Goal: Task Accomplishment & Management: Manage account settings

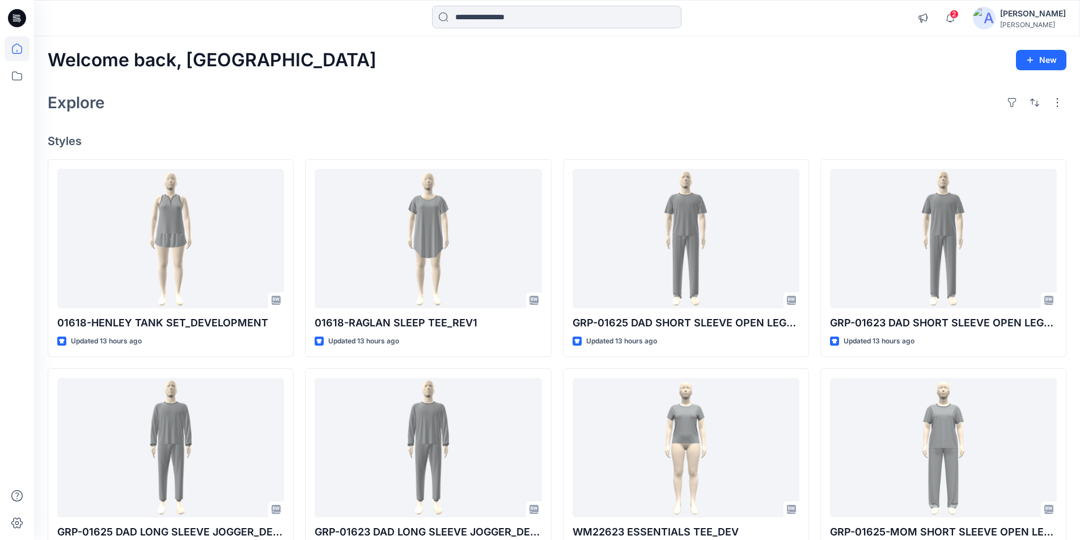
click at [498, 16] on input at bounding box center [556, 17] width 249 height 23
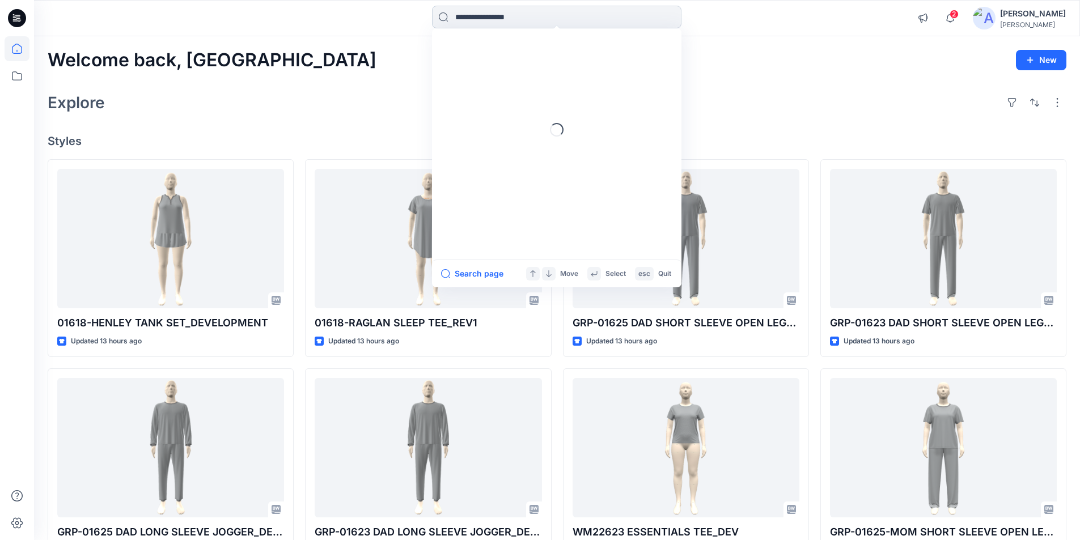
paste input "********"
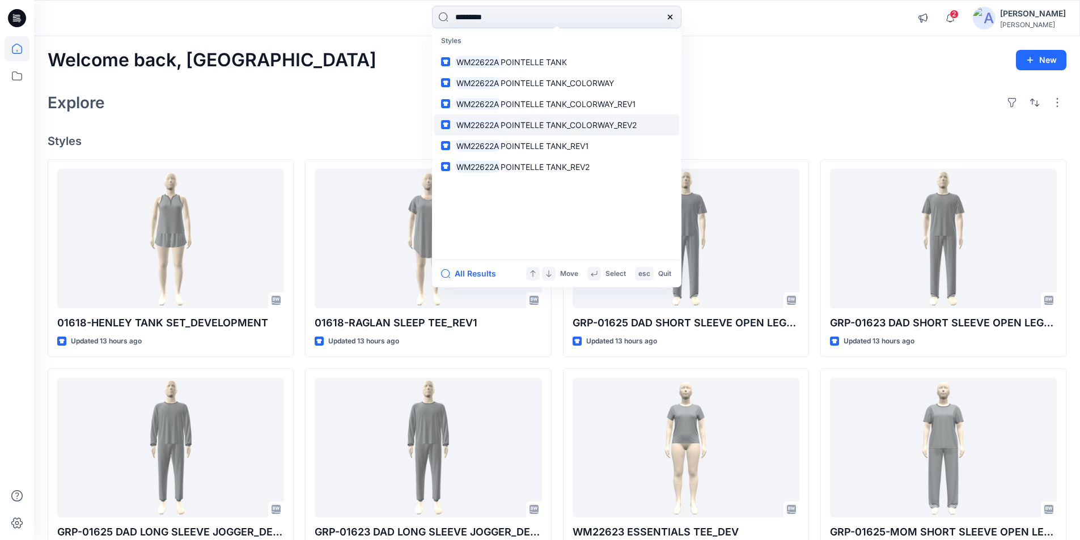
type input "********"
click at [535, 122] on span "POINTELLE TANK_COLORWAY_REV2" at bounding box center [569, 125] width 136 height 10
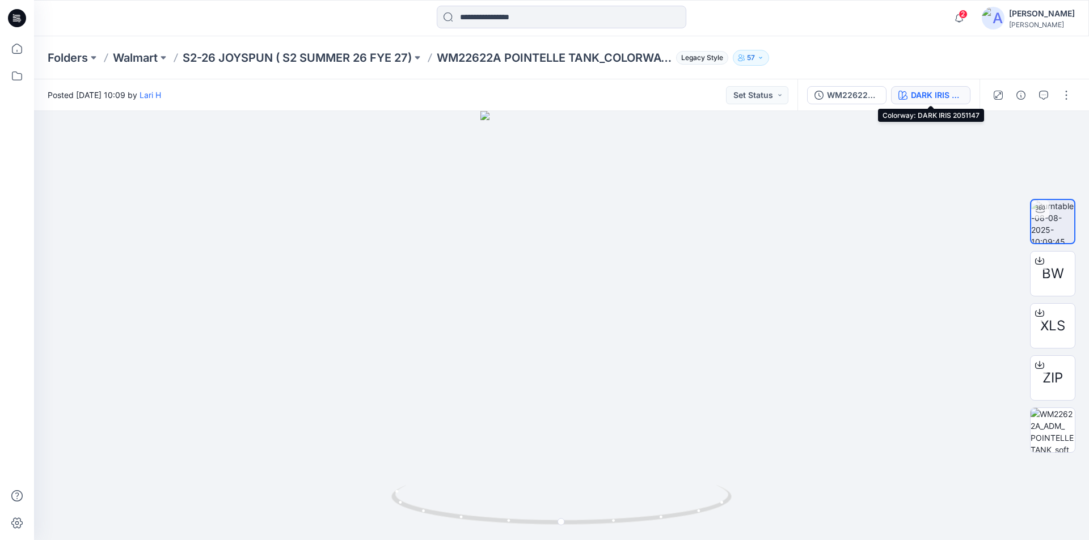
click at [917, 94] on div "DARK IRIS 2051147" at bounding box center [937, 95] width 52 height 12
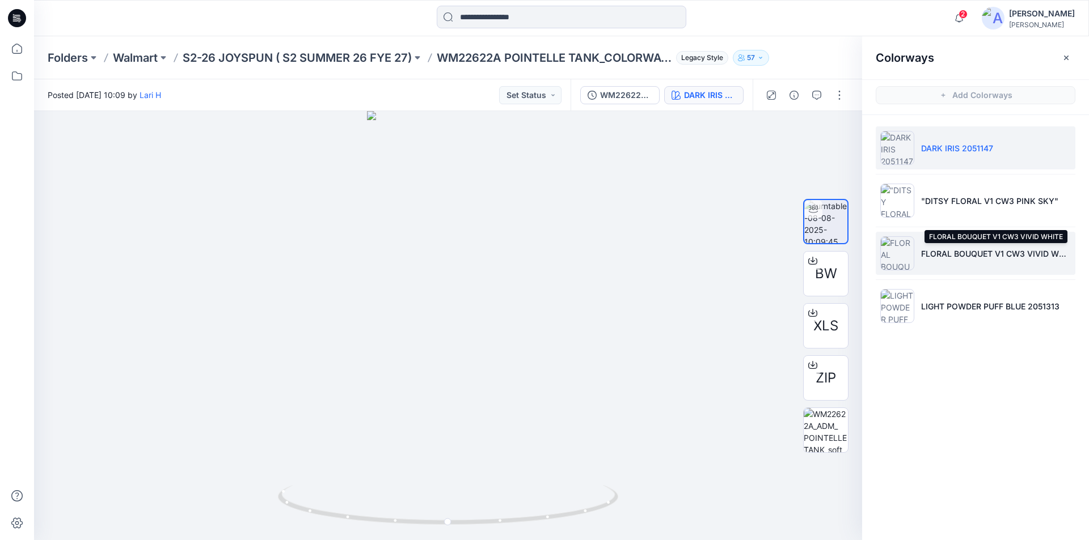
click at [945, 259] on p "FLORAL BOUQUET V1 CW3 VIVID WHITE" at bounding box center [996, 254] width 150 height 12
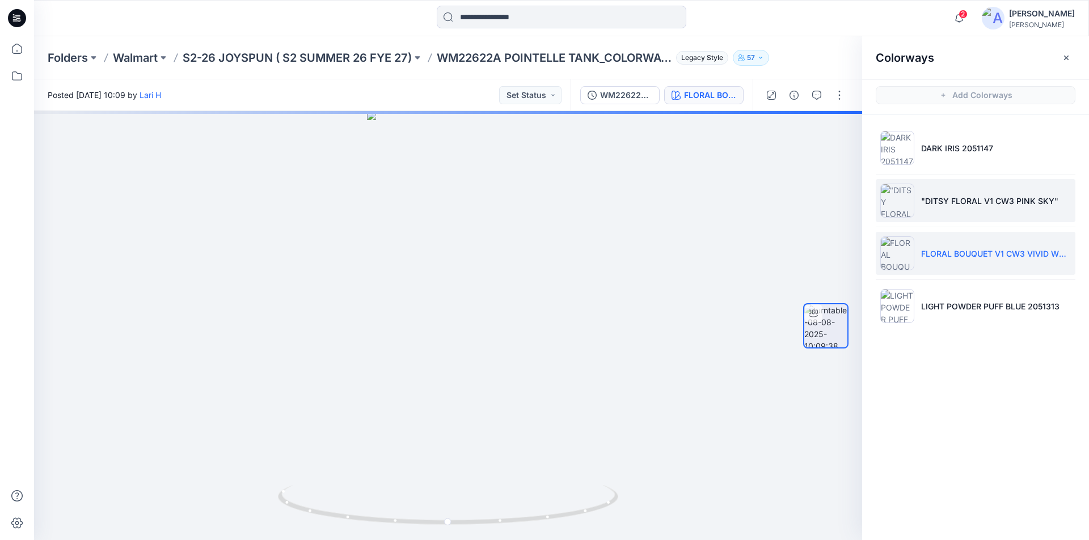
click at [989, 205] on p ""DITSY FLORAL V1 CW3 PINK SKY"" at bounding box center [989, 201] width 137 height 12
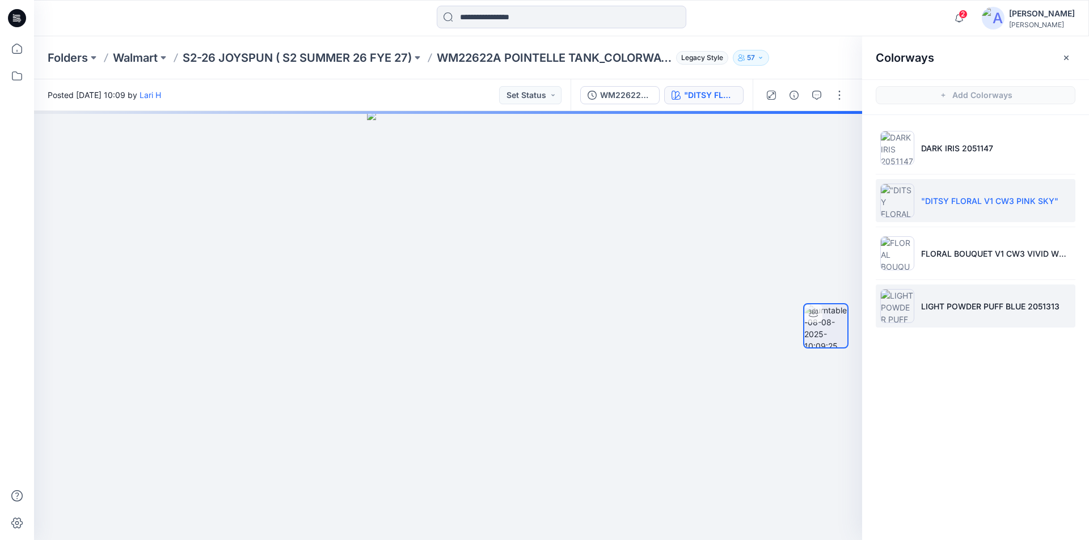
click at [980, 298] on li "LIGHT POWDER PUFF BLUE 2051313" at bounding box center [975, 306] width 200 height 43
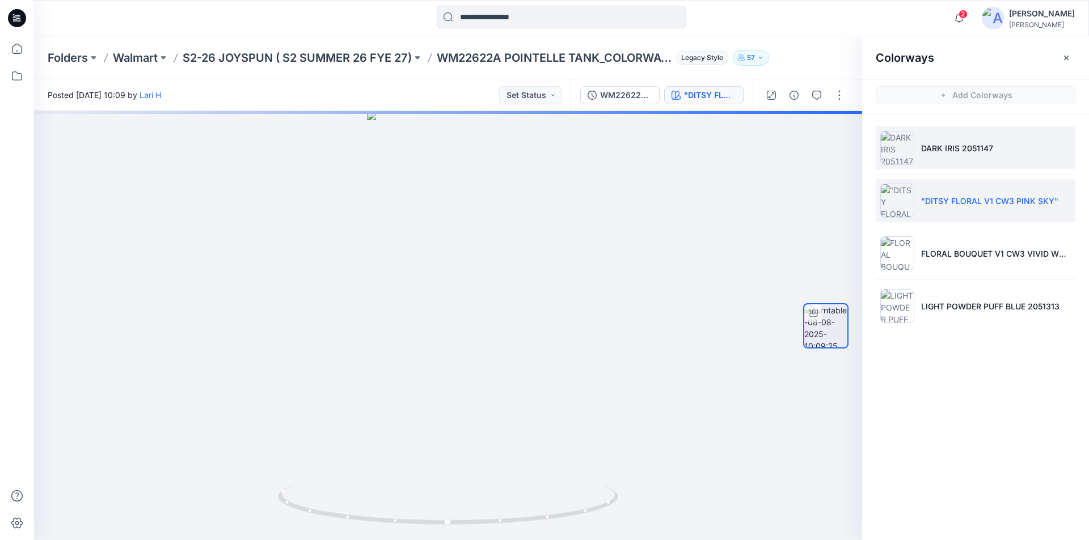
click at [958, 142] on p "DARK IRIS 2051147" at bounding box center [957, 148] width 72 height 12
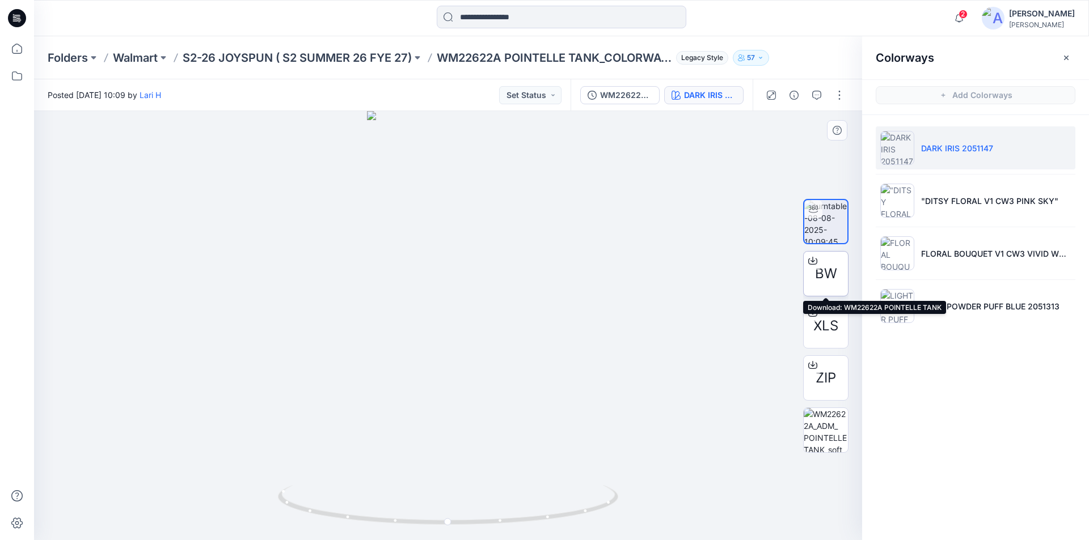
click at [812, 259] on icon at bounding box center [812, 260] width 9 height 9
click at [344, 54] on p "S2-26 JOYSPUN ( S2 SUMMER 26 FYE 27)" at bounding box center [297, 58] width 229 height 16
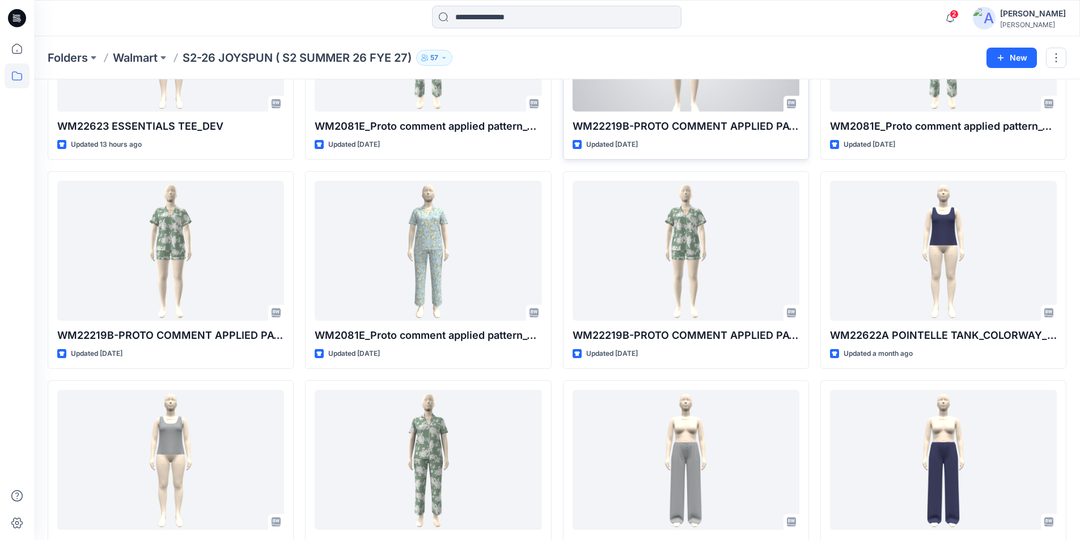
scroll to position [170, 0]
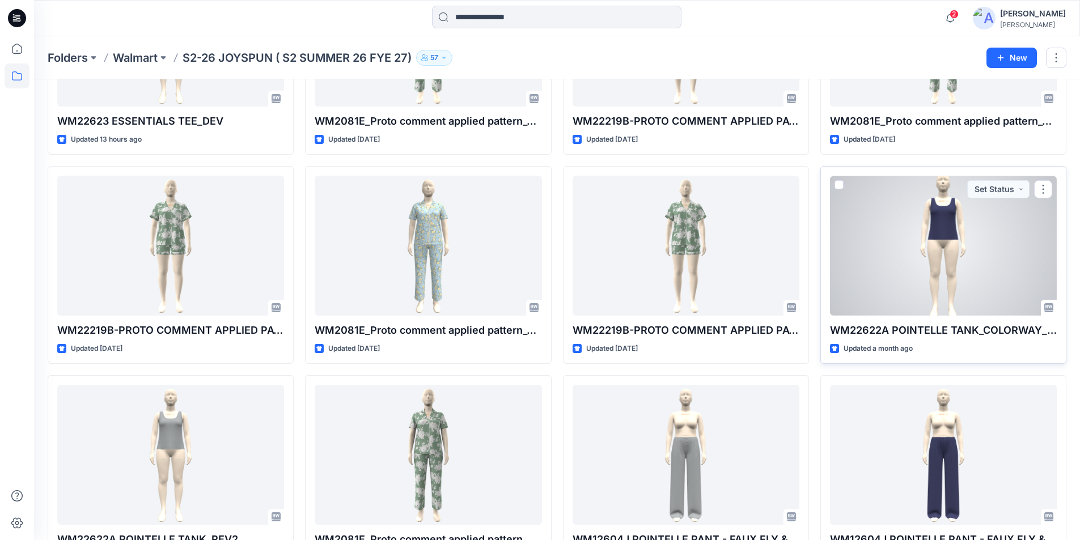
click at [974, 266] on div at bounding box center [943, 246] width 227 height 140
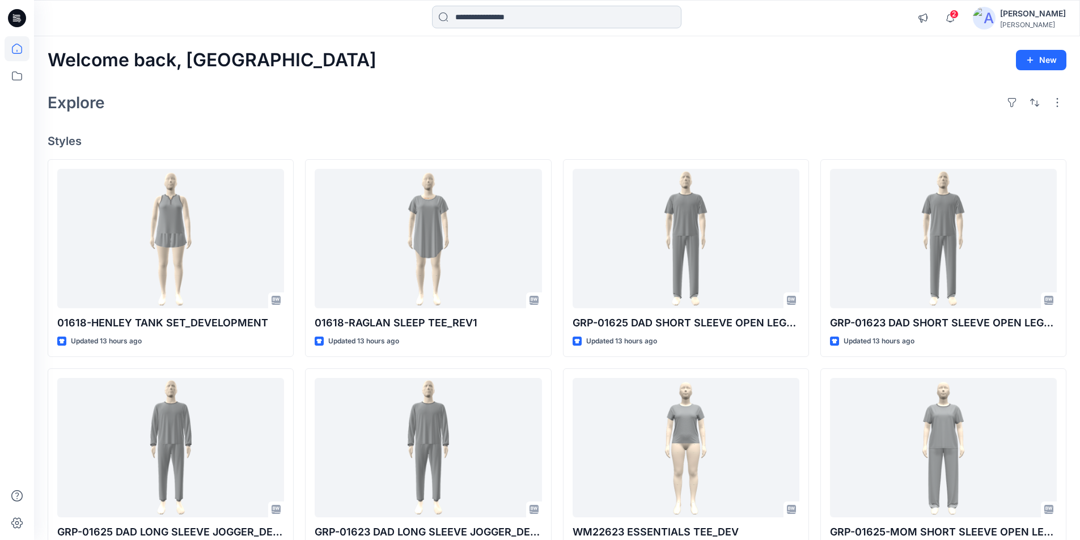
click at [482, 15] on input at bounding box center [556, 17] width 249 height 23
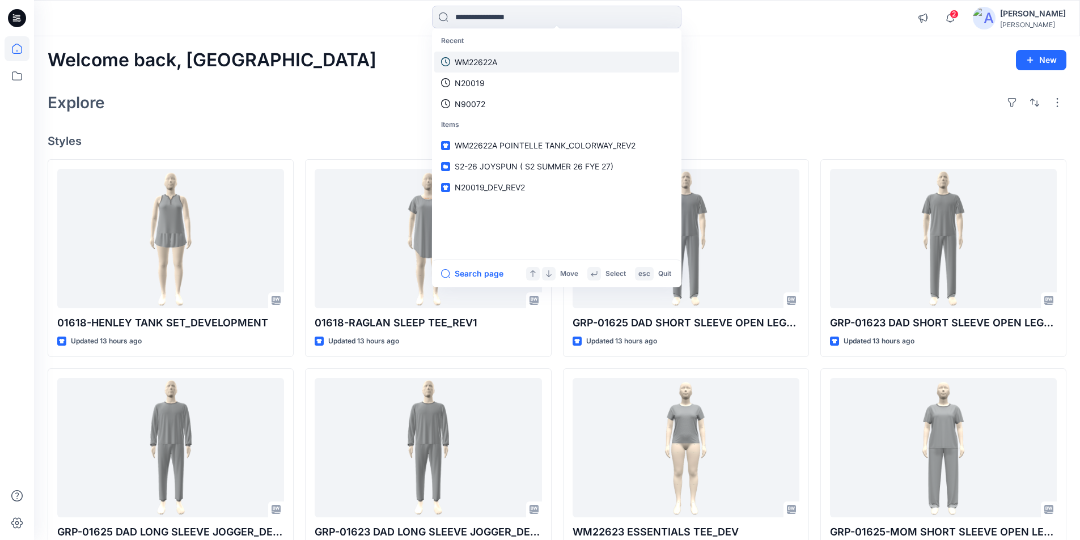
click at [480, 60] on p "WM22622A" at bounding box center [476, 62] width 43 height 12
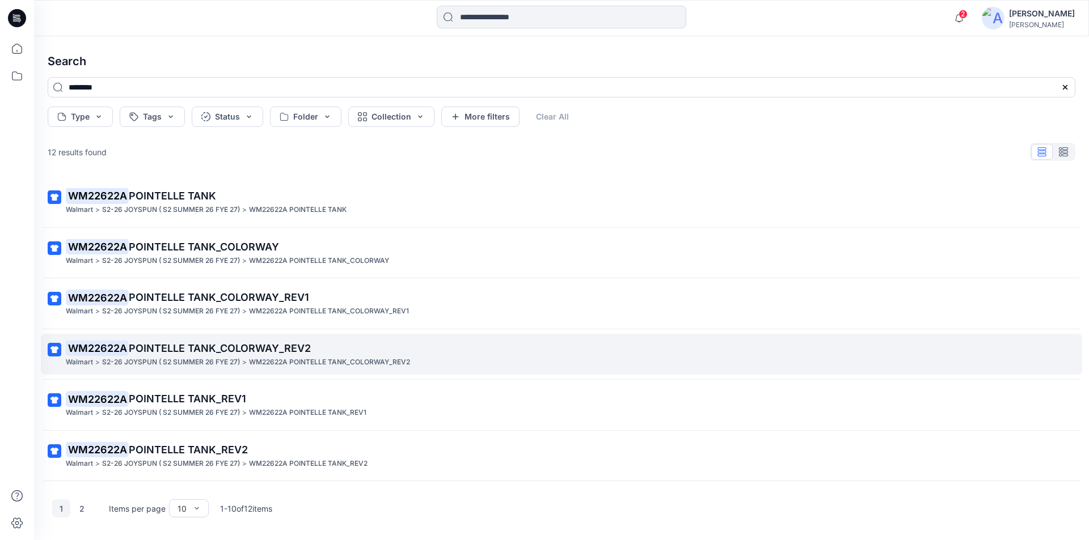
click at [242, 338] on link "WM22622A POINTELLE TANK_COLORWAY_REV2 Walmart > S2-26 JOYSPUN ( S2 SUMMER 26 FY…" at bounding box center [561, 354] width 1041 height 41
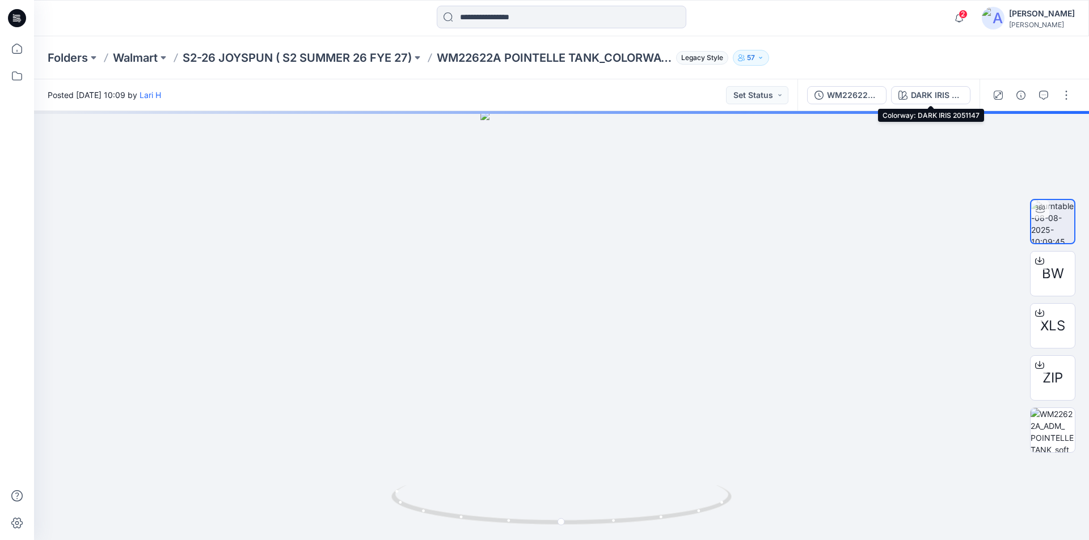
click at [925, 94] on div "DARK IRIS 2051147" at bounding box center [937, 95] width 52 height 12
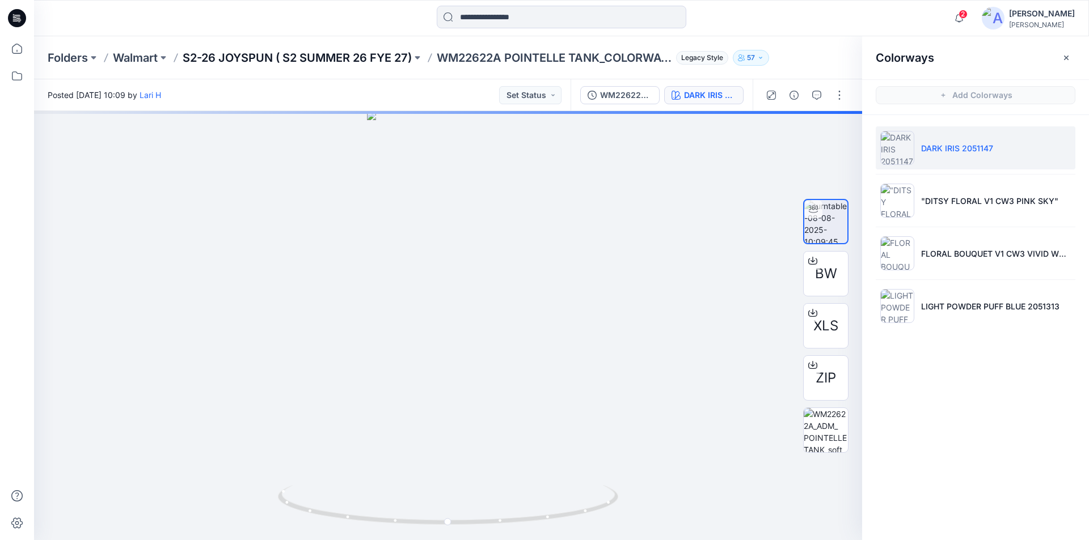
click at [266, 58] on p "S2-26 JOYSPUN ( S2 SUMMER 26 FYE 27)" at bounding box center [297, 58] width 229 height 16
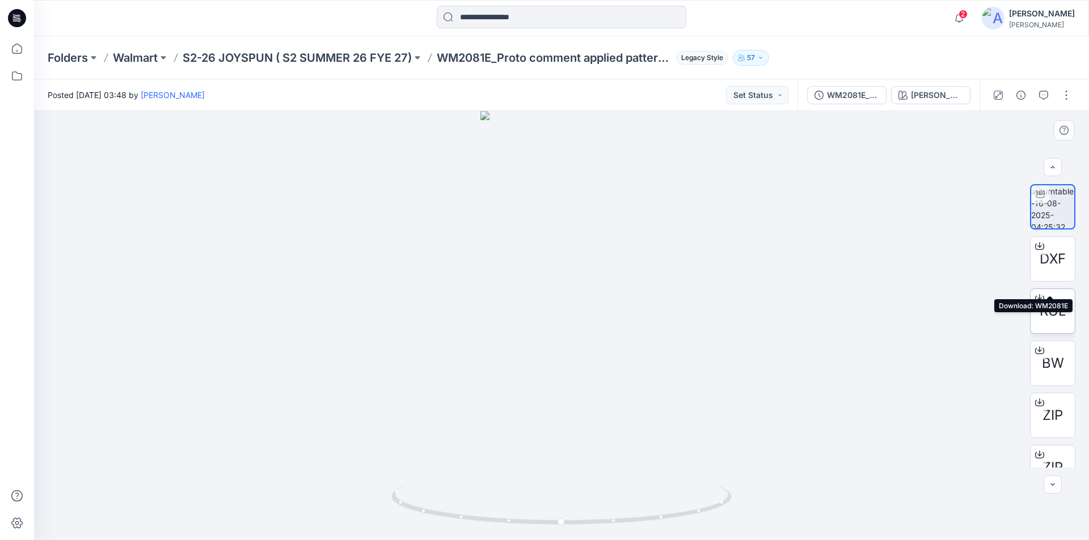
scroll to position [75, 0]
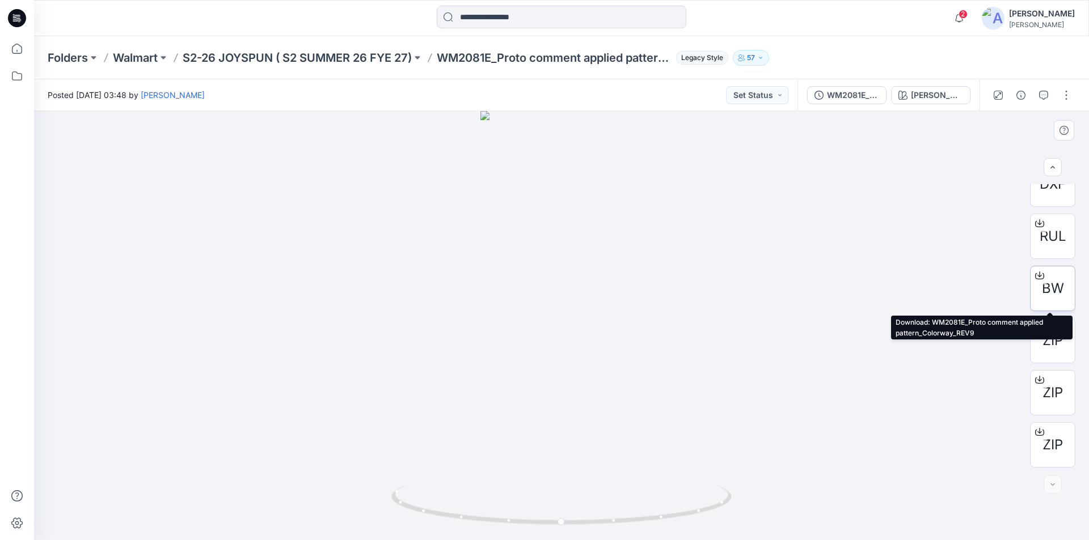
click at [1037, 273] on icon at bounding box center [1039, 274] width 5 height 6
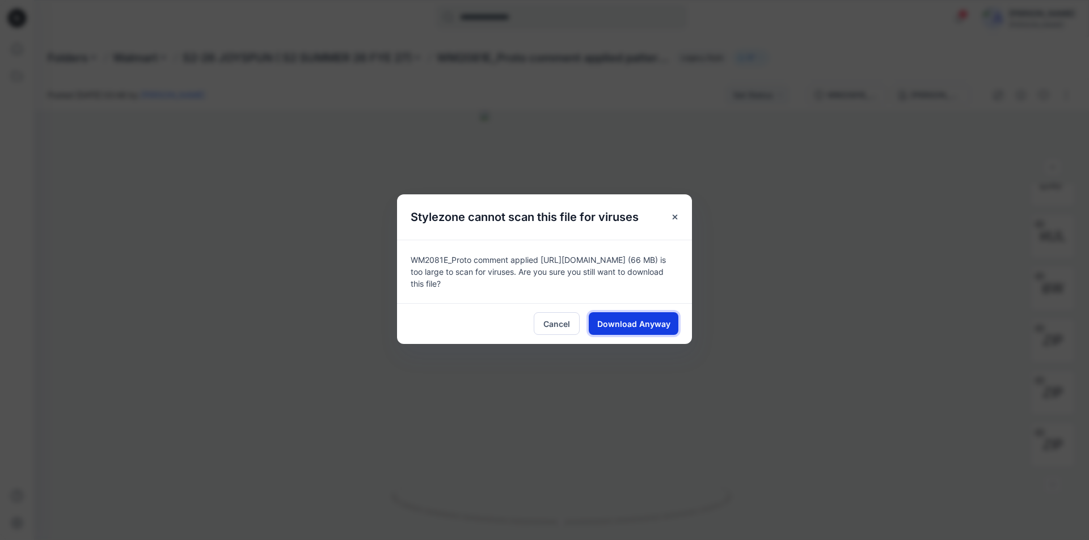
click at [640, 321] on span "Download Anyway" at bounding box center [633, 324] width 73 height 12
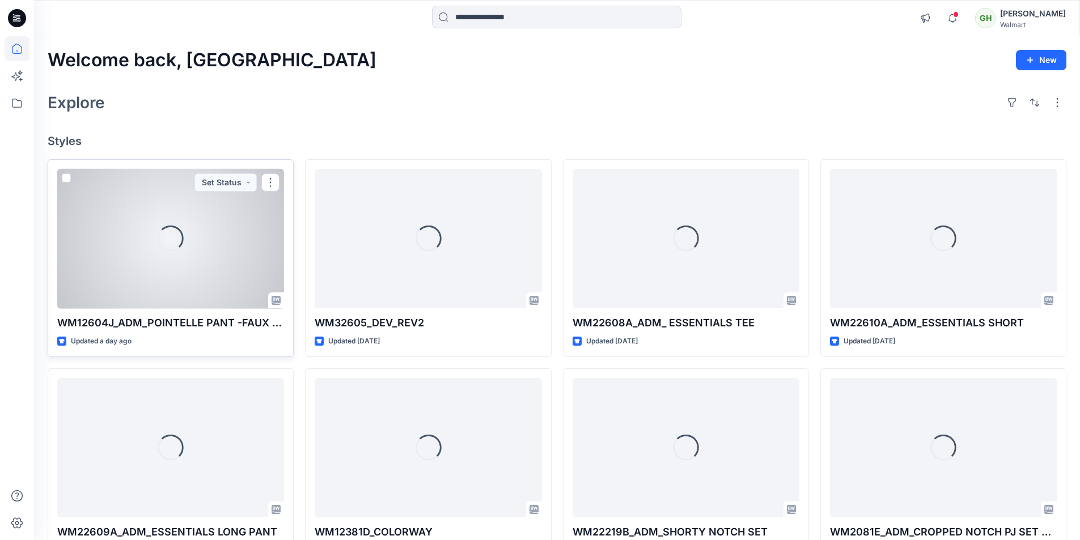
click at [220, 261] on div "Loading..." at bounding box center [170, 239] width 227 height 140
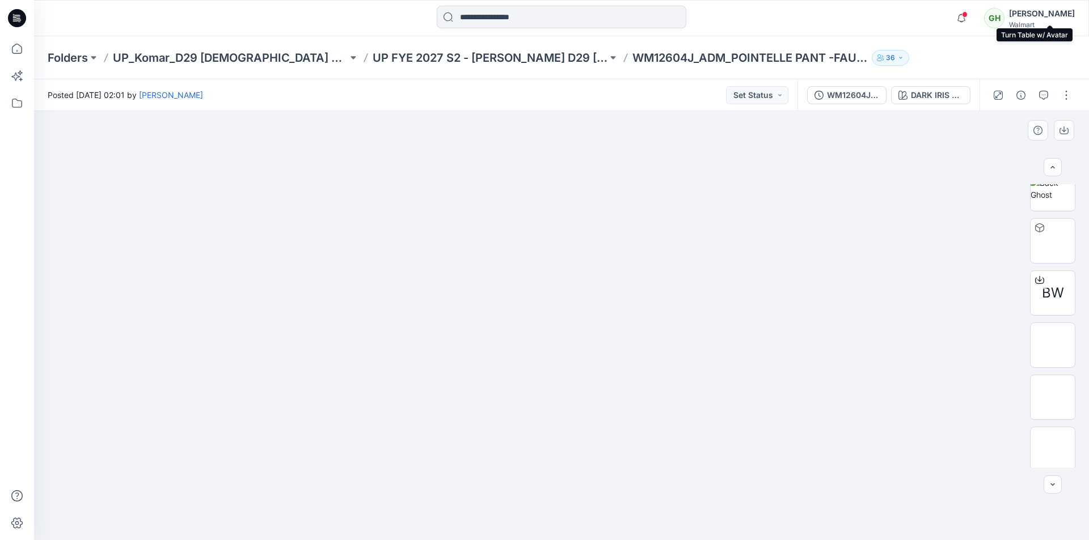
scroll to position [284, 0]
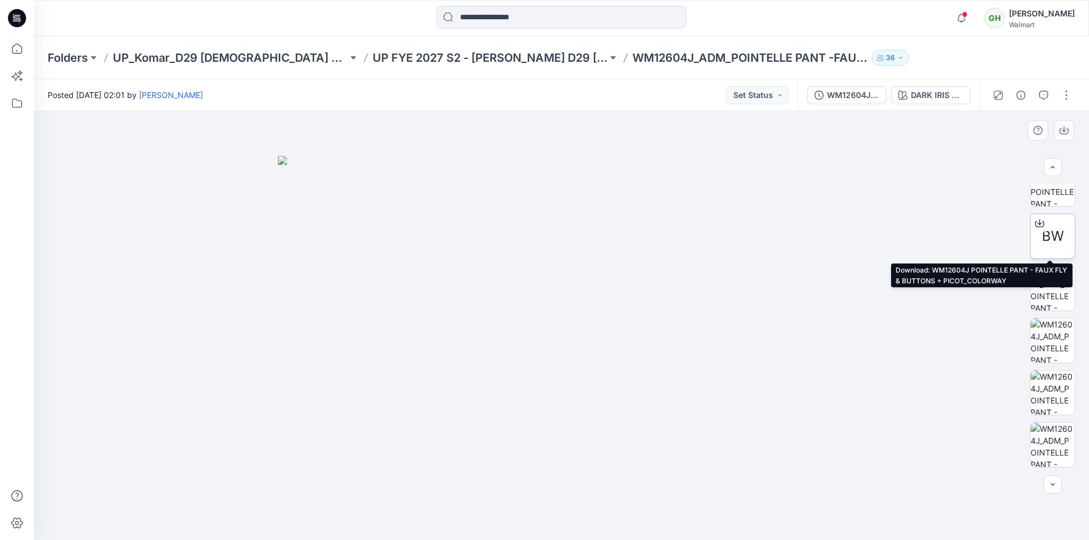
click at [1037, 225] on icon at bounding box center [1039, 222] width 5 height 6
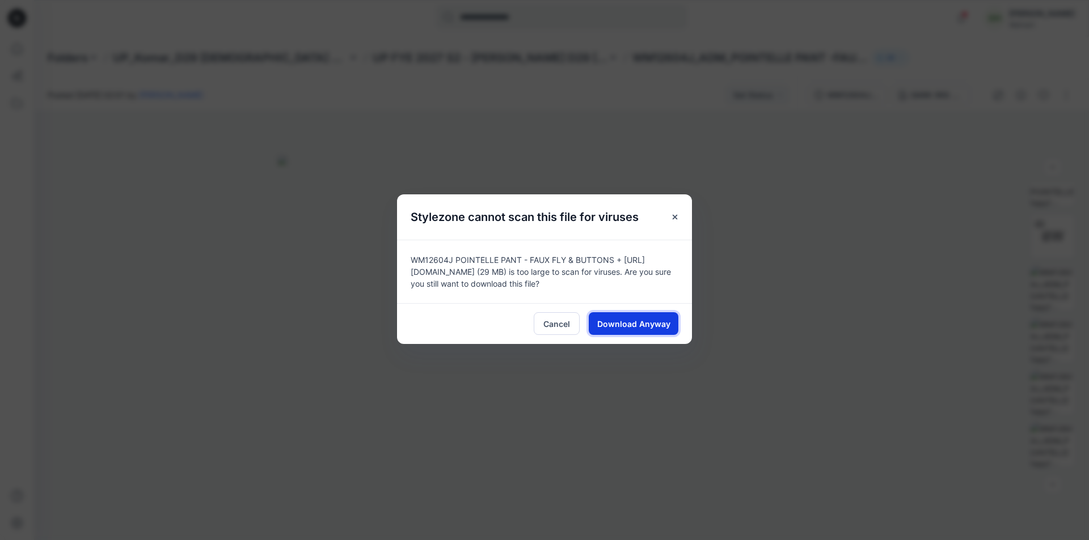
click at [626, 323] on span "Download Anyway" at bounding box center [633, 324] width 73 height 12
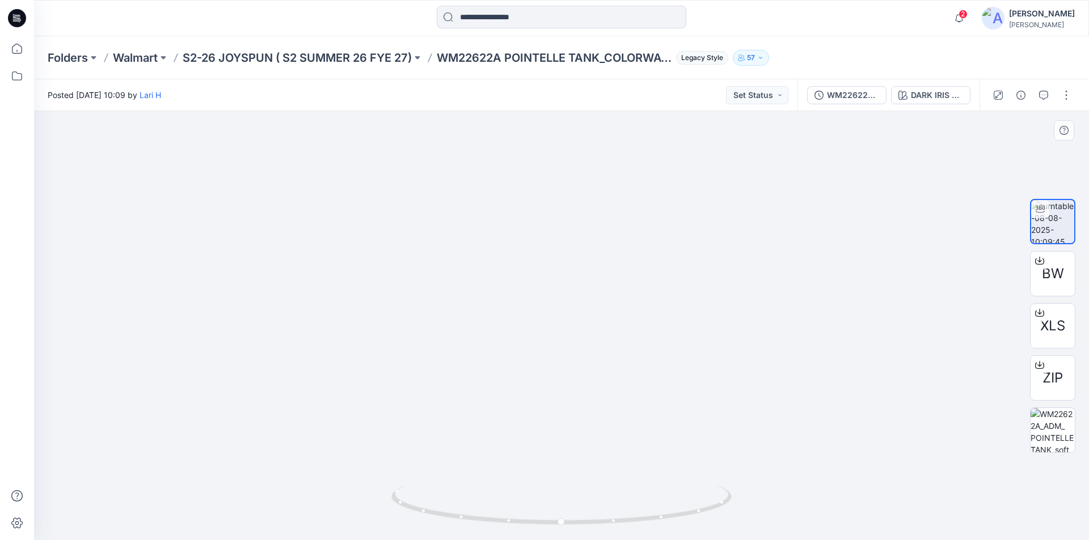
drag, startPoint x: 583, startPoint y: 135, endPoint x: 567, endPoint y: 384, distance: 250.0
click at [330, 53] on p "S2-26 JOYSPUN ( S2 SUMMER 26 FYE 27)" at bounding box center [297, 58] width 229 height 16
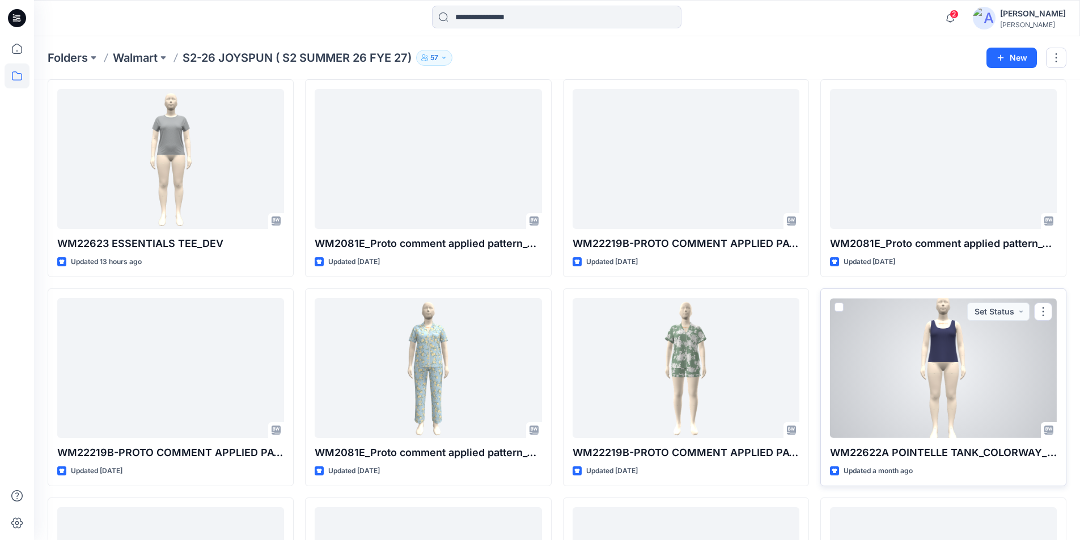
scroll to position [113, 0]
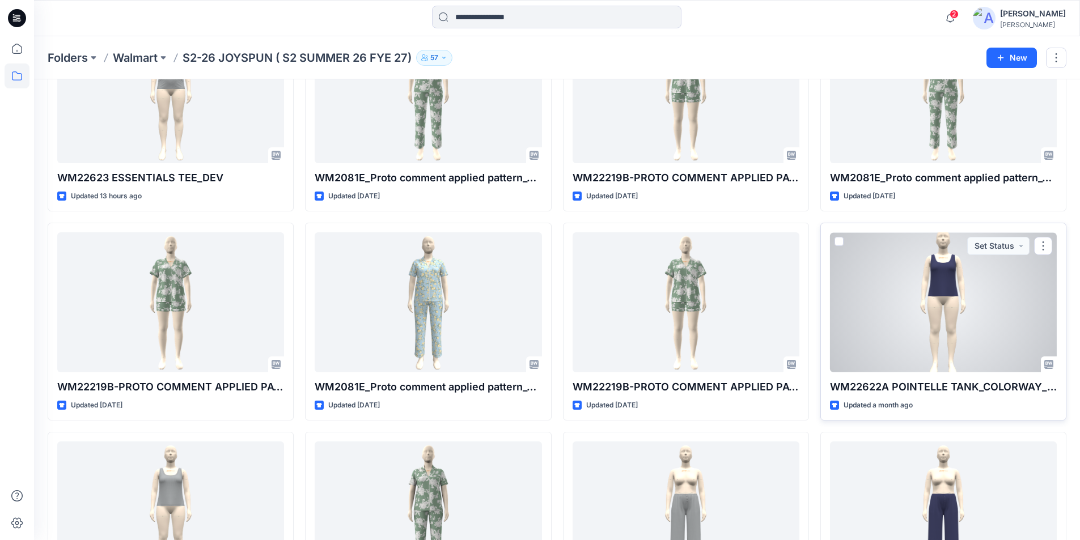
click at [888, 364] on div at bounding box center [943, 302] width 227 height 140
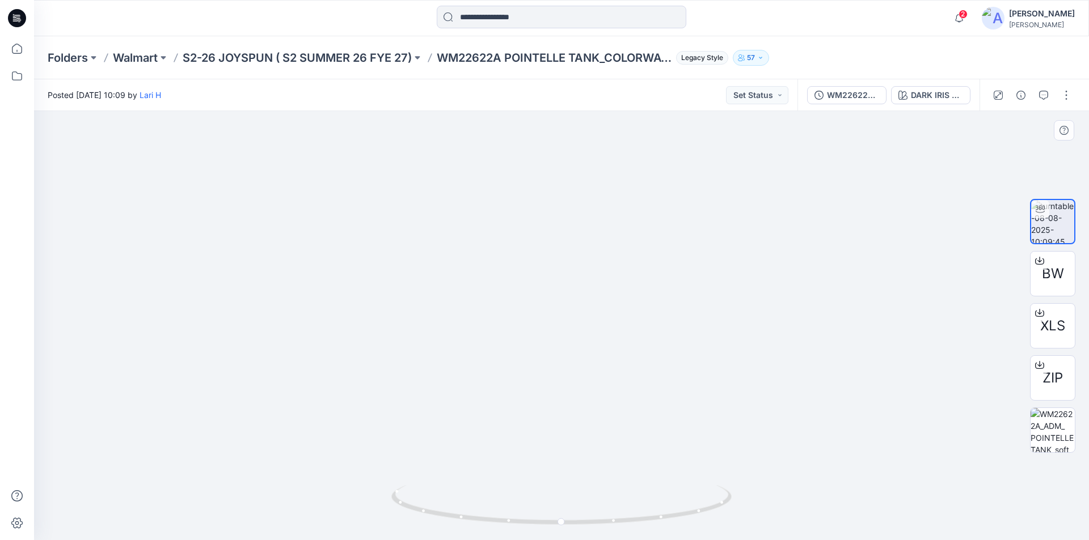
drag, startPoint x: 576, startPoint y: 243, endPoint x: 553, endPoint y: 478, distance: 235.9
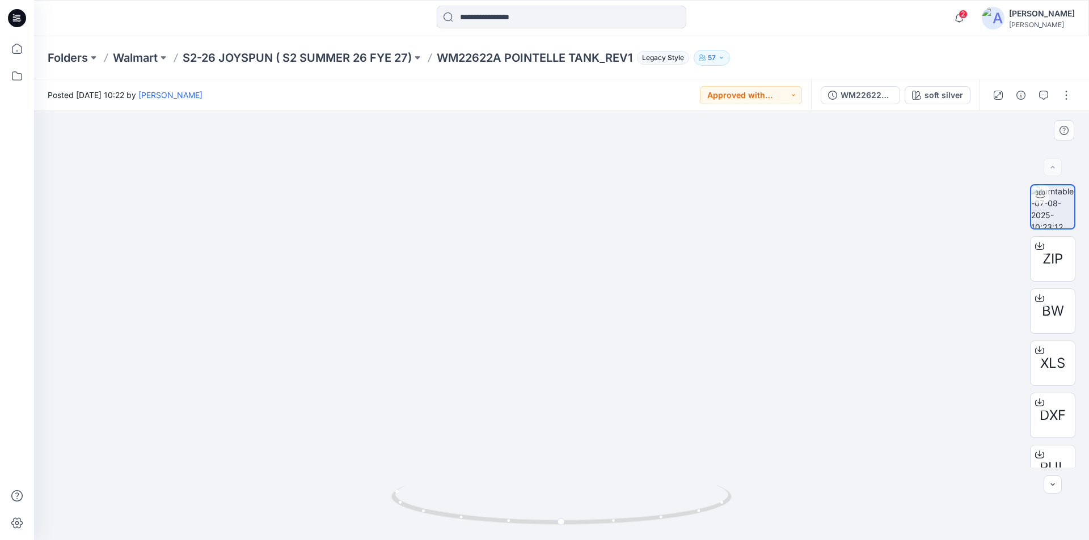
drag, startPoint x: 587, startPoint y: 215, endPoint x: 574, endPoint y: 431, distance: 217.0
drag, startPoint x: 564, startPoint y: 534, endPoint x: 629, endPoint y: 532, distance: 65.2
click at [629, 532] on div at bounding box center [561, 512] width 340 height 57
drag, startPoint x: 566, startPoint y: 523, endPoint x: 744, endPoint y: 518, distance: 178.1
click at [744, 518] on div at bounding box center [561, 325] width 1055 height 429
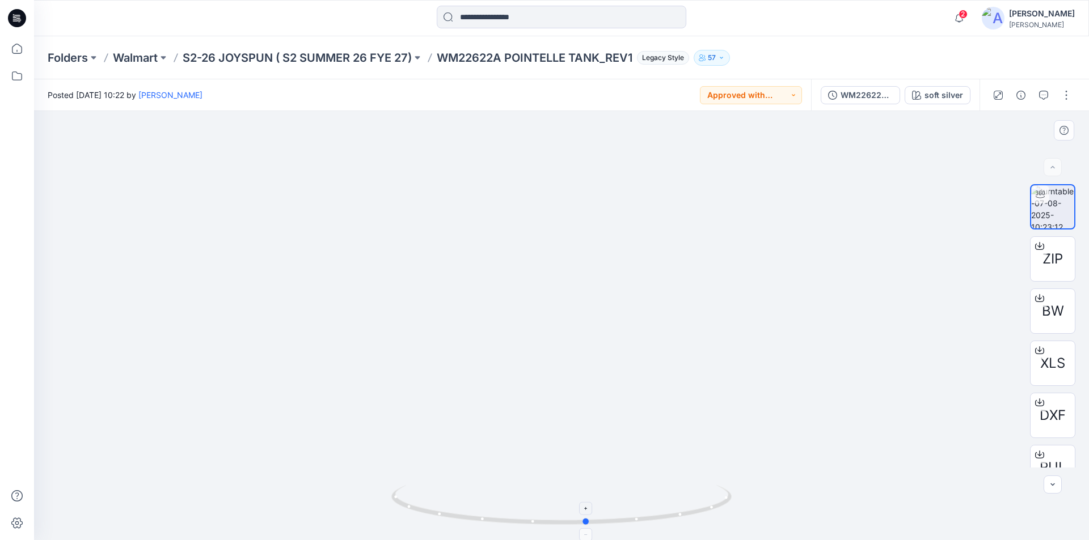
drag, startPoint x: 404, startPoint y: 506, endPoint x: 592, endPoint y: 519, distance: 188.2
click at [592, 519] on icon at bounding box center [562, 506] width 343 height 43
click at [14, 46] on icon at bounding box center [17, 48] width 25 height 25
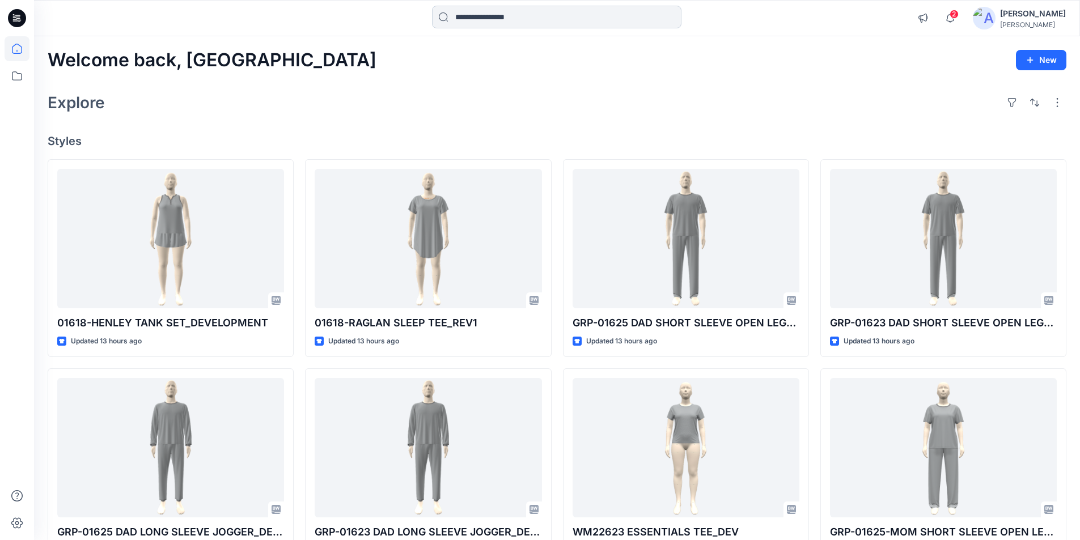
click at [517, 19] on input at bounding box center [556, 17] width 249 height 23
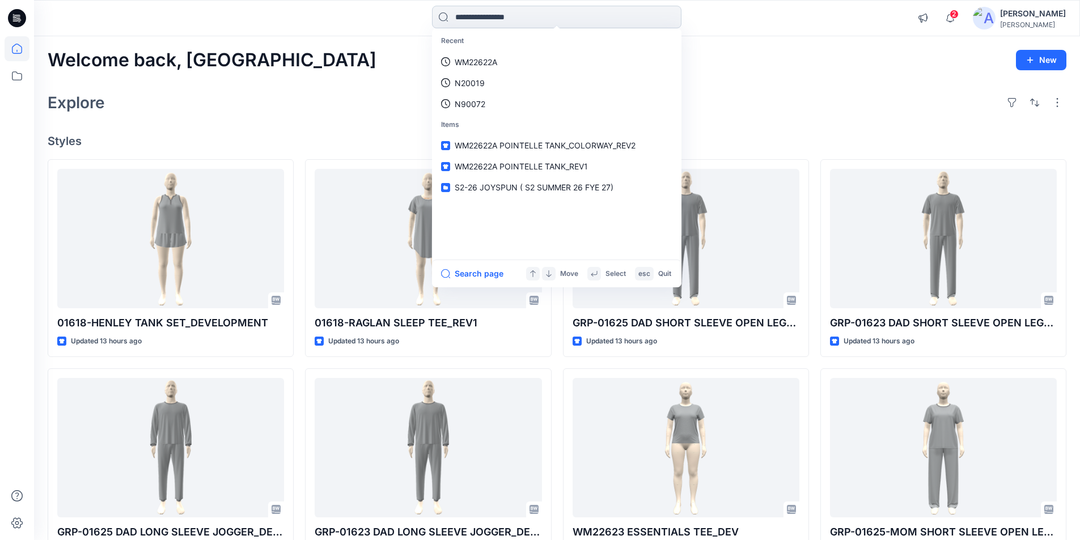
click at [502, 20] on input at bounding box center [556, 17] width 249 height 23
paste input "*******"
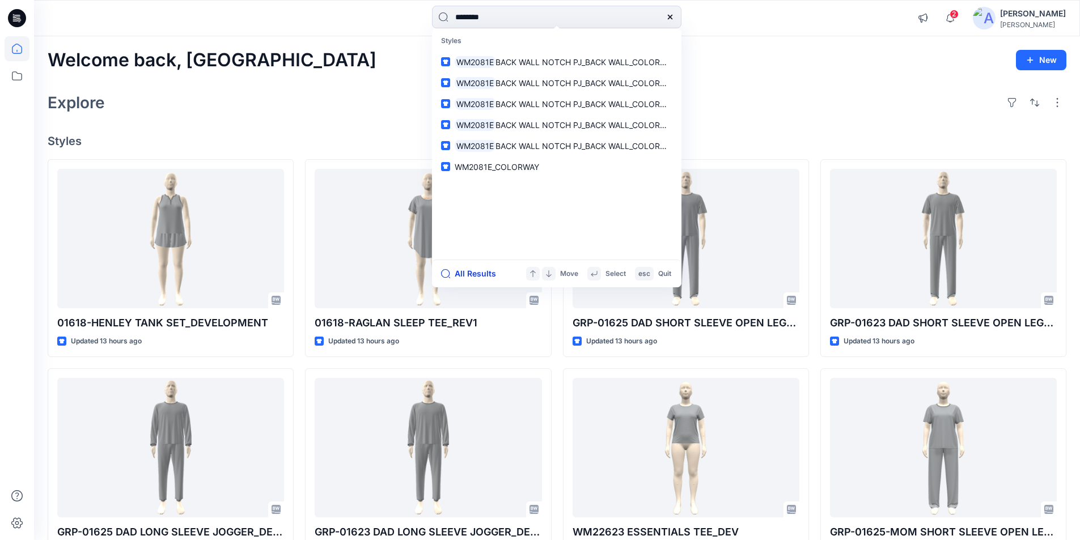
type input "*******"
click at [481, 276] on button "All Results" at bounding box center [472, 274] width 62 height 14
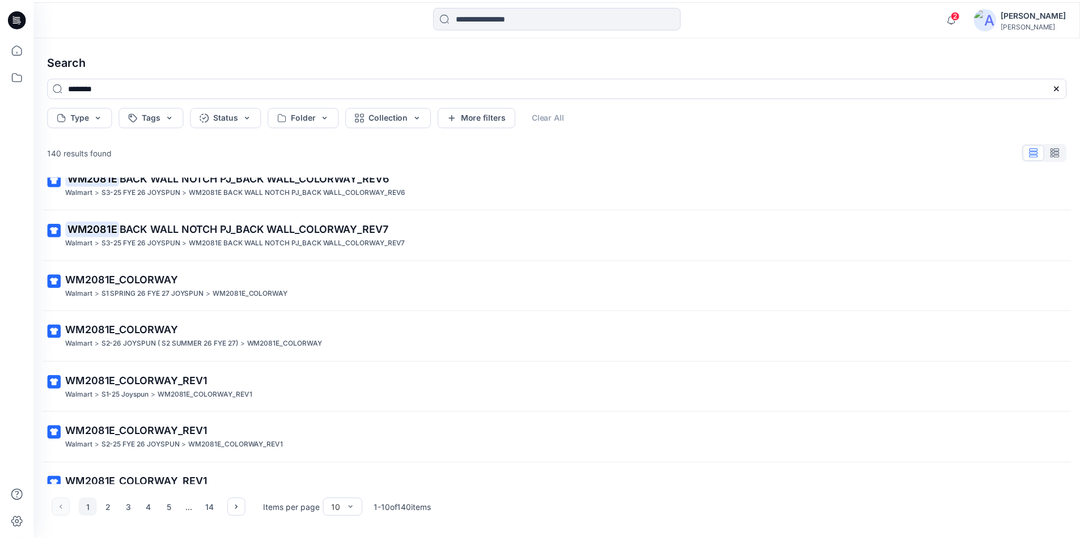
scroll to position [198, 0]
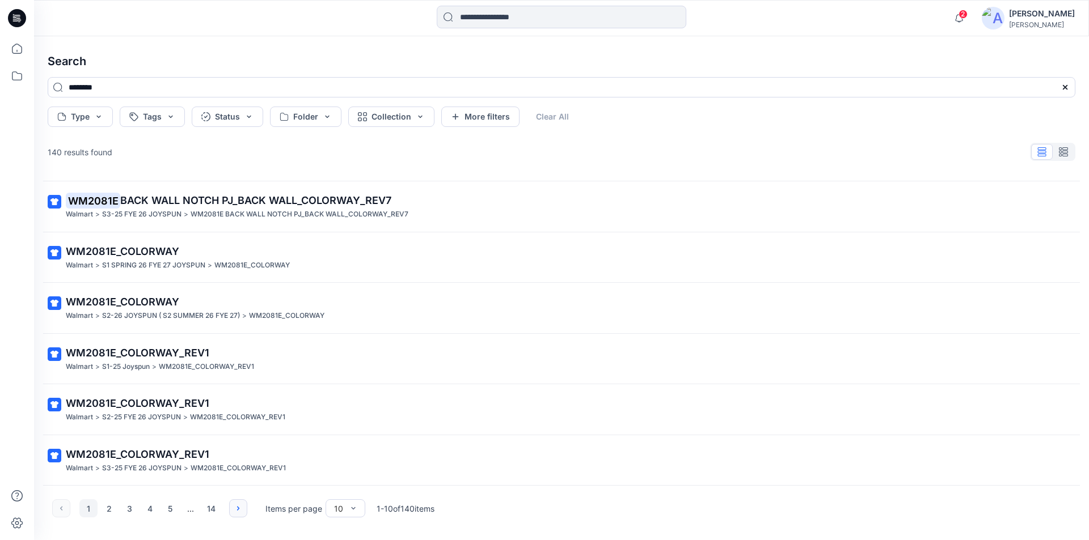
click at [237, 507] on icon "button" at bounding box center [238, 508] width 9 height 9
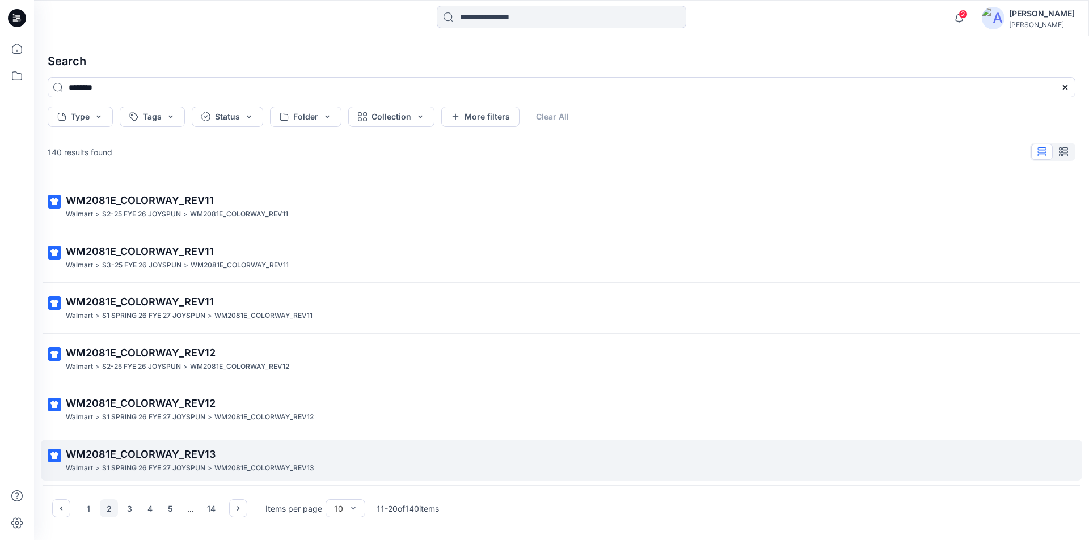
click at [185, 464] on p "S1 SPRING 26 FYE 27 JOYSPUN" at bounding box center [153, 469] width 103 height 12
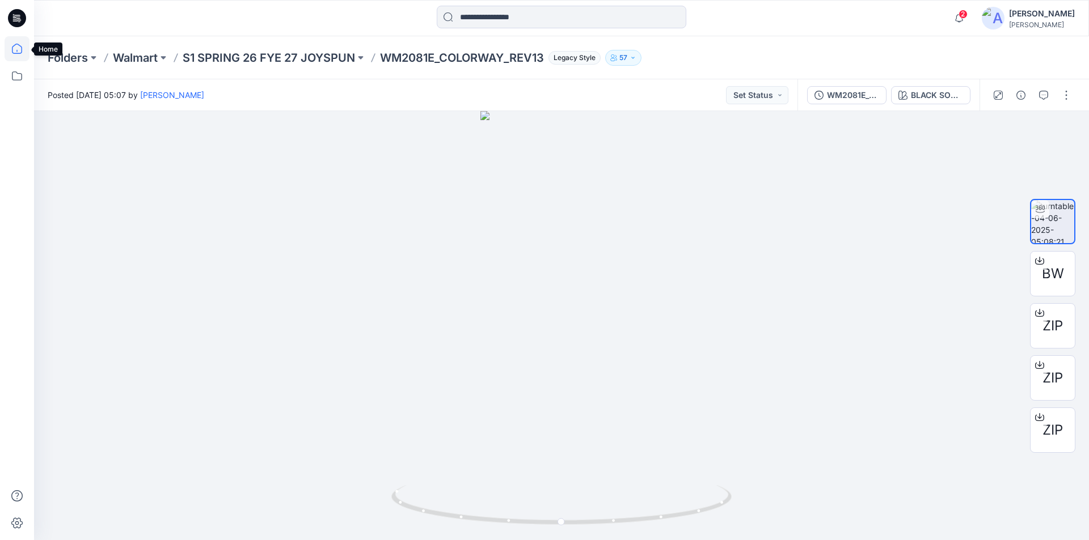
click at [15, 49] on icon at bounding box center [17, 48] width 25 height 25
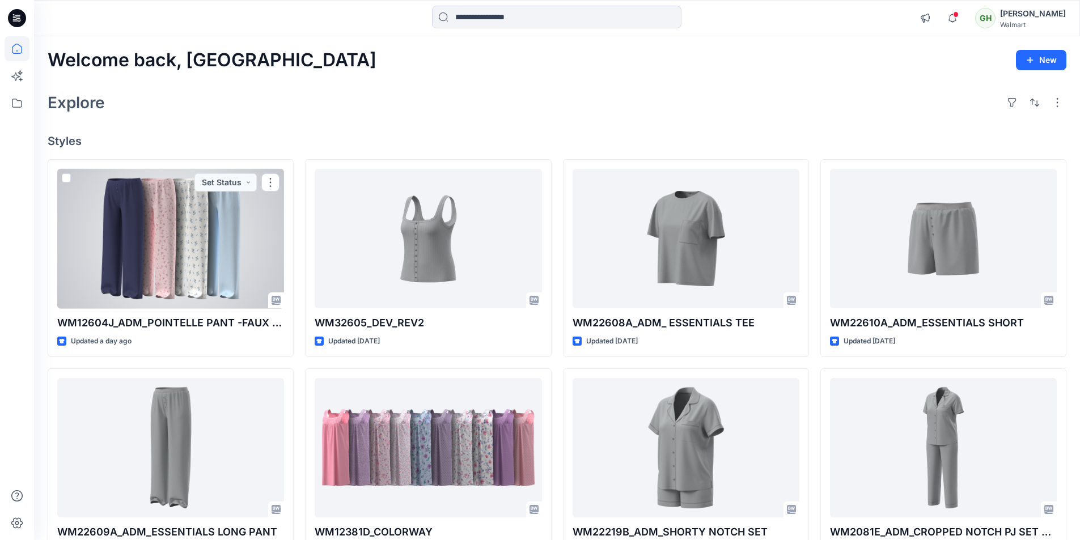
click at [133, 274] on div at bounding box center [170, 239] width 227 height 140
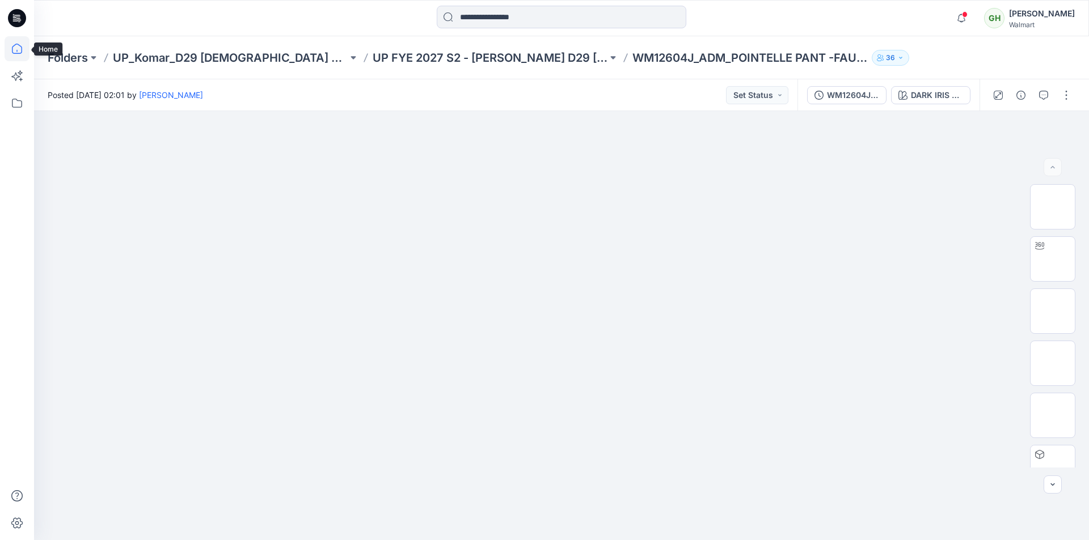
click at [10, 49] on icon at bounding box center [17, 48] width 25 height 25
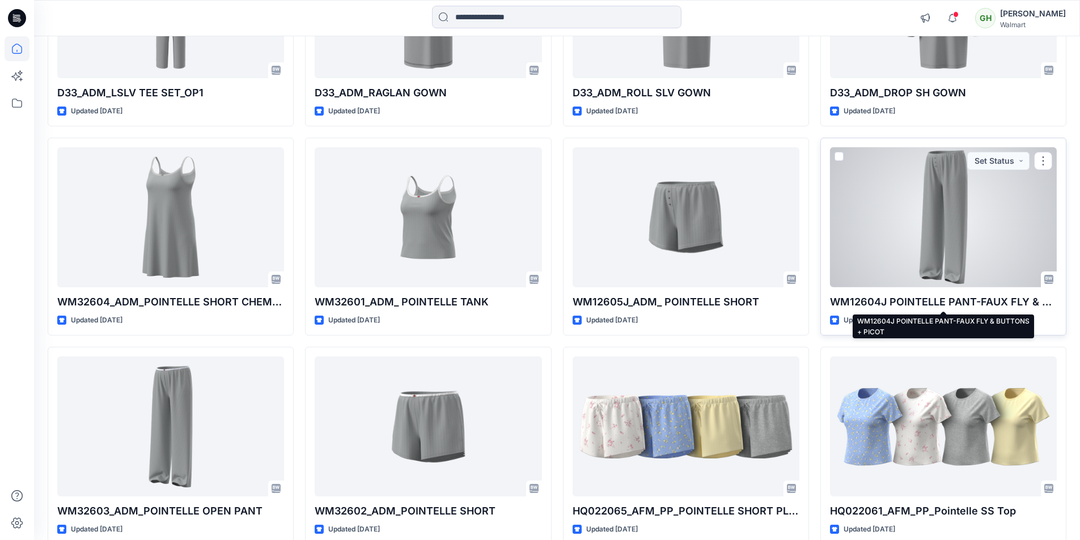
scroll to position [1716, 0]
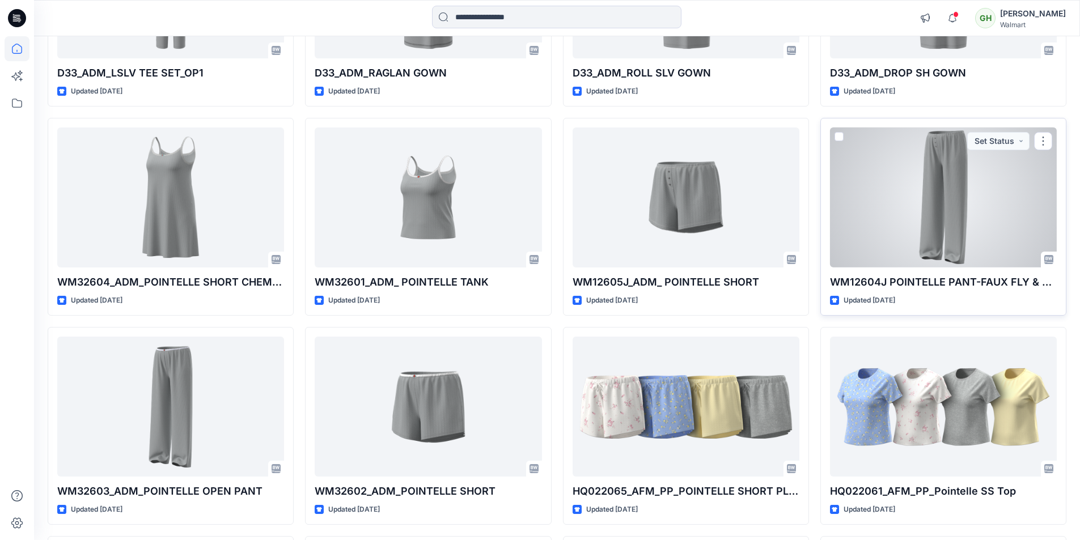
click at [924, 232] on div at bounding box center [943, 198] width 227 height 140
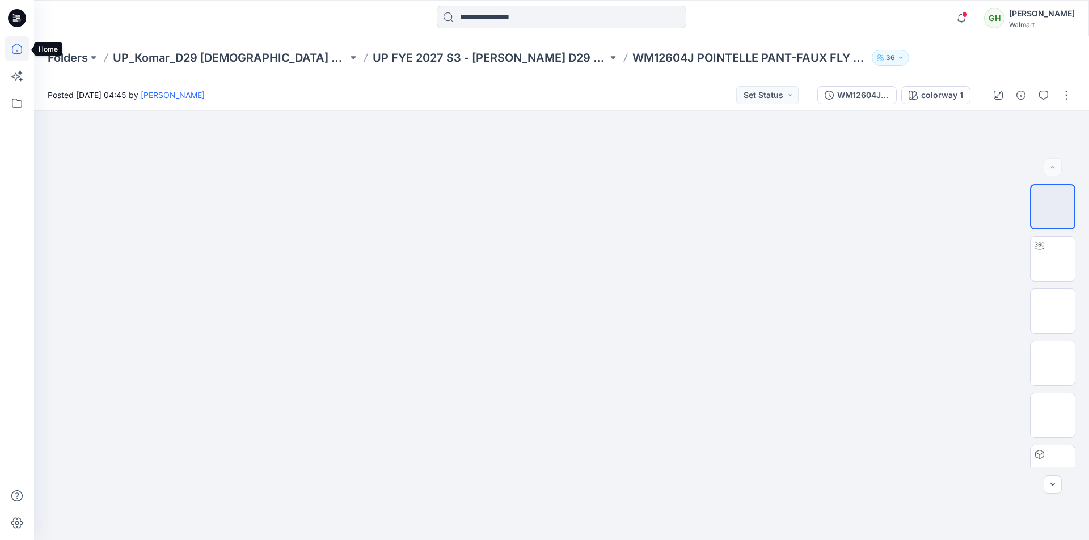
click at [19, 49] on icon at bounding box center [17, 48] width 25 height 25
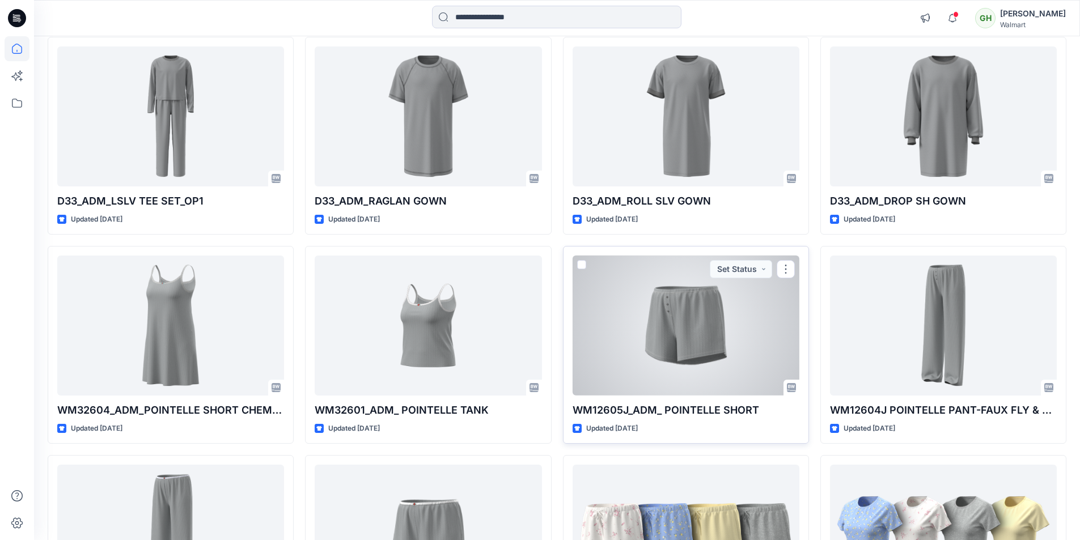
scroll to position [1474, 0]
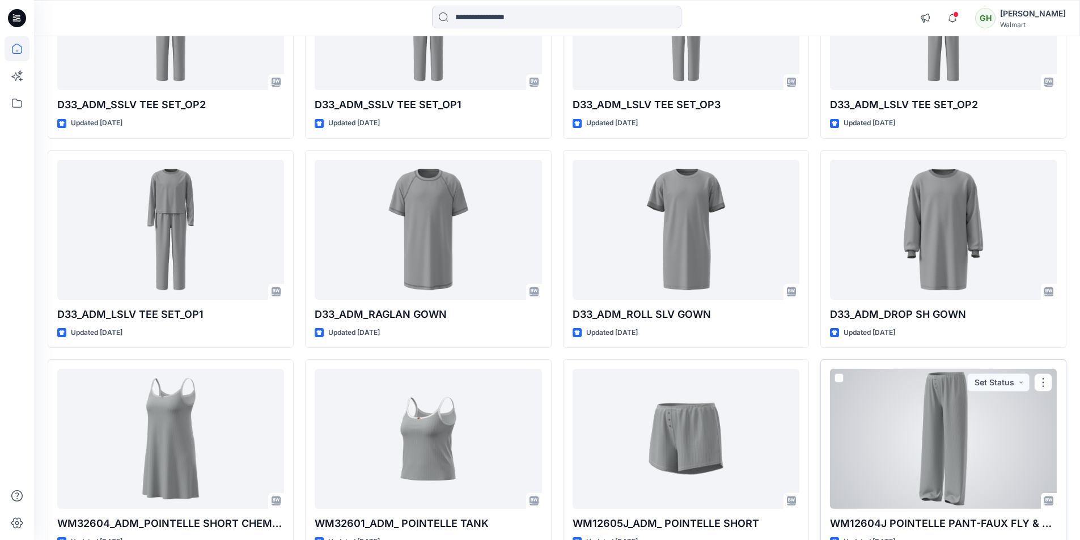
click at [914, 413] on div at bounding box center [943, 439] width 227 height 140
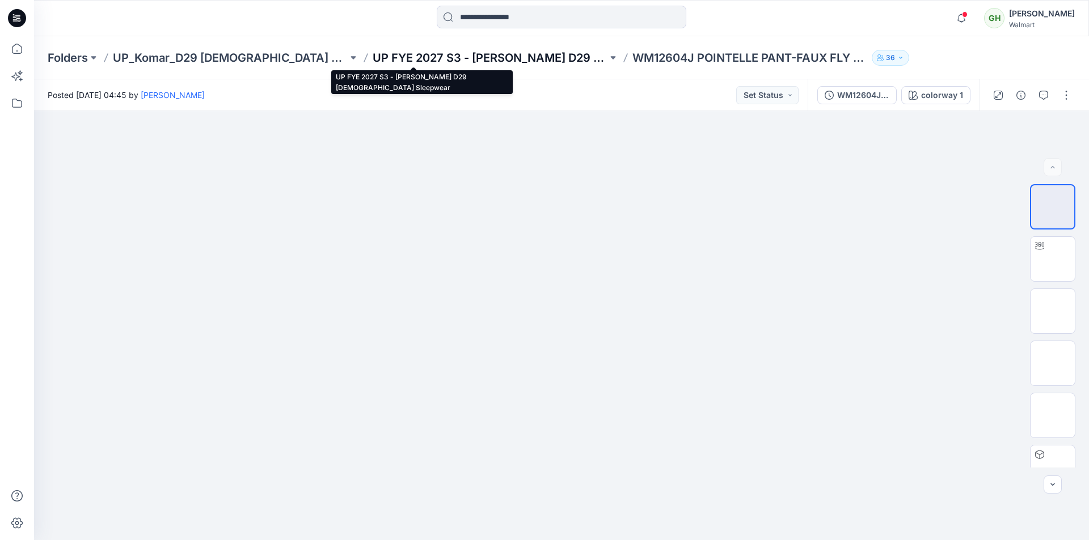
click at [373, 59] on p "UP FYE 2027 S3 - [PERSON_NAME] D29 [DEMOGRAPHIC_DATA] Sleepwear" at bounding box center [490, 58] width 235 height 16
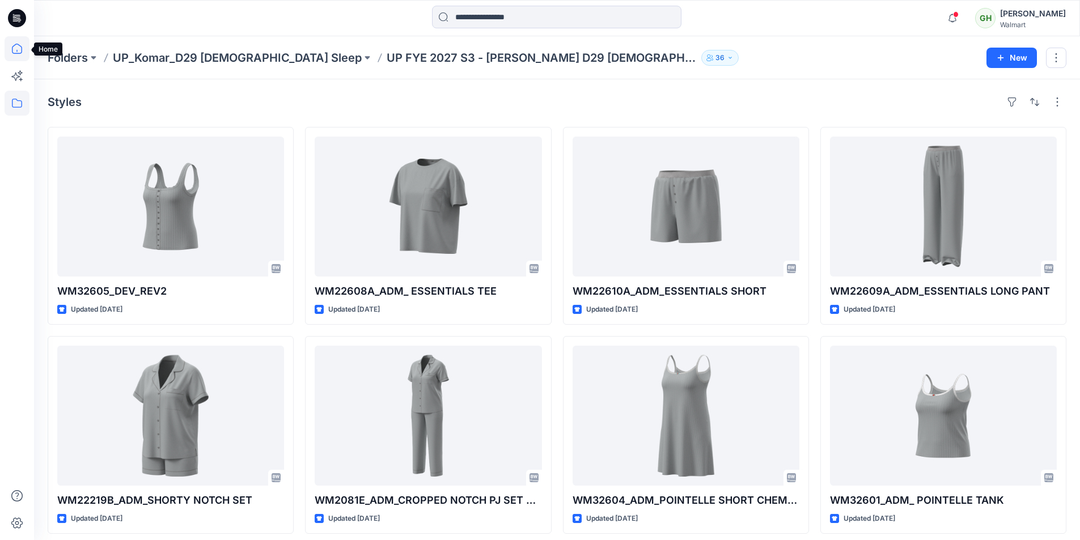
click at [7, 49] on icon at bounding box center [17, 48] width 25 height 25
click at [19, 51] on icon at bounding box center [17, 48] width 25 height 25
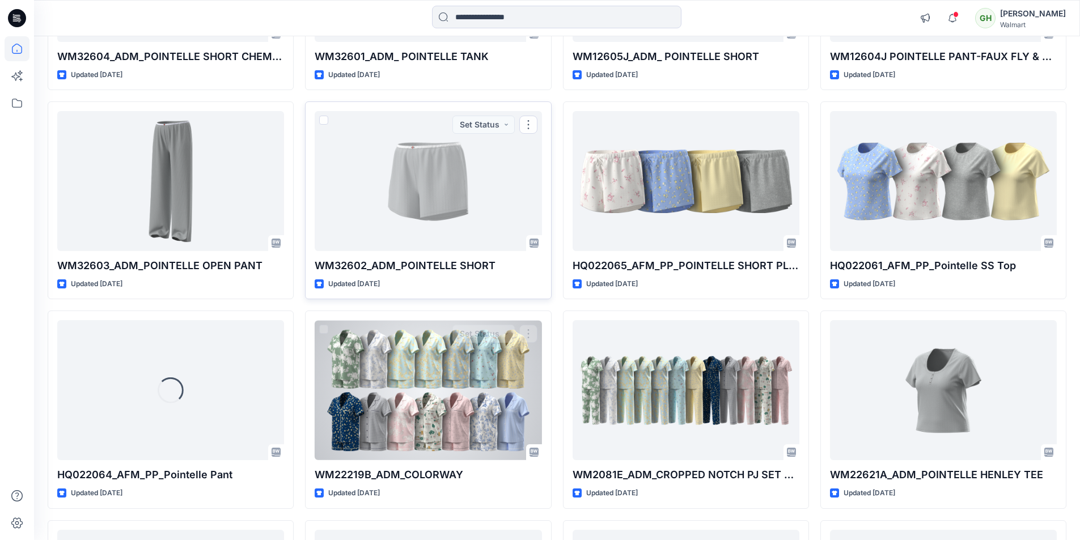
scroll to position [1943, 0]
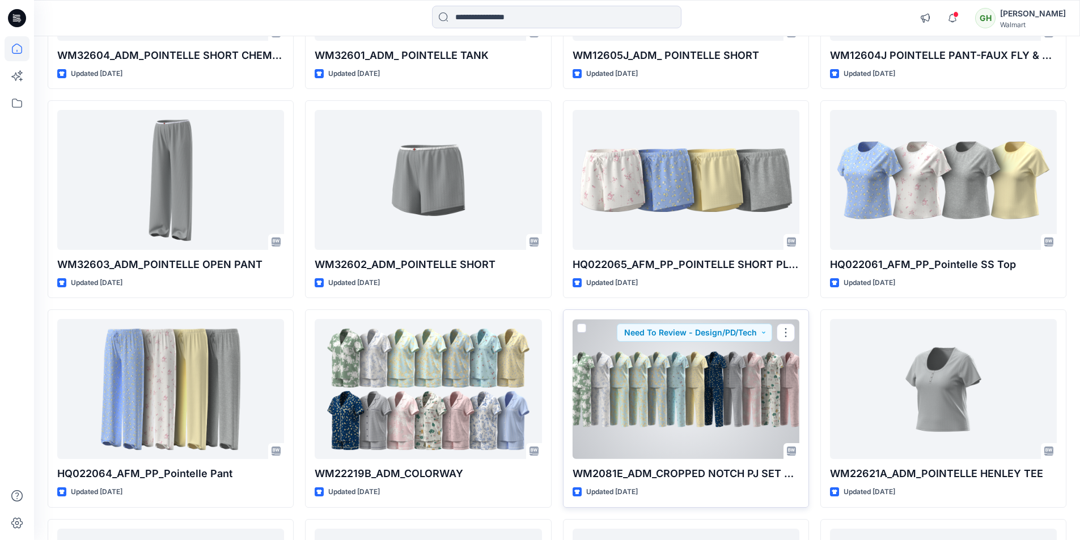
click at [631, 404] on div at bounding box center [686, 389] width 227 height 140
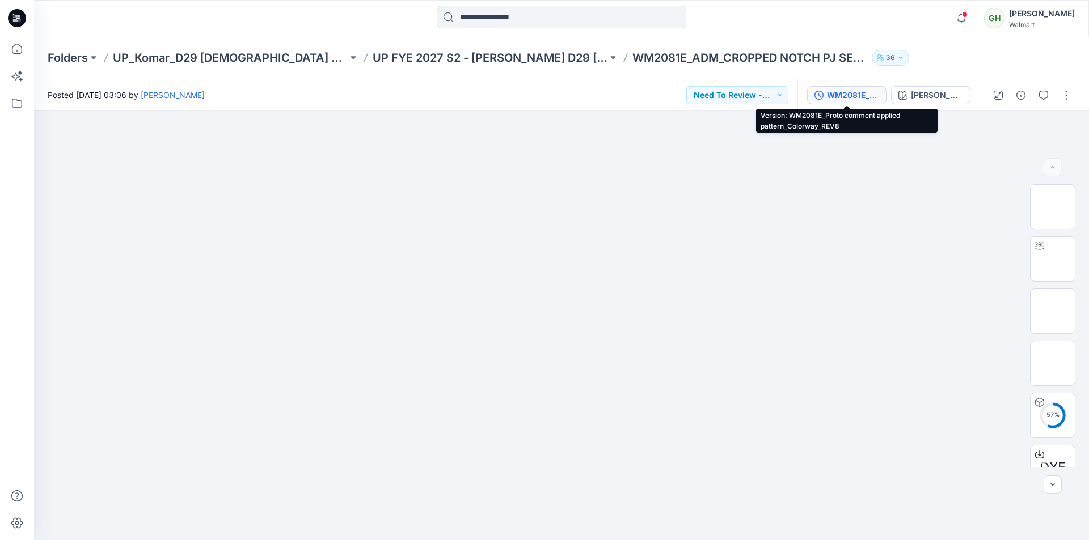
click at [860, 99] on div "WM2081E_Proto comment applied pattern_Colorway_REV8" at bounding box center [853, 95] width 52 height 12
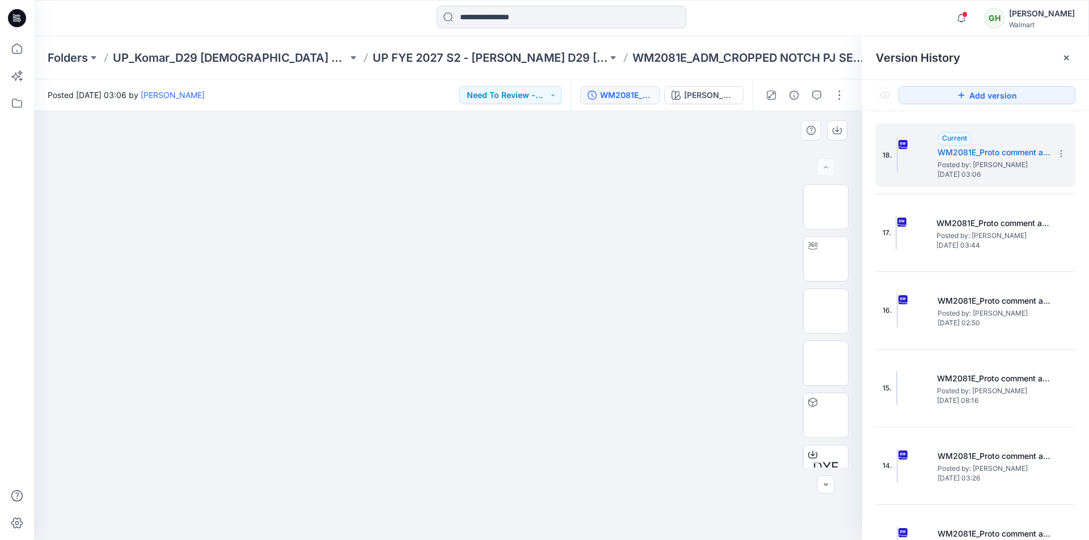
click at [647, 156] on img at bounding box center [447, 156] width 567 height 0
click at [422, 156] on img at bounding box center [447, 156] width 567 height 0
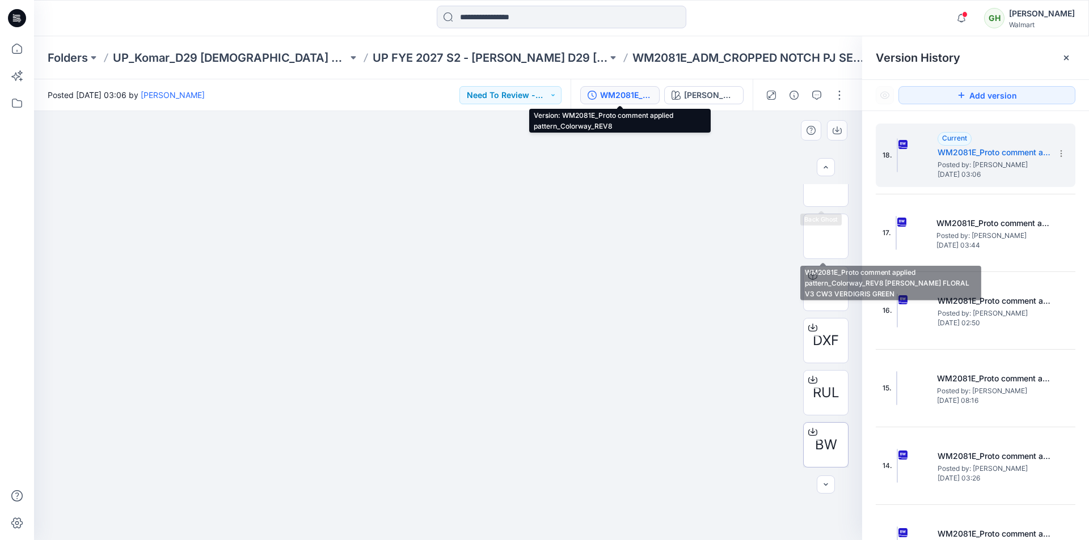
scroll to position [179, 0]
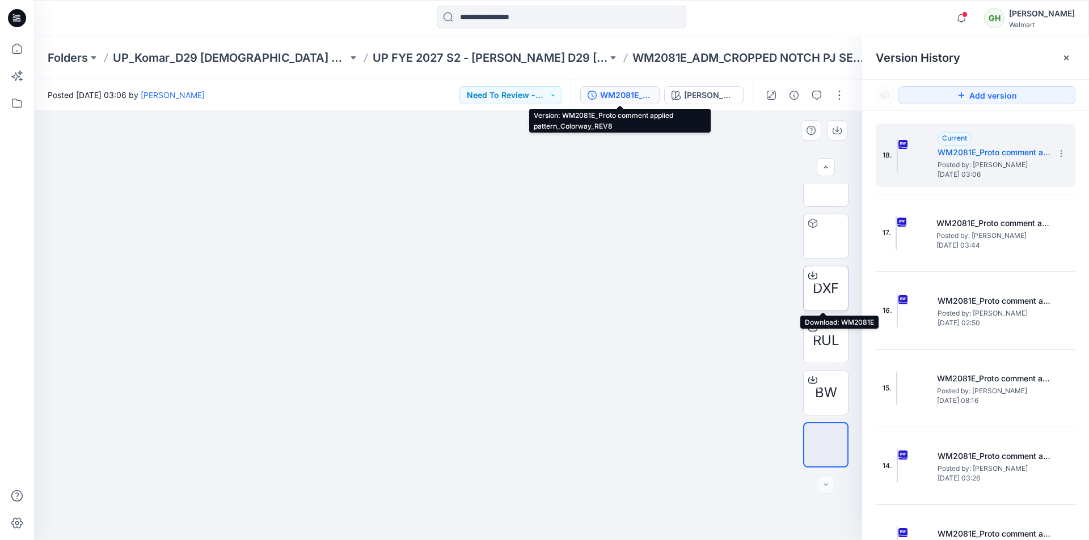
click at [809, 274] on icon at bounding box center [812, 275] width 9 height 9
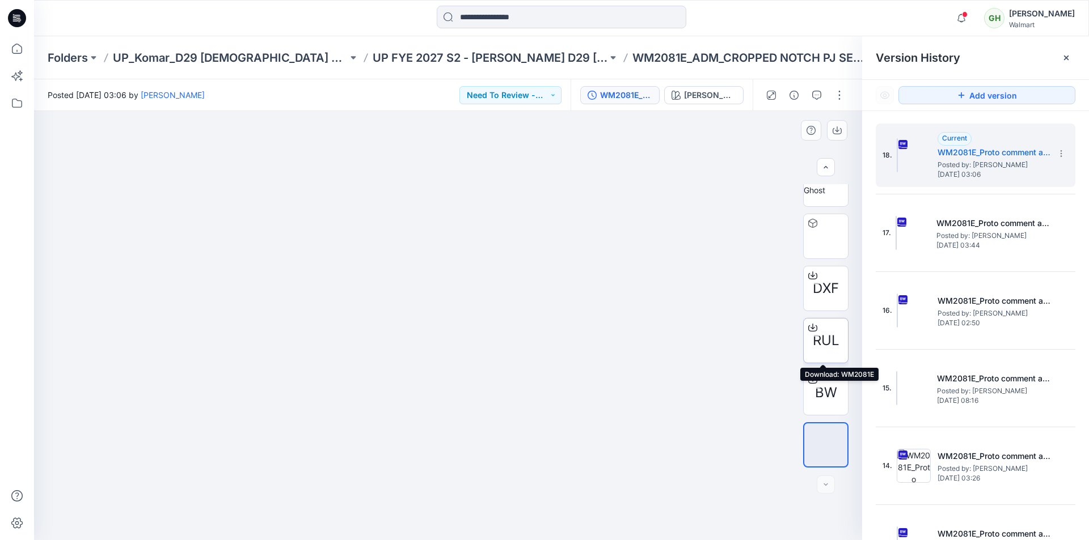
click at [810, 329] on icon at bounding box center [812, 326] width 5 height 6
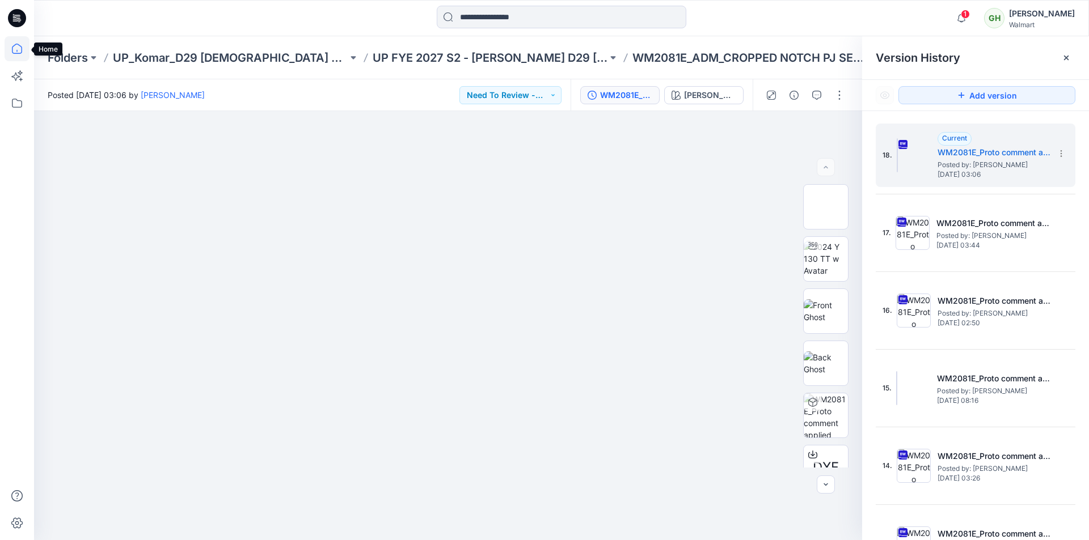
click at [12, 49] on icon at bounding box center [17, 49] width 10 height 10
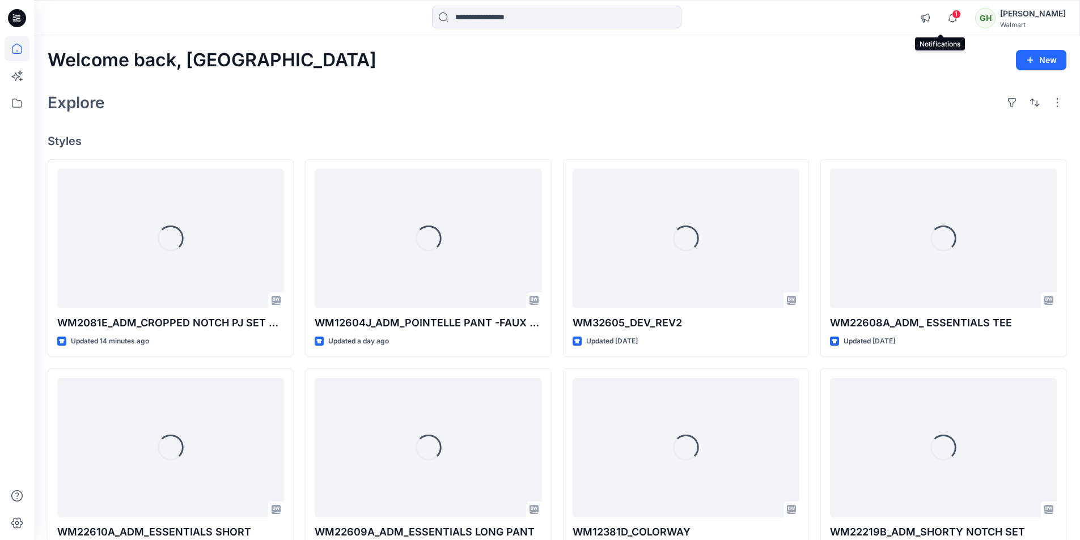
click at [952, 18] on span "1" at bounding box center [956, 14] width 9 height 9
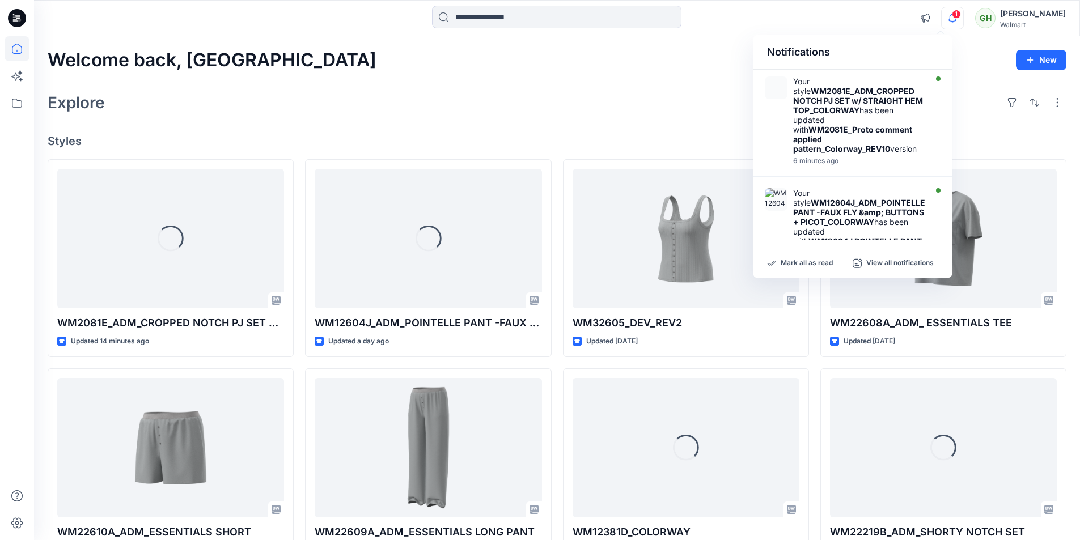
click at [708, 30] on div "1 Notifications Your style WM2081E_ADM_CROPPED NOTCH PJ SET w/ STRAIGHT HEM TOP…" at bounding box center [557, 18] width 1046 height 36
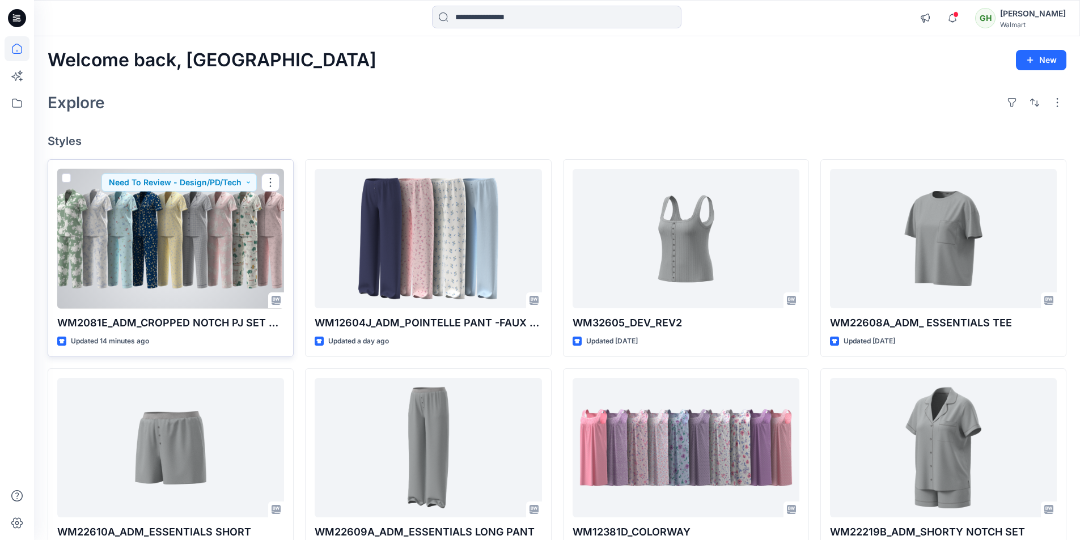
click at [196, 248] on div at bounding box center [170, 239] width 227 height 140
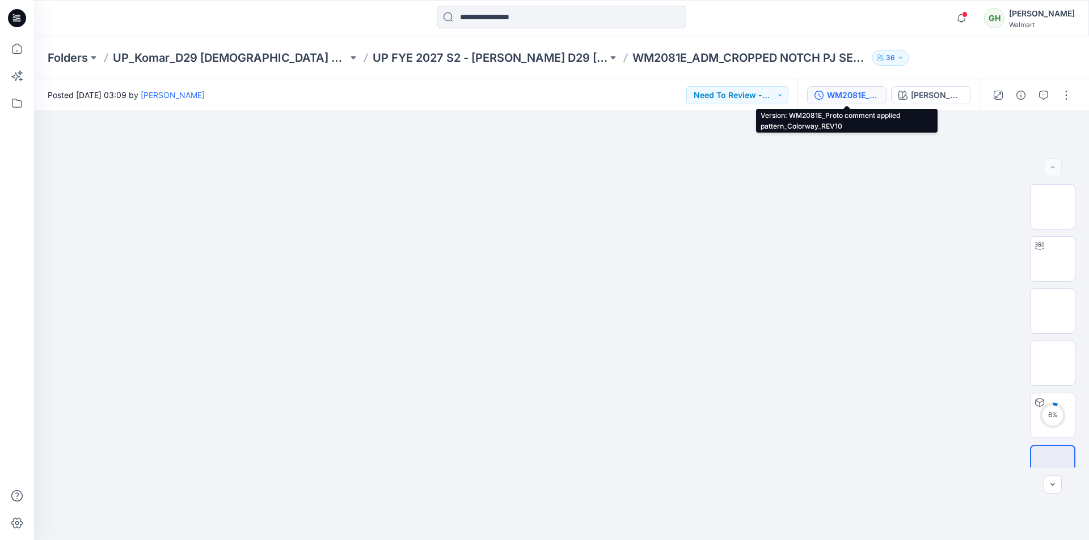
click at [828, 94] on div "WM2081E_Proto comment applied pattern_Colorway_REV10" at bounding box center [853, 95] width 52 height 12
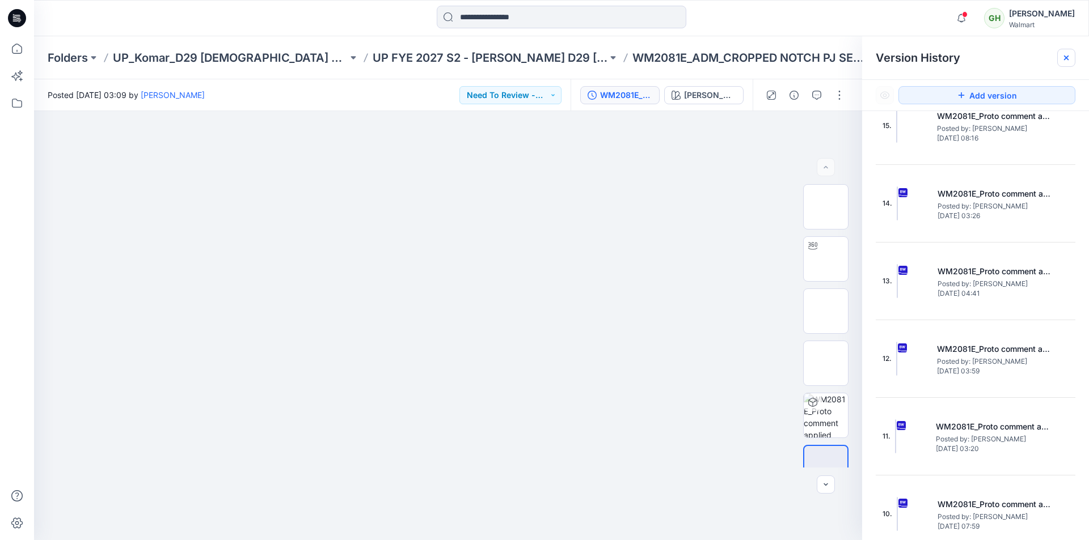
click at [1065, 58] on g at bounding box center [1066, 58] width 5 height 5
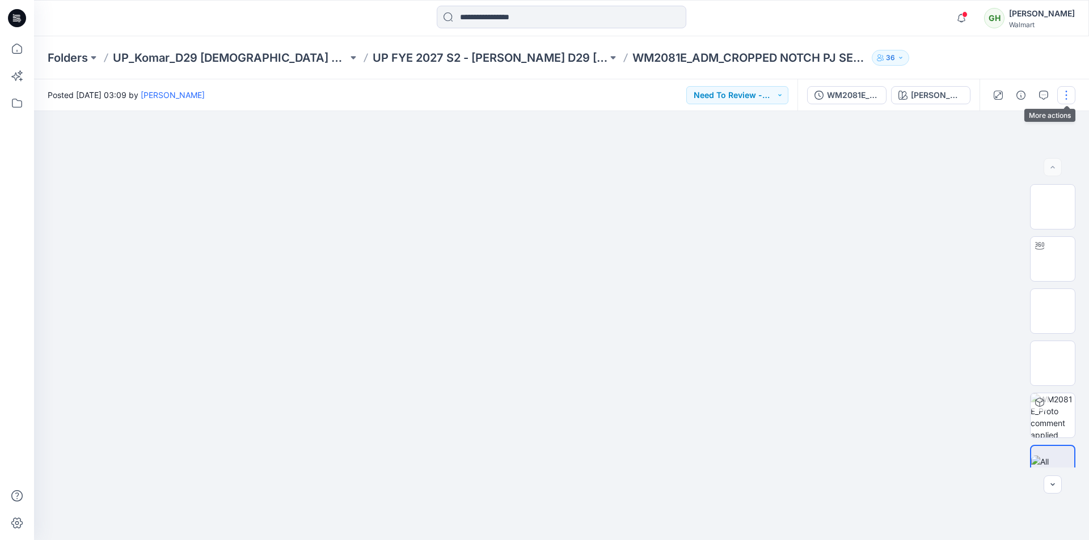
click at [1068, 92] on button "button" at bounding box center [1066, 95] width 18 height 18
click at [996, 154] on p "Edit" at bounding box center [994, 153] width 14 height 12
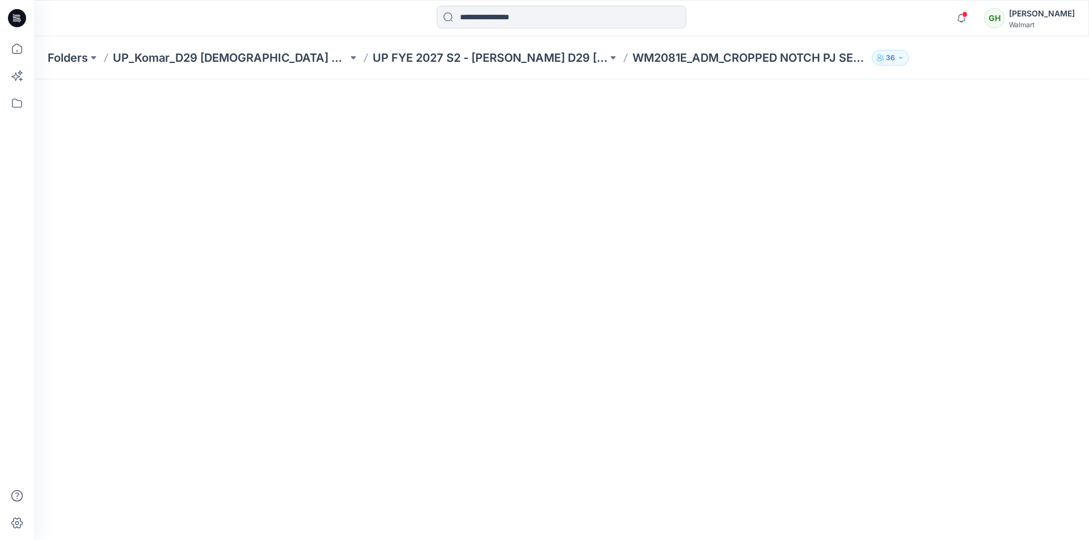
scroll to position [181, 0]
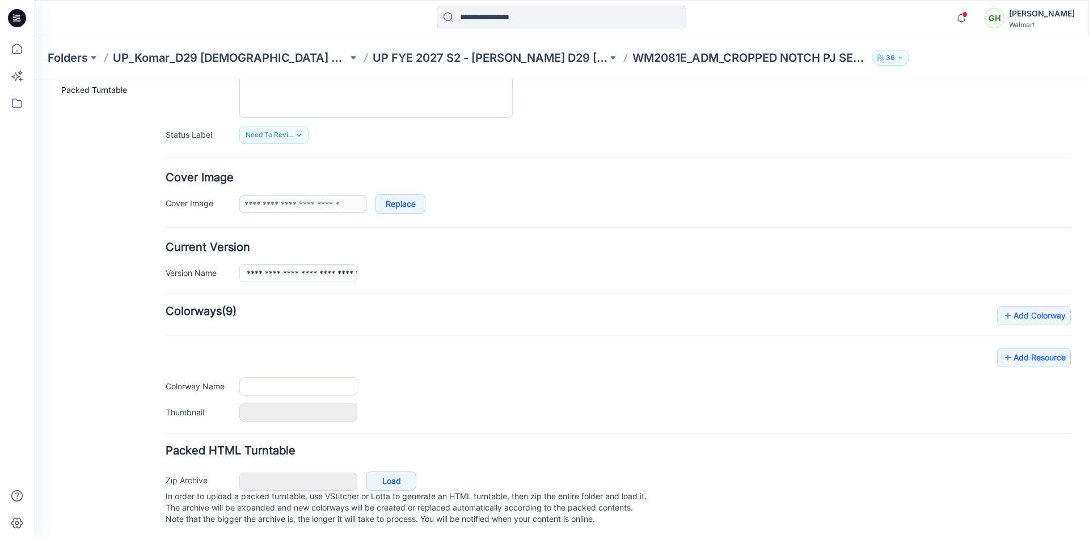
type input "**********"
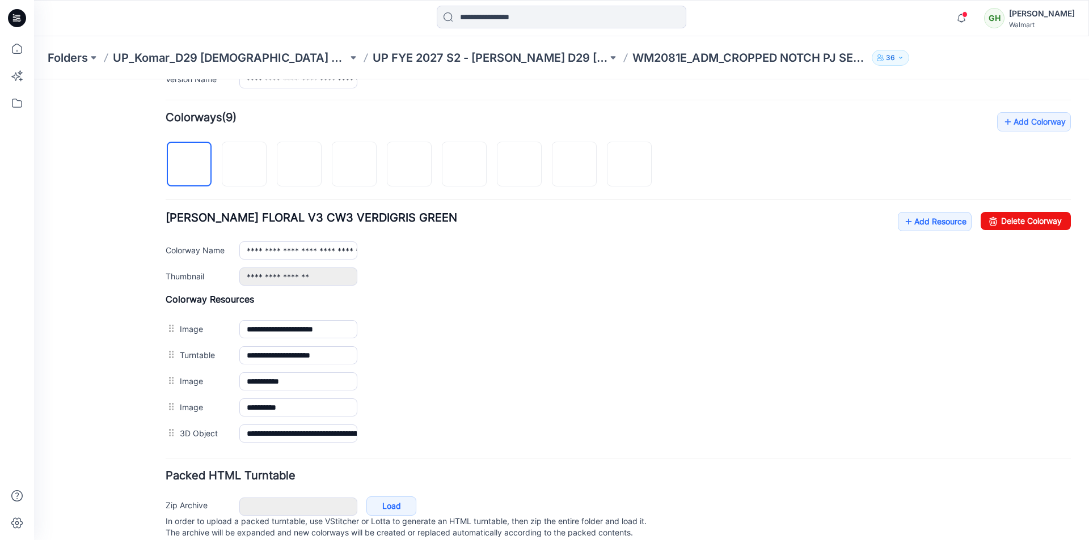
scroll to position [323, 0]
click at [907, 217] on link "Add Resource" at bounding box center [935, 219] width 74 height 19
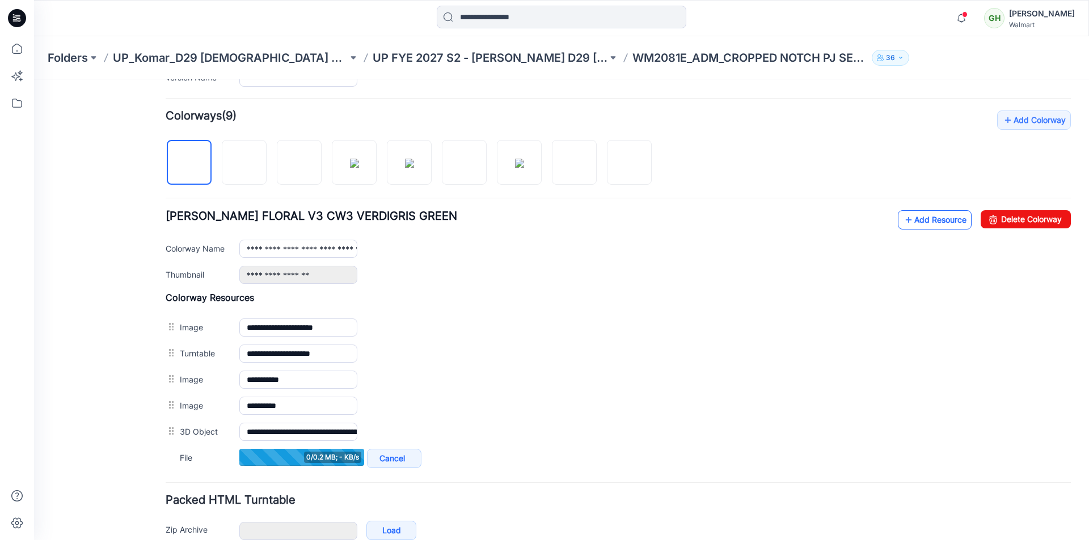
click at [903, 222] on icon at bounding box center [908, 220] width 11 height 18
click at [915, 220] on link "Add Resource" at bounding box center [935, 219] width 74 height 19
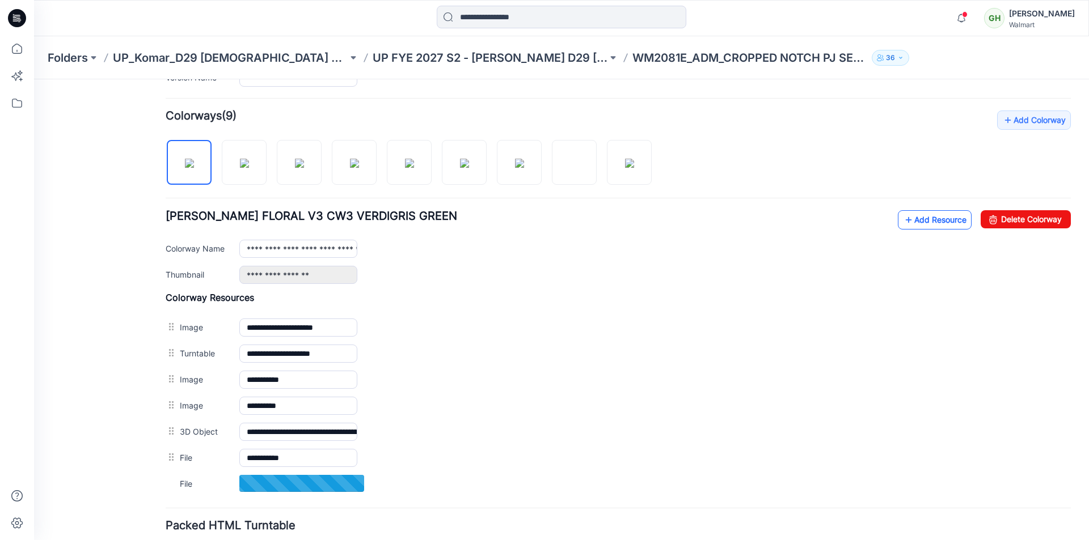
click at [919, 218] on link "Add Resource" at bounding box center [935, 219] width 74 height 19
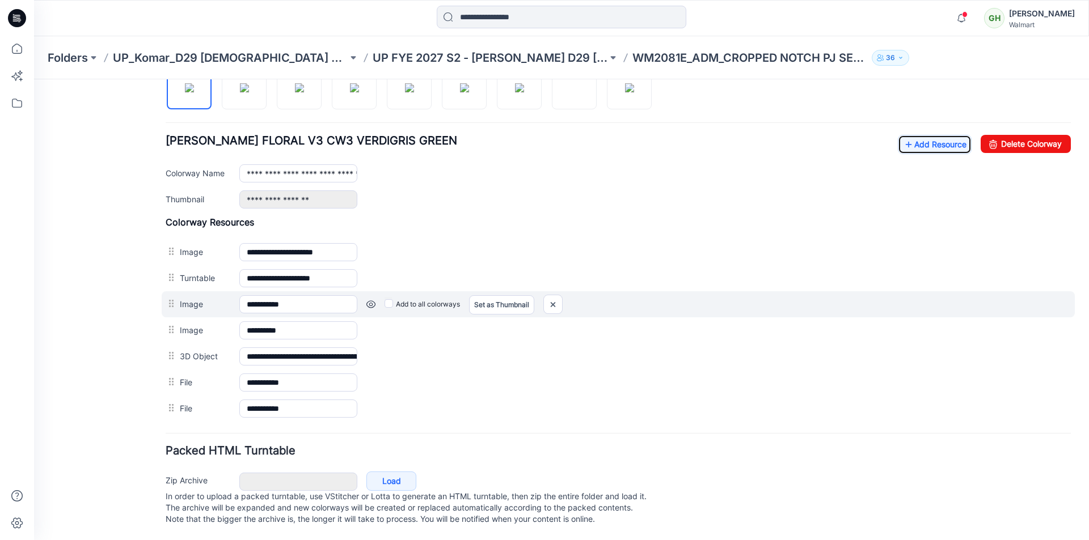
scroll to position [410, 0]
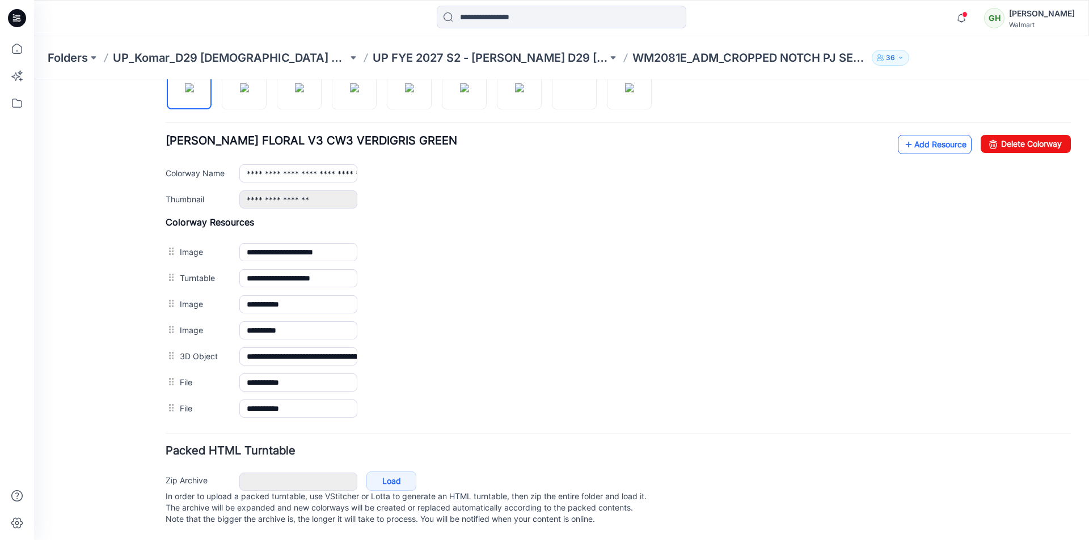
click at [923, 135] on link "Add Resource" at bounding box center [935, 144] width 74 height 19
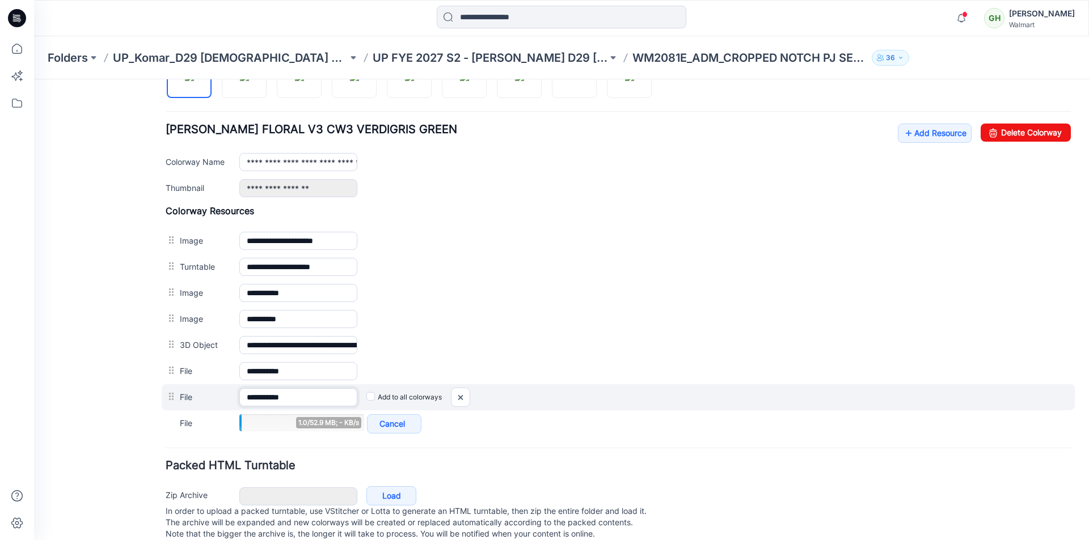
click at [305, 397] on input "**********" at bounding box center [298, 397] width 118 height 18
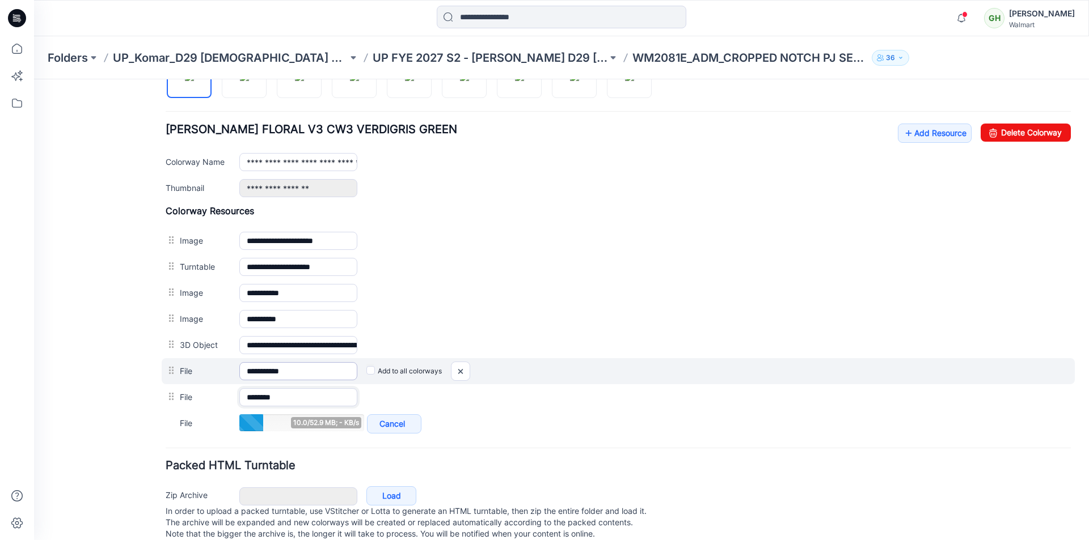
type input "*******"
click at [311, 369] on input "**********" at bounding box center [298, 371] width 118 height 18
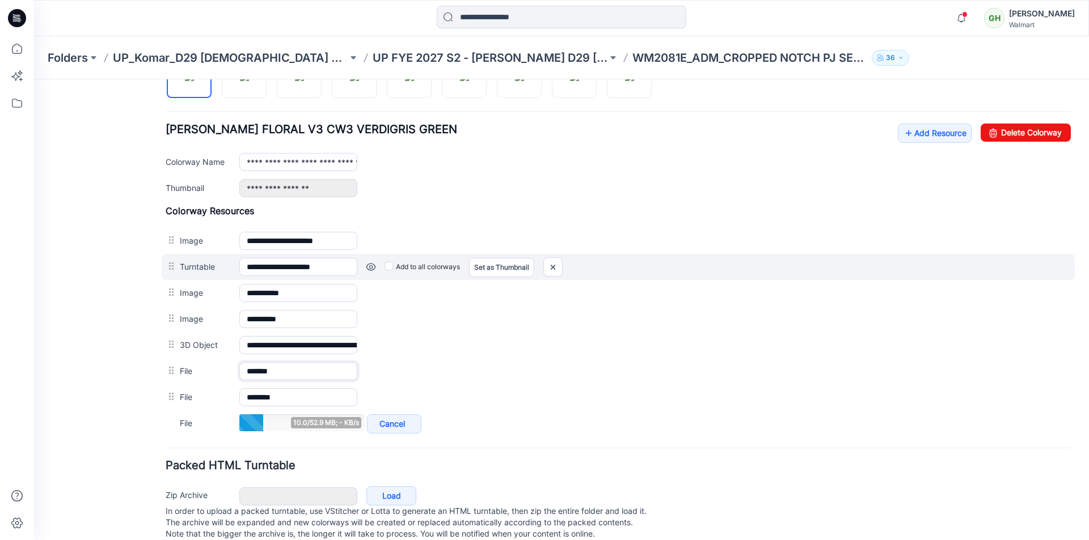
type input "*******"
click at [767, 255] on div "**********" at bounding box center [618, 267] width 913 height 26
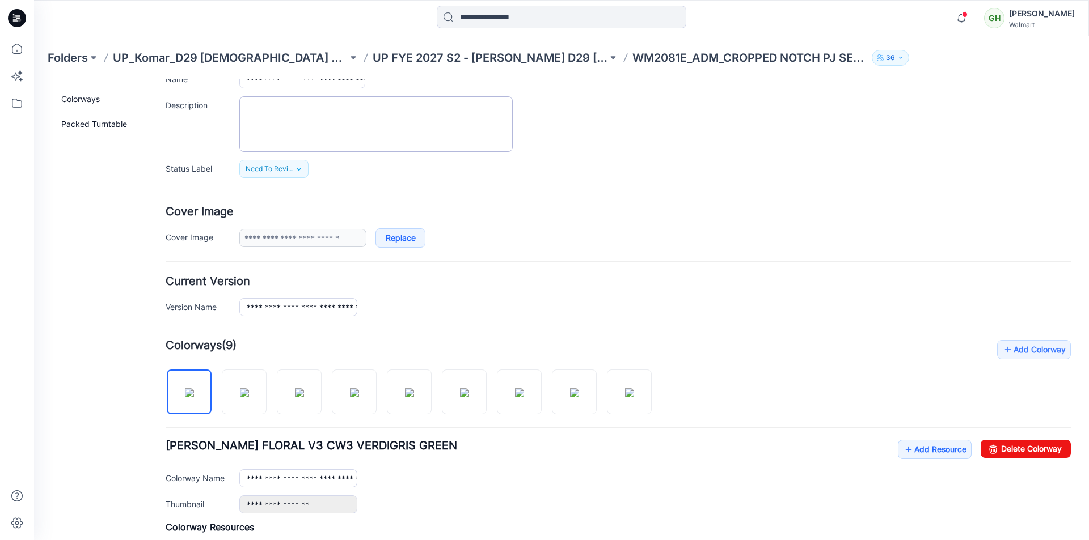
scroll to position [0, 0]
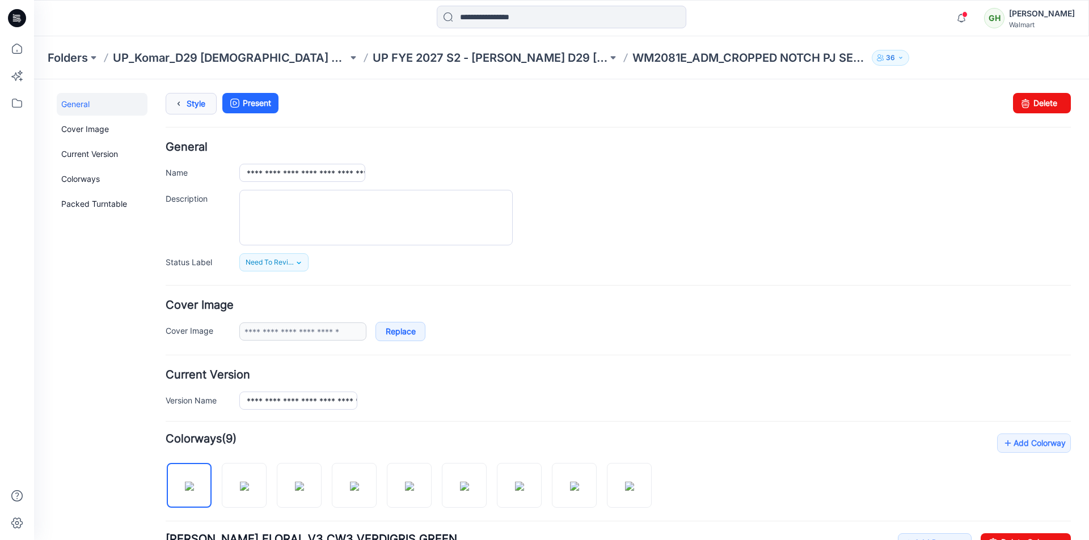
click at [178, 103] on icon at bounding box center [179, 104] width 16 height 20
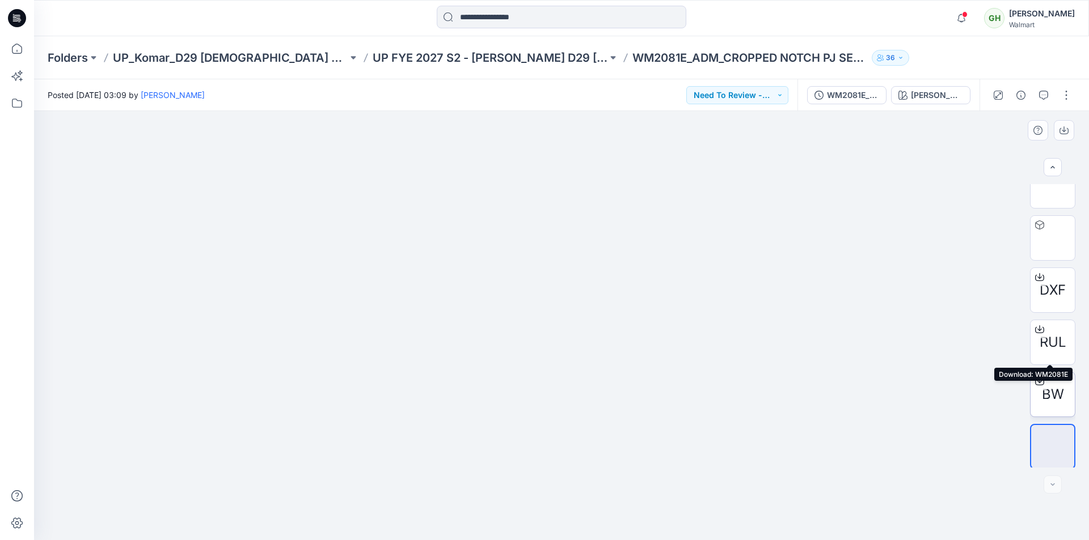
scroll to position [179, 0]
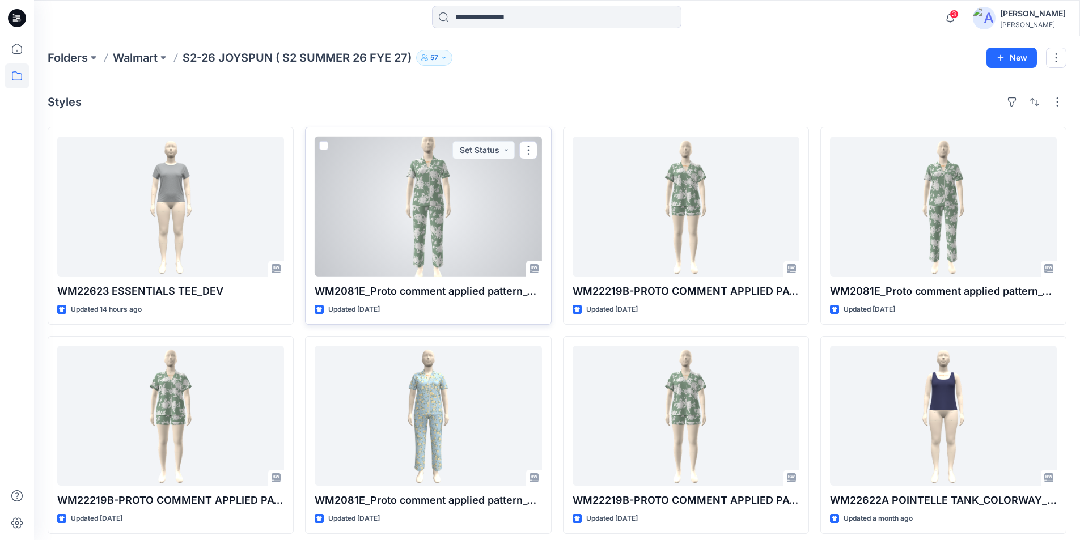
click at [414, 209] on div at bounding box center [428, 207] width 227 height 140
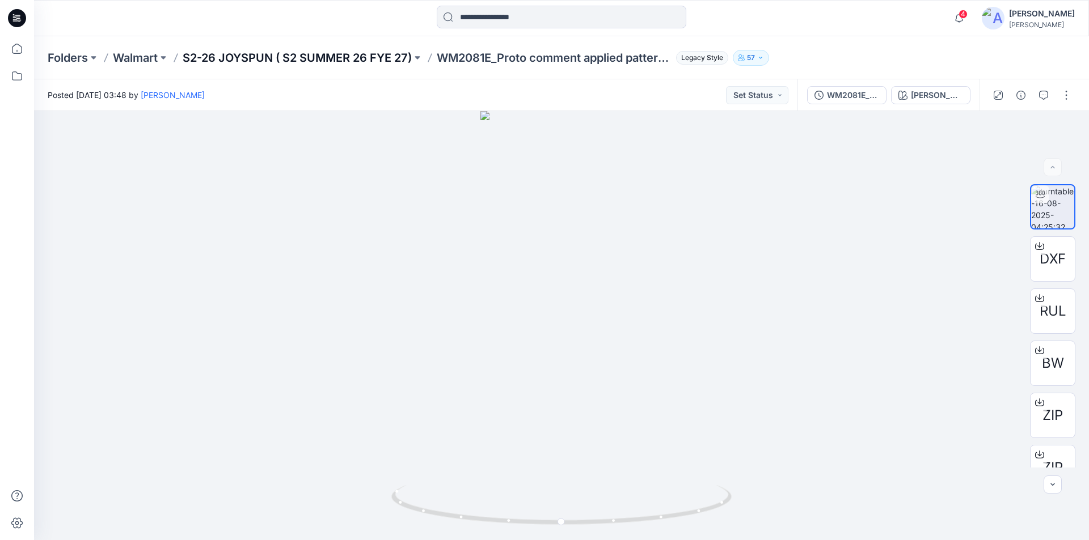
click at [252, 54] on p "S2-26 JOYSPUN ( S2 SUMMER 26 FYE 27)" at bounding box center [297, 58] width 229 height 16
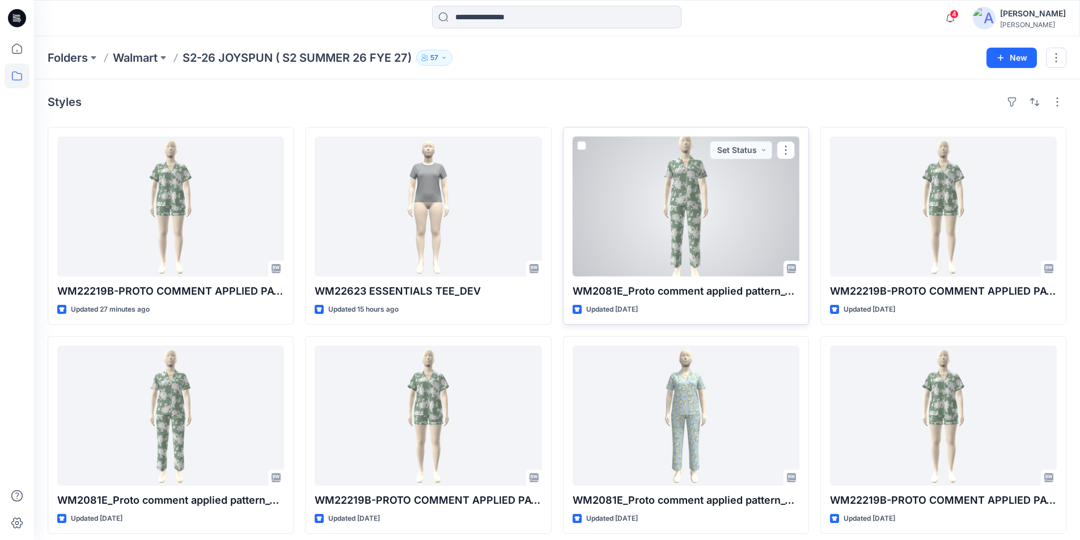
click at [663, 224] on div at bounding box center [686, 207] width 227 height 140
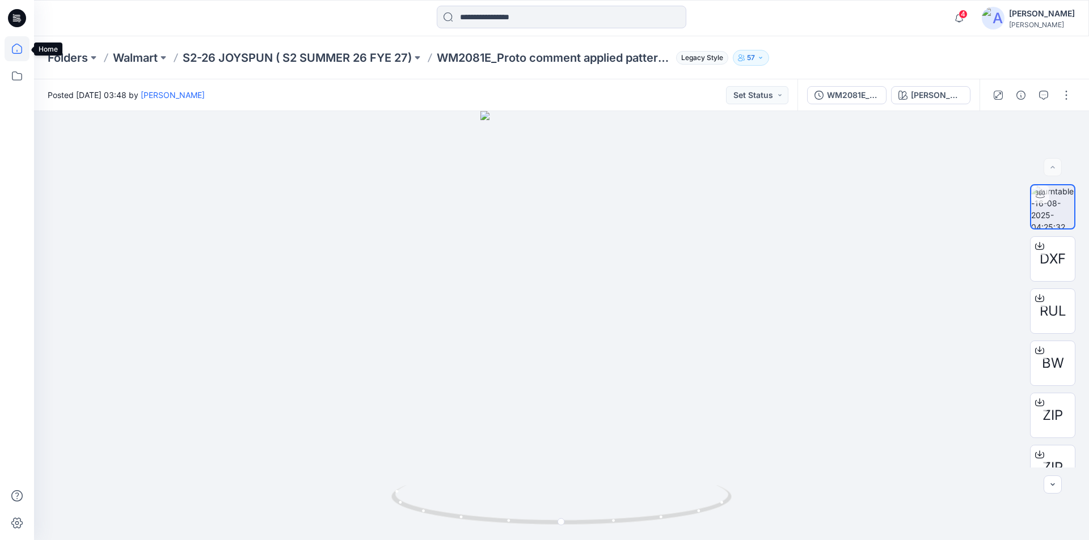
click at [24, 49] on icon at bounding box center [17, 48] width 25 height 25
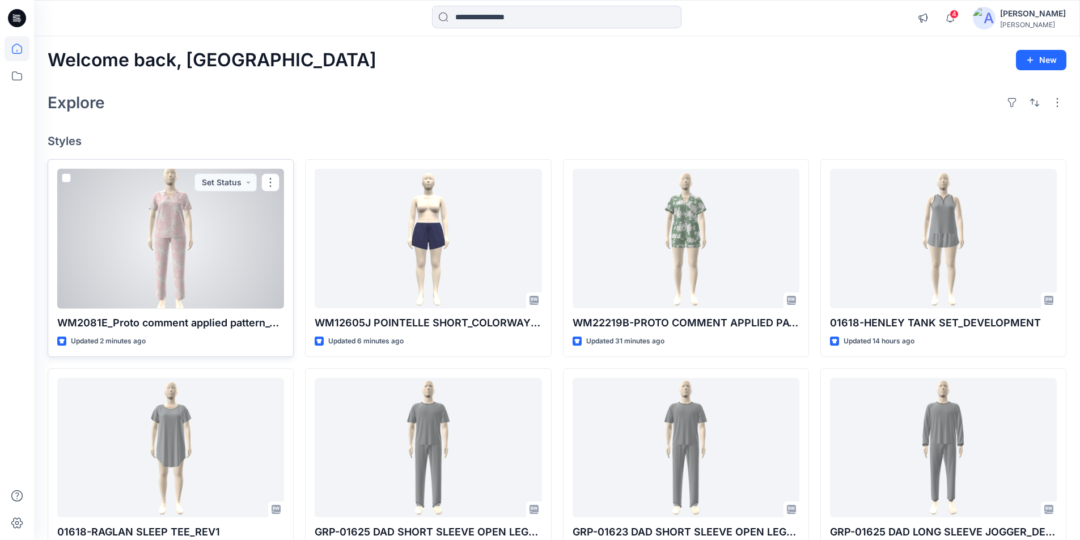
click at [185, 224] on div at bounding box center [170, 239] width 227 height 140
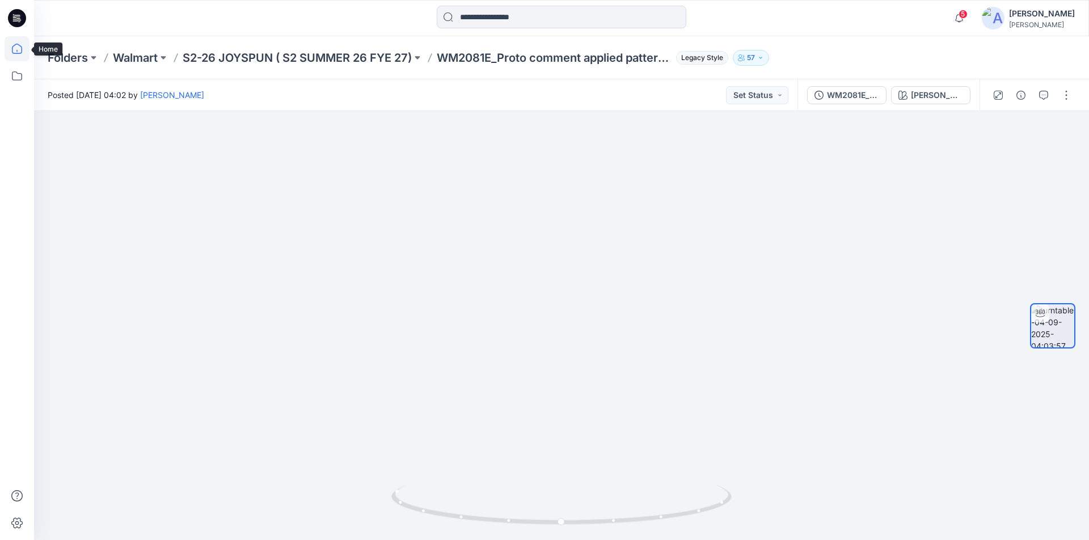
click at [23, 50] on icon at bounding box center [17, 48] width 25 height 25
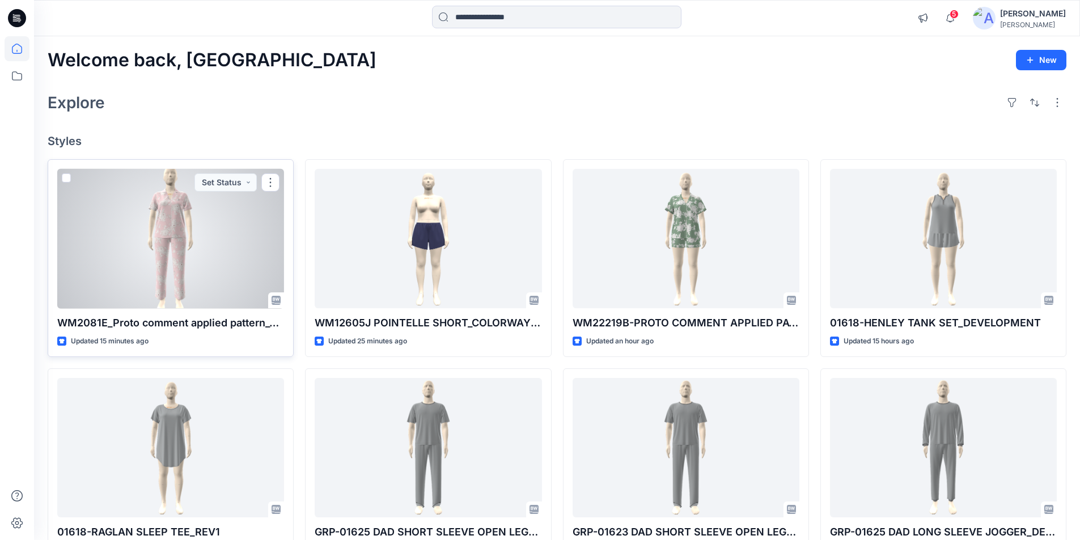
click at [167, 251] on div at bounding box center [170, 239] width 227 height 140
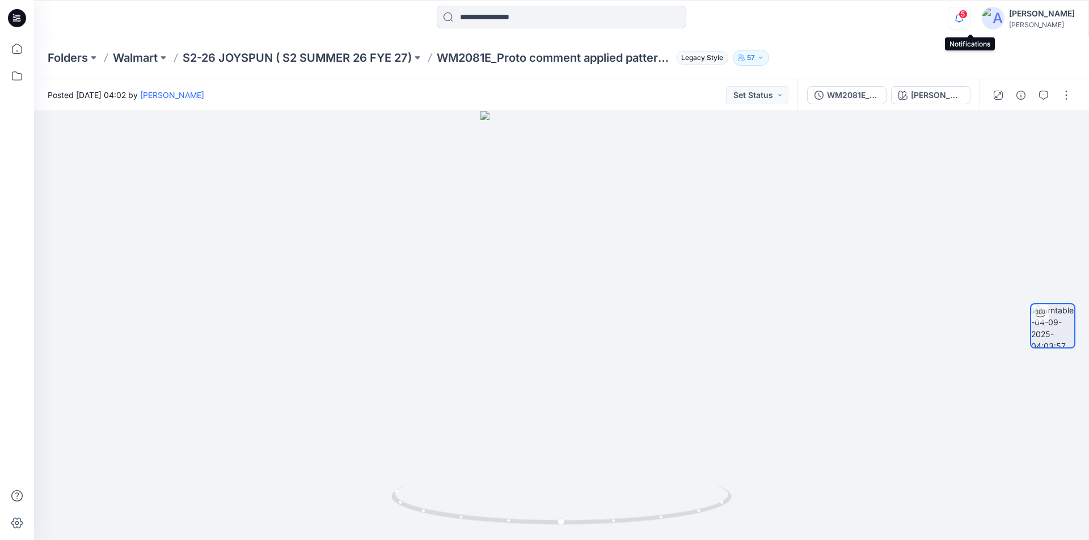
click at [968, 17] on icon "button" at bounding box center [959, 18] width 22 height 23
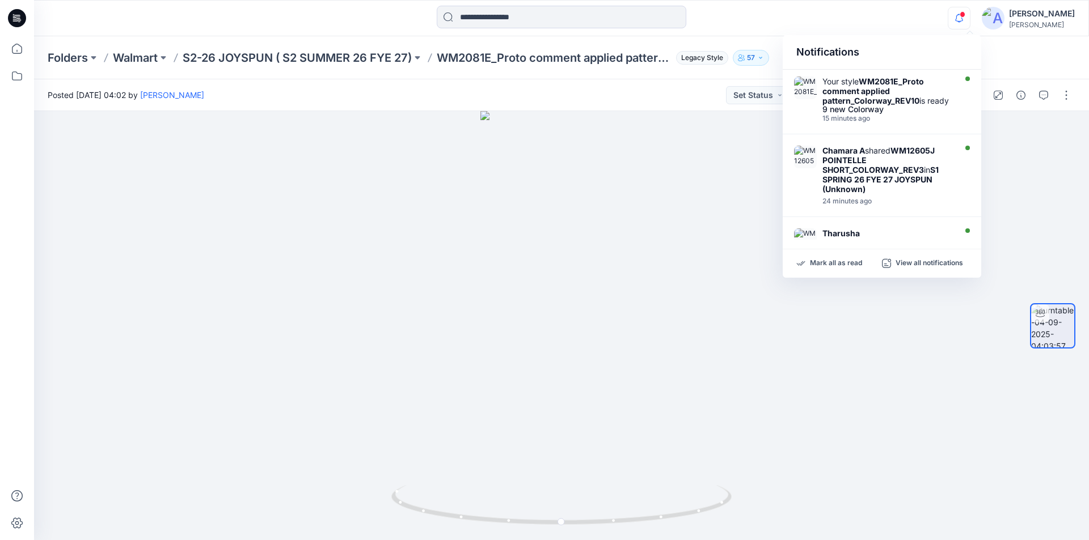
click at [830, 18] on div "Notifications Your style WM2081E_Proto comment applied pattern_Colorway_REV10 i…" at bounding box center [561, 18] width 1054 height 25
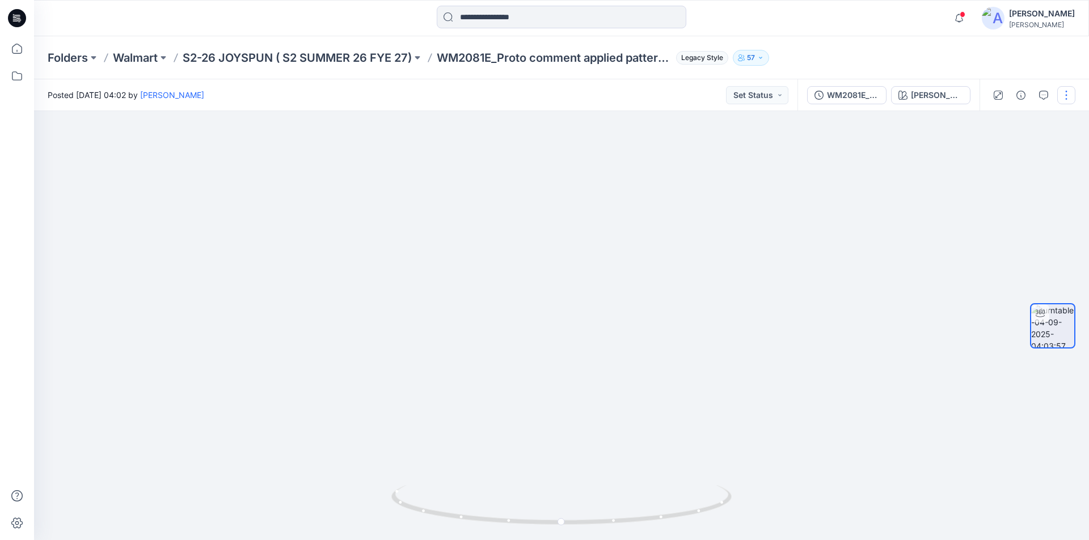
click at [1065, 98] on button "button" at bounding box center [1066, 95] width 18 height 18
click at [1004, 125] on button "Edit" at bounding box center [1018, 121] width 104 height 21
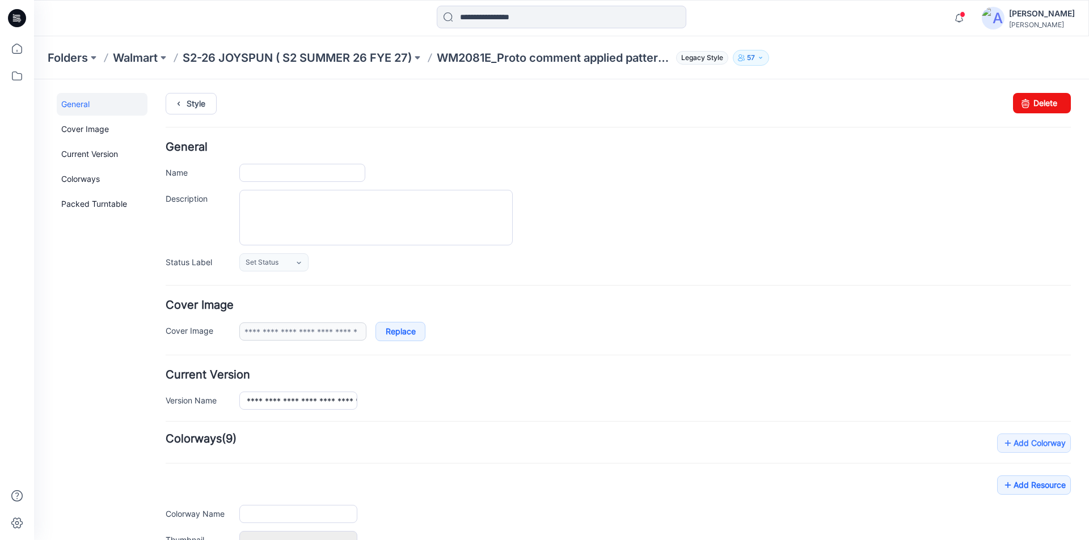
type input "**********"
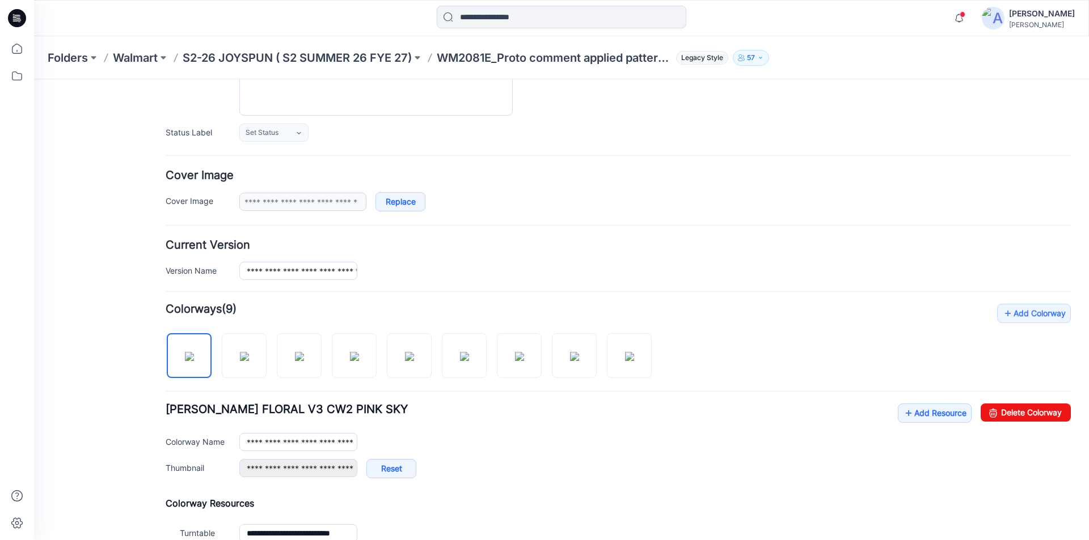
scroll to position [266, 0]
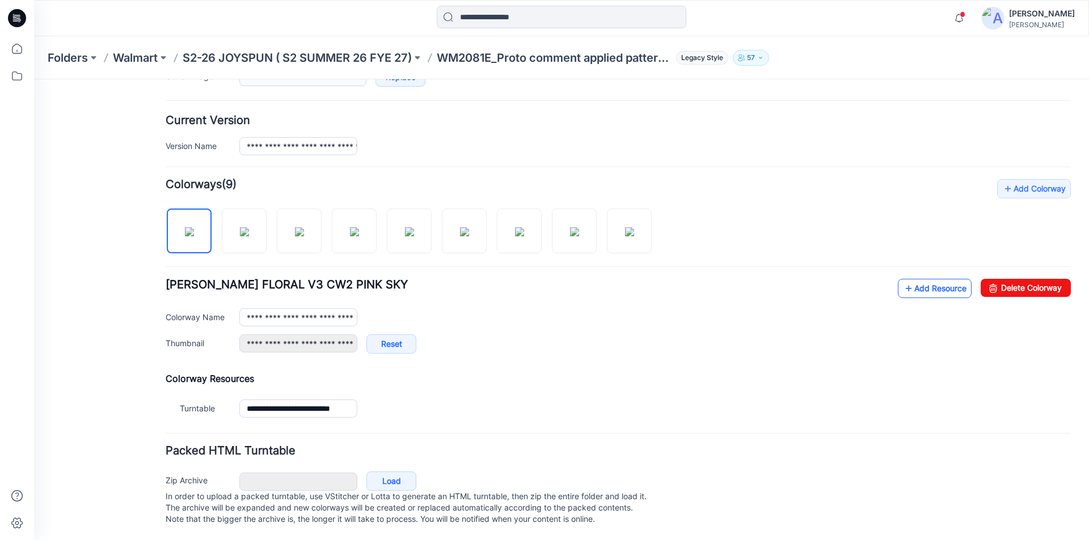
click at [913, 279] on link "Add Resource" at bounding box center [935, 288] width 74 height 19
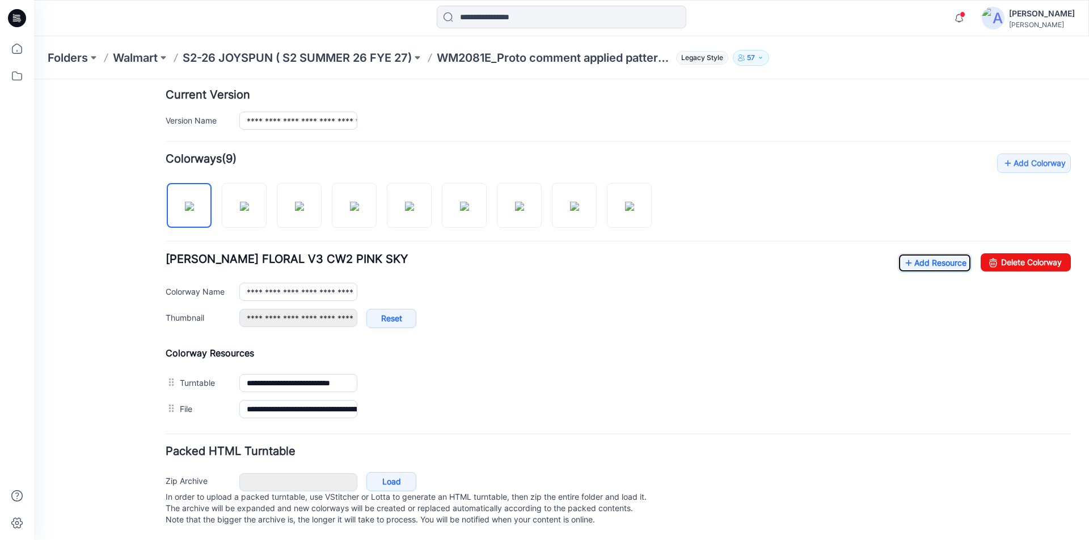
scroll to position [292, 0]
click at [906, 255] on link "Add Resource" at bounding box center [935, 262] width 74 height 19
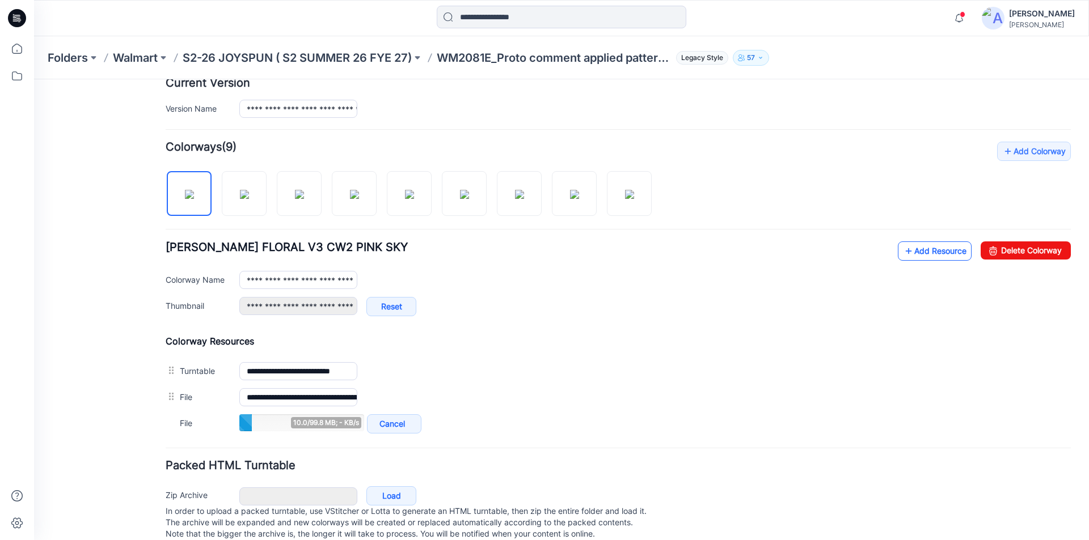
click at [915, 249] on link "Add Resource" at bounding box center [935, 251] width 74 height 19
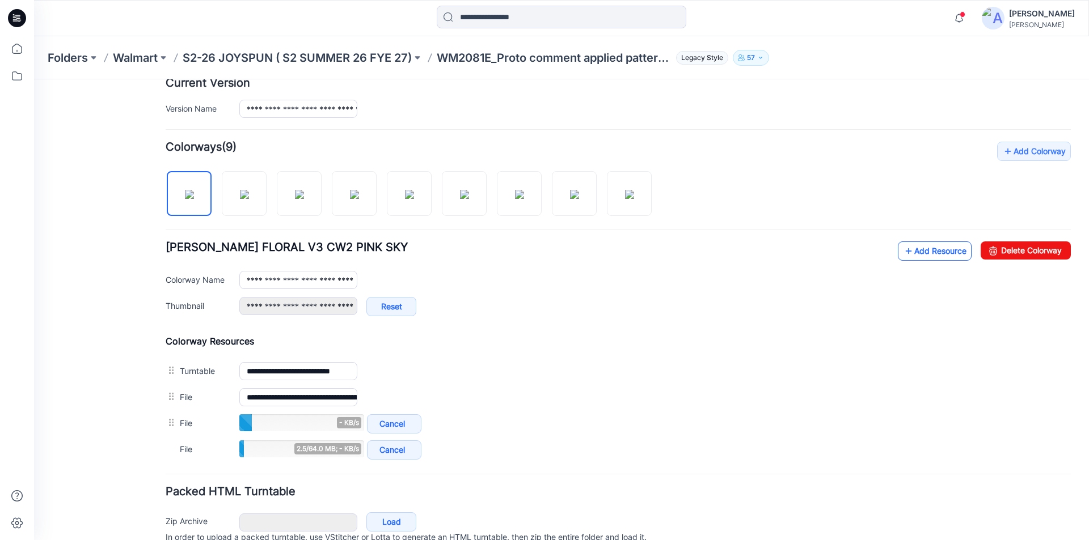
click at [909, 248] on link "Add Resource" at bounding box center [935, 251] width 74 height 19
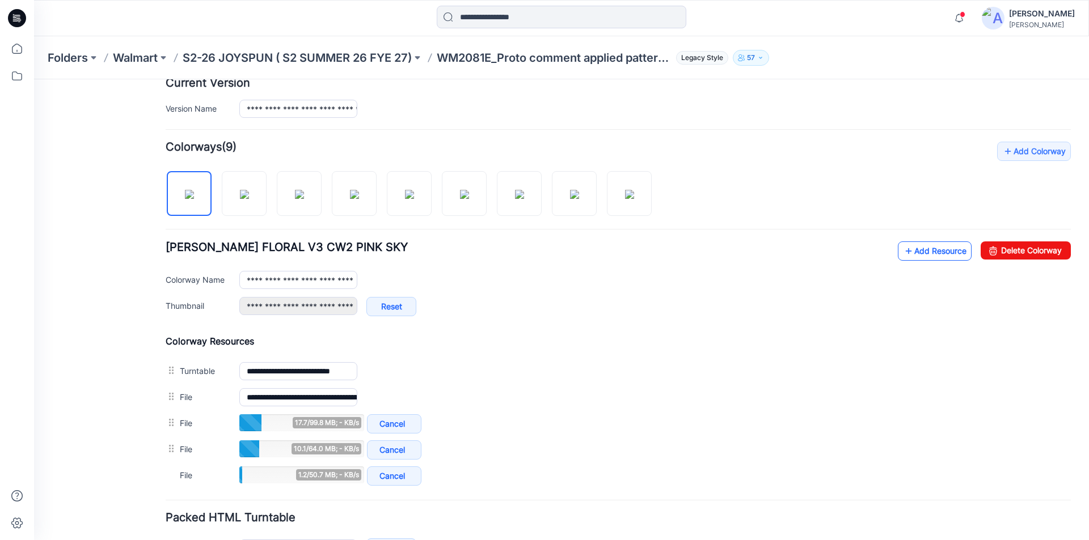
click at [907, 250] on link "Add Resource" at bounding box center [935, 251] width 74 height 19
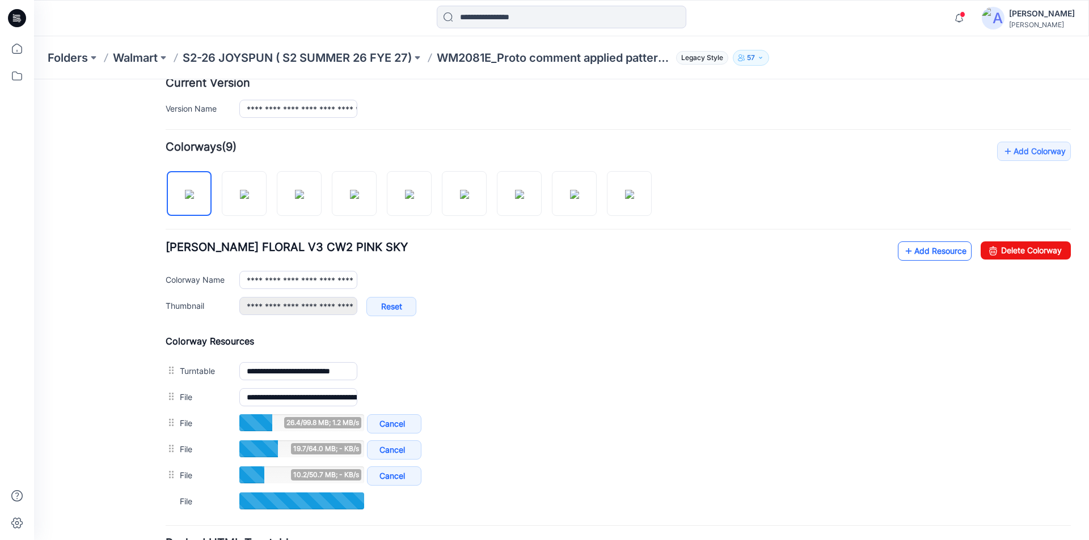
click at [910, 255] on link "Add Resource" at bounding box center [935, 251] width 74 height 19
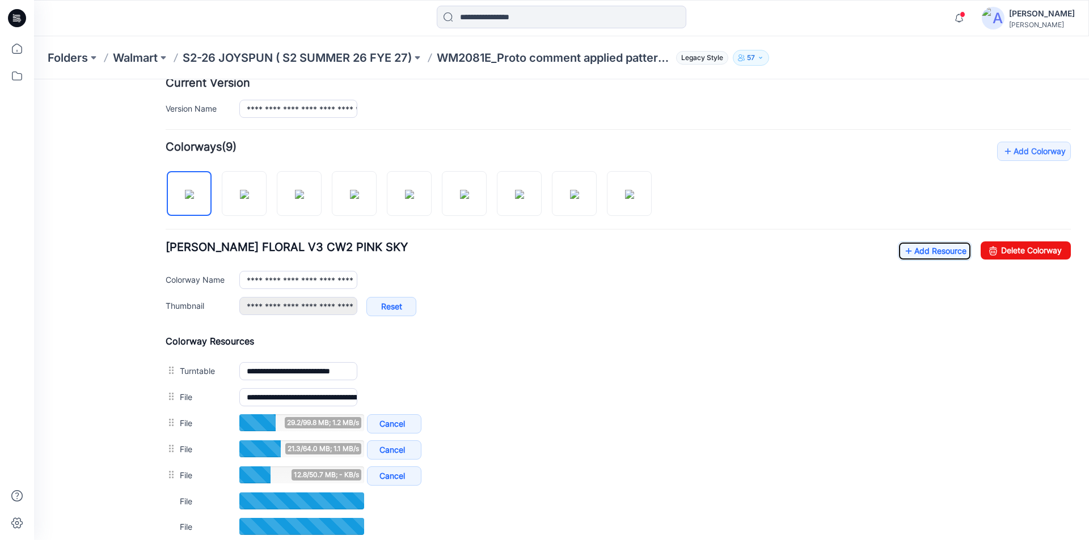
scroll to position [405, 0]
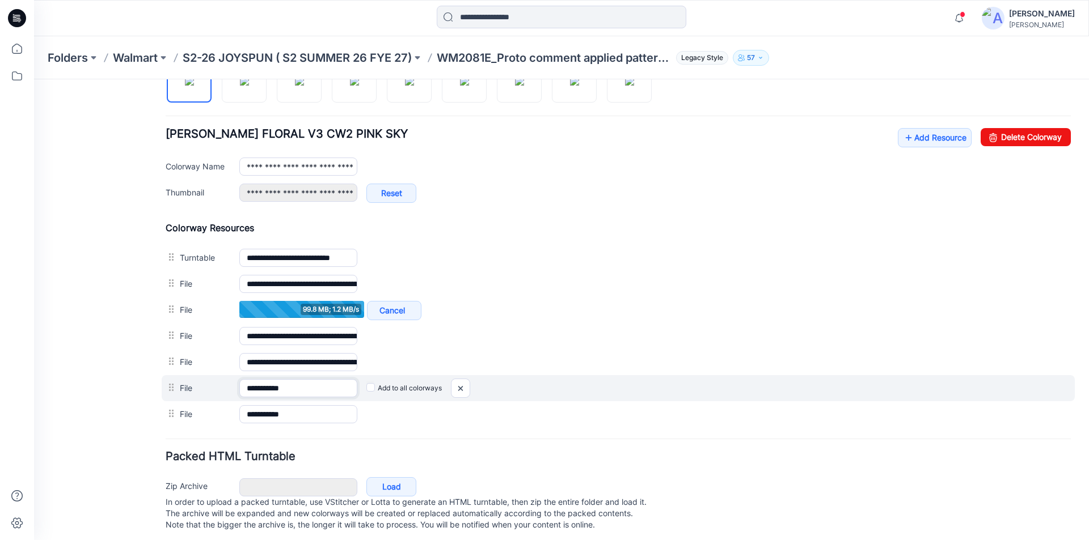
drag, startPoint x: 314, startPoint y: 392, endPoint x: 285, endPoint y: 394, distance: 28.9
click at [285, 394] on input "**********" at bounding box center [298, 388] width 118 height 18
drag, startPoint x: 284, startPoint y: 389, endPoint x: 314, endPoint y: 391, distance: 29.6
click at [314, 391] on input "**********" at bounding box center [298, 388] width 118 height 18
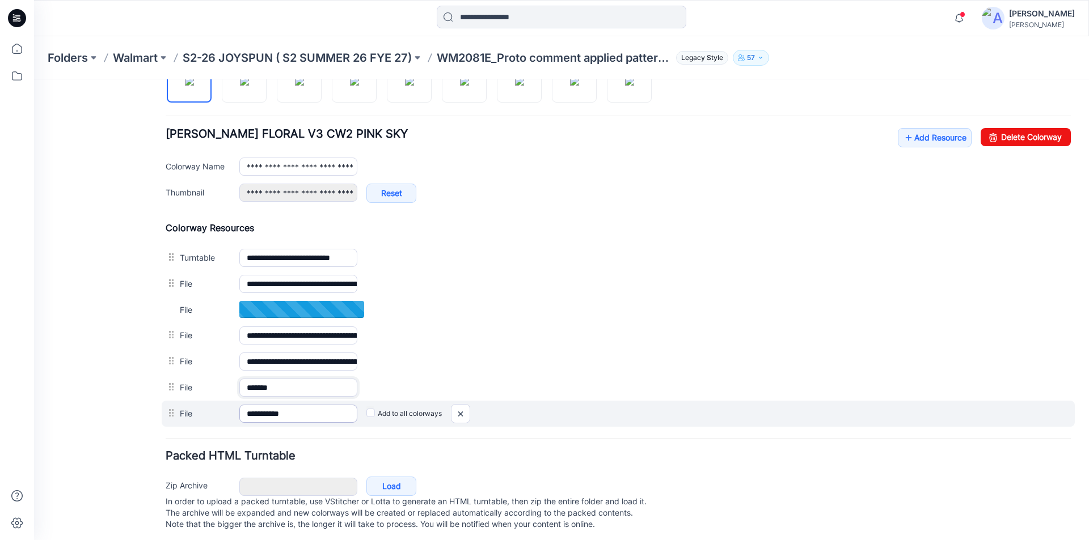
type input "*******"
click at [303, 415] on input "**********" at bounding box center [298, 414] width 118 height 18
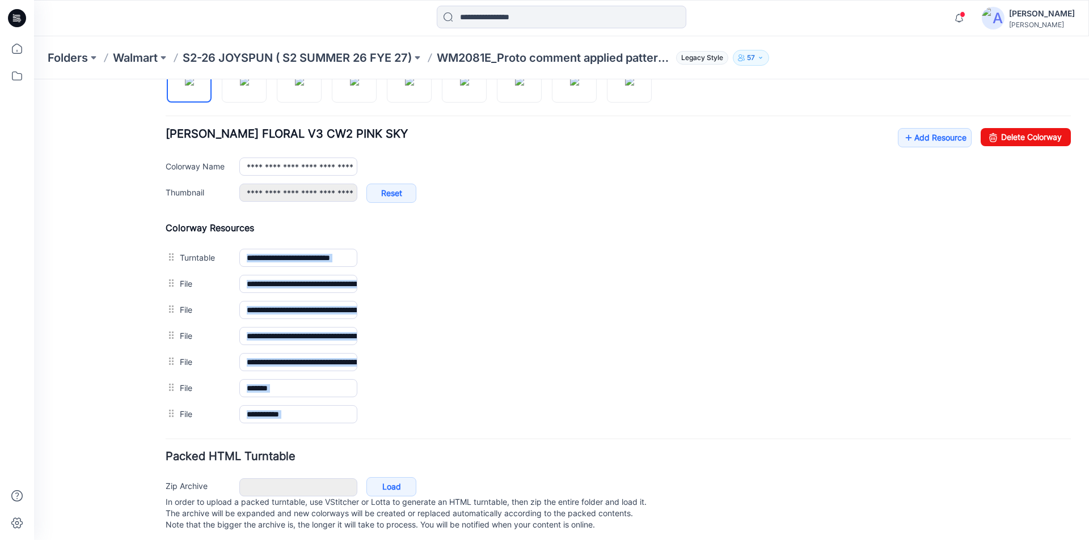
drag, startPoint x: 303, startPoint y: 415, endPoint x: 285, endPoint y: 412, distance: 18.4
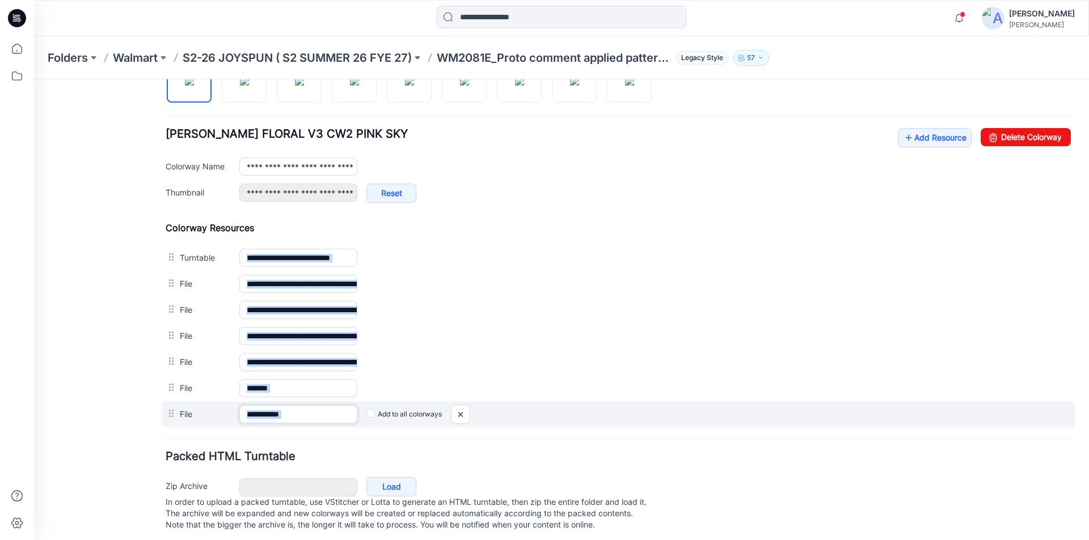
click at [306, 418] on input "**********" at bounding box center [298, 414] width 118 height 18
drag, startPoint x: 303, startPoint y: 416, endPoint x: 286, endPoint y: 414, distance: 17.2
click at [286, 414] on input "**********" at bounding box center [298, 414] width 118 height 18
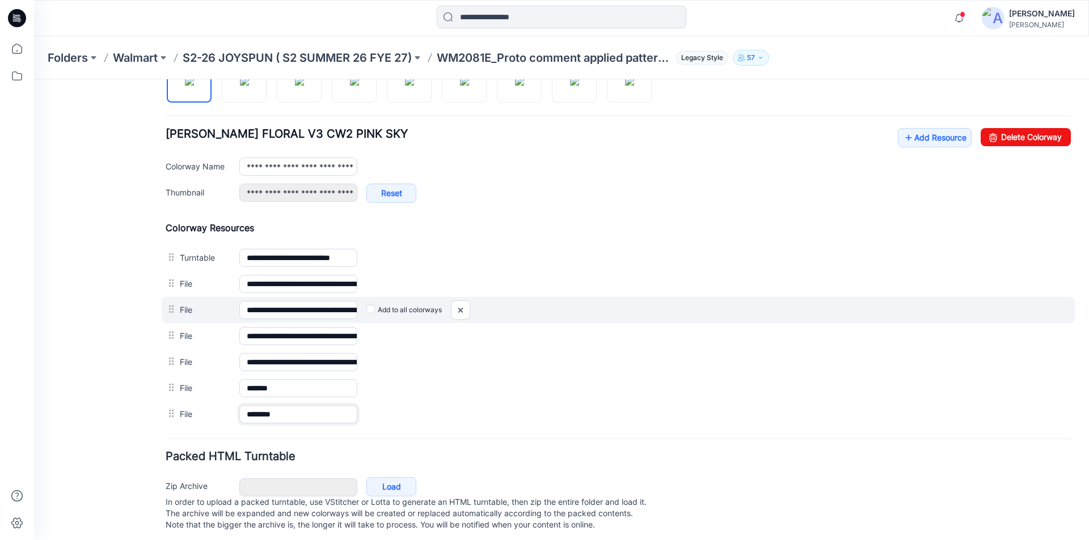
type input "*******"
click at [724, 321] on div "**********" at bounding box center [618, 310] width 913 height 26
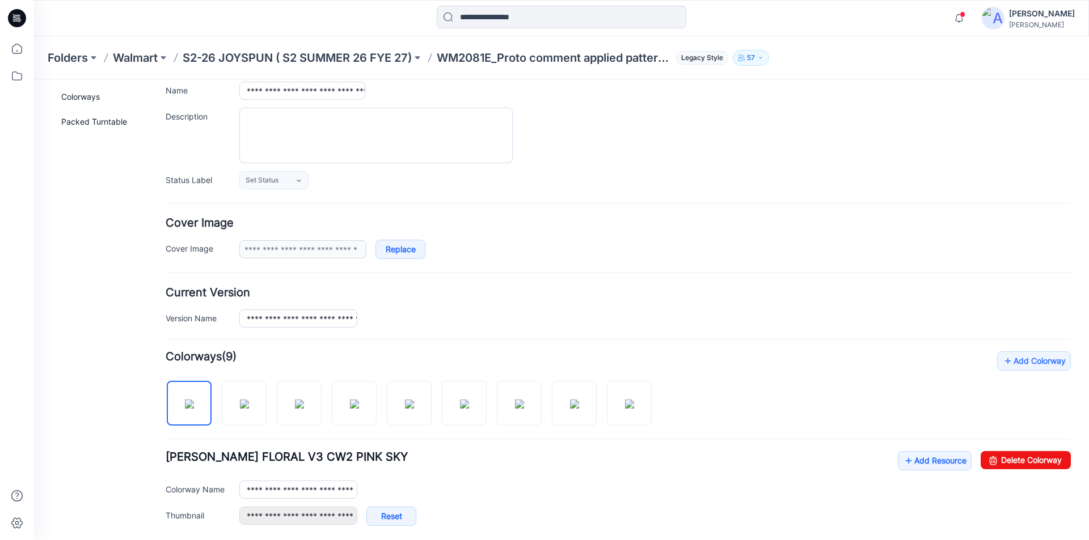
scroll to position [0, 0]
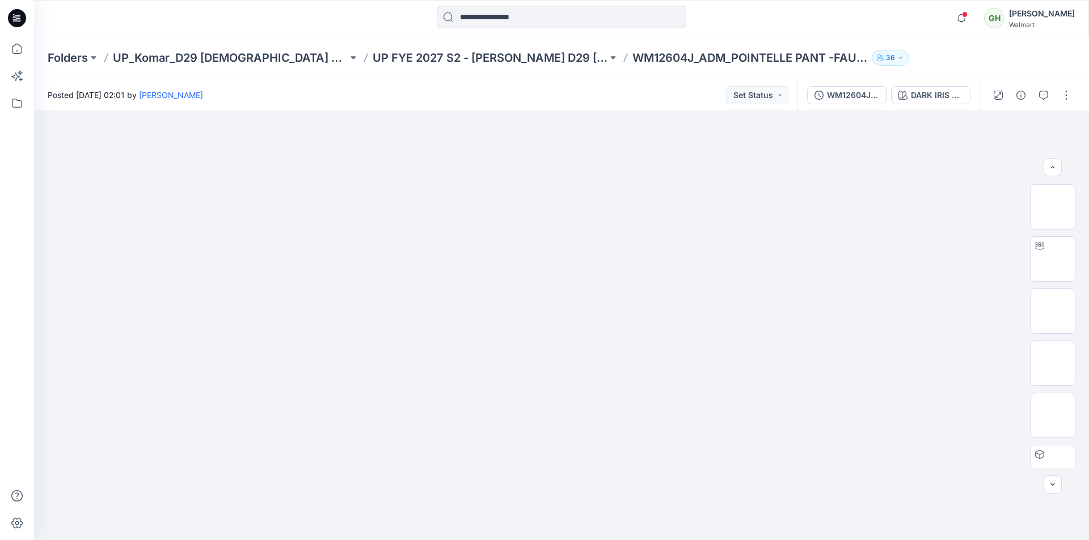
scroll to position [284, 0]
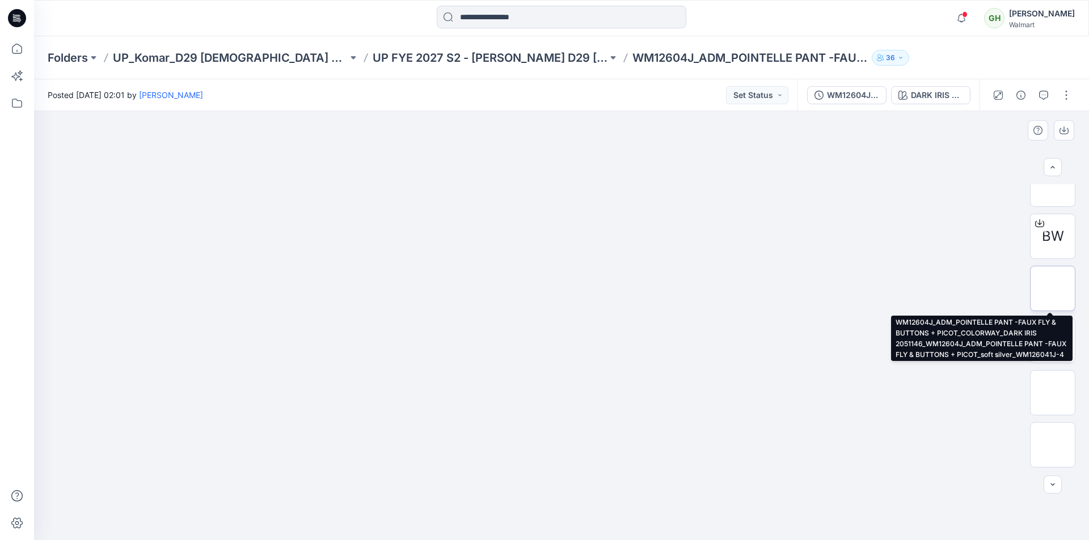
click at [1052, 289] on img at bounding box center [1052, 289] width 0 height 0
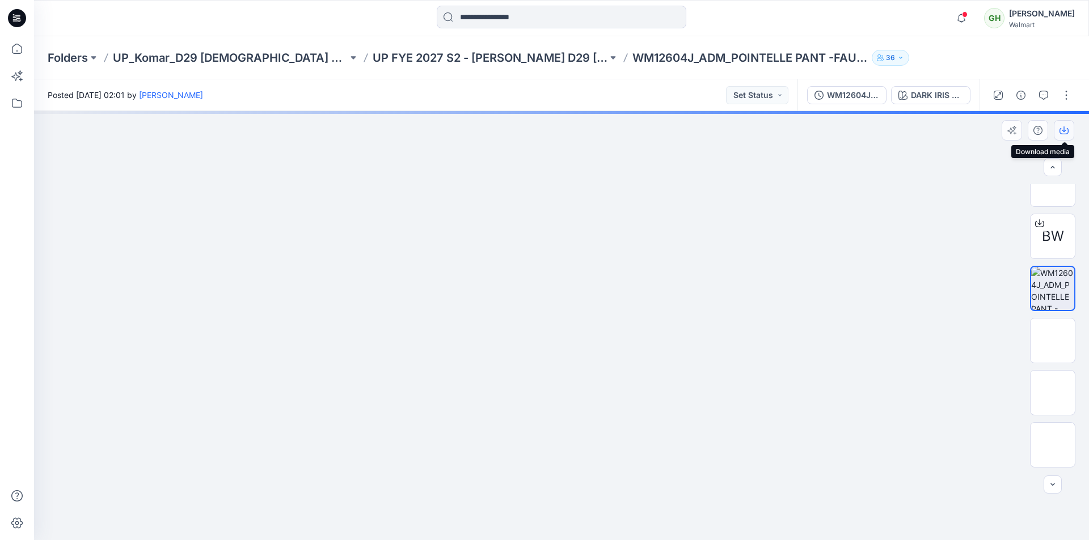
click at [1065, 129] on icon "button" at bounding box center [1063, 130] width 9 height 9
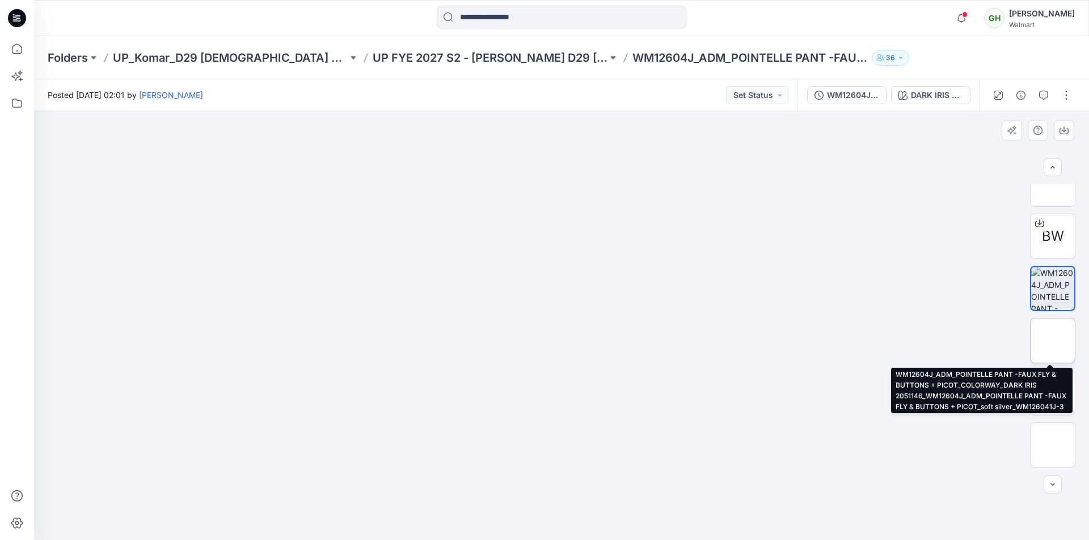
click at [1052, 341] on img at bounding box center [1052, 341] width 0 height 0
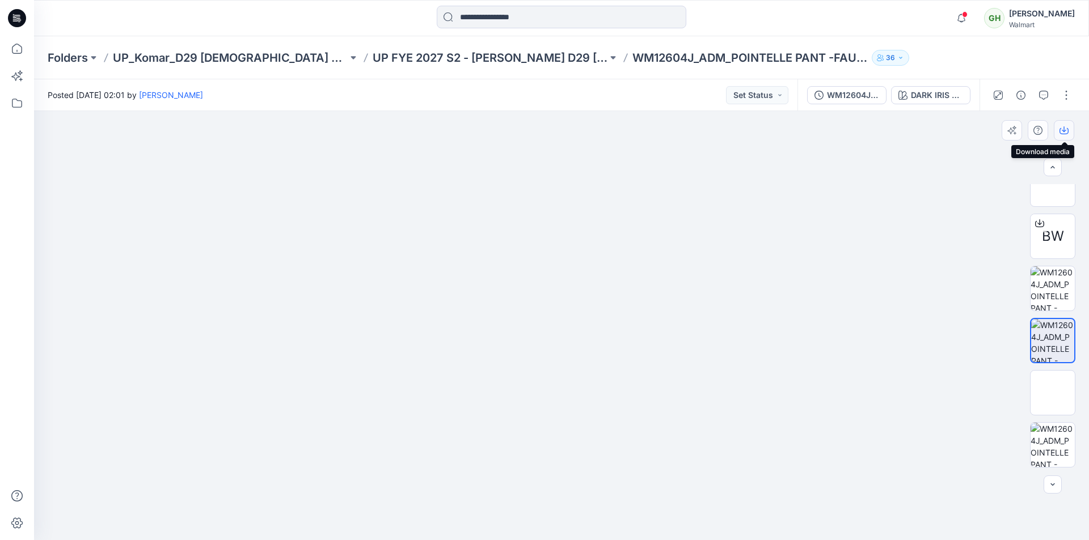
click at [1067, 130] on icon "button" at bounding box center [1063, 130] width 9 height 9
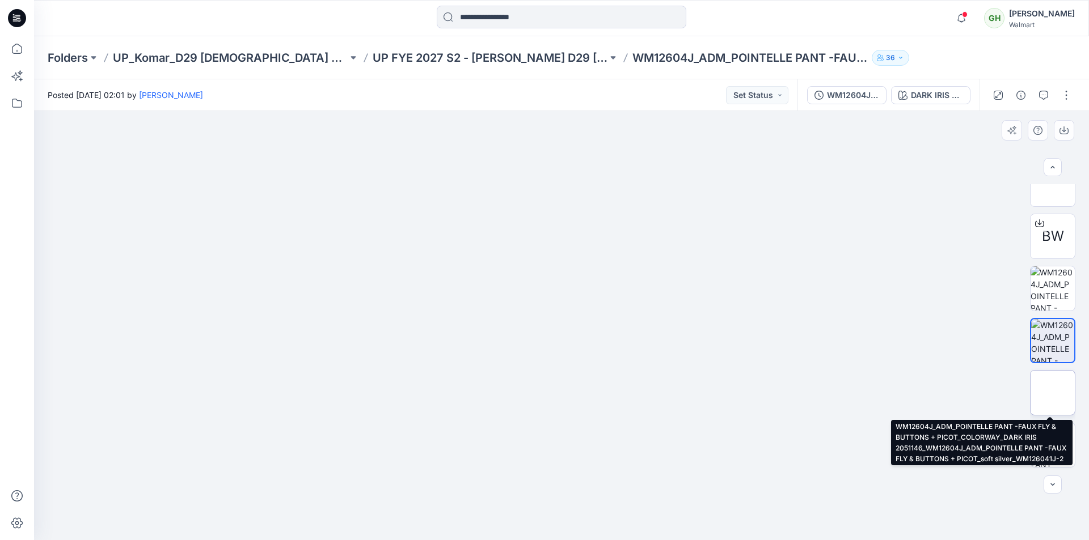
click at [1052, 393] on img at bounding box center [1052, 393] width 0 height 0
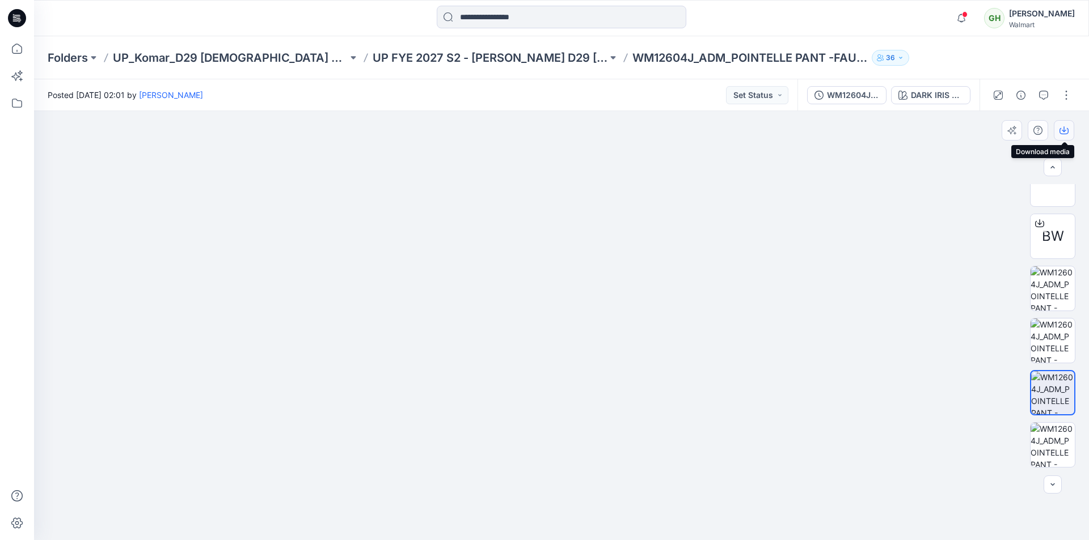
click at [1062, 128] on icon "button" at bounding box center [1063, 130] width 9 height 9
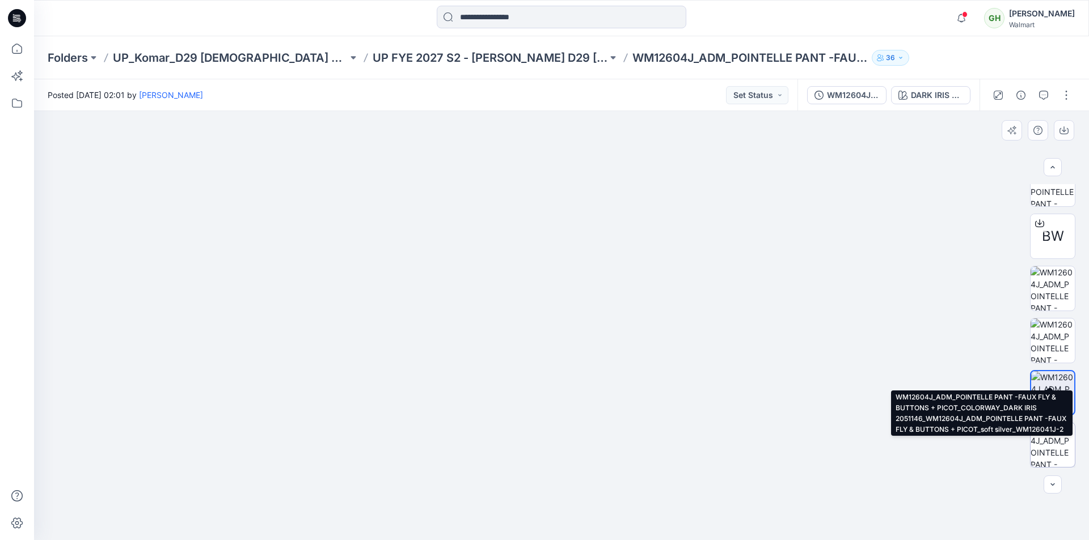
scroll to position [336, 0]
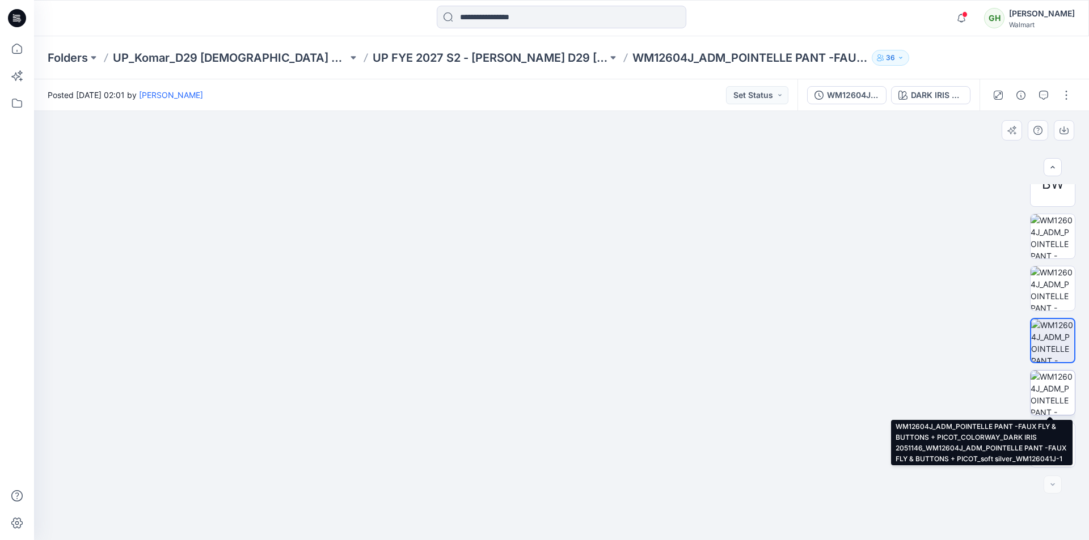
click at [1050, 392] on img at bounding box center [1052, 393] width 44 height 44
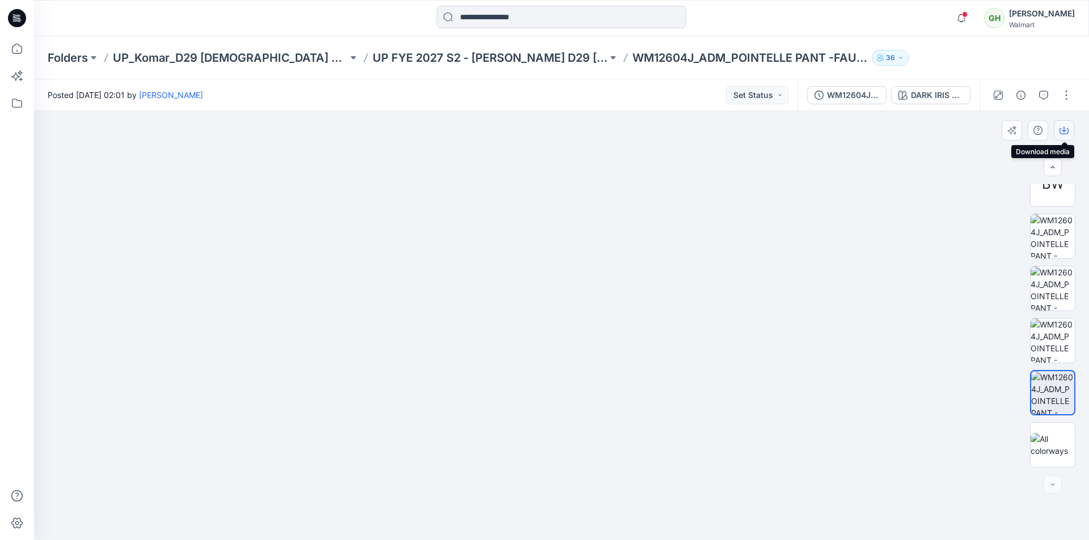
click at [1063, 129] on icon "button" at bounding box center [1063, 130] width 9 height 9
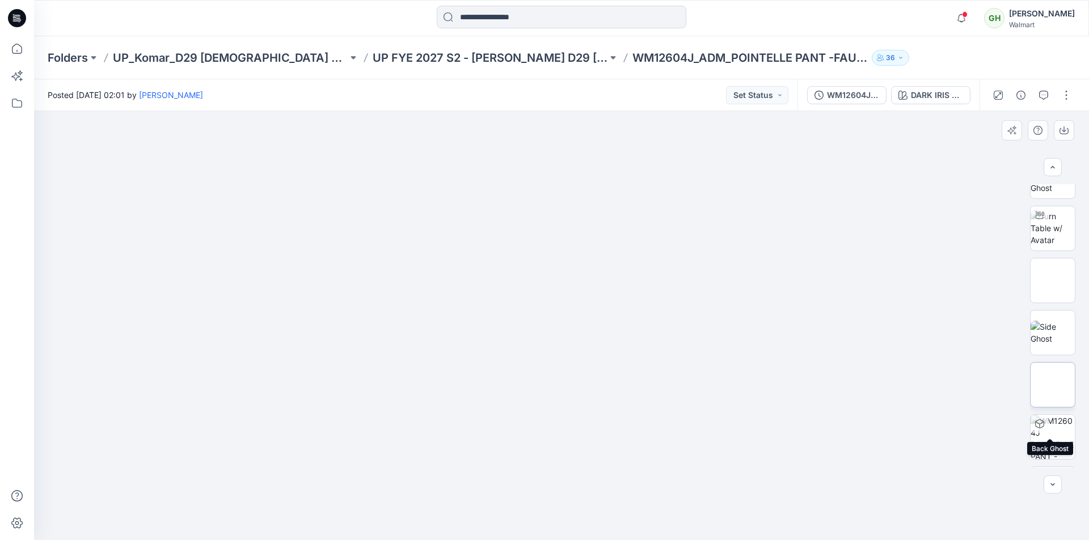
scroll to position [0, 0]
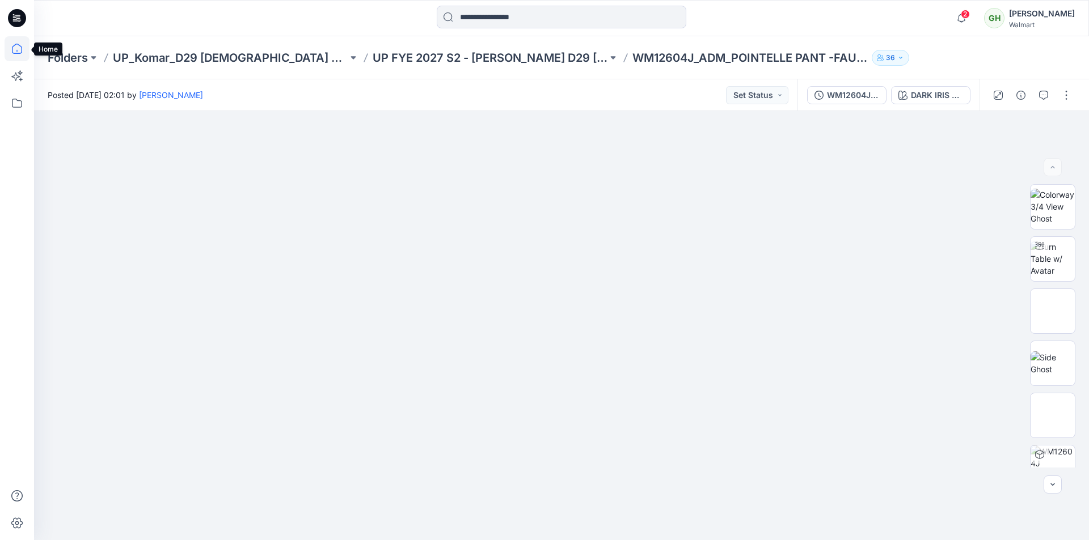
click at [20, 51] on icon at bounding box center [17, 48] width 25 height 25
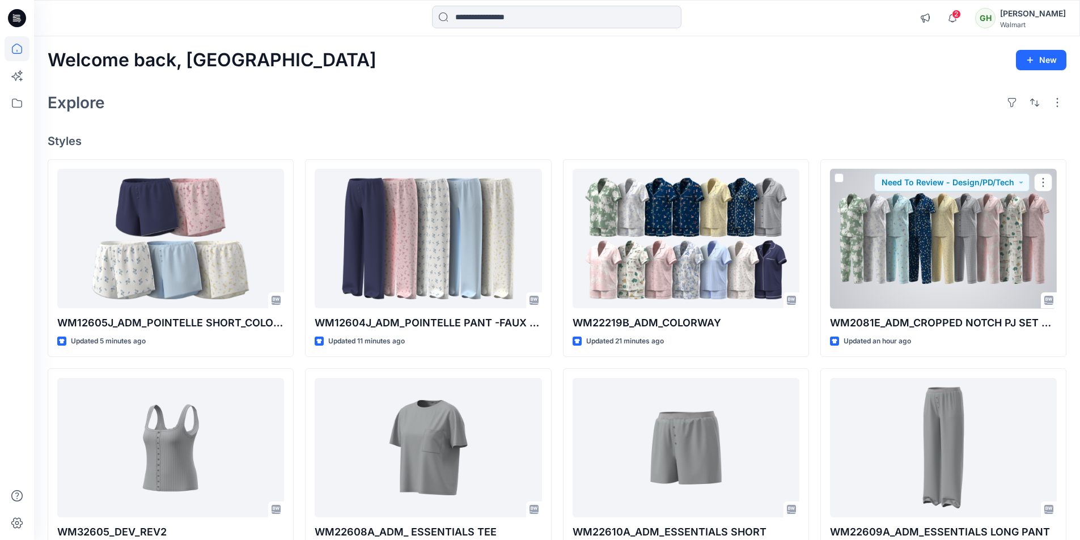
click at [950, 268] on div at bounding box center [943, 239] width 227 height 140
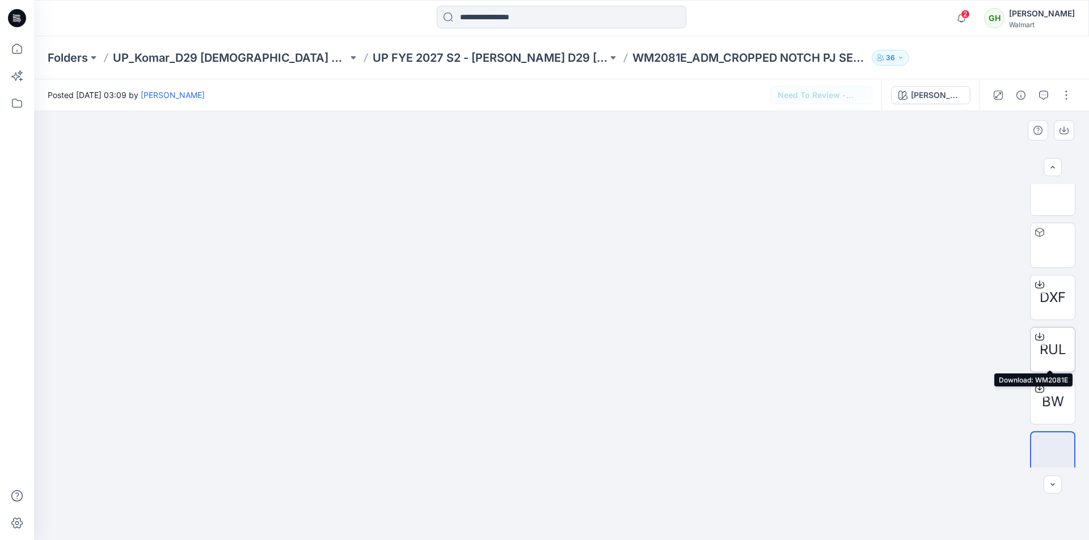
scroll to position [179, 0]
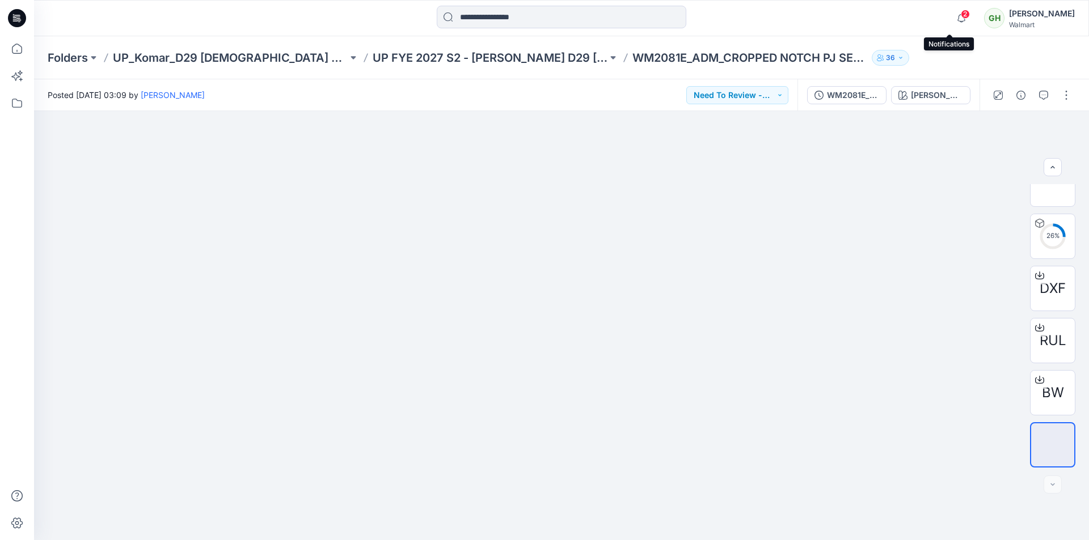
click at [961, 14] on span "2" at bounding box center [965, 14] width 9 height 9
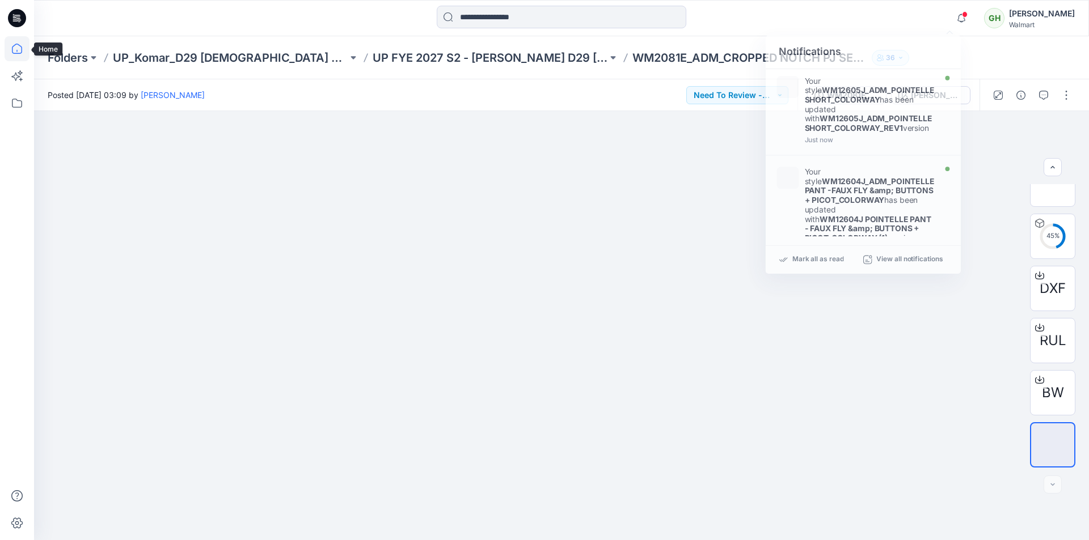
click at [21, 58] on icon at bounding box center [17, 48] width 25 height 25
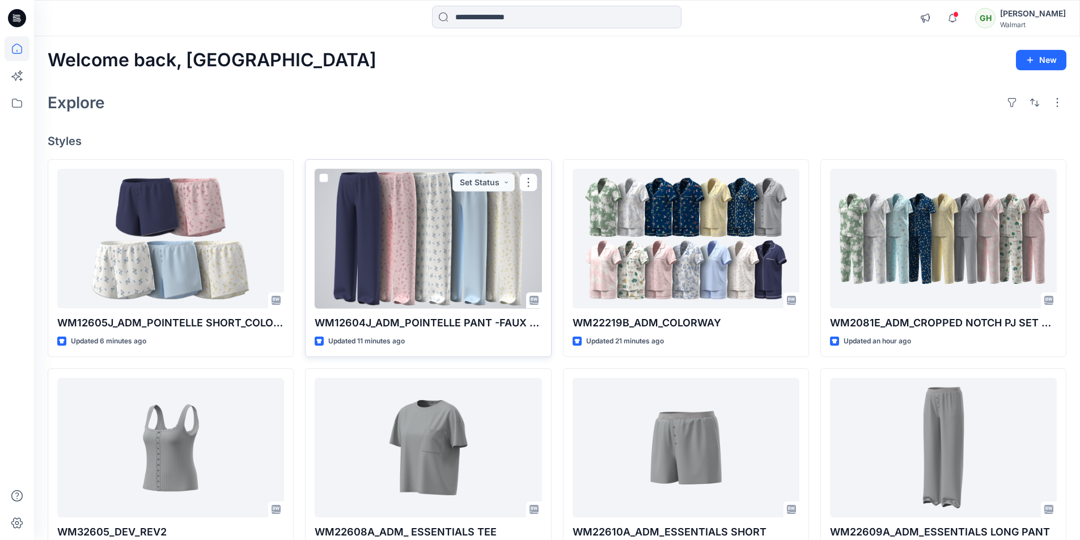
click at [456, 260] on div at bounding box center [428, 239] width 227 height 140
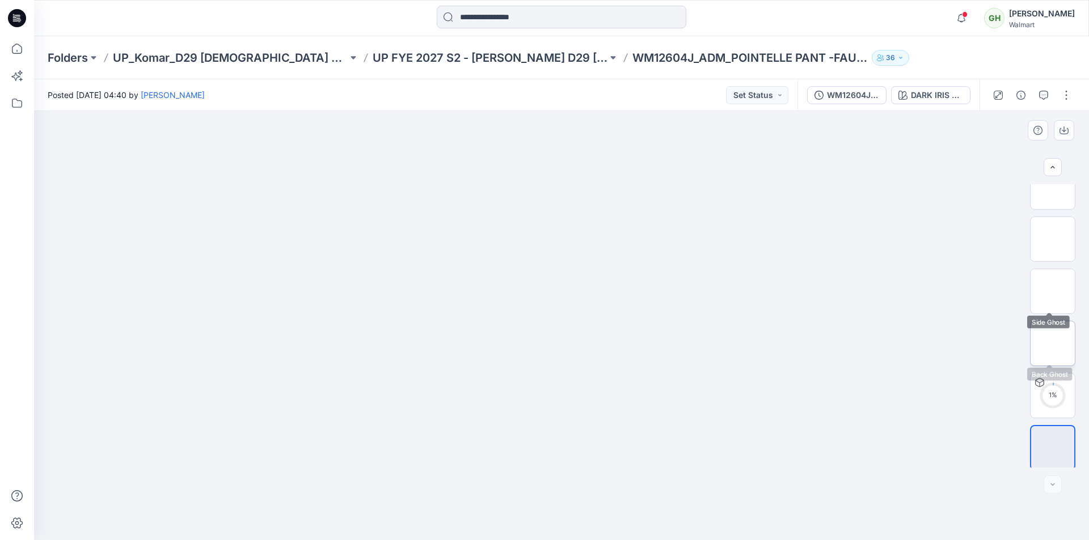
scroll to position [75, 0]
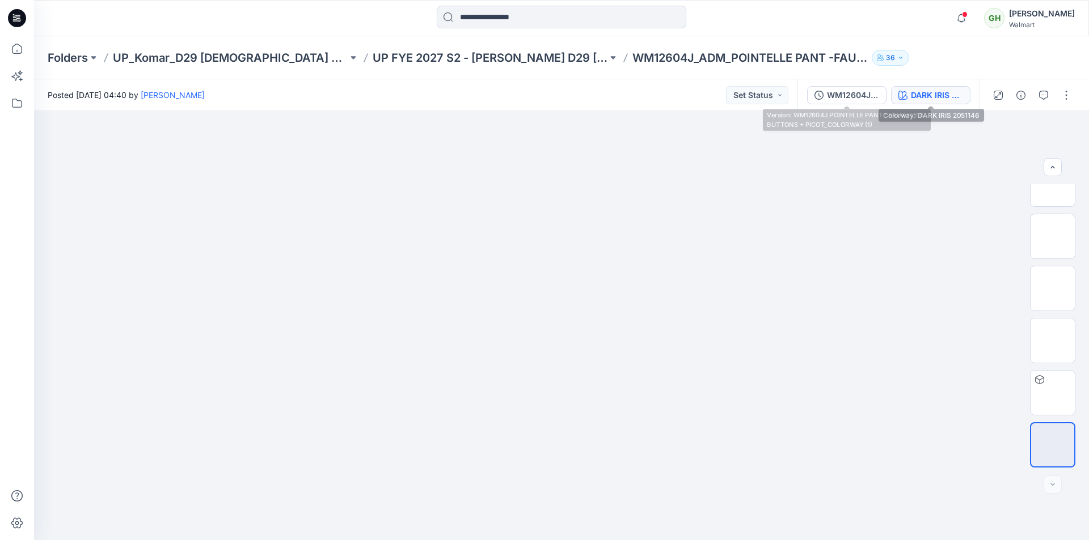
click at [923, 97] on div "DARK IRIS 2051146" at bounding box center [937, 95] width 52 height 12
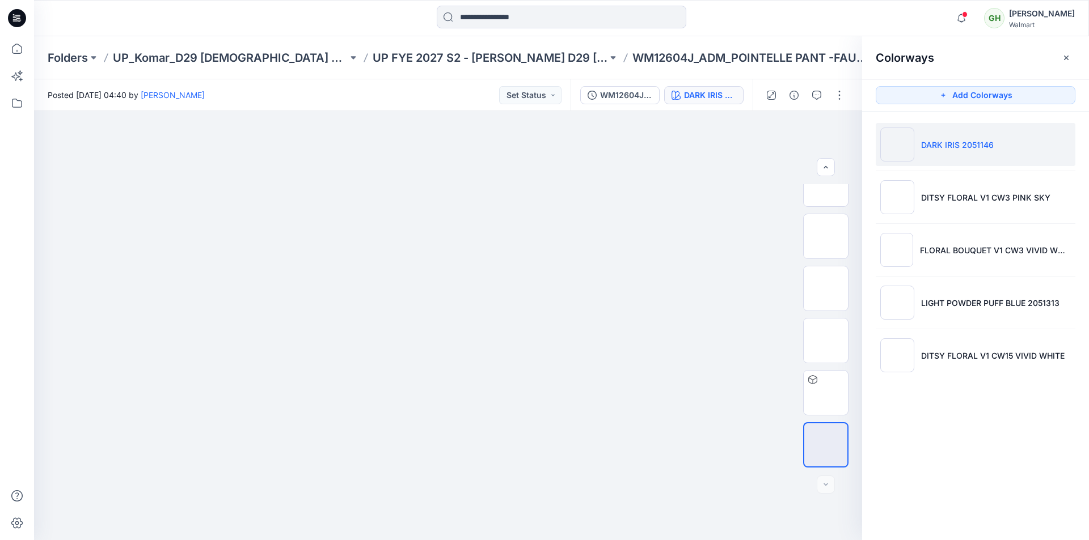
click at [1065, 54] on icon "button" at bounding box center [1065, 57] width 9 height 9
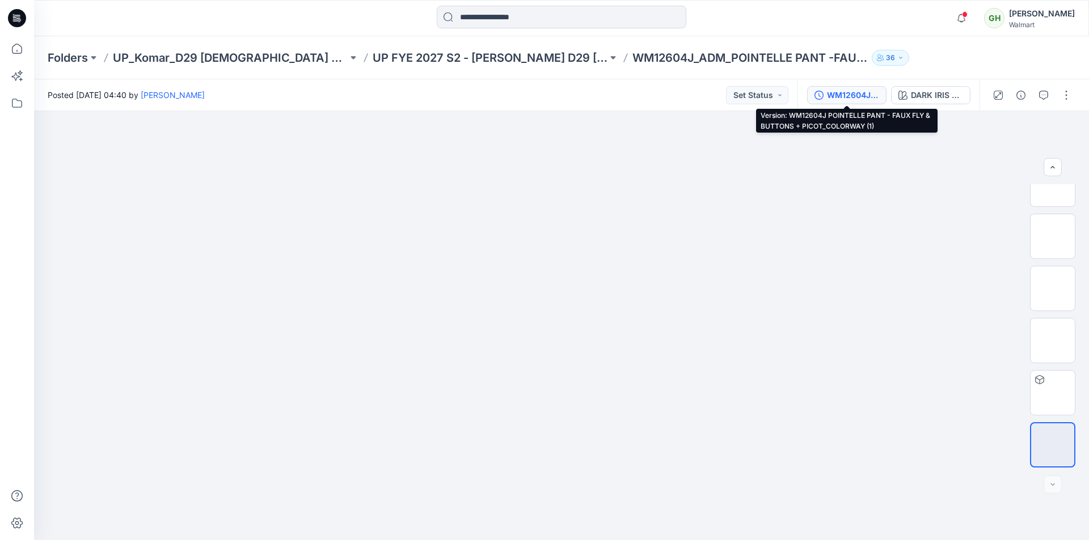
click at [832, 89] on div "WM12604J POINTELLE PANT - FAUX FLY & BUTTONS + PICOT_COLORWAY (1)" at bounding box center [853, 95] width 52 height 12
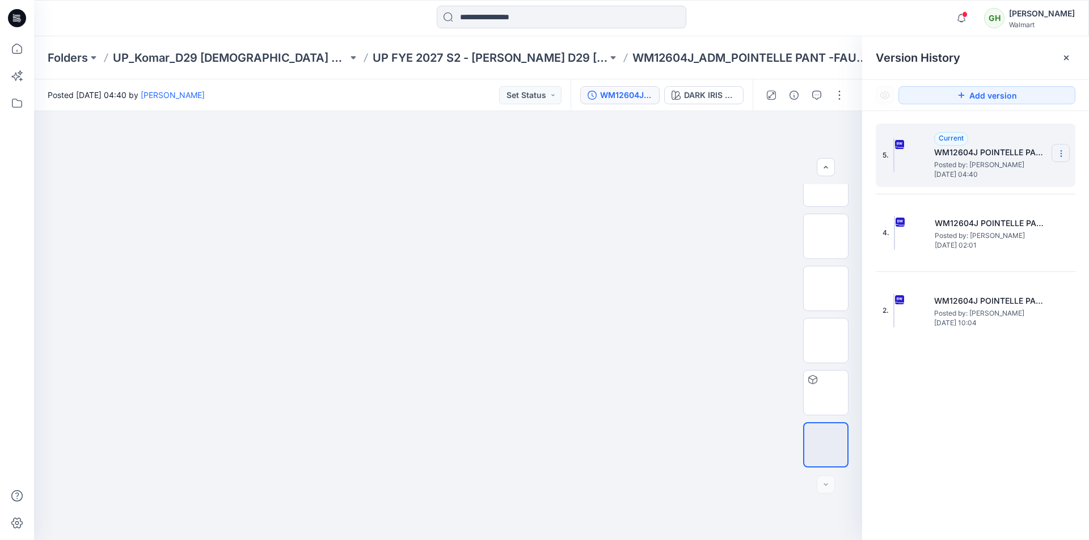
click at [1063, 153] on icon at bounding box center [1060, 153] width 9 height 9
click at [987, 217] on span "Rename Version" at bounding box center [985, 221] width 59 height 14
click at [1050, 151] on input "**********" at bounding box center [1004, 152] width 125 height 18
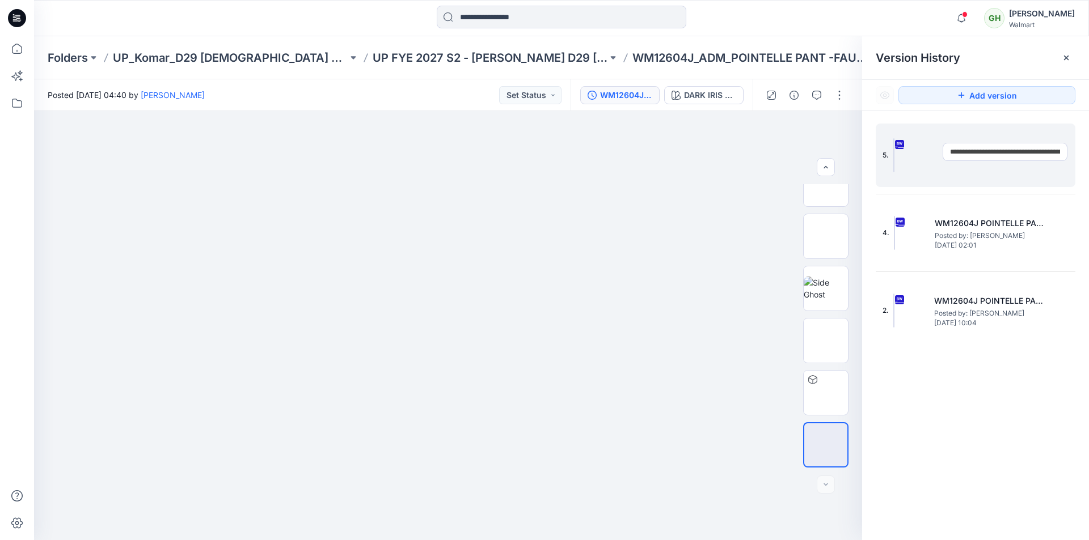
click at [1047, 154] on input "**********" at bounding box center [1004, 152] width 125 height 18
type input "**********"
click at [1064, 54] on icon at bounding box center [1065, 57] width 9 height 9
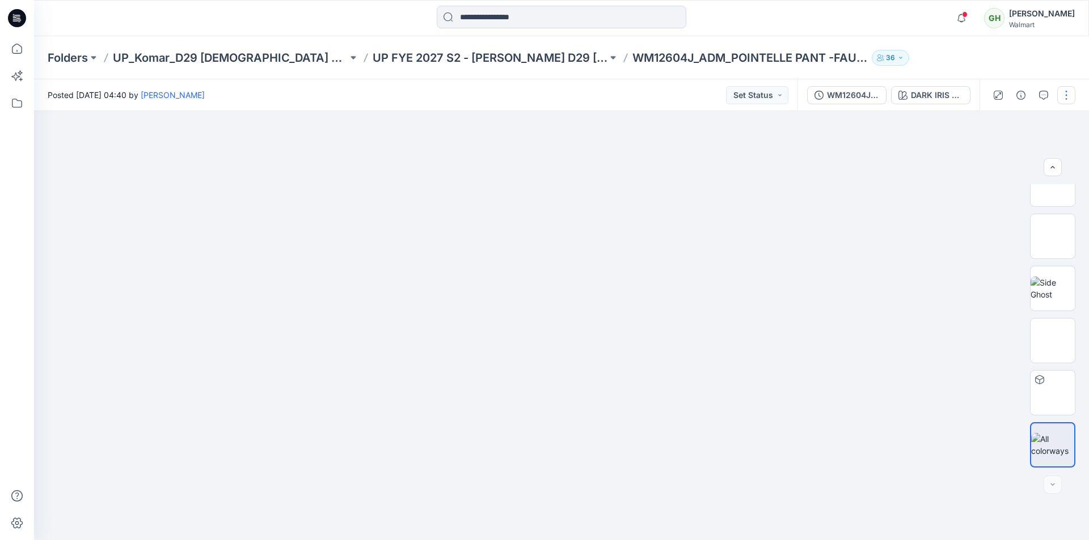
click at [1067, 99] on button "button" at bounding box center [1066, 95] width 18 height 18
click at [995, 155] on p "Edit" at bounding box center [994, 153] width 14 height 12
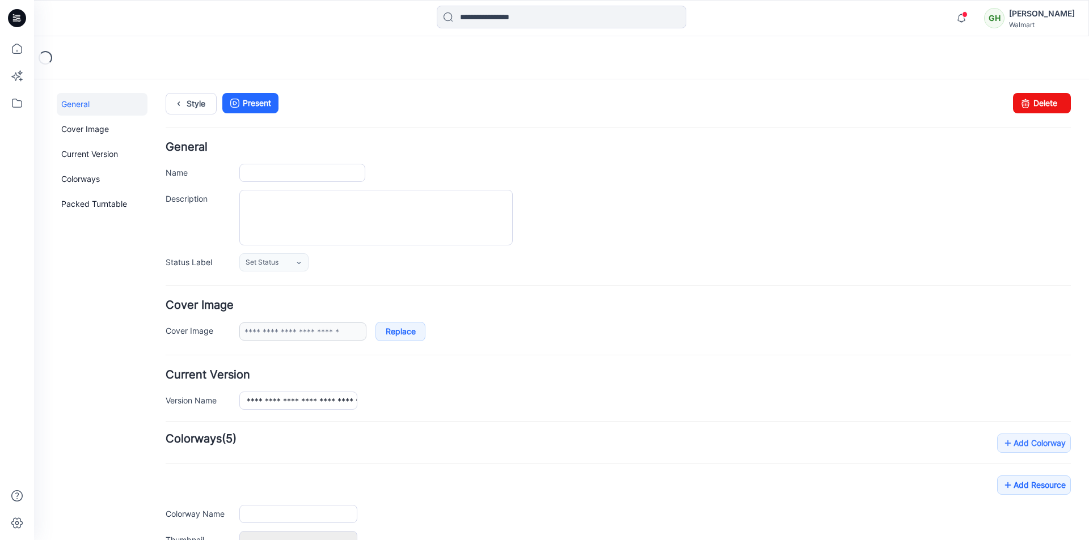
type input "**********"
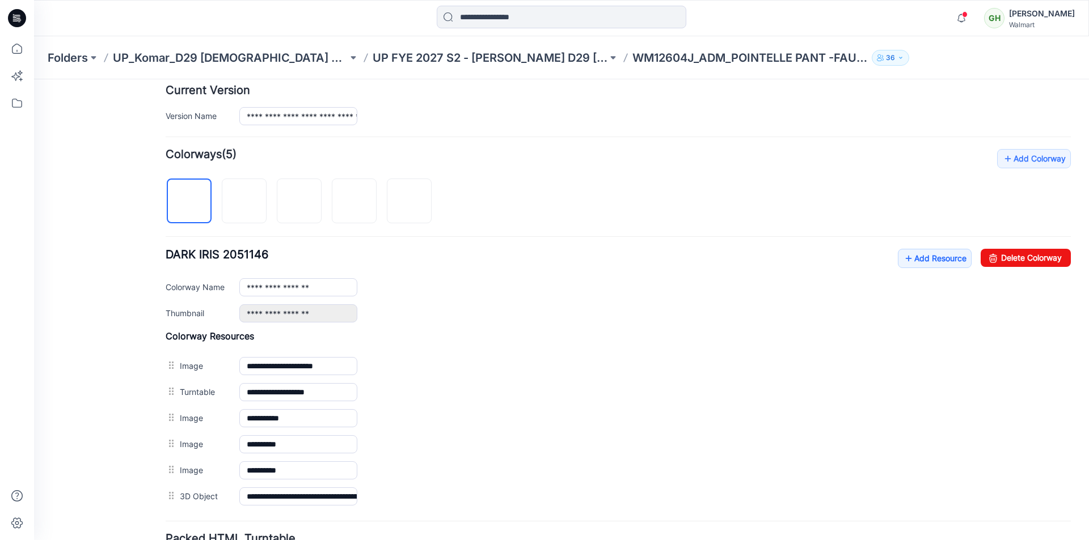
scroll to position [340, 0]
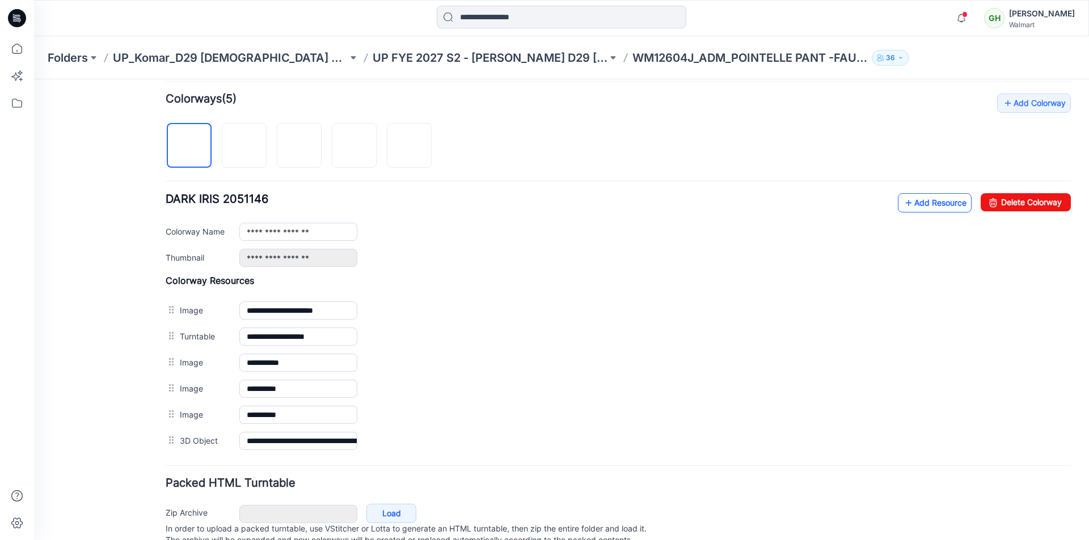
click at [920, 204] on link "Add Resource" at bounding box center [935, 202] width 74 height 19
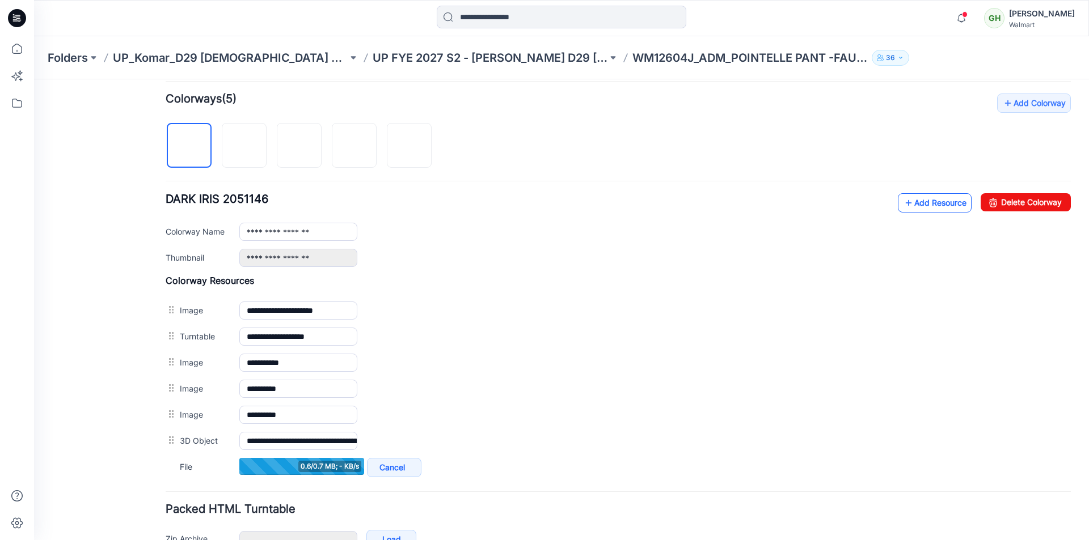
click at [912, 204] on link "Add Resource" at bounding box center [935, 202] width 74 height 19
click at [903, 202] on icon at bounding box center [908, 203] width 11 height 18
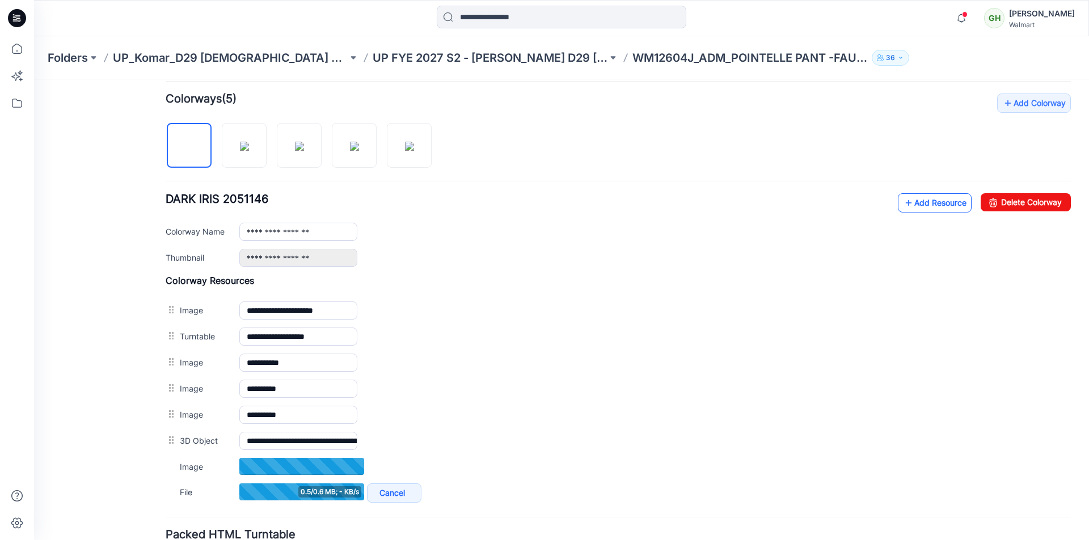
click at [932, 205] on link "Add Resource" at bounding box center [935, 202] width 74 height 19
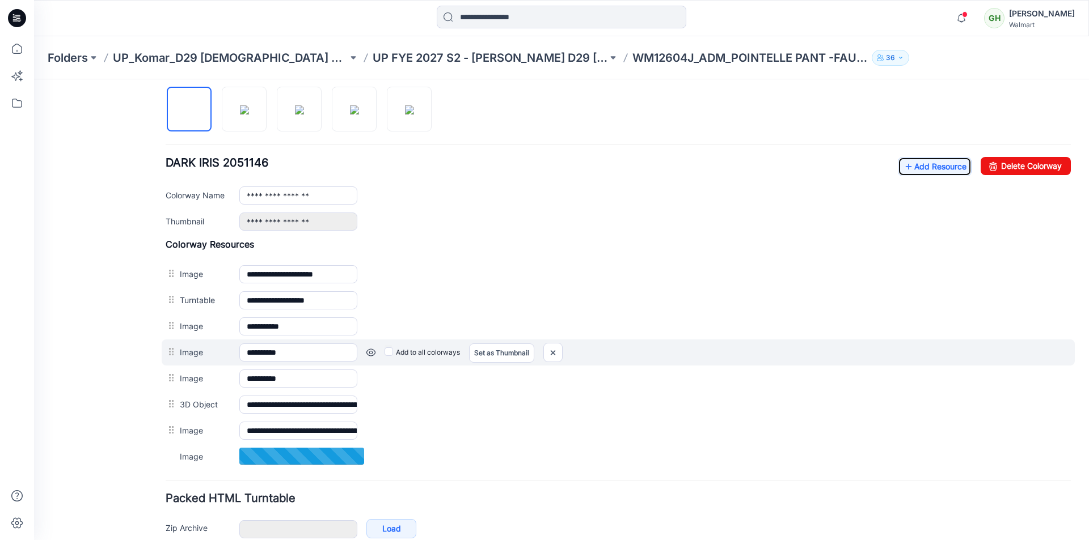
scroll to position [397, 0]
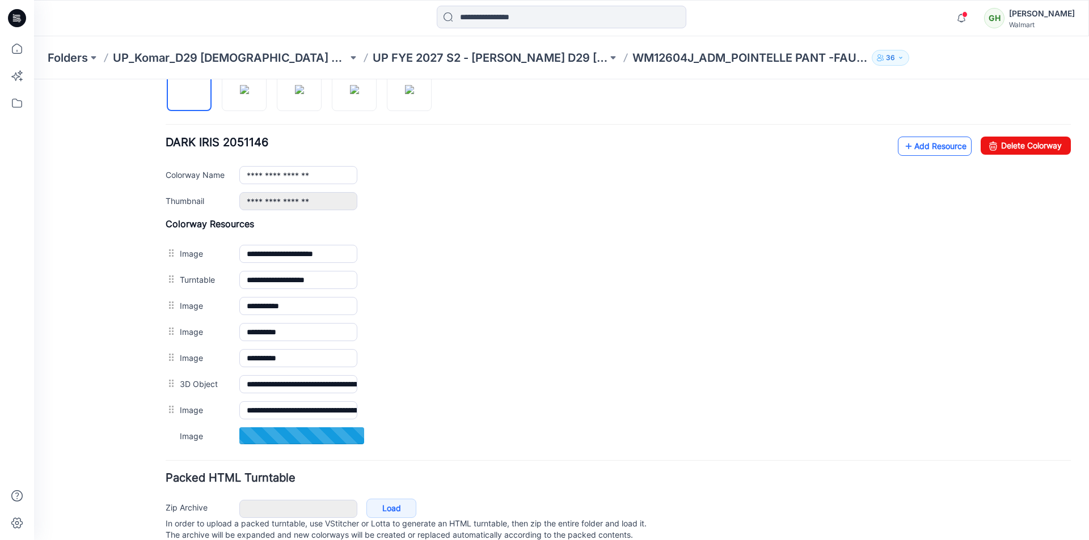
click at [908, 147] on link "Add Resource" at bounding box center [935, 146] width 74 height 19
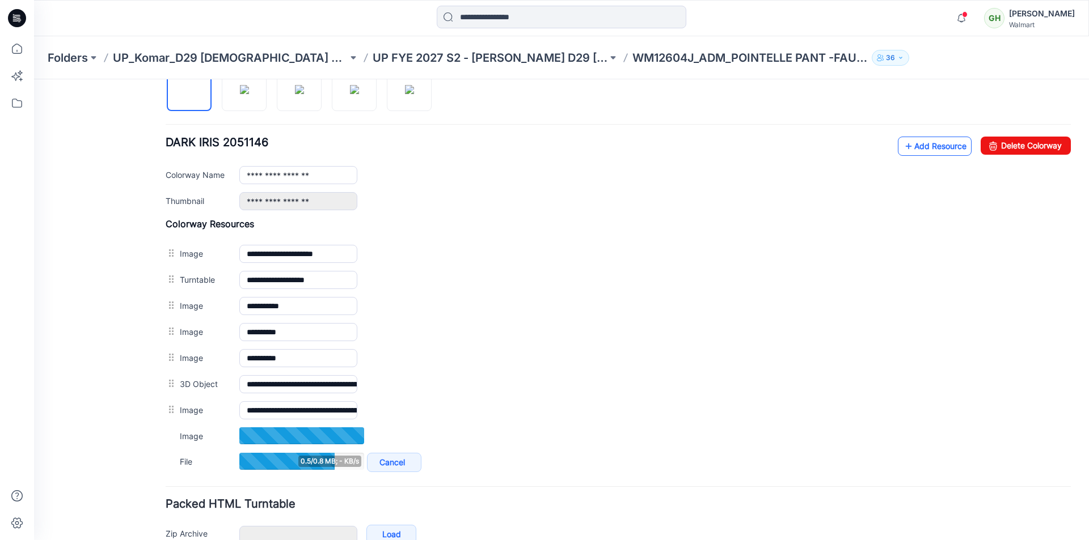
click at [919, 151] on link "Add Resource" at bounding box center [935, 146] width 74 height 19
click at [922, 148] on link "Add Resource" at bounding box center [935, 146] width 74 height 19
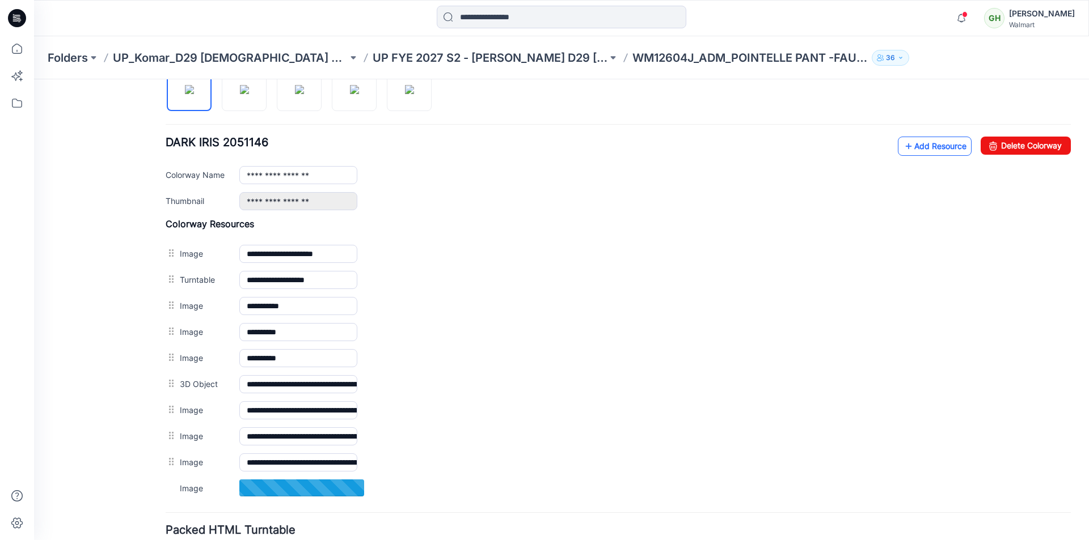
click at [919, 143] on link "Add Resource" at bounding box center [935, 146] width 74 height 19
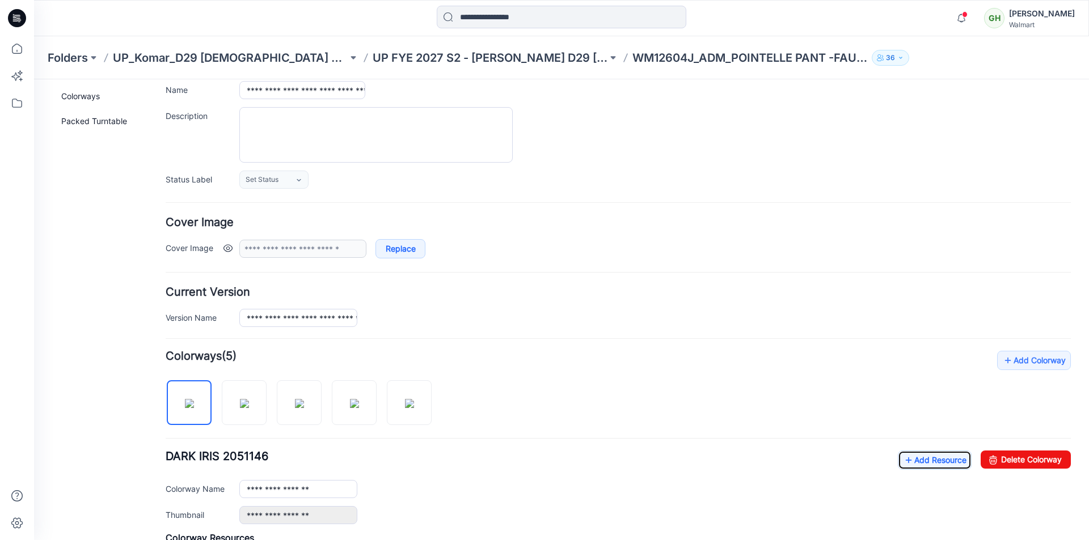
scroll to position [0, 0]
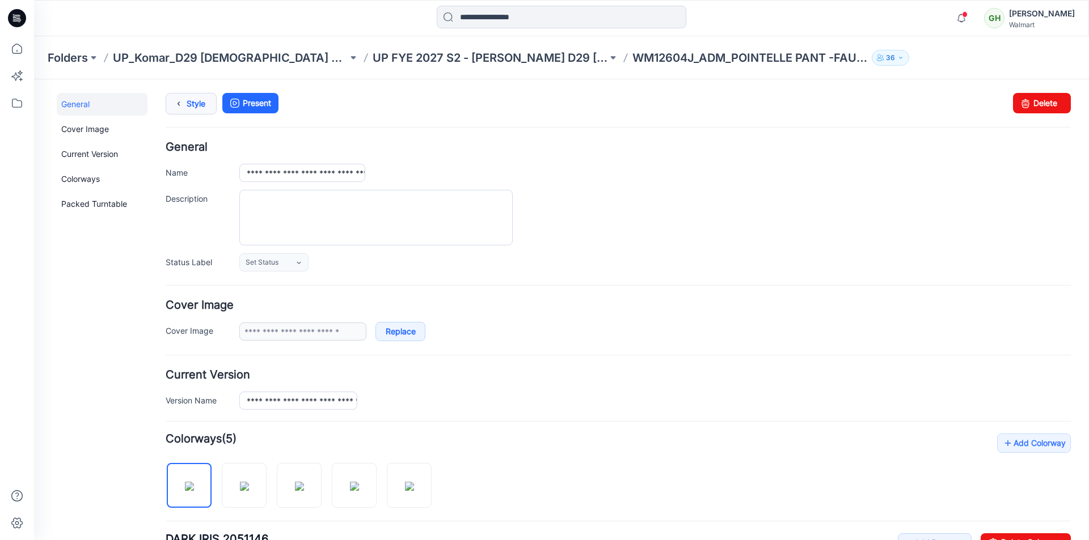
click at [177, 103] on icon at bounding box center [179, 104] width 16 height 20
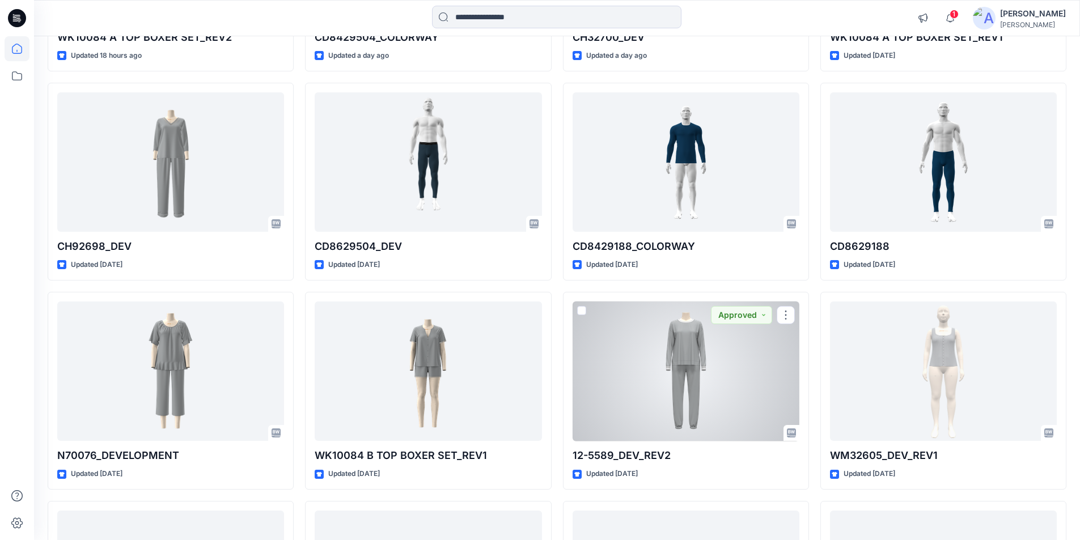
scroll to position [1031, 0]
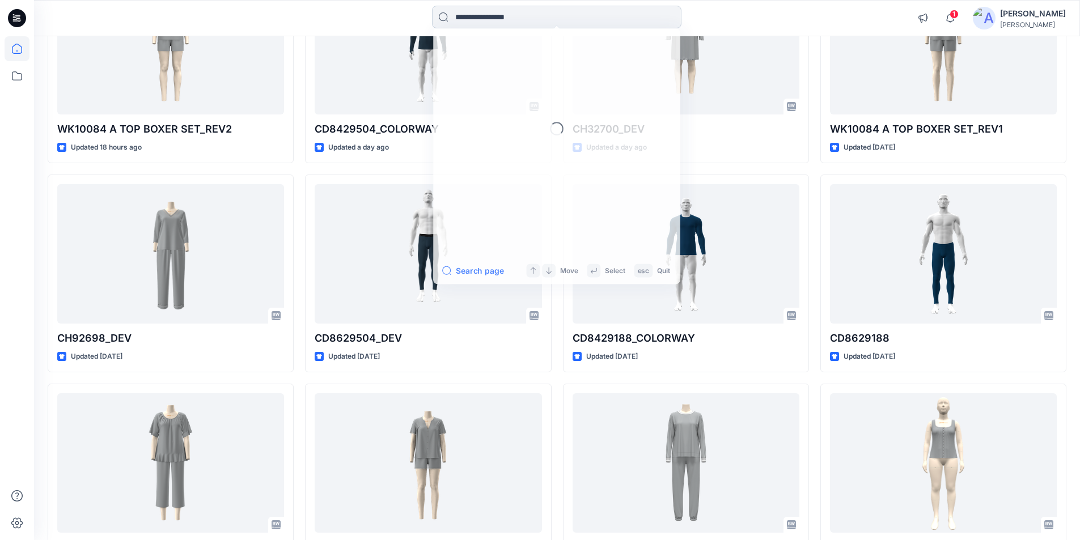
click at [531, 14] on input at bounding box center [556, 17] width 249 height 23
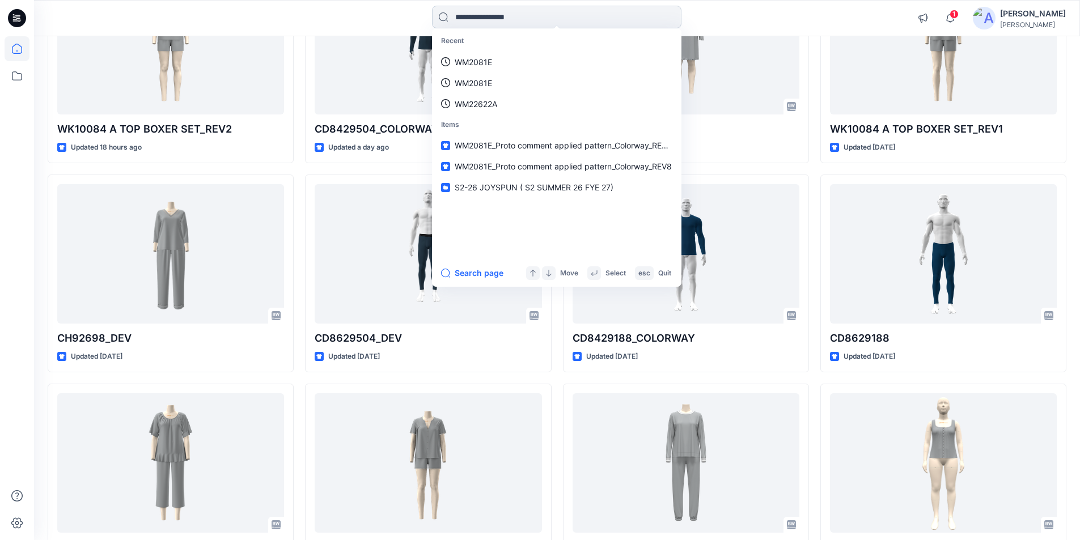
click at [511, 12] on input at bounding box center [556, 17] width 249 height 23
paste input "********"
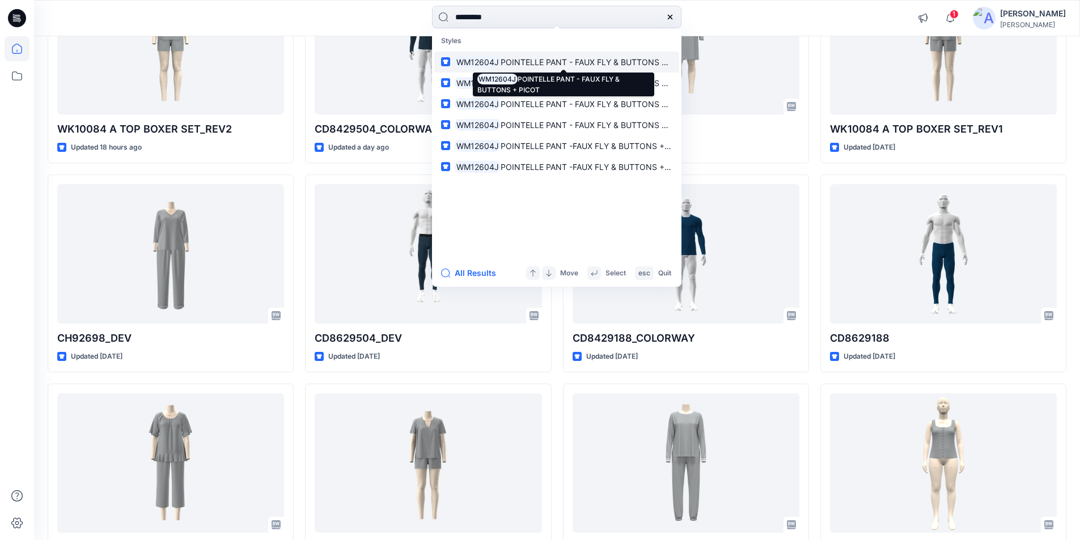
type input "********"
click at [494, 59] on mark "WM12604J" at bounding box center [478, 62] width 46 height 13
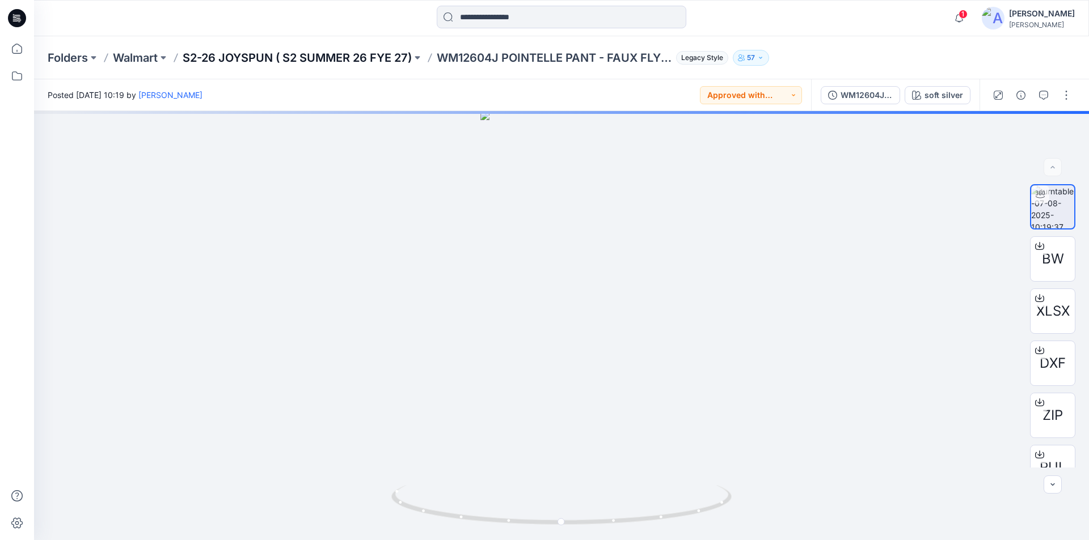
click at [352, 53] on p "S2-26 JOYSPUN ( S2 SUMMER 26 FYE 27)" at bounding box center [297, 58] width 229 height 16
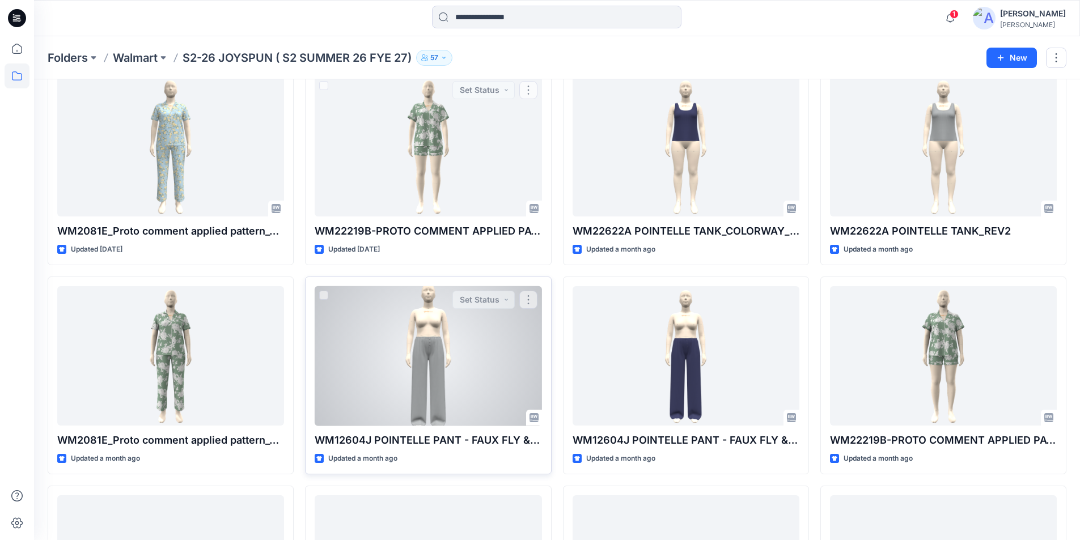
scroll to position [541, 0]
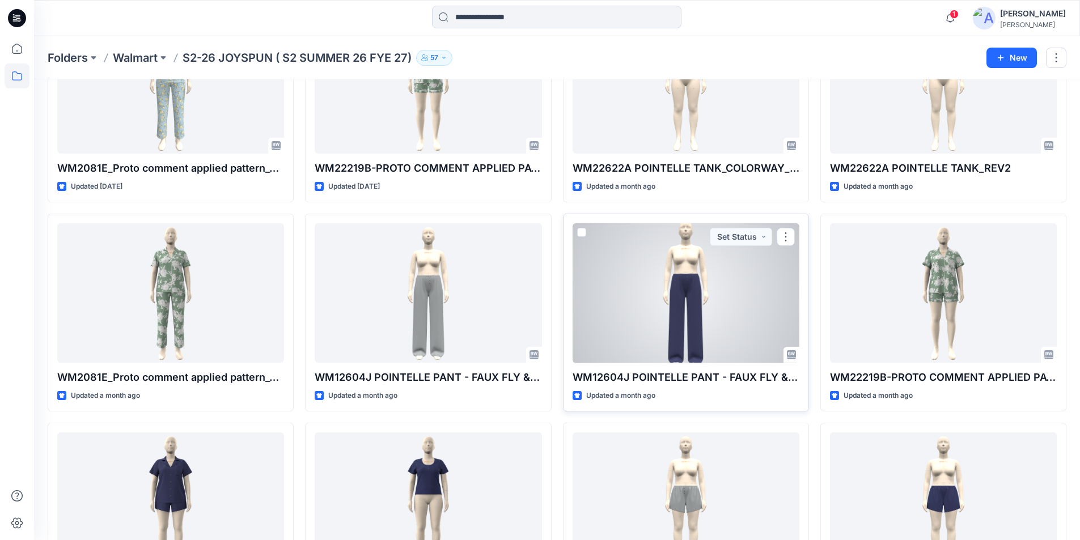
click at [645, 310] on div at bounding box center [686, 293] width 227 height 140
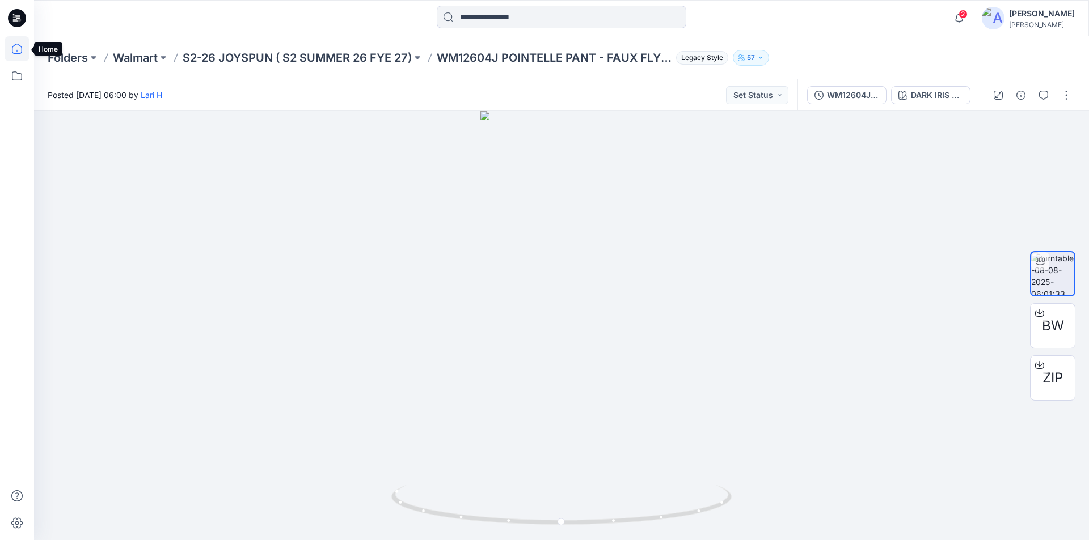
click at [7, 50] on icon at bounding box center [17, 48] width 25 height 25
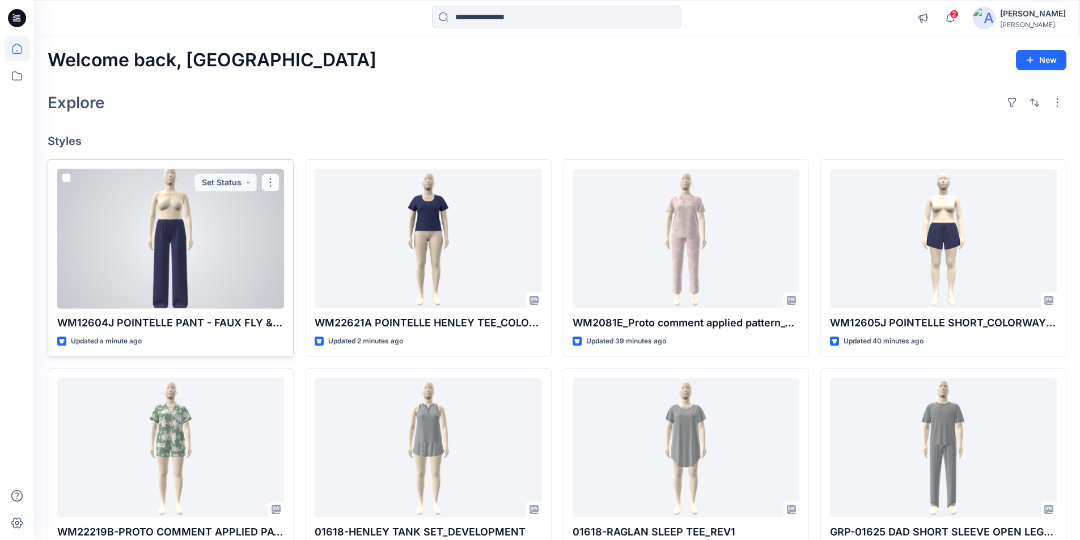
click at [165, 234] on div at bounding box center [170, 239] width 227 height 140
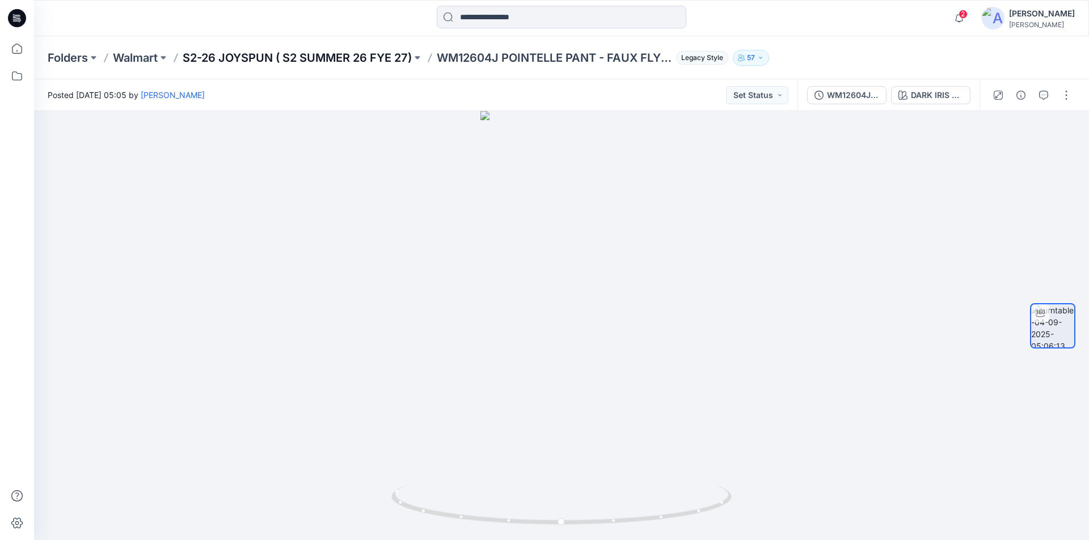
click at [306, 58] on p "S2-26 JOYSPUN ( S2 SUMMER 26 FYE 27)" at bounding box center [297, 58] width 229 height 16
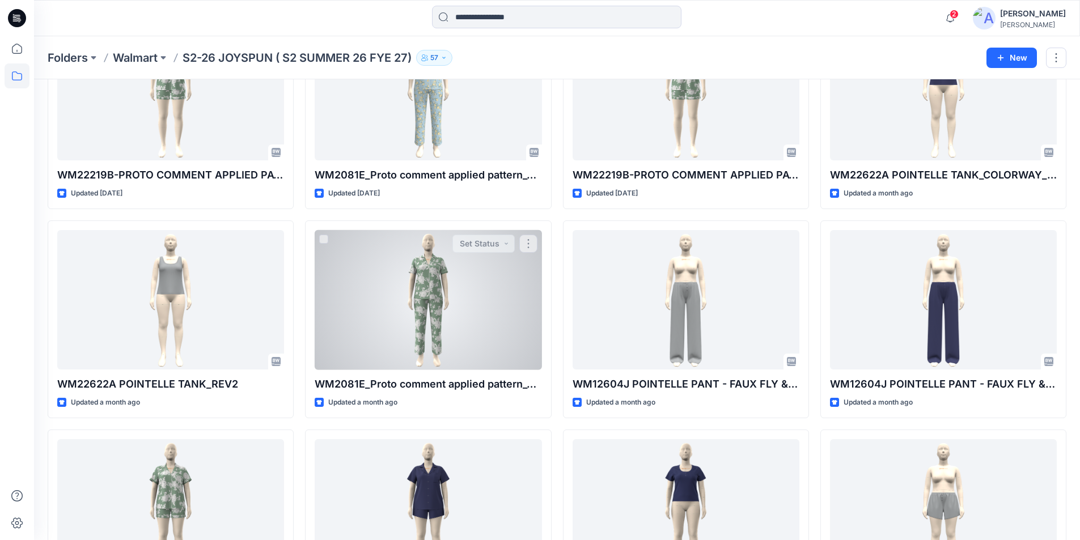
scroll to position [655, 0]
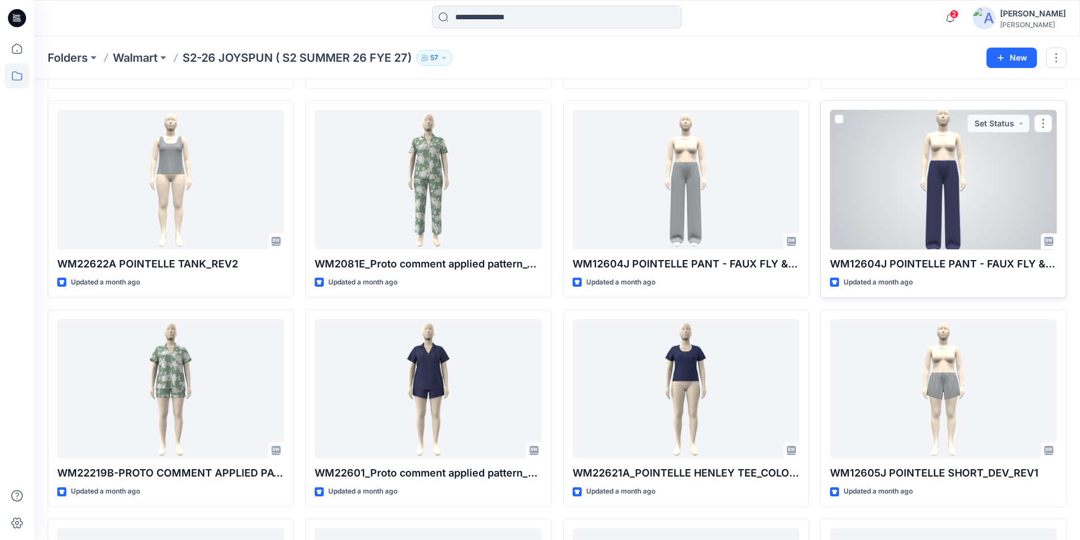
click at [964, 181] on div at bounding box center [943, 180] width 227 height 140
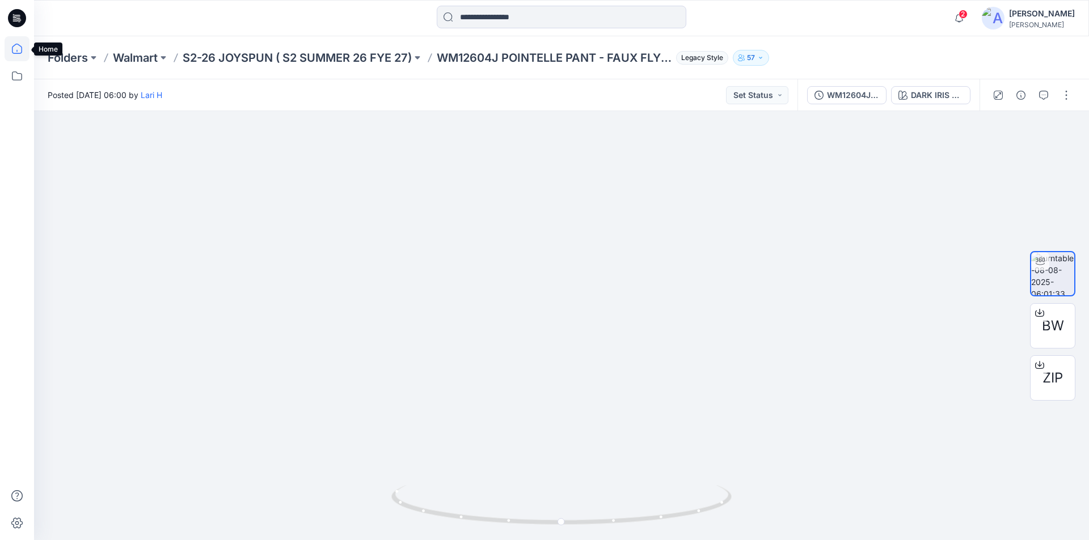
click at [21, 51] on icon at bounding box center [17, 48] width 25 height 25
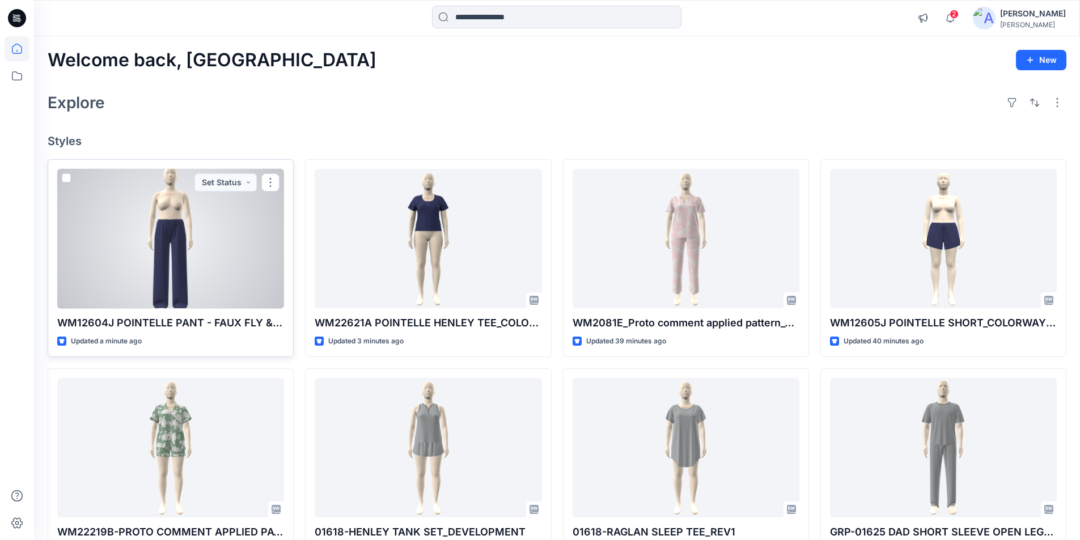
click at [170, 231] on div at bounding box center [170, 239] width 227 height 140
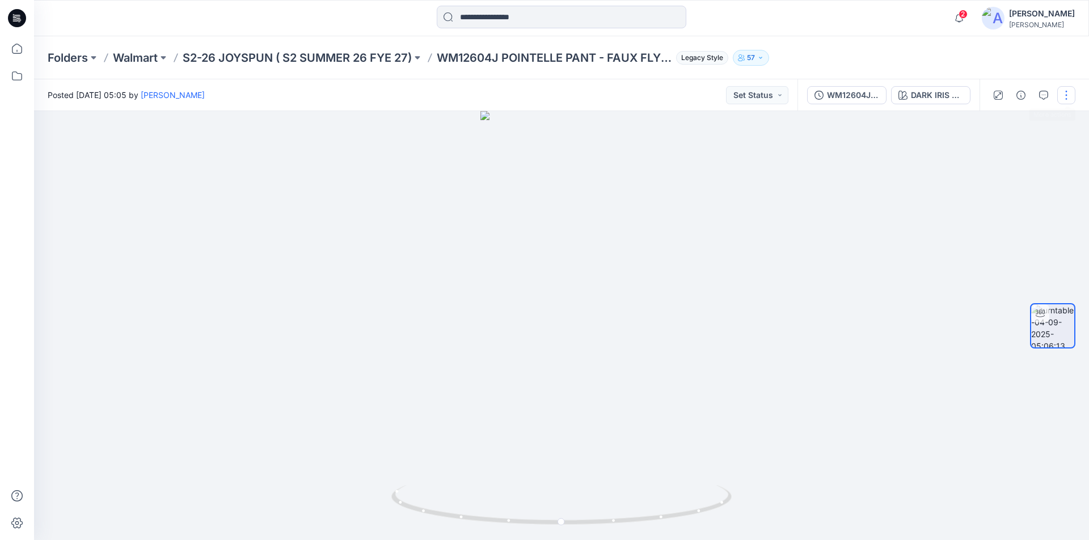
click at [1063, 92] on button "button" at bounding box center [1066, 95] width 18 height 18
click at [1007, 121] on button "Edit" at bounding box center [1018, 121] width 104 height 21
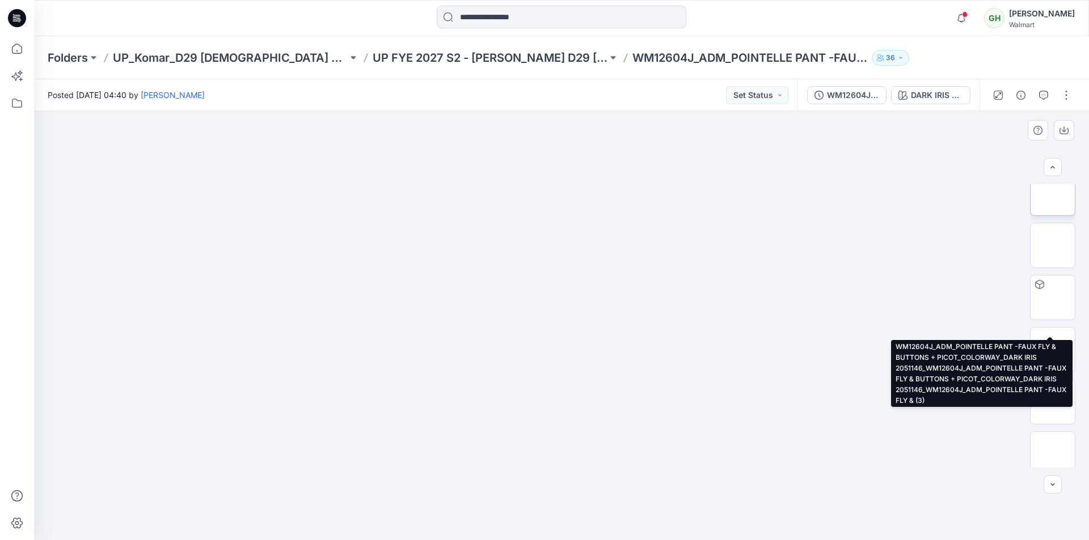
scroll to position [284, 0]
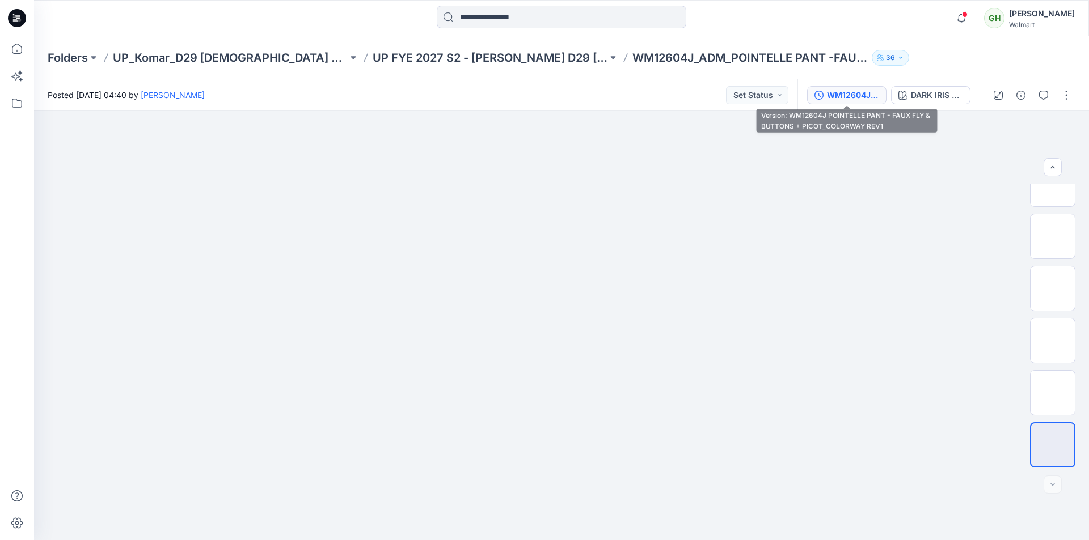
click at [843, 90] on div "WM12604J POINTELLE PANT - FAUX FLY & BUTTONS + PICOT_COLORWAY REV1" at bounding box center [853, 95] width 52 height 12
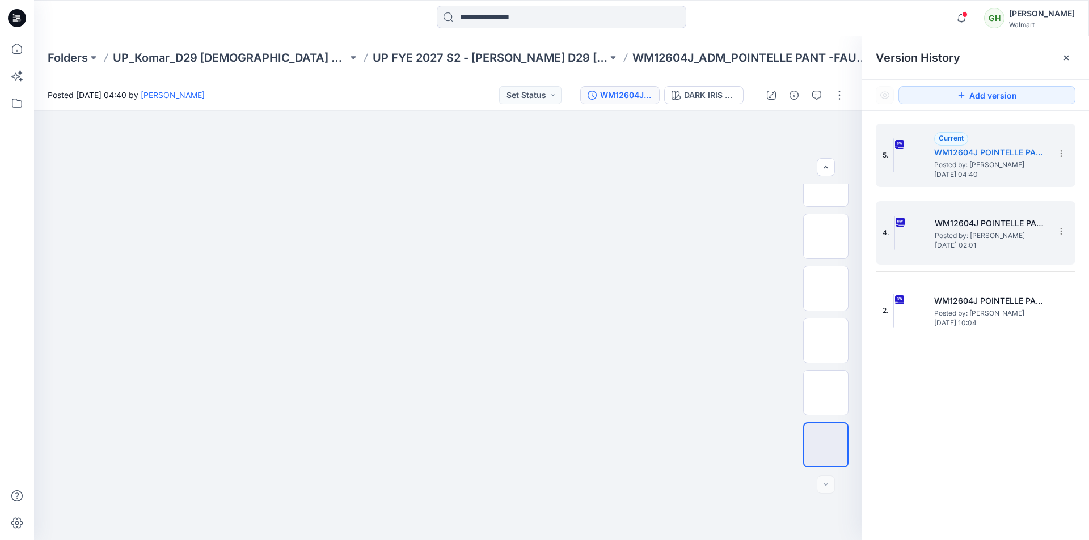
click at [955, 222] on h5 "WM12604J POINTELLE PANT - FAUX FLY & BUTTONS + PICOT_COLORWAY" at bounding box center [990, 224] width 113 height 14
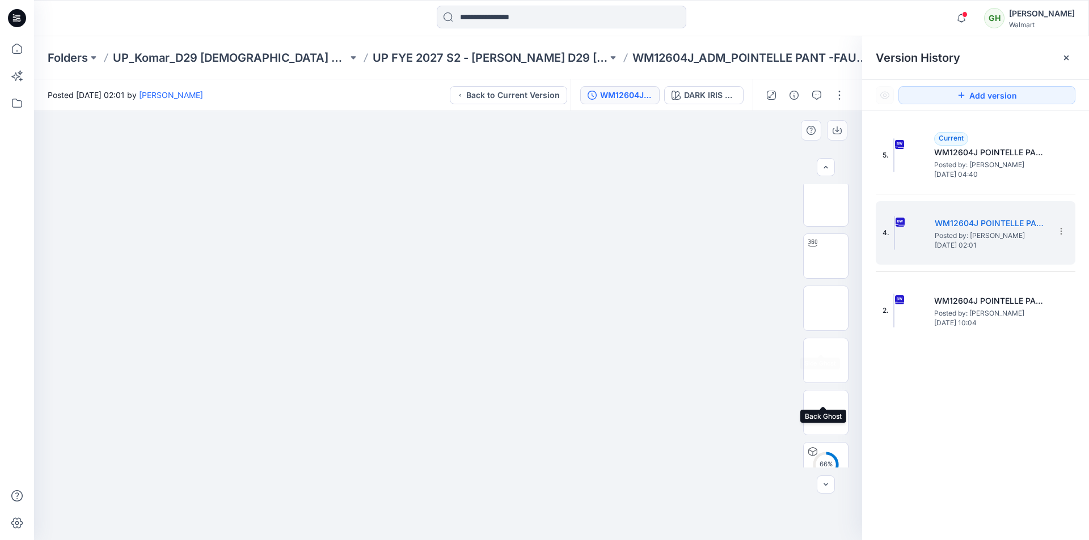
scroll to position [0, 0]
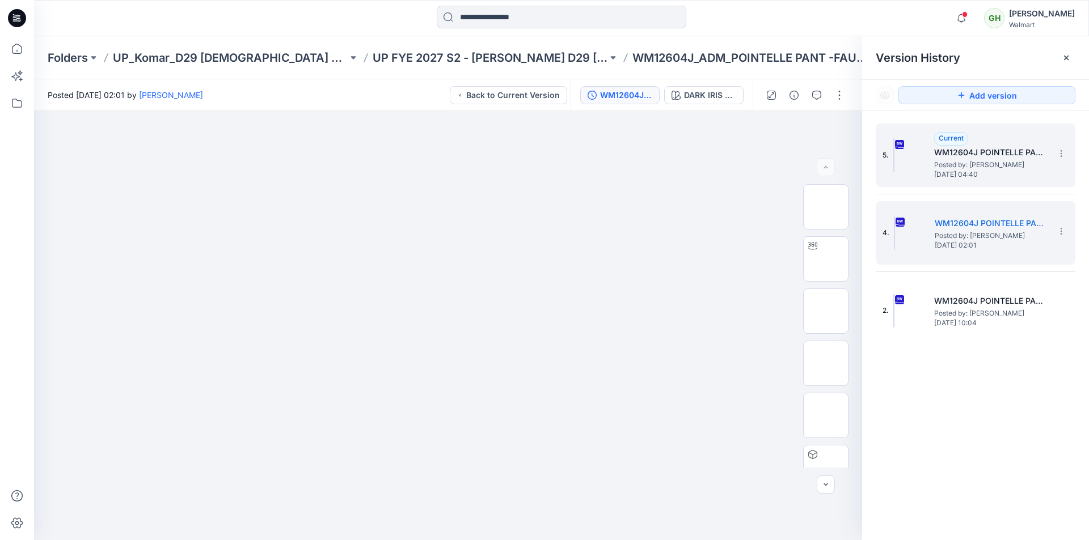
click at [967, 150] on h5 "WM12604J POINTELLE PANT - FAUX FLY & BUTTONS + PICOT_COLORWAY REV1" at bounding box center [990, 153] width 113 height 14
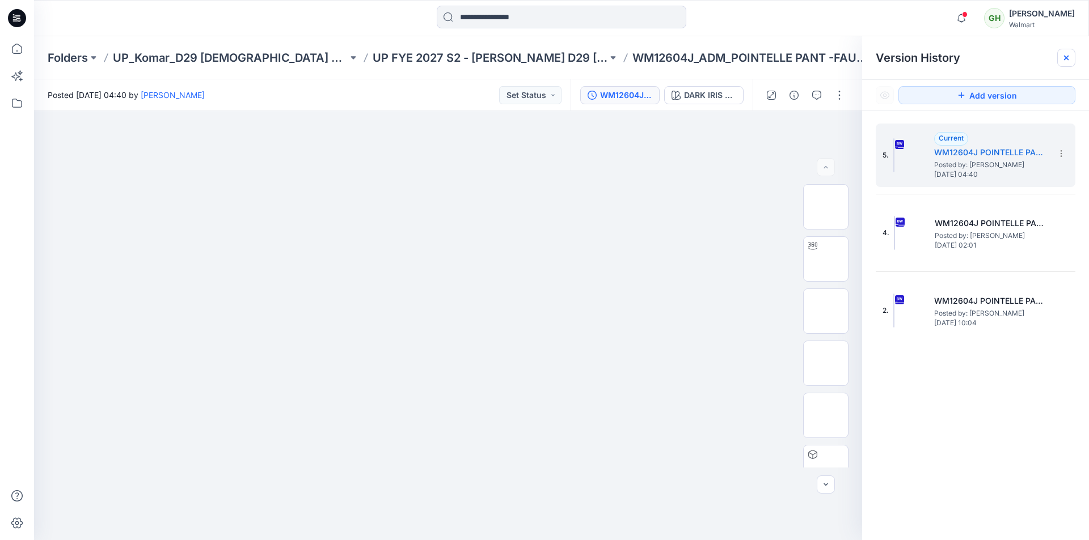
click at [1064, 58] on icon at bounding box center [1065, 57] width 9 height 9
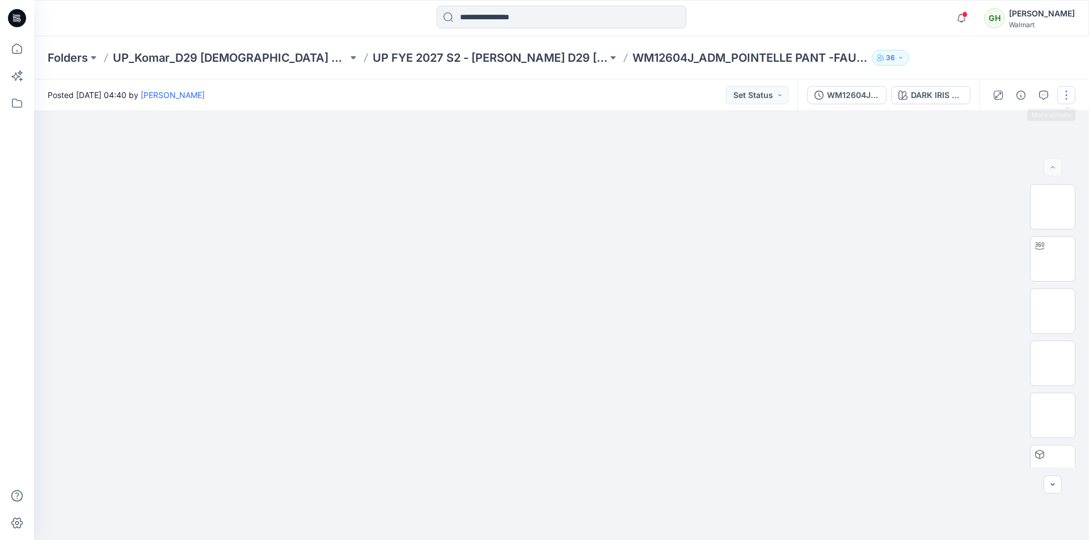
click at [1067, 98] on button "button" at bounding box center [1066, 95] width 18 height 18
click at [992, 159] on p "Edit" at bounding box center [994, 153] width 14 height 12
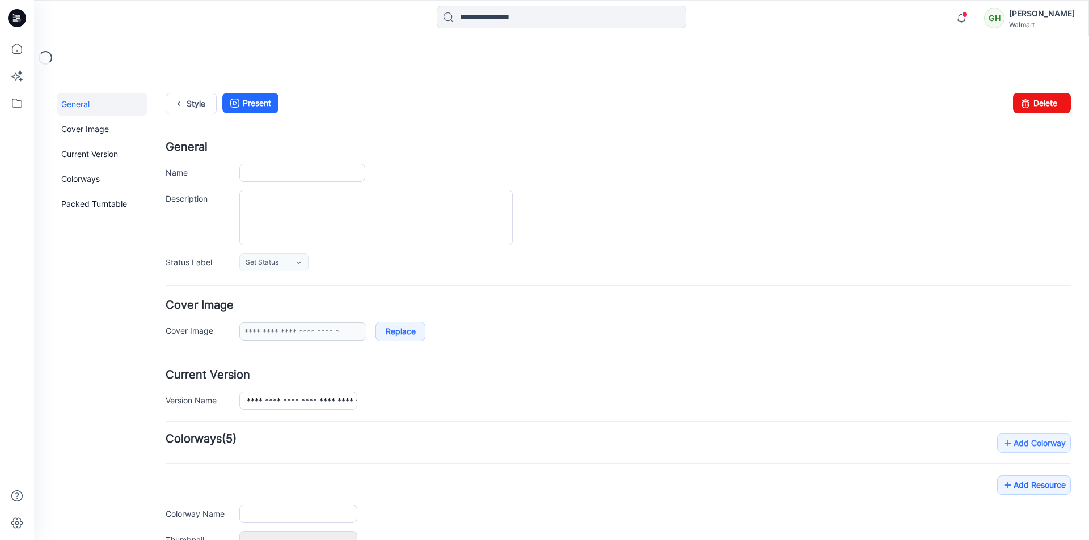
type input "**********"
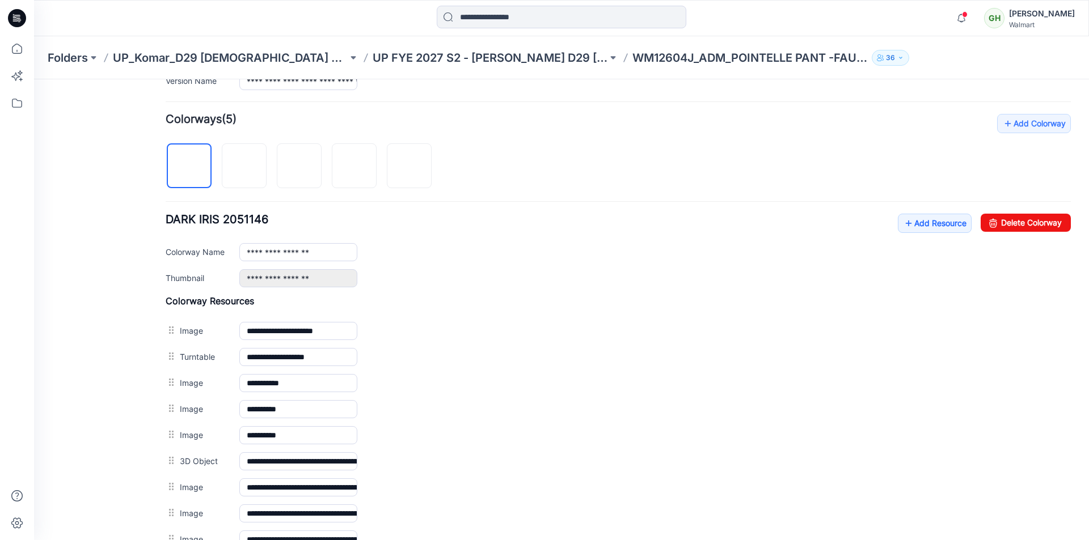
scroll to position [318, 0]
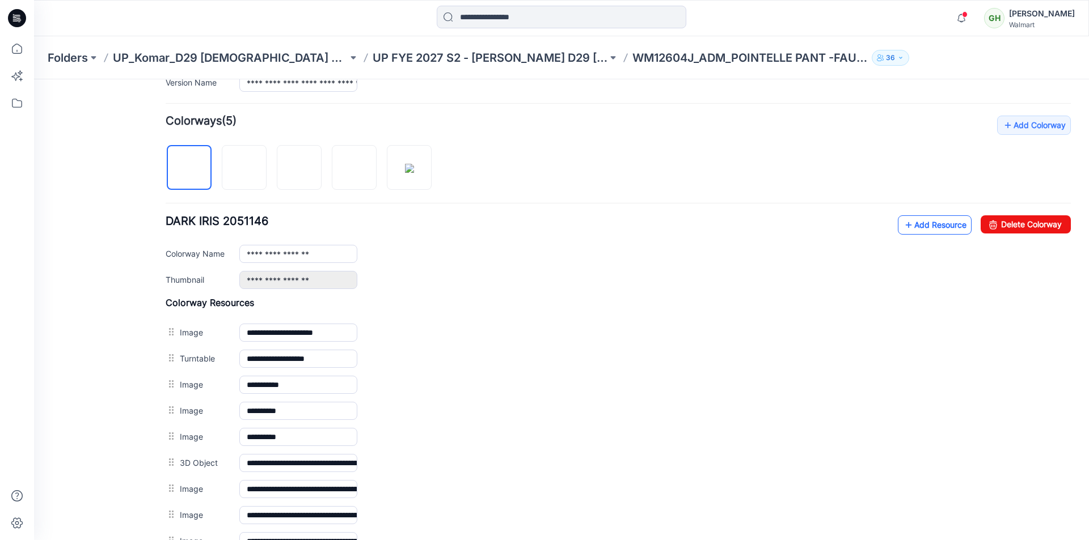
click at [923, 223] on link "Add Resource" at bounding box center [935, 224] width 74 height 19
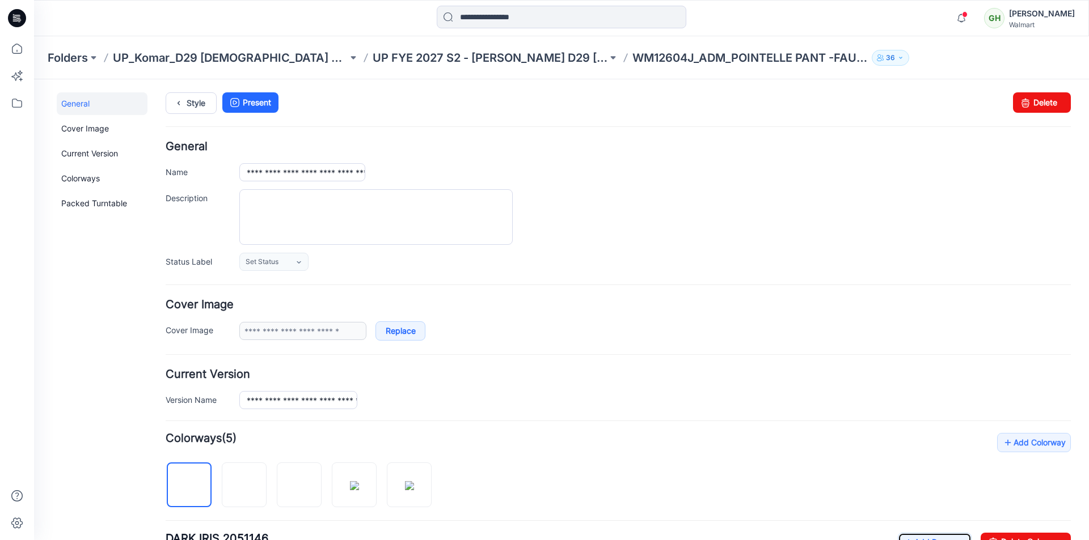
scroll to position [0, 0]
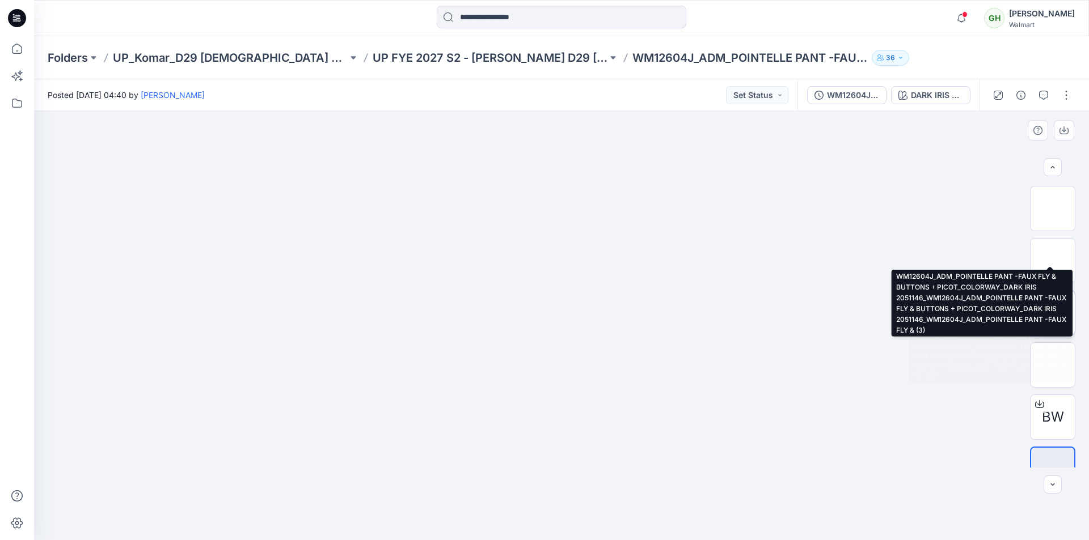
scroll to position [336, 0]
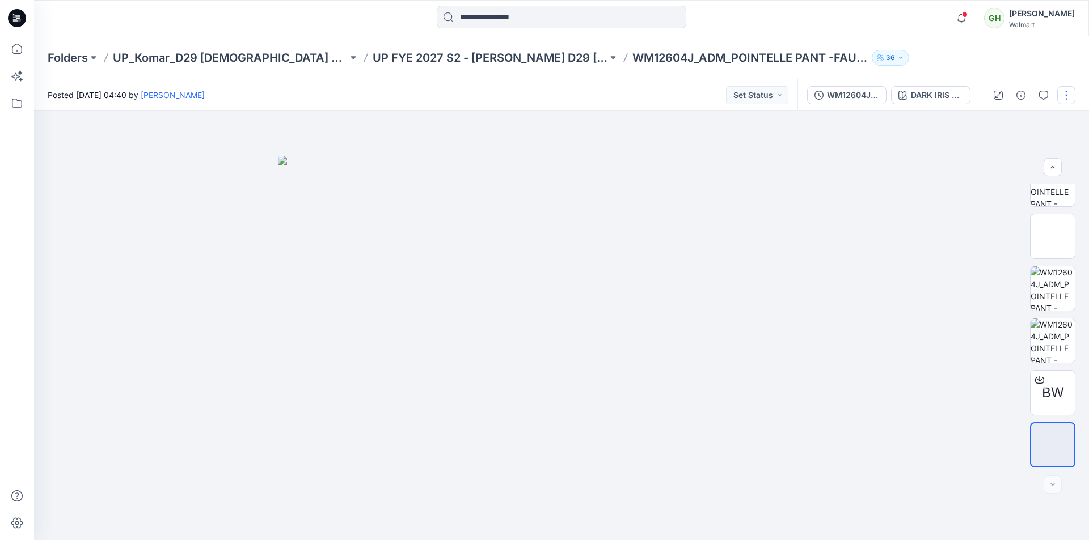
click at [1060, 92] on button "button" at bounding box center [1066, 95] width 18 height 18
click at [1006, 153] on button "Edit" at bounding box center [1018, 153] width 104 height 21
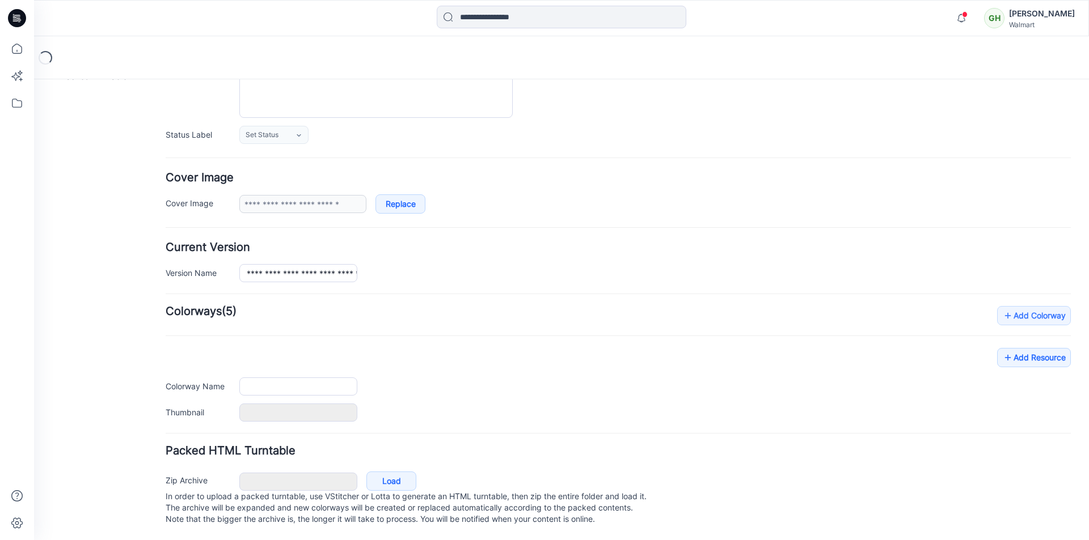
type input "**********"
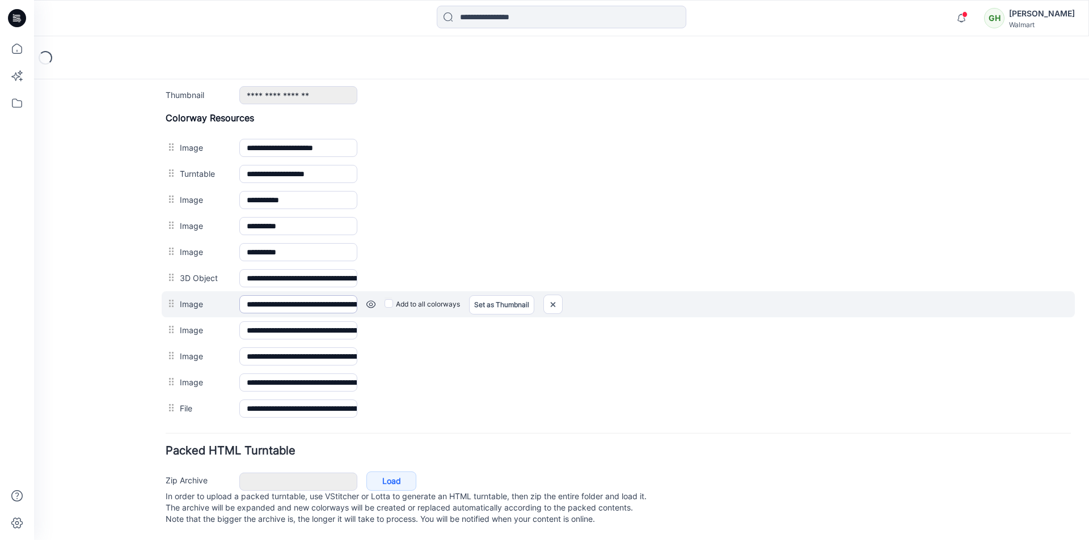
scroll to position [514, 0]
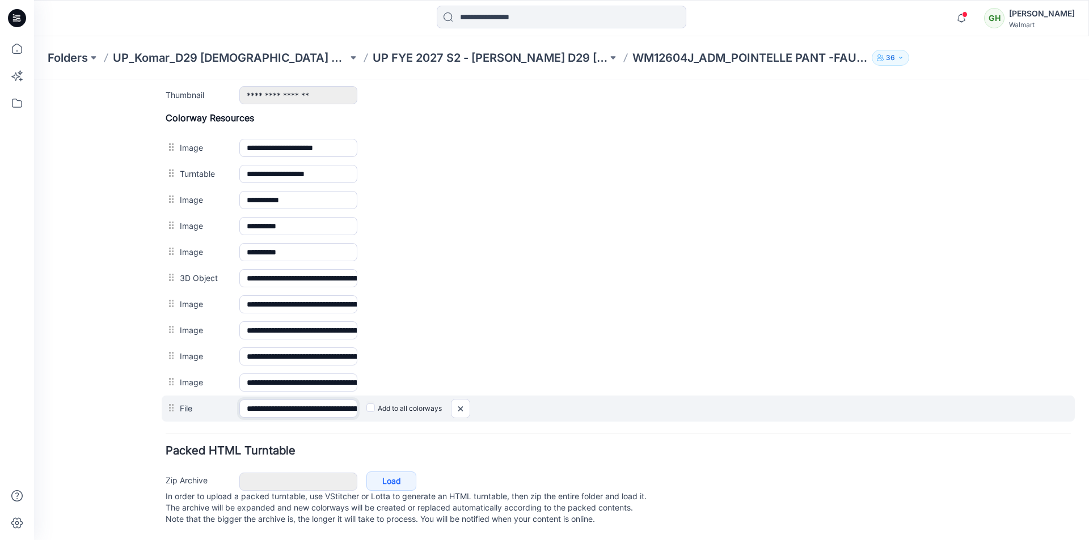
click at [340, 400] on input "**********" at bounding box center [298, 409] width 118 height 18
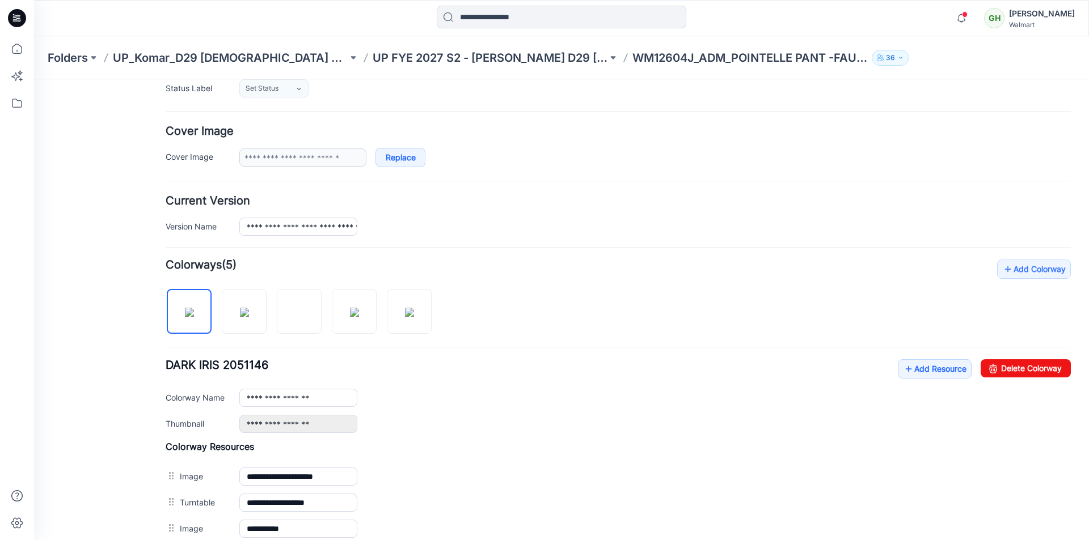
scroll to position [0, 0]
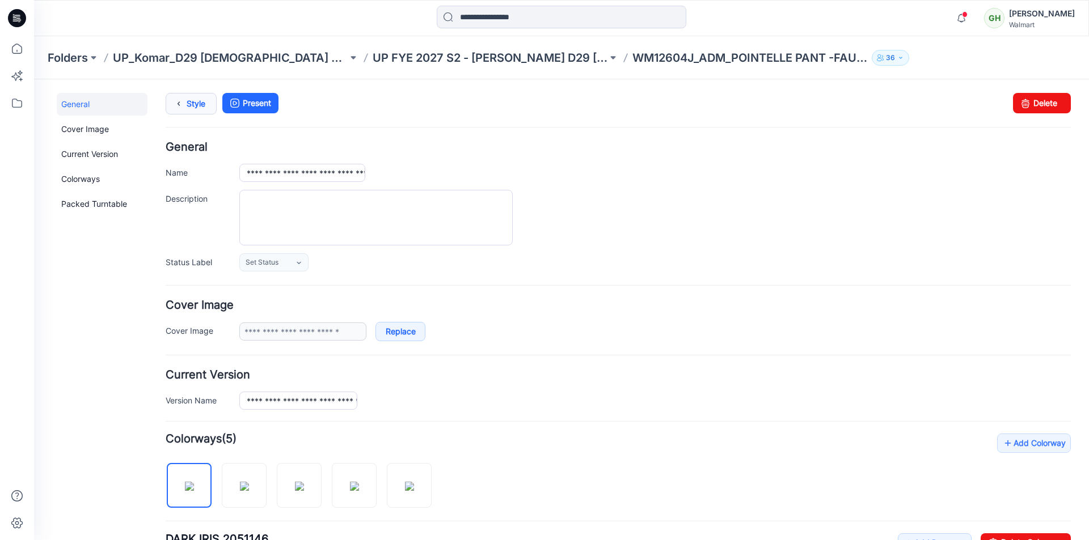
type input "**********"
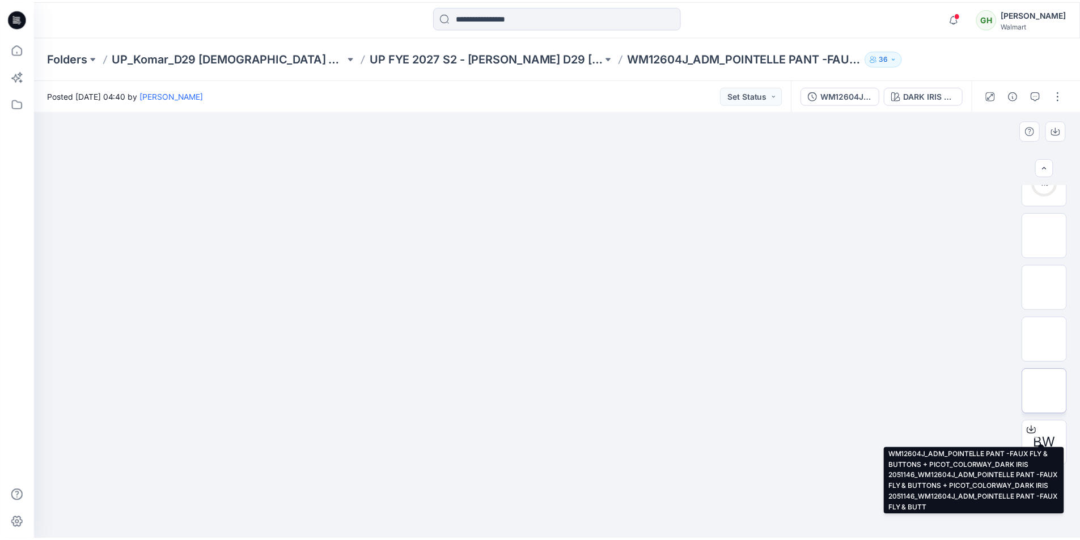
scroll to position [336, 0]
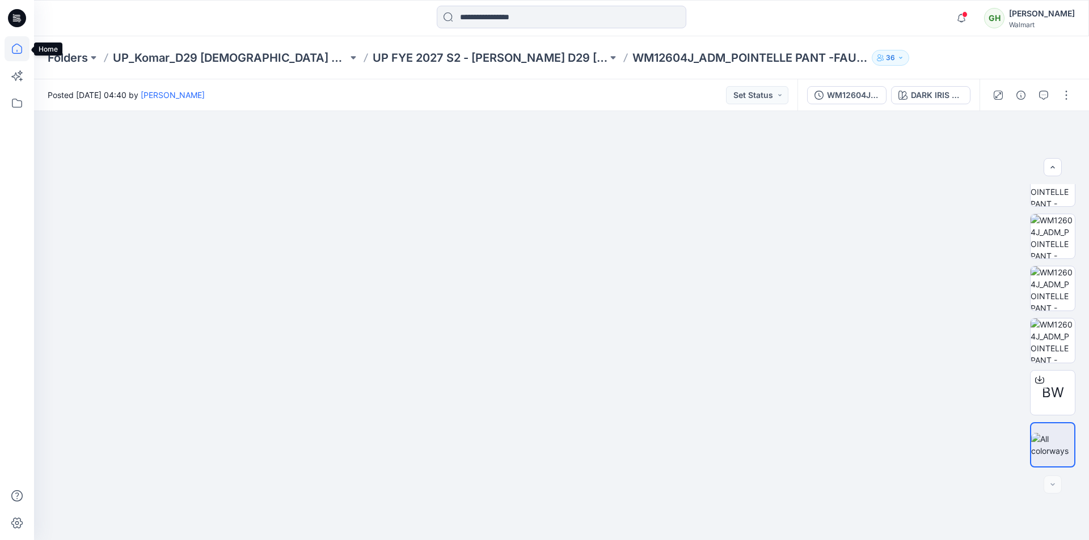
click at [16, 52] on icon at bounding box center [17, 48] width 25 height 25
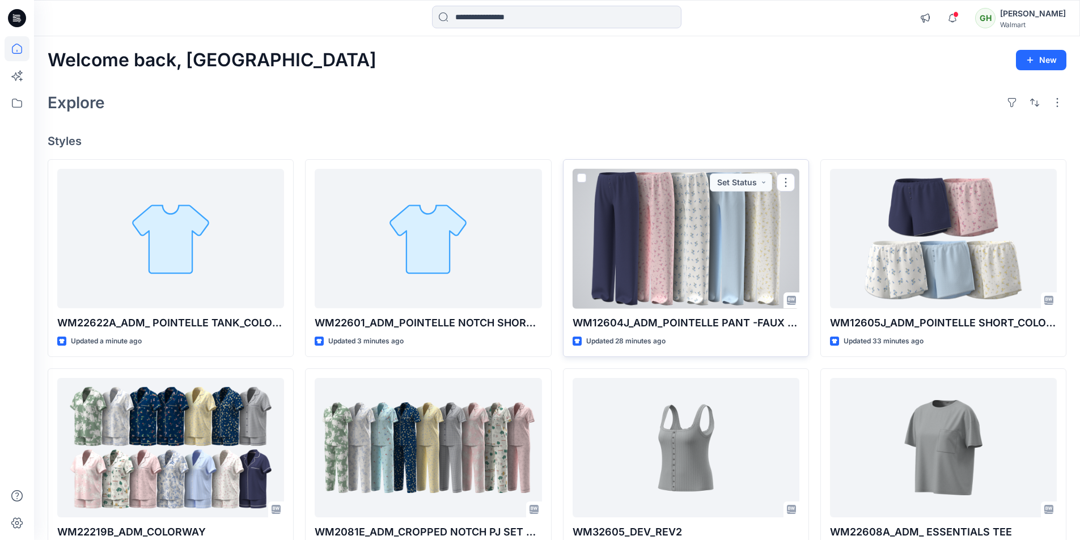
click at [693, 248] on div at bounding box center [686, 239] width 227 height 140
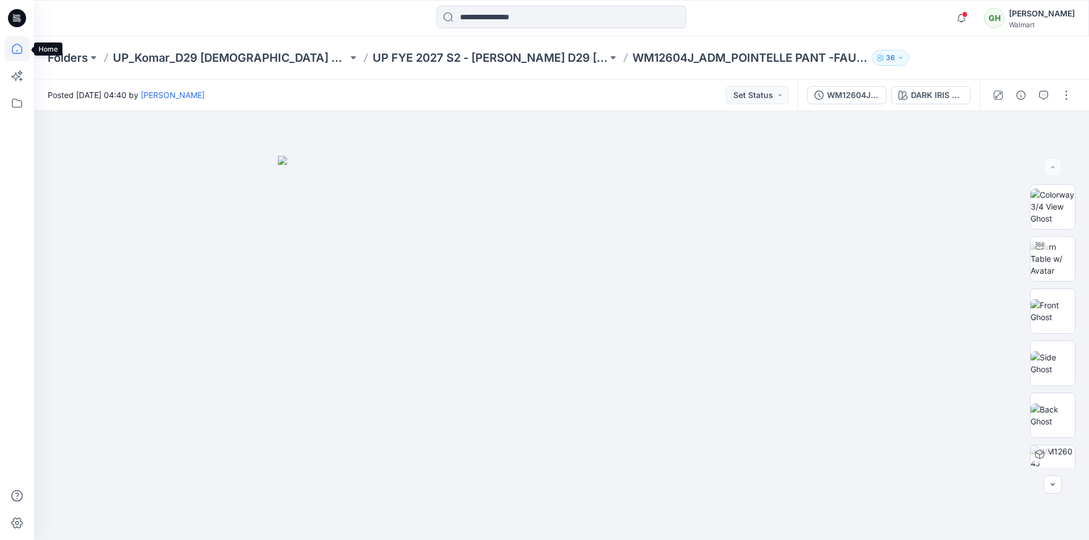
click at [18, 48] on icon at bounding box center [17, 48] width 25 height 25
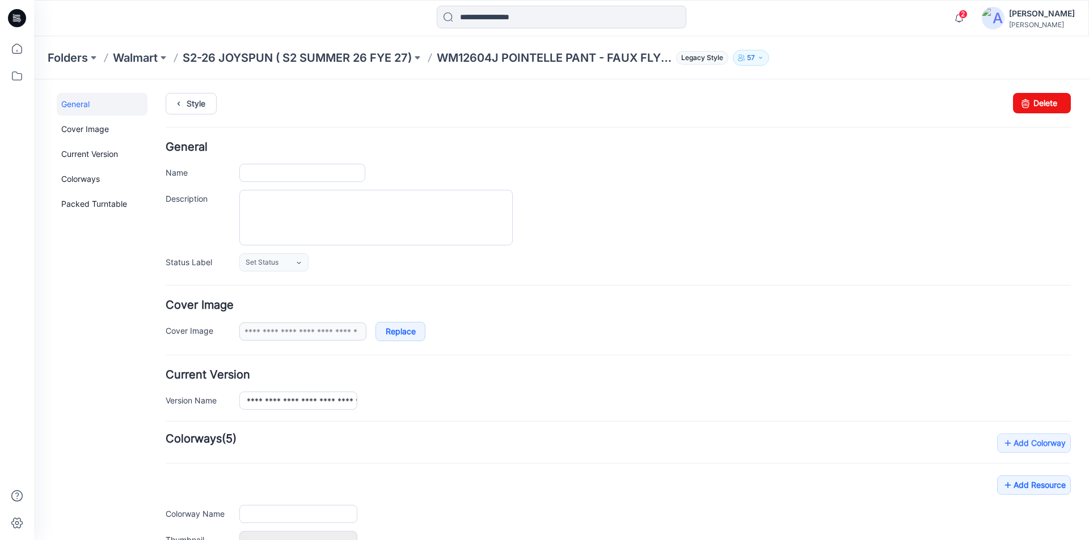
type input "**********"
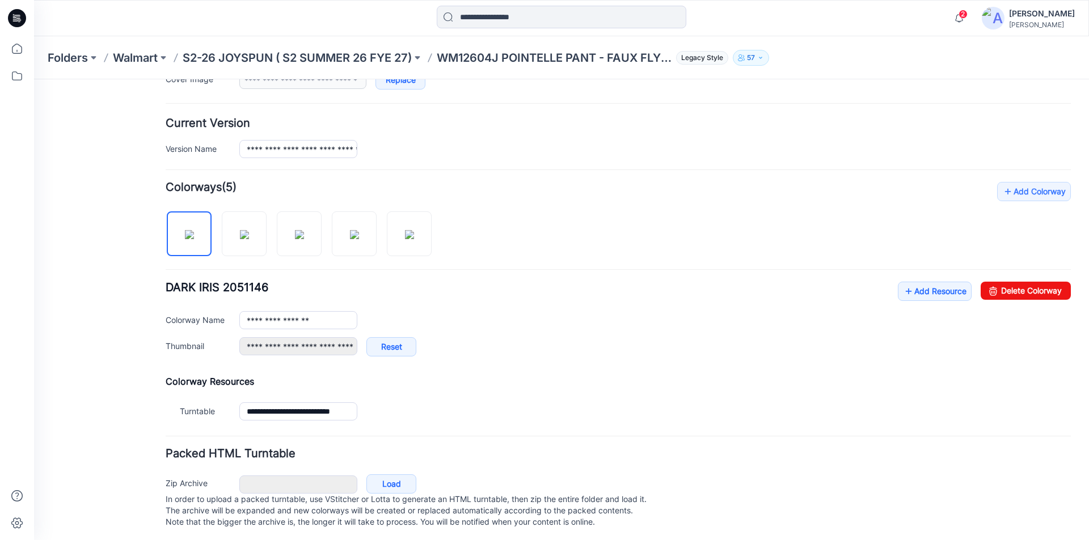
scroll to position [266, 0]
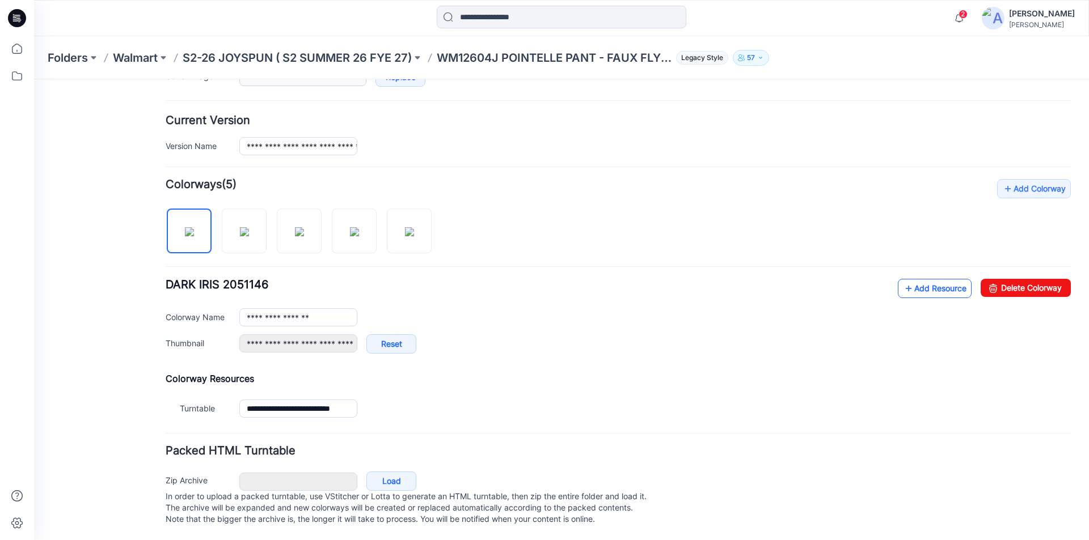
click at [913, 282] on link "Add Resource" at bounding box center [935, 288] width 74 height 19
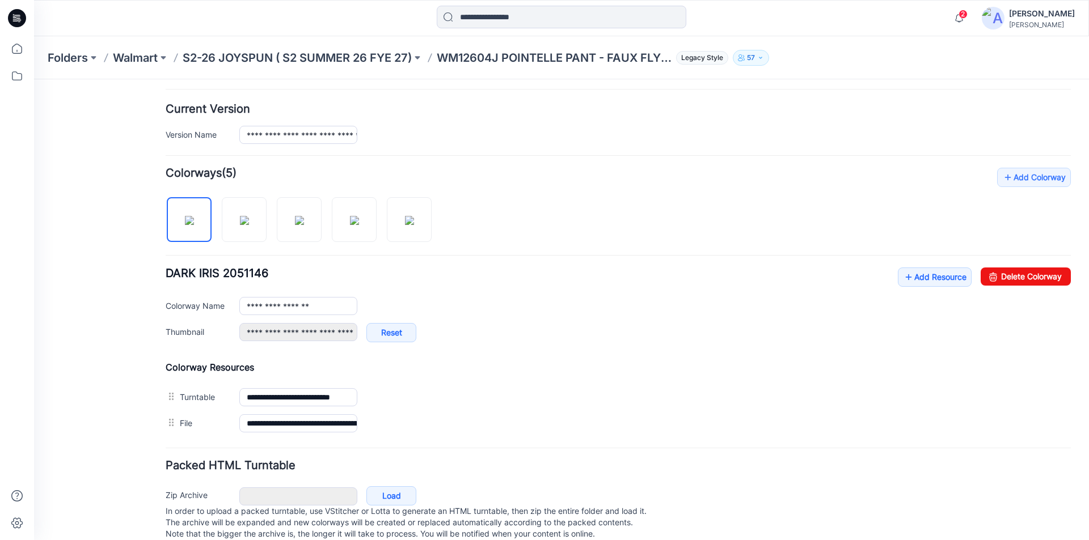
scroll to position [292, 0]
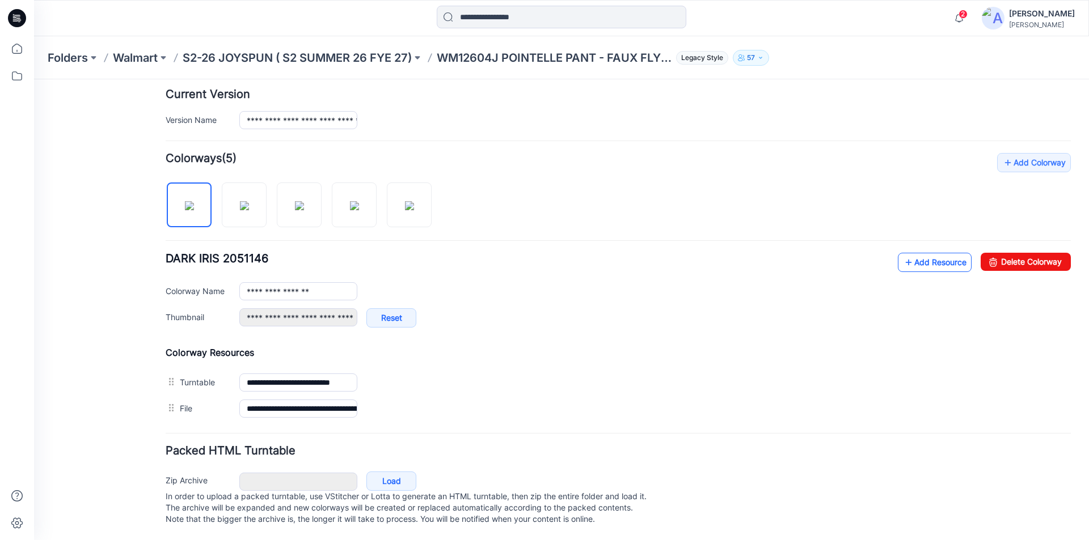
click at [909, 257] on link "Add Resource" at bounding box center [935, 262] width 74 height 19
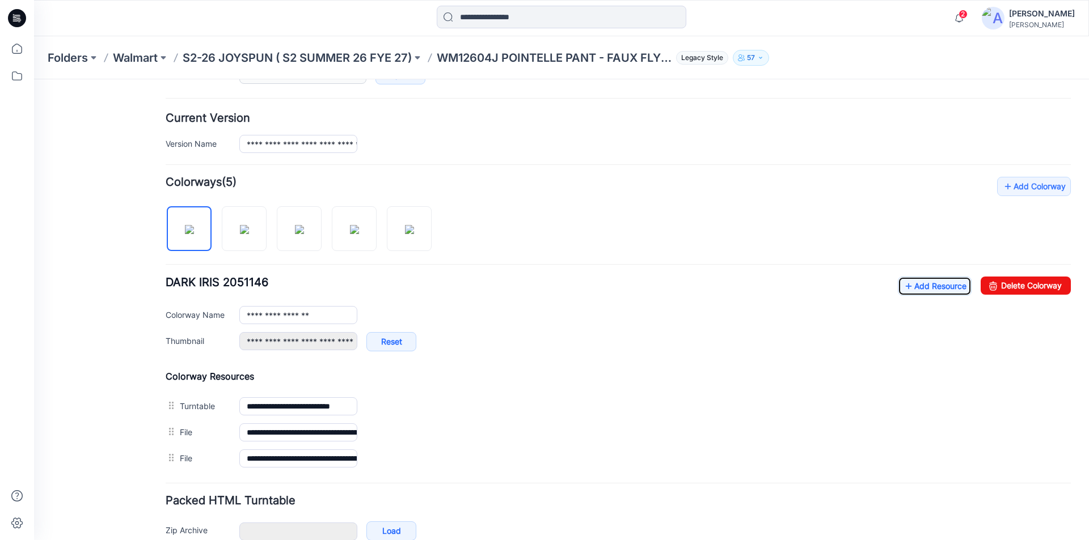
scroll to position [318, 0]
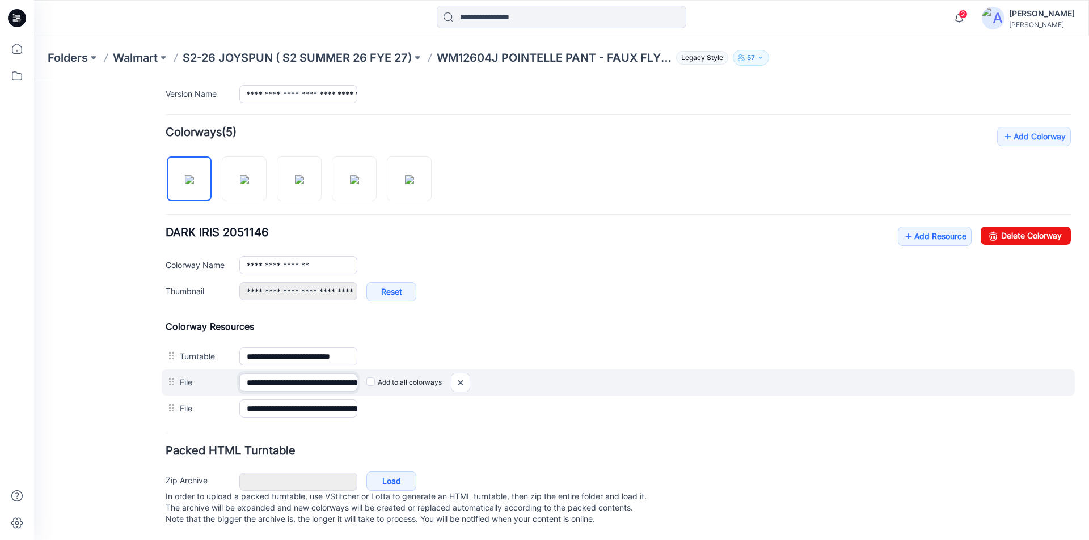
click at [328, 378] on input "**********" at bounding box center [298, 383] width 118 height 18
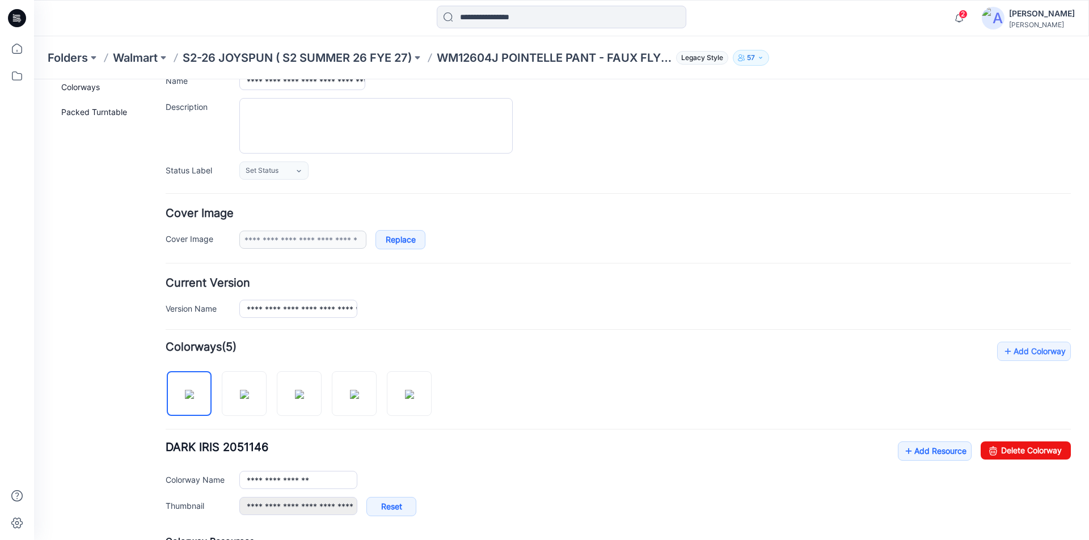
scroll to position [0, 0]
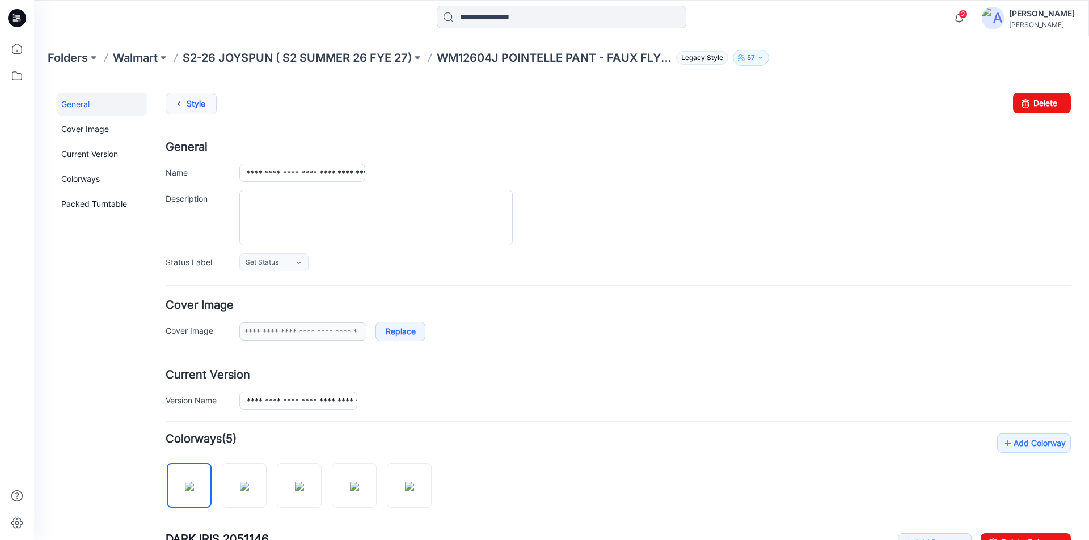
type input "**********"
click at [190, 98] on link "Style" at bounding box center [191, 104] width 51 height 22
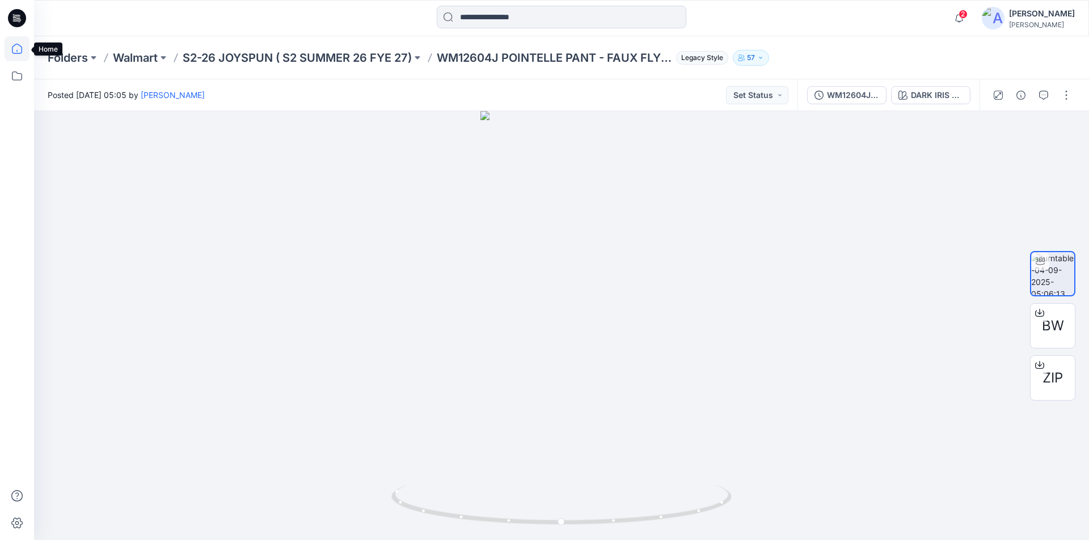
click at [16, 45] on icon at bounding box center [17, 48] width 25 height 25
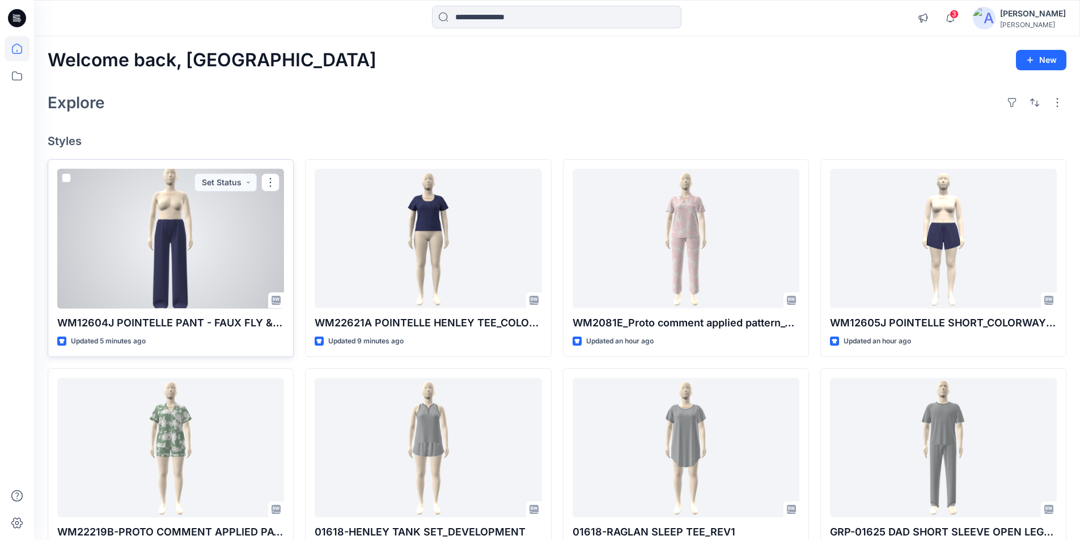
click at [192, 289] on div at bounding box center [170, 239] width 227 height 140
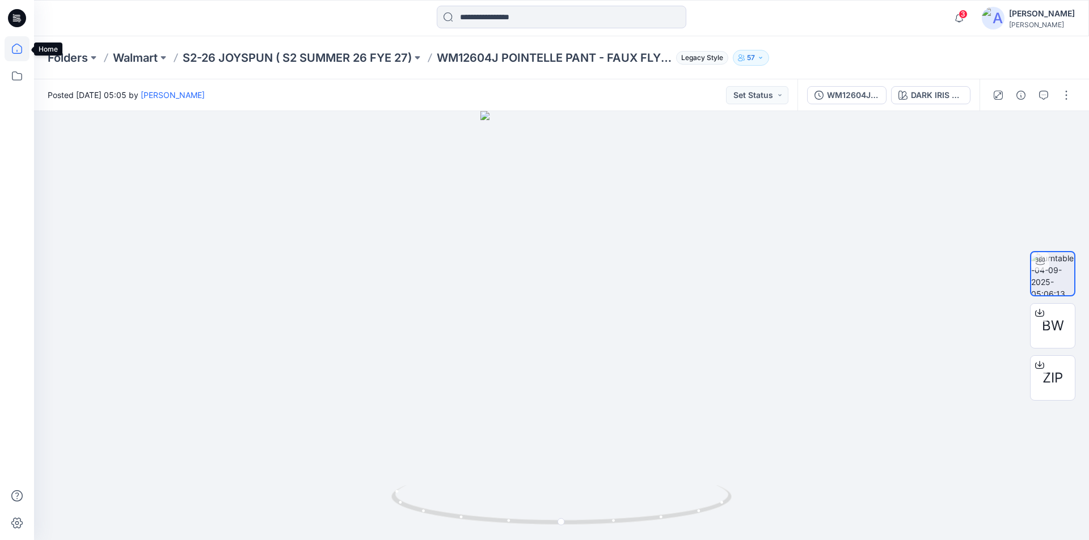
click at [11, 53] on icon at bounding box center [17, 48] width 25 height 25
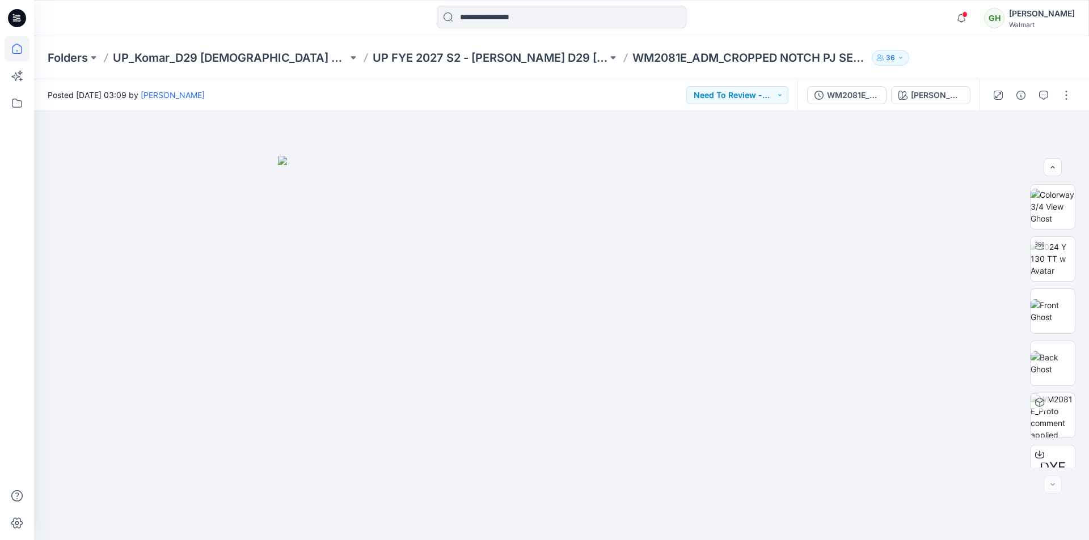
scroll to position [179, 0]
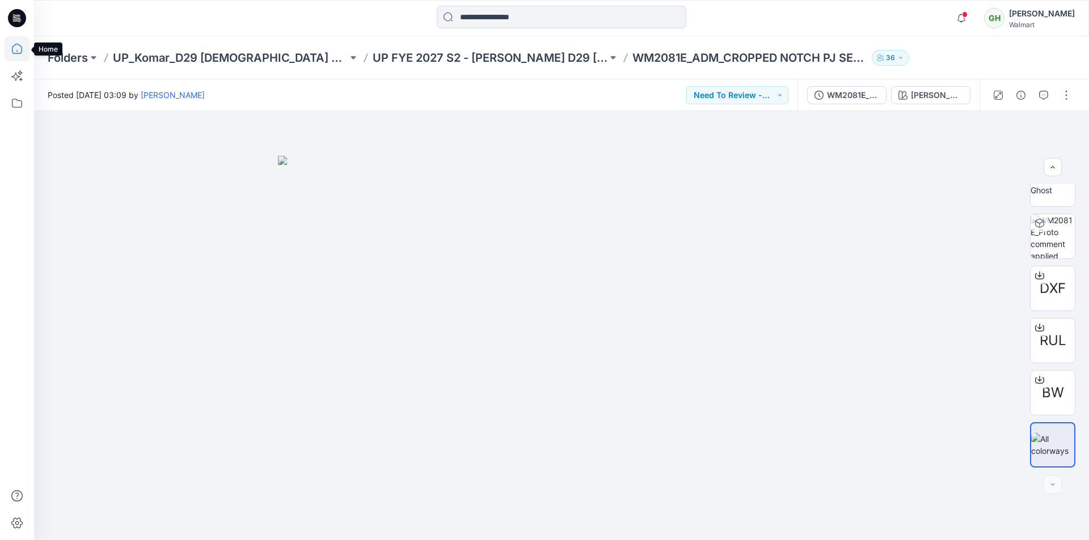
click at [19, 47] on icon at bounding box center [17, 48] width 25 height 25
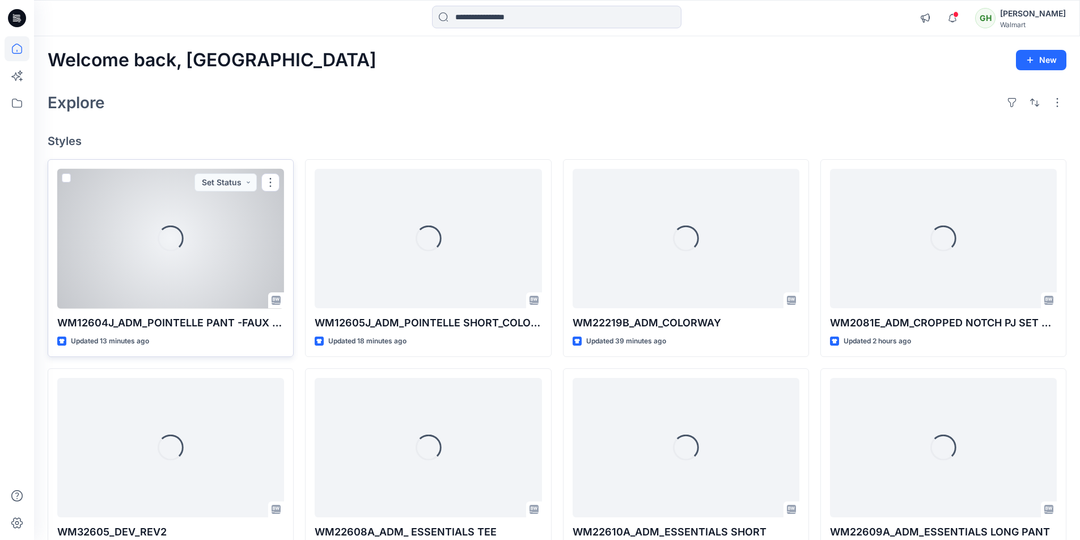
click at [234, 246] on div "Loading..." at bounding box center [170, 239] width 227 height 140
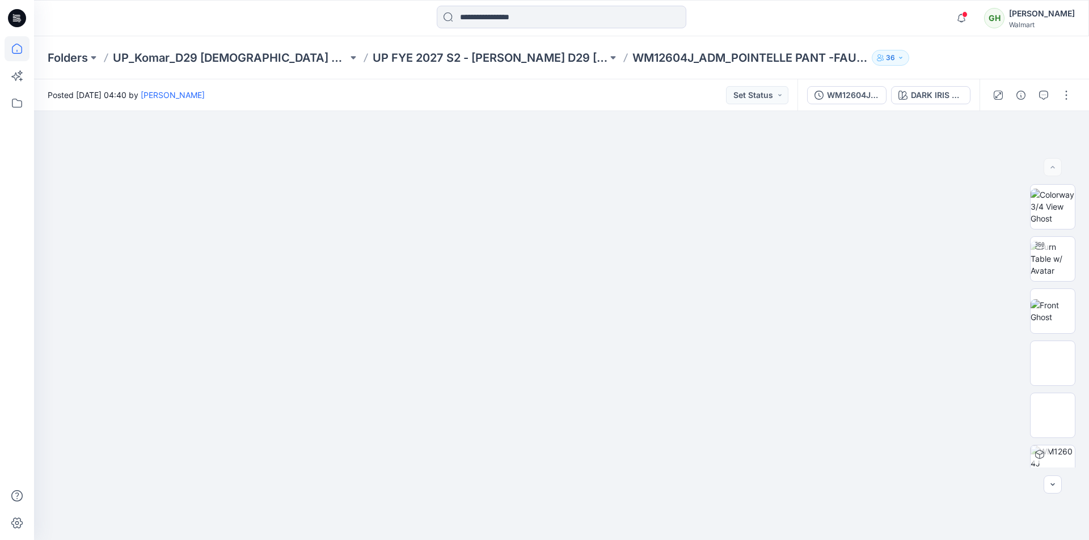
click at [21, 52] on icon at bounding box center [17, 48] width 25 height 25
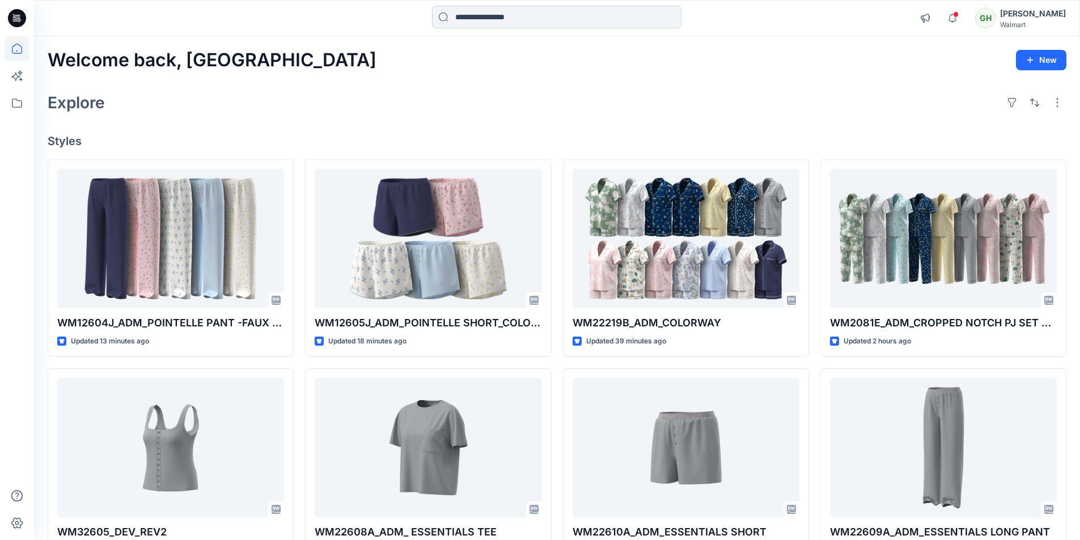
click at [579, 10] on input at bounding box center [556, 17] width 249 height 23
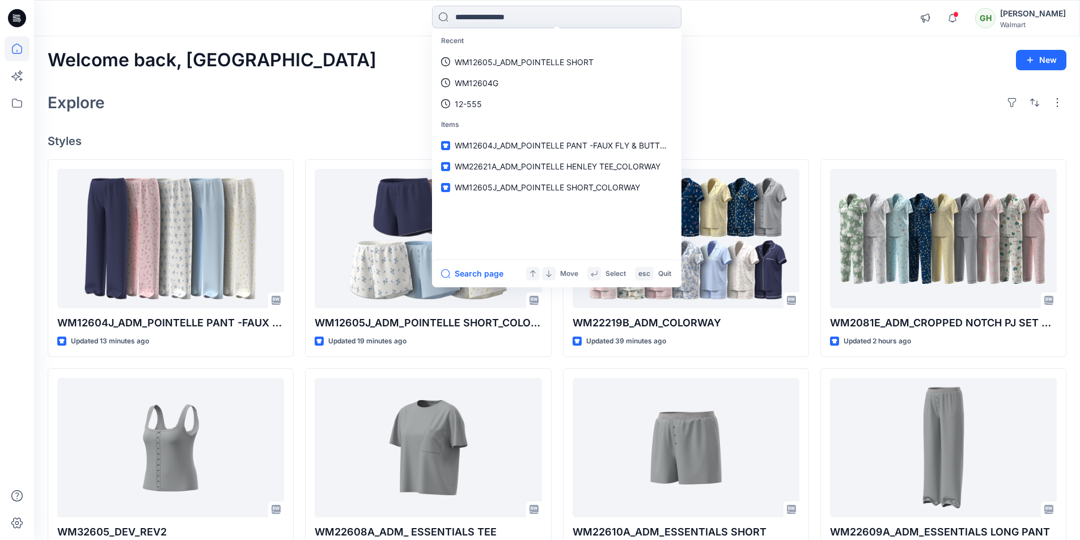
paste input "********"
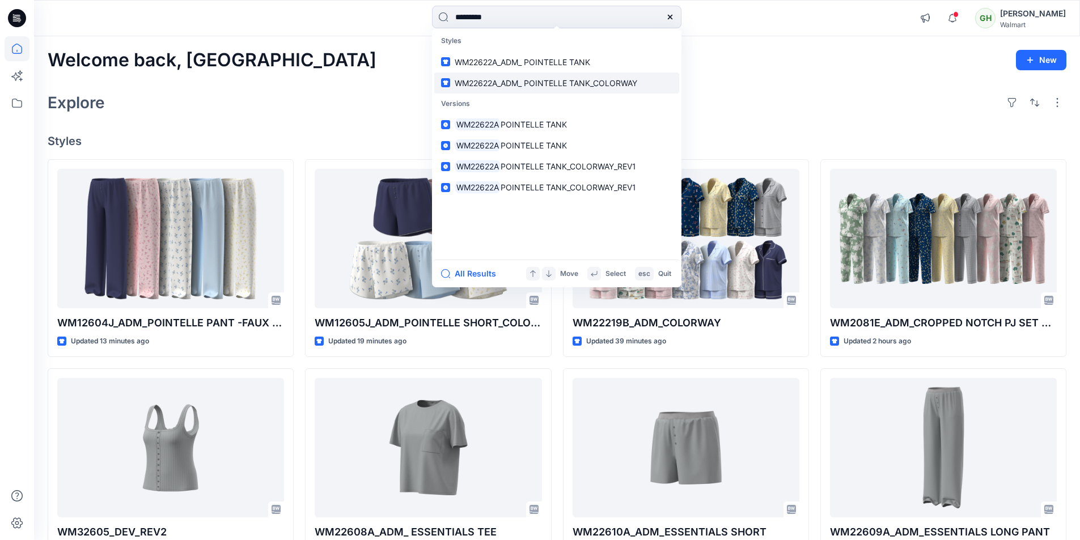
type input "********"
click at [566, 82] on span "WM22622A_ADM_ POINTELLE TANK_COLORWAY" at bounding box center [546, 83] width 183 height 10
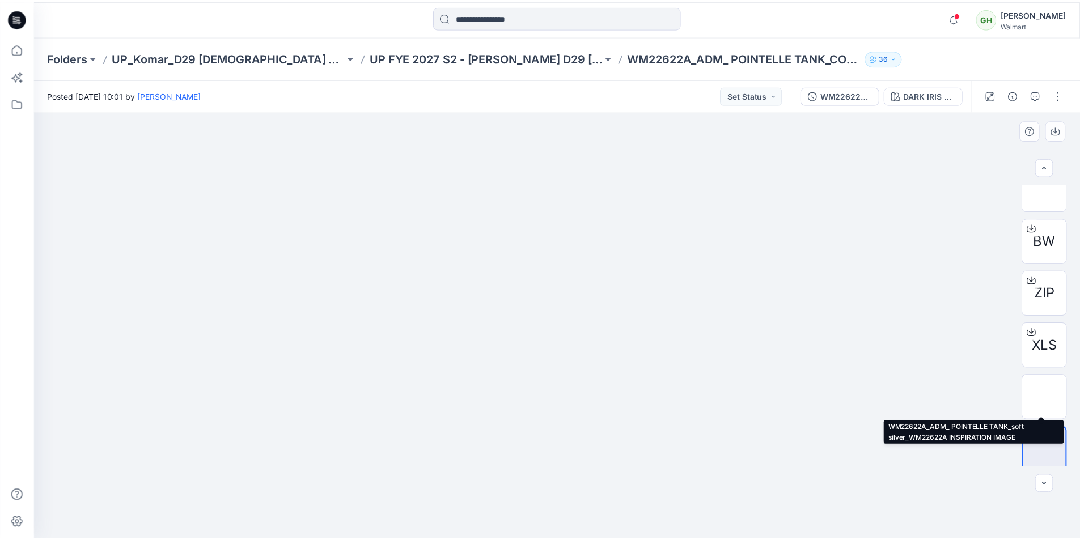
scroll to position [231, 0]
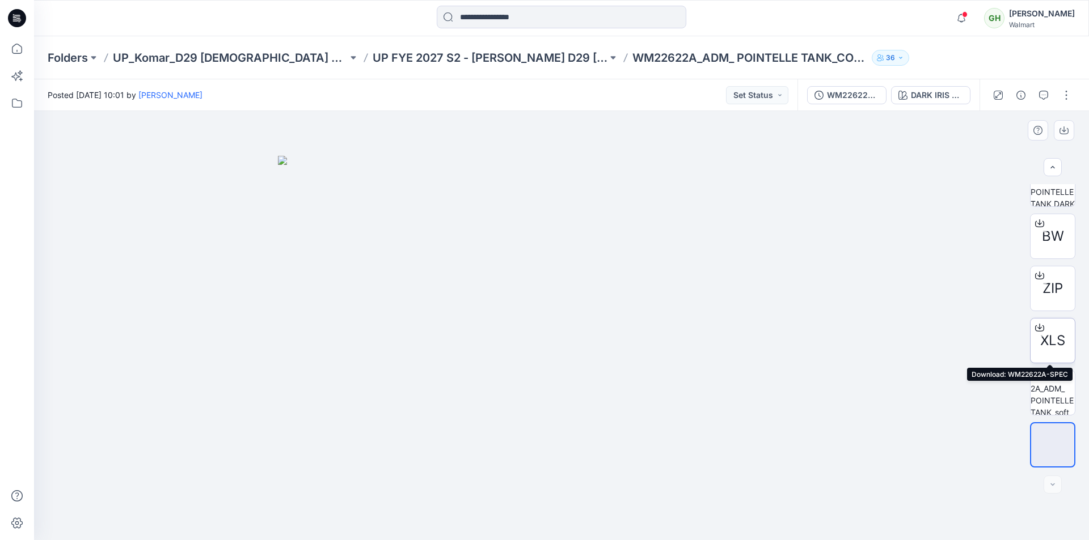
click at [1036, 327] on icon at bounding box center [1039, 327] width 9 height 9
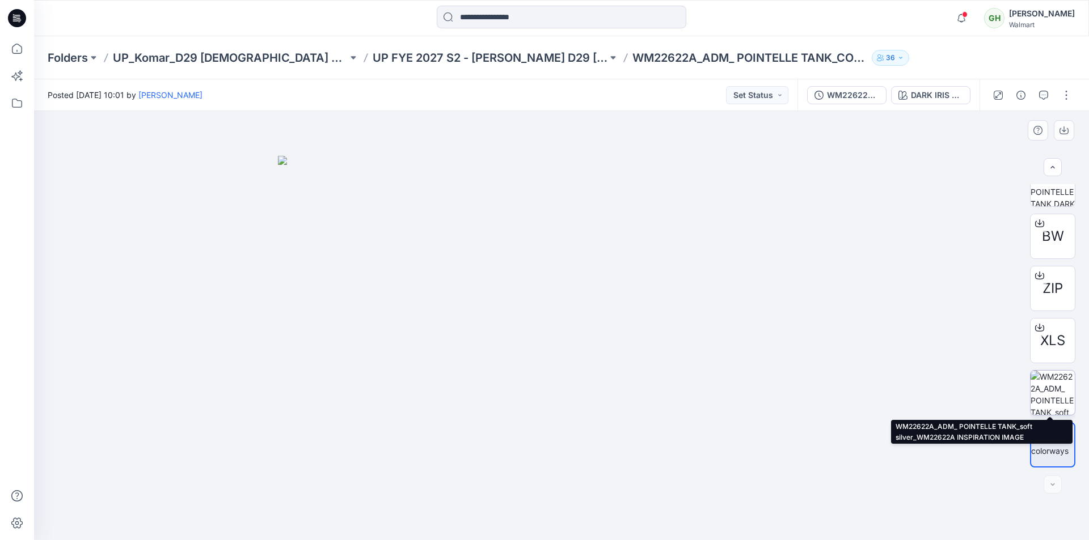
click at [1053, 382] on img at bounding box center [1052, 393] width 44 height 44
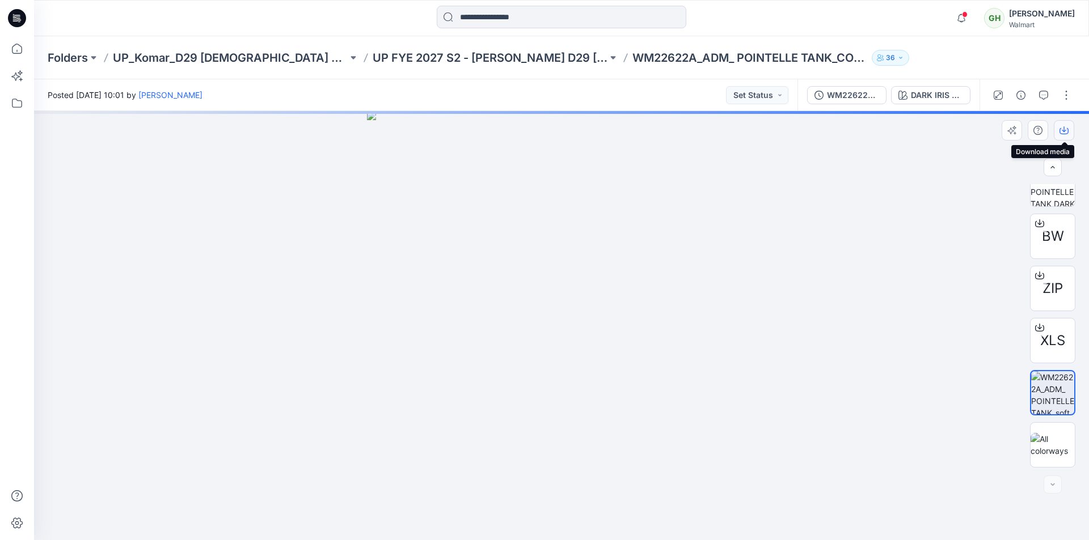
click at [1061, 135] on button "button" at bounding box center [1063, 130] width 20 height 20
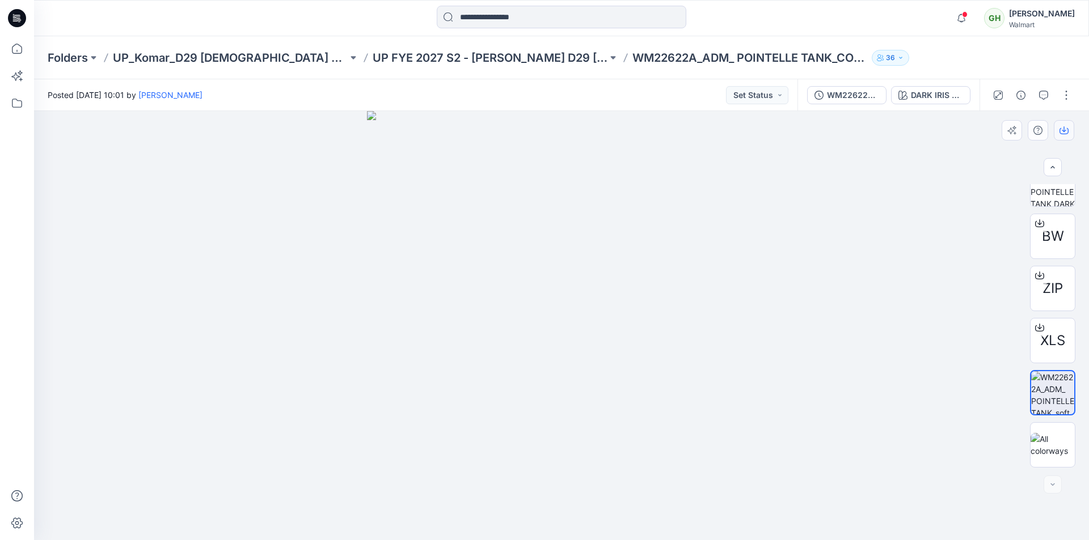
click at [1064, 130] on icon "button" at bounding box center [1063, 130] width 9 height 9
click at [1049, 288] on span "ZIP" at bounding box center [1052, 288] width 20 height 20
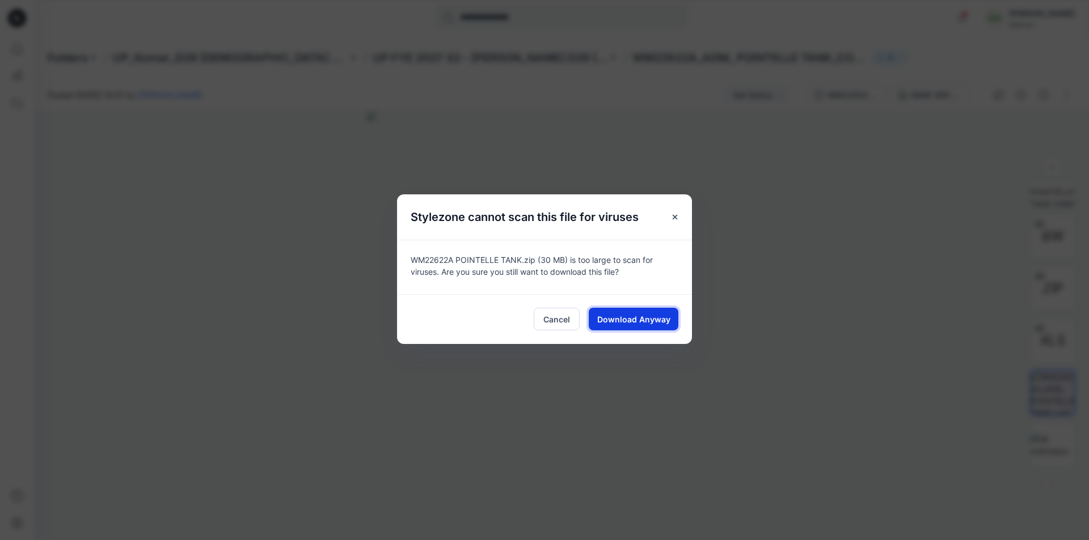
click at [656, 321] on span "Download Anyway" at bounding box center [633, 320] width 73 height 12
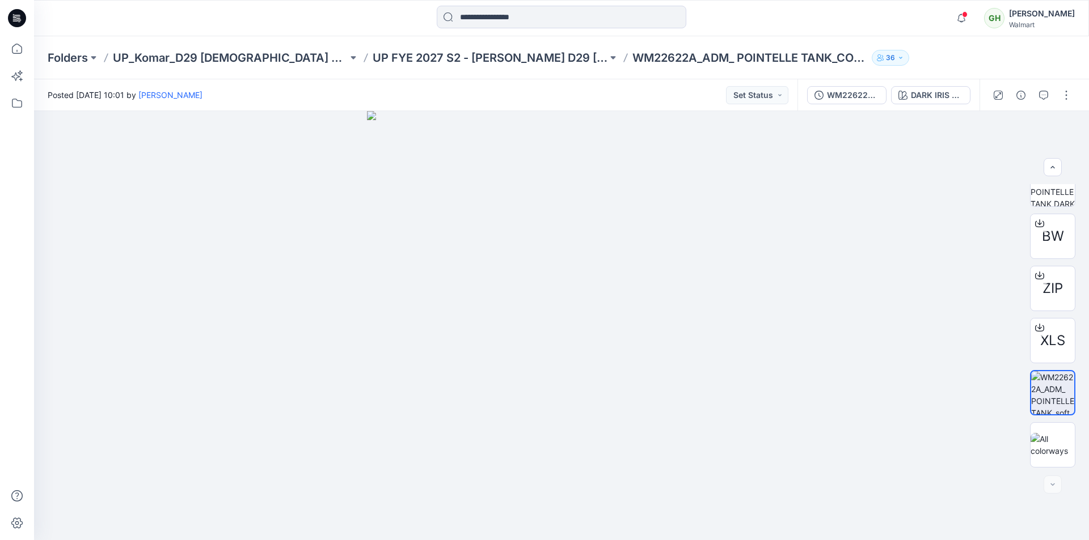
click at [320, 19] on div at bounding box center [561, 18] width 527 height 25
click at [853, 87] on button "WM22622A POINTELLE TANK" at bounding box center [846, 95] width 79 height 18
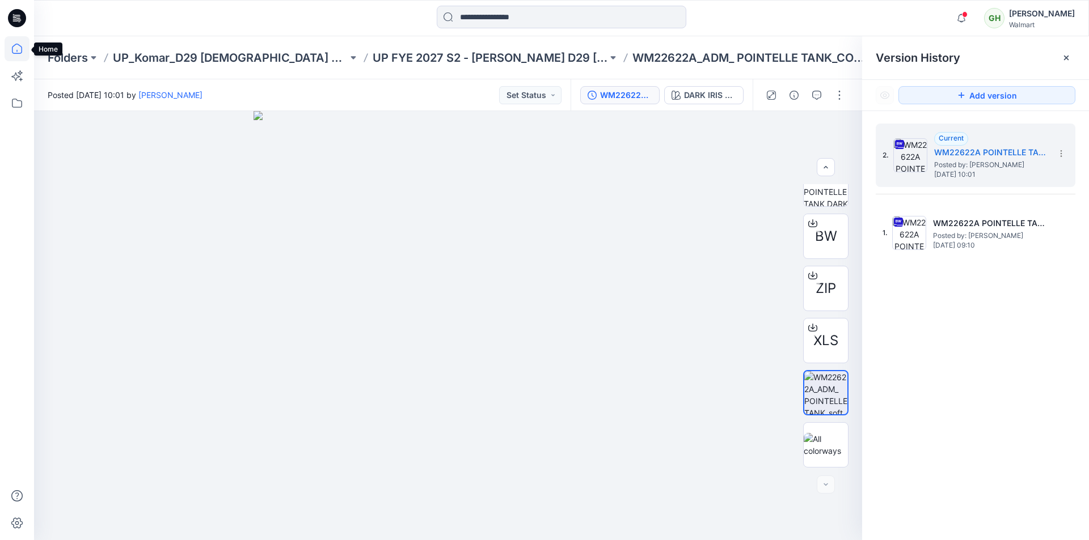
click at [11, 48] on icon at bounding box center [17, 48] width 25 height 25
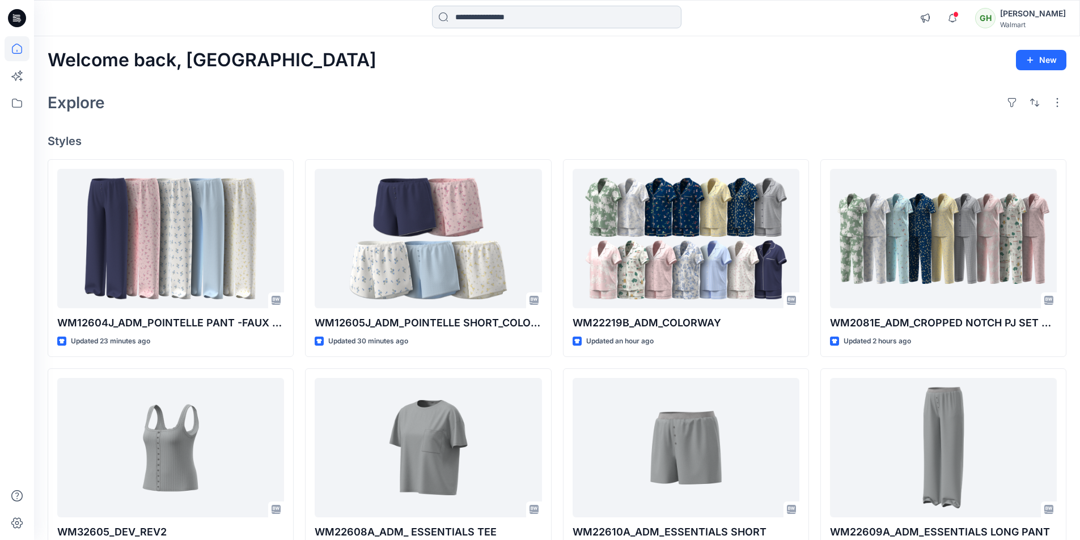
click at [517, 18] on input at bounding box center [556, 17] width 249 height 23
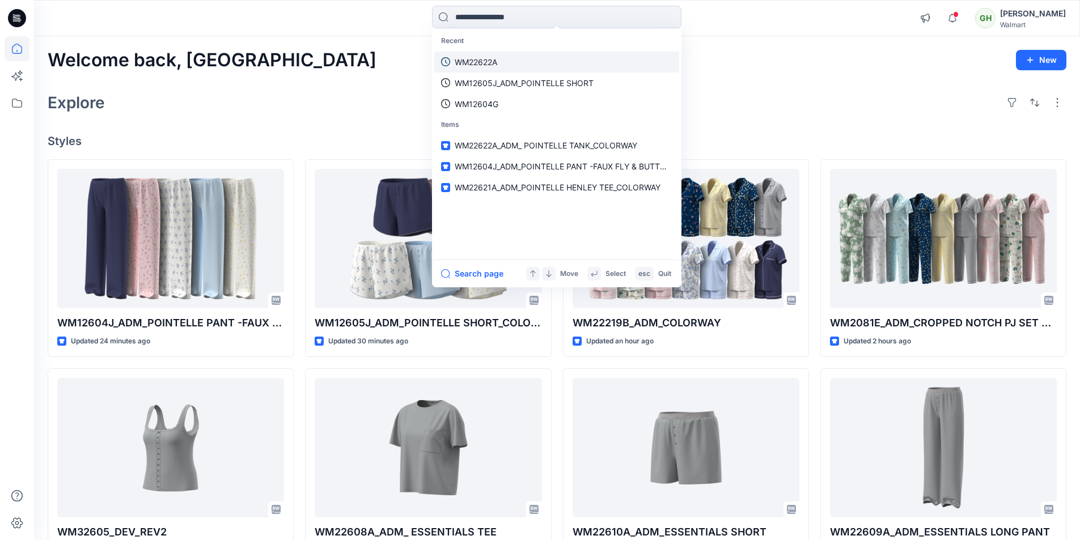
click at [499, 64] on link "WM22622A" at bounding box center [556, 62] width 245 height 21
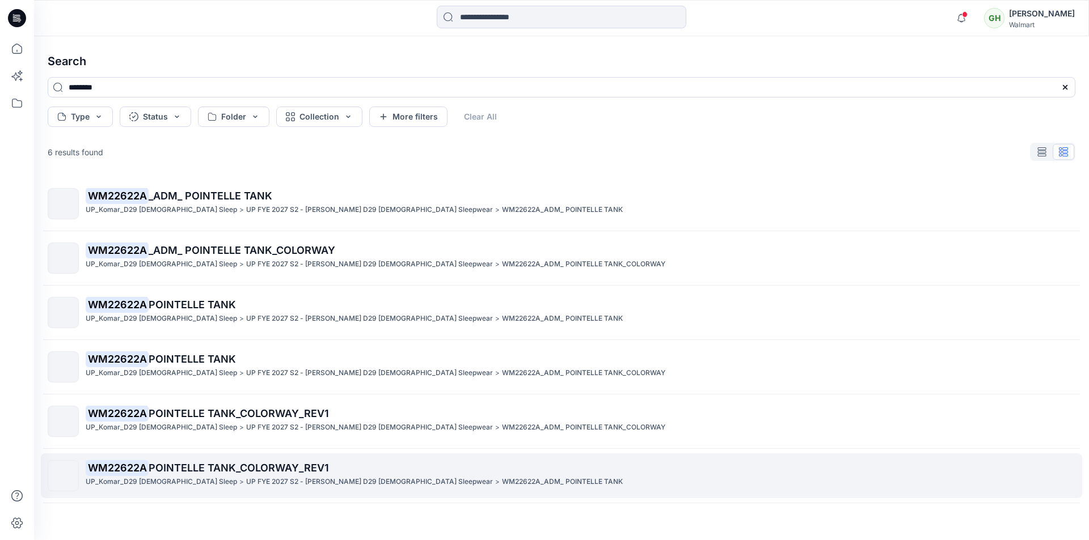
click at [284, 468] on span "POINTELLE TANK_COLORWAY_REV1" at bounding box center [239, 468] width 180 height 12
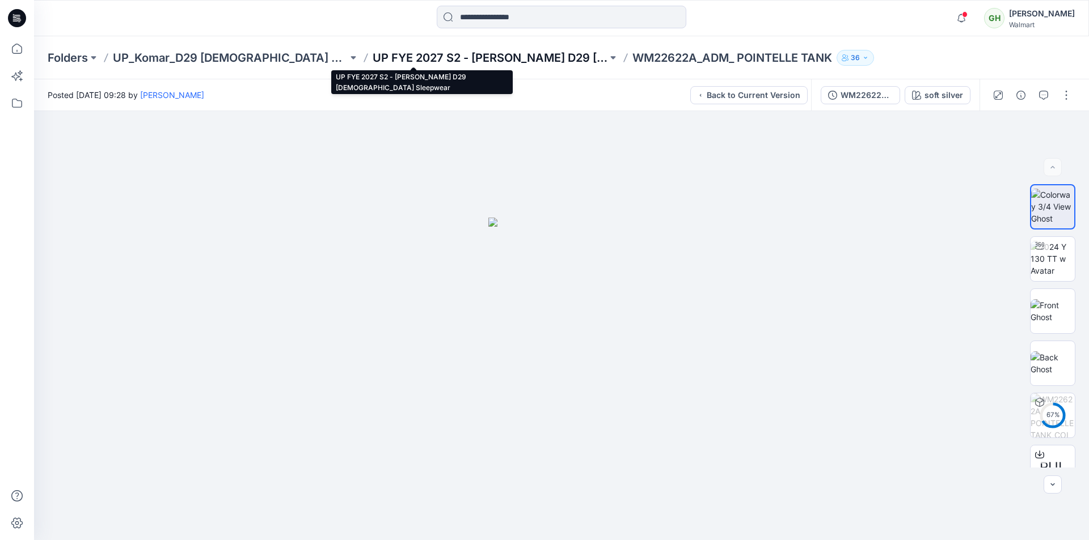
click at [497, 56] on p "UP FYE 2027 S2 - Komar D29 Ladies Sleepwear" at bounding box center [490, 58] width 235 height 16
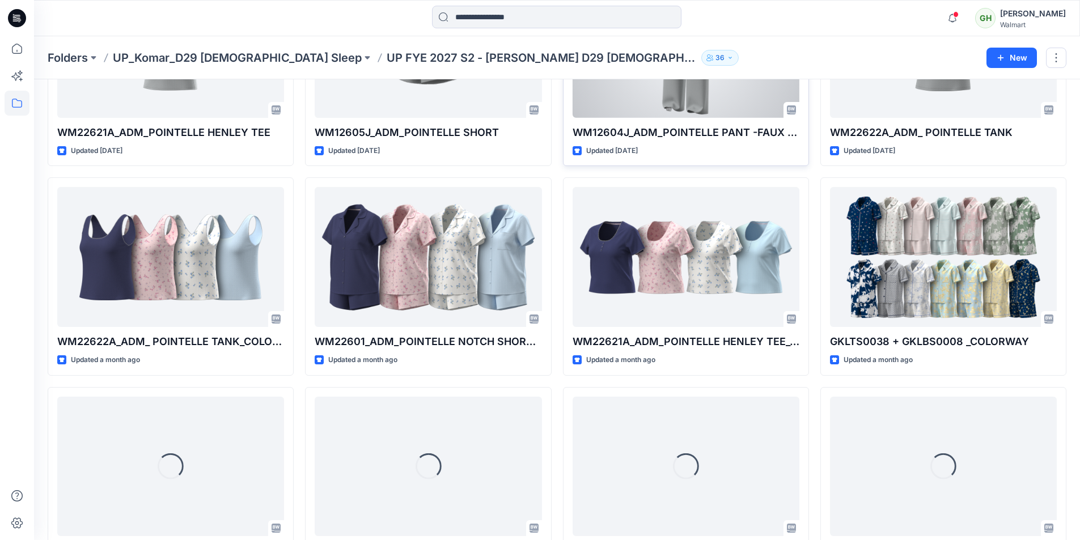
scroll to position [371, 0]
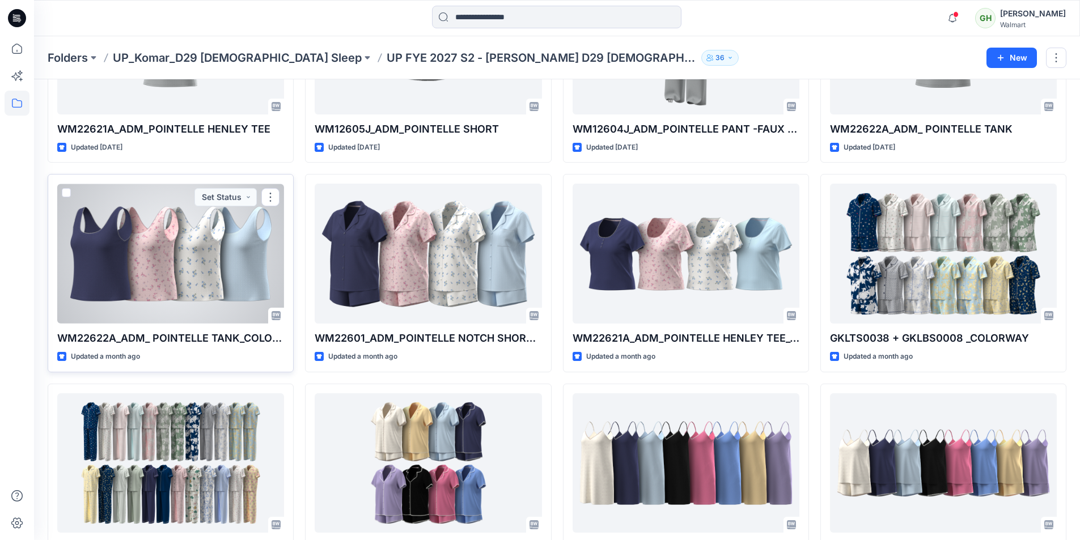
click at [194, 269] on div at bounding box center [170, 254] width 227 height 140
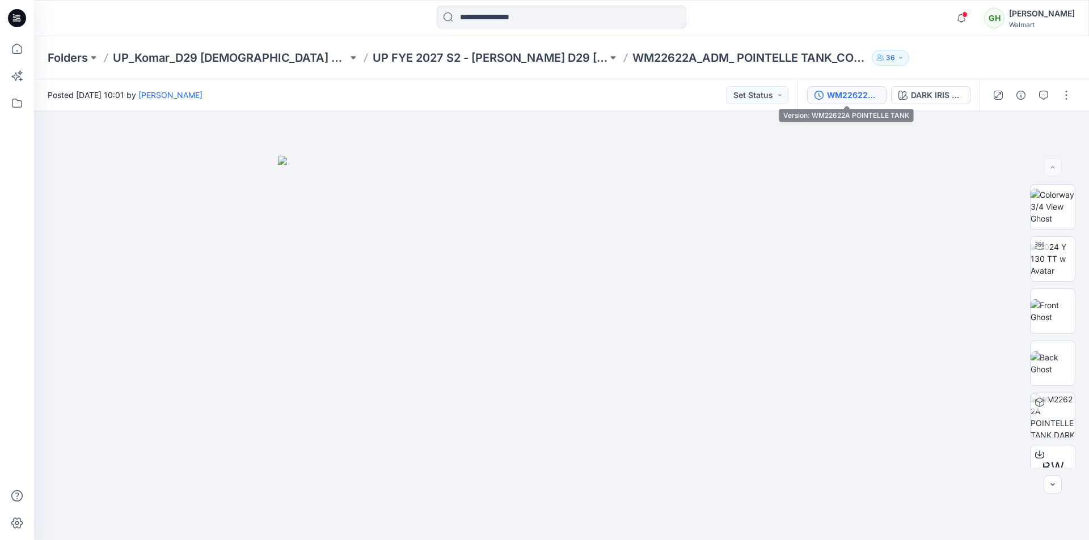
click at [852, 93] on div "WM22622A POINTELLE TANK" at bounding box center [853, 95] width 52 height 12
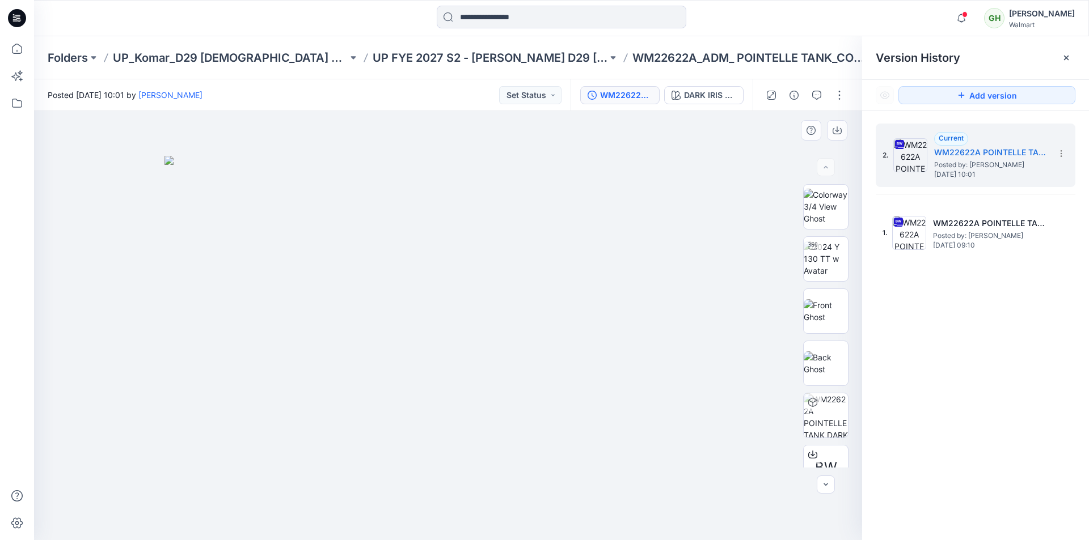
click at [569, 179] on img at bounding box center [447, 348] width 567 height 385
click at [1069, 59] on icon at bounding box center [1065, 57] width 9 height 9
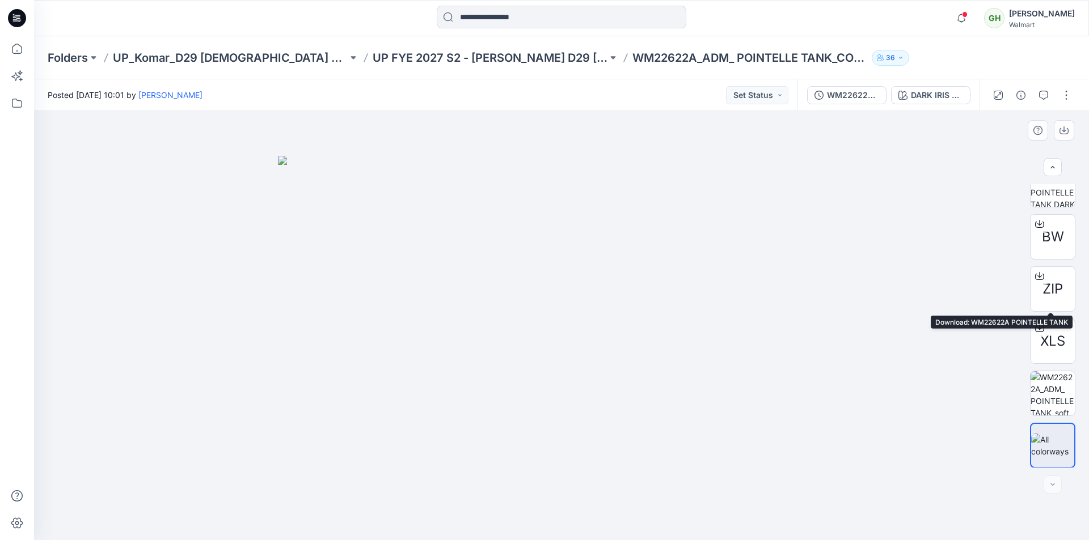
scroll to position [231, 0]
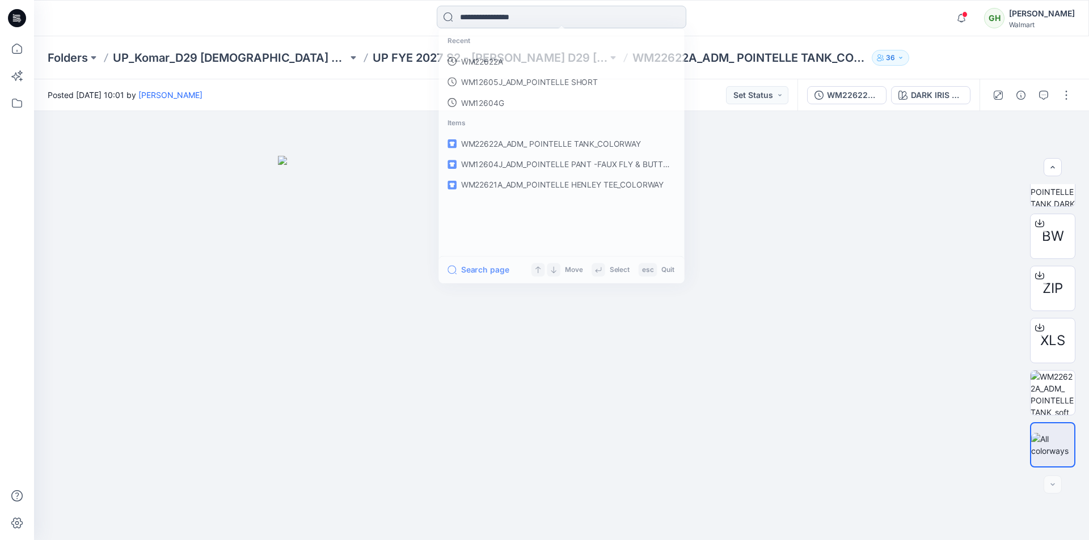
click at [521, 12] on input at bounding box center [561, 17] width 249 height 23
click at [475, 63] on p "WM22622A" at bounding box center [480, 62] width 43 height 12
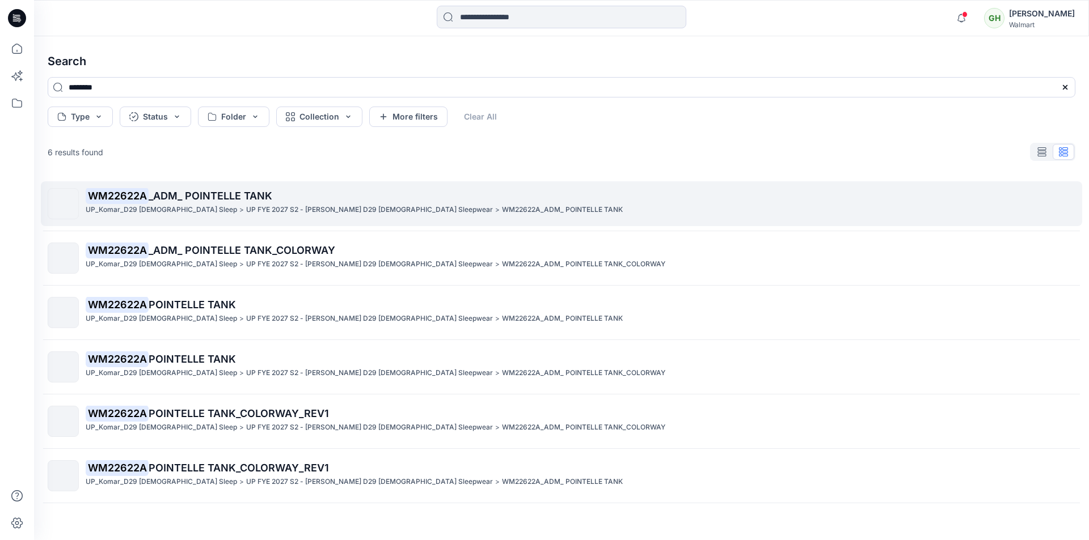
click at [235, 197] on span "_ADM_ POINTELLE TANK" at bounding box center [211, 196] width 124 height 12
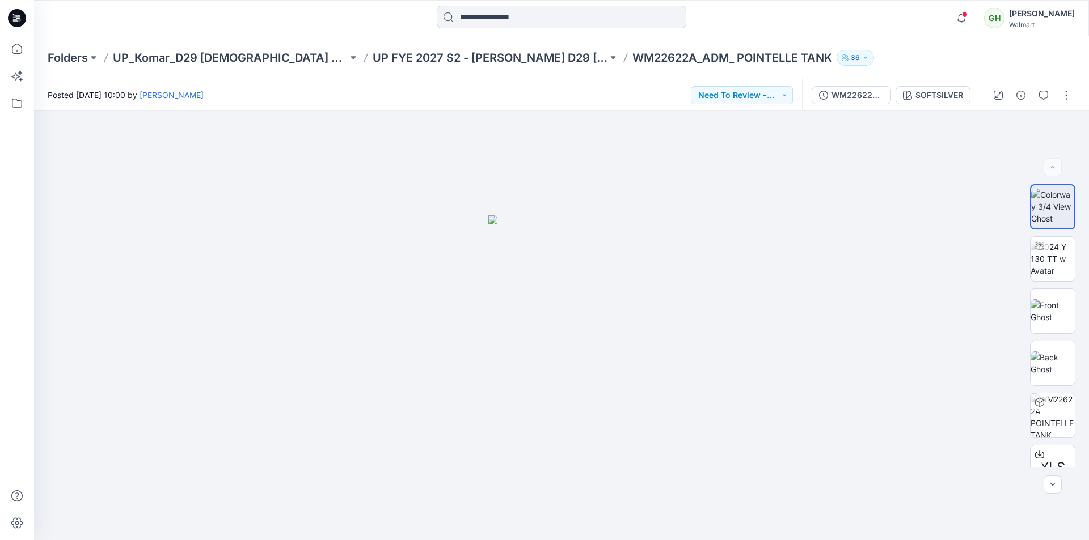
click at [491, 11] on input at bounding box center [561, 17] width 249 height 23
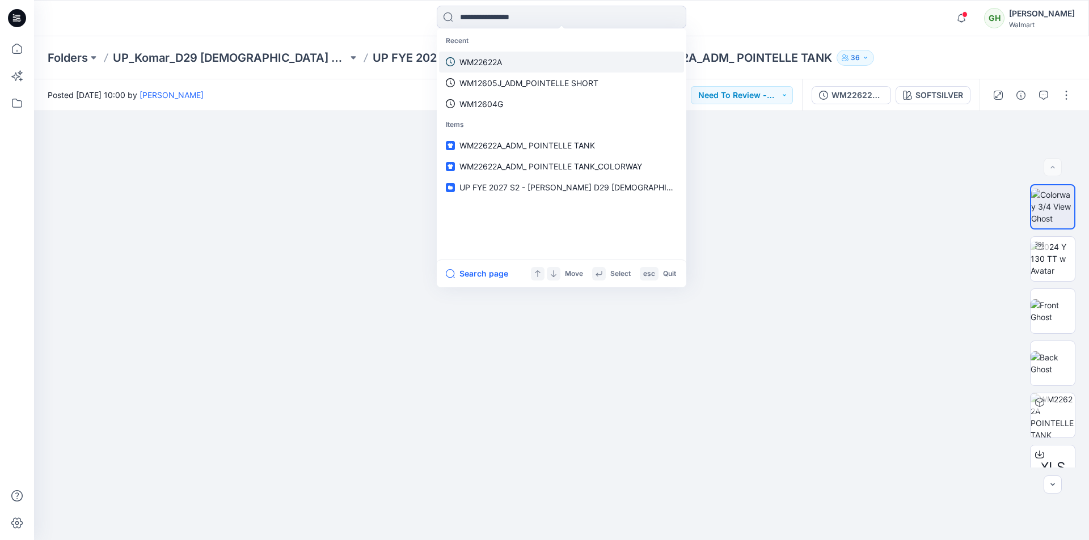
click at [473, 62] on p "WM22622A" at bounding box center [480, 62] width 43 height 12
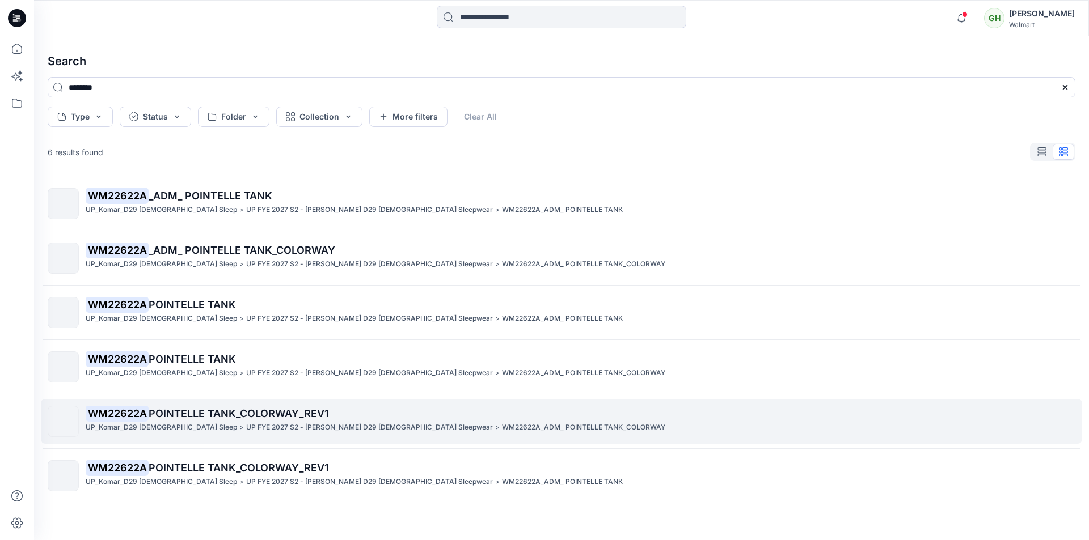
click at [187, 417] on span "POINTELLE TANK_COLORWAY_REV1" at bounding box center [239, 414] width 180 height 12
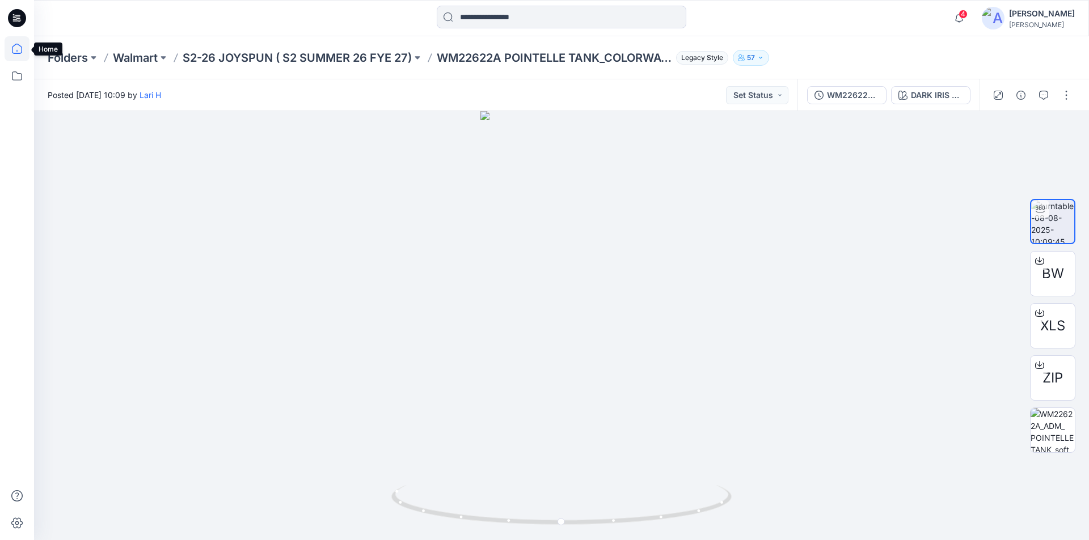
click at [20, 51] on icon at bounding box center [17, 48] width 25 height 25
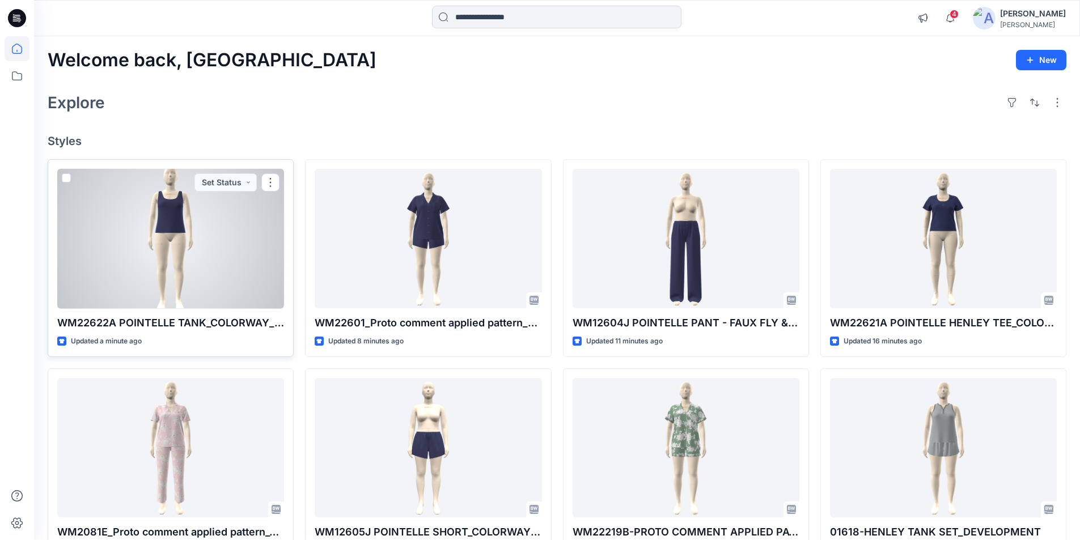
click at [169, 238] on div at bounding box center [170, 239] width 227 height 140
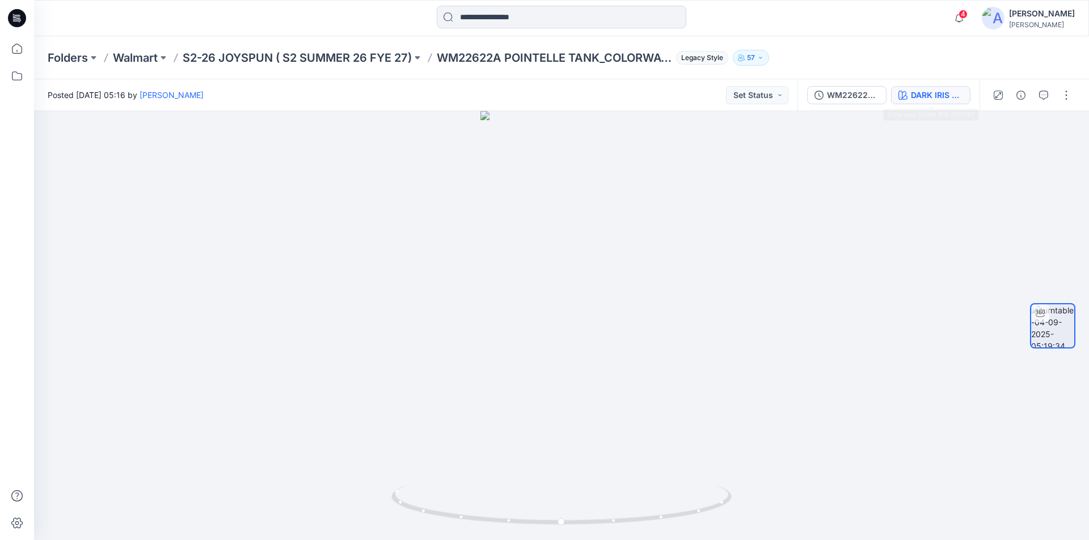
click at [919, 100] on div "DARK IRIS 2051147" at bounding box center [937, 95] width 52 height 12
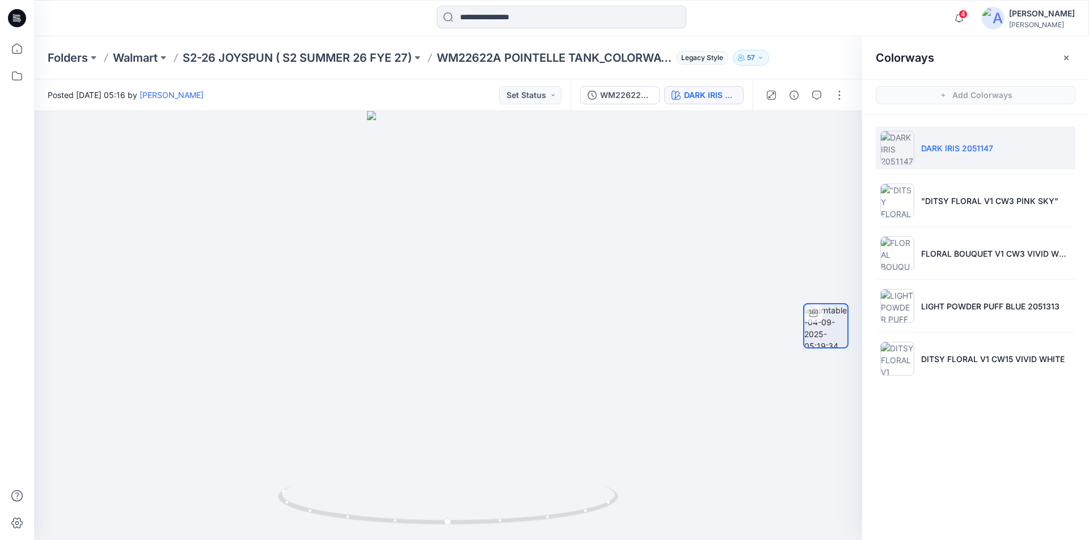
click at [1061, 54] on button "button" at bounding box center [1066, 58] width 18 height 18
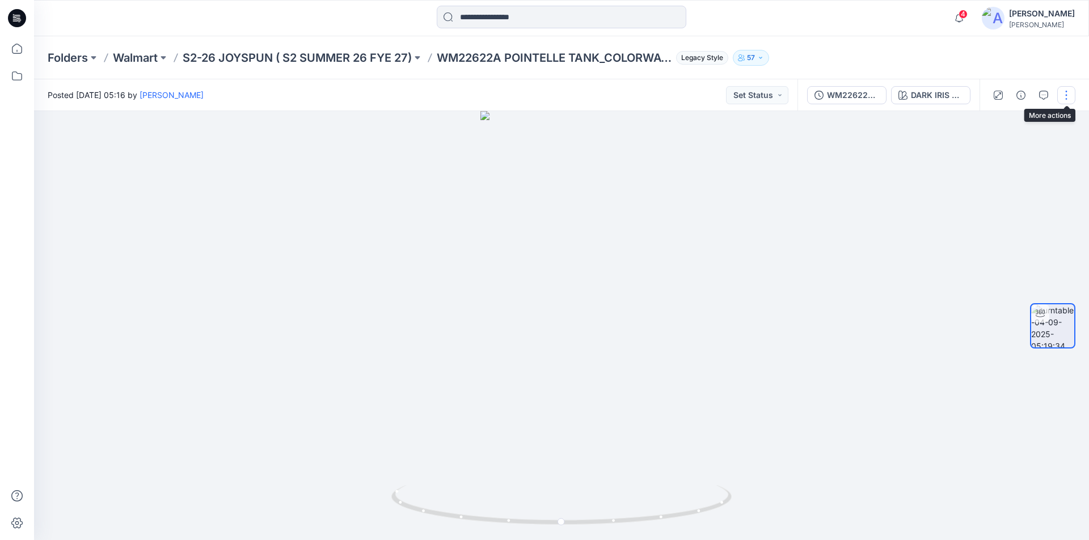
click at [1068, 92] on button "button" at bounding box center [1066, 95] width 18 height 18
click at [1009, 125] on button "Edit" at bounding box center [1018, 121] width 104 height 21
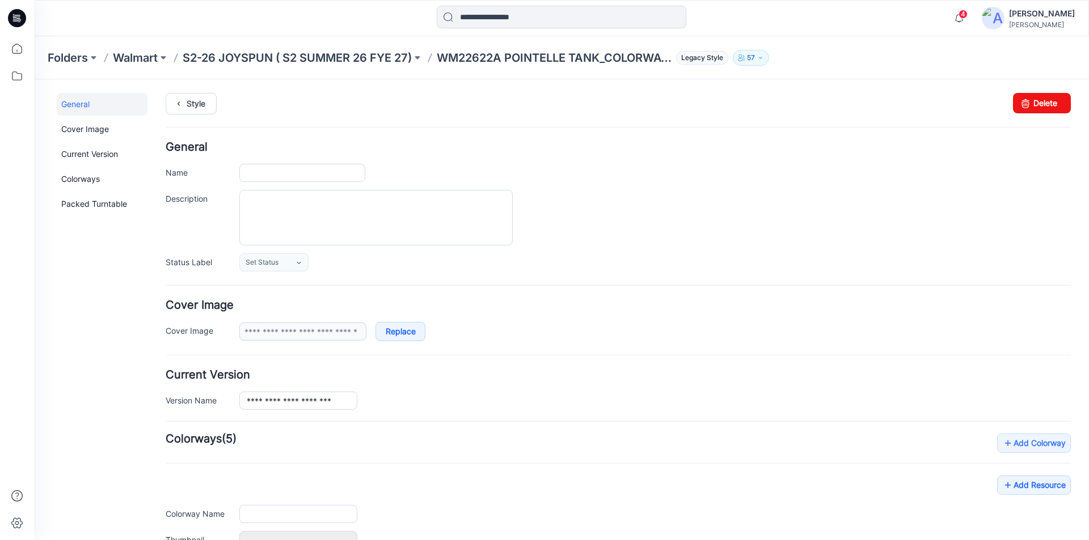
type input "**********"
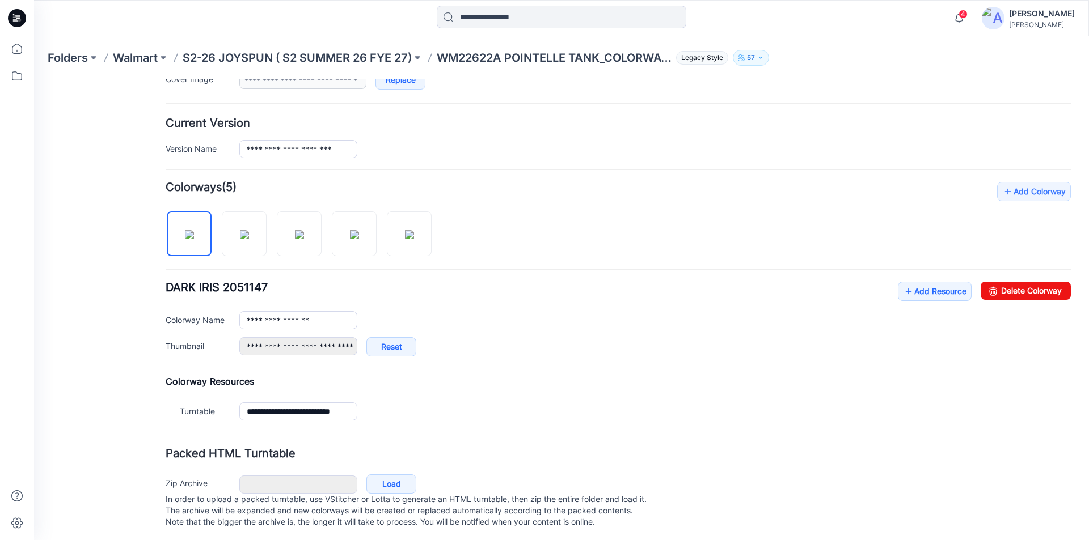
scroll to position [266, 0]
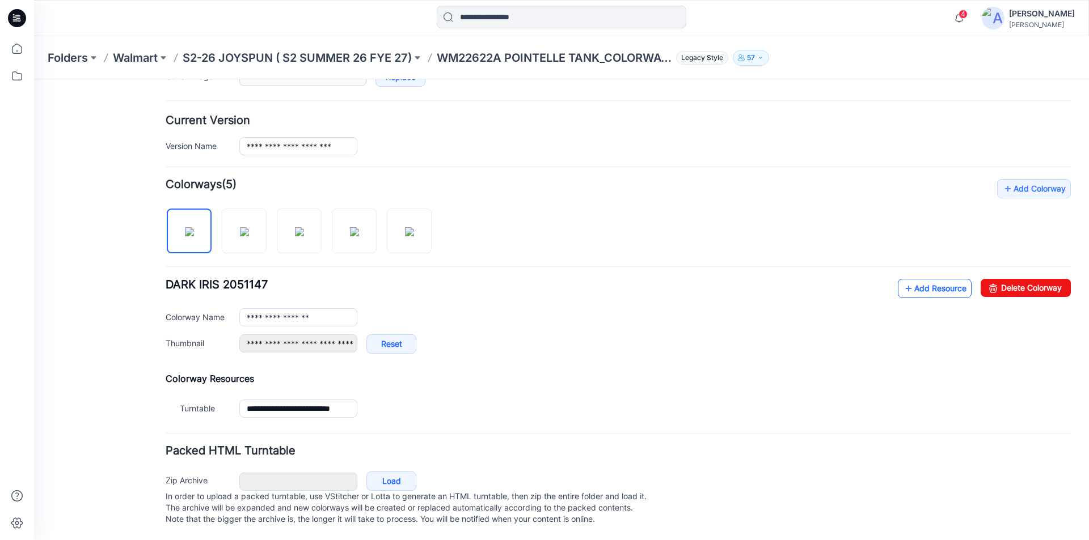
click at [909, 279] on link "Add Resource" at bounding box center [935, 288] width 74 height 19
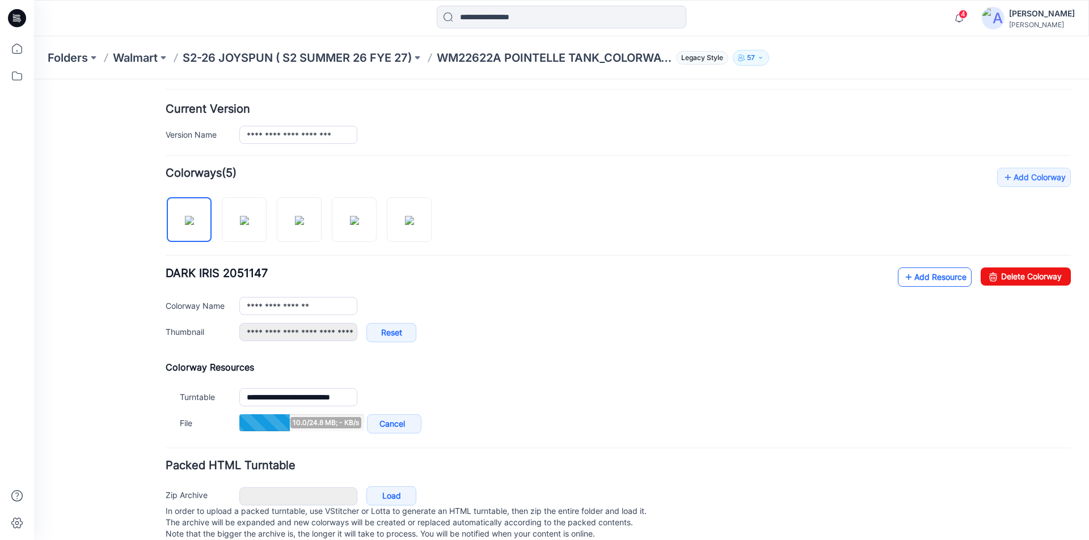
click at [921, 281] on link "Add Resource" at bounding box center [935, 277] width 74 height 19
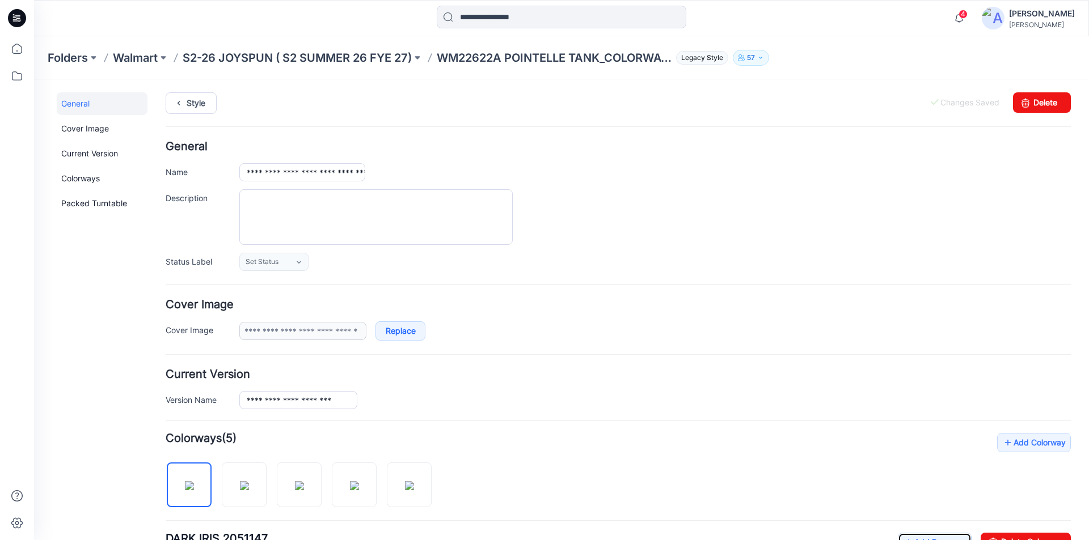
scroll to position [0, 0]
click at [183, 105] on icon at bounding box center [179, 104] width 16 height 20
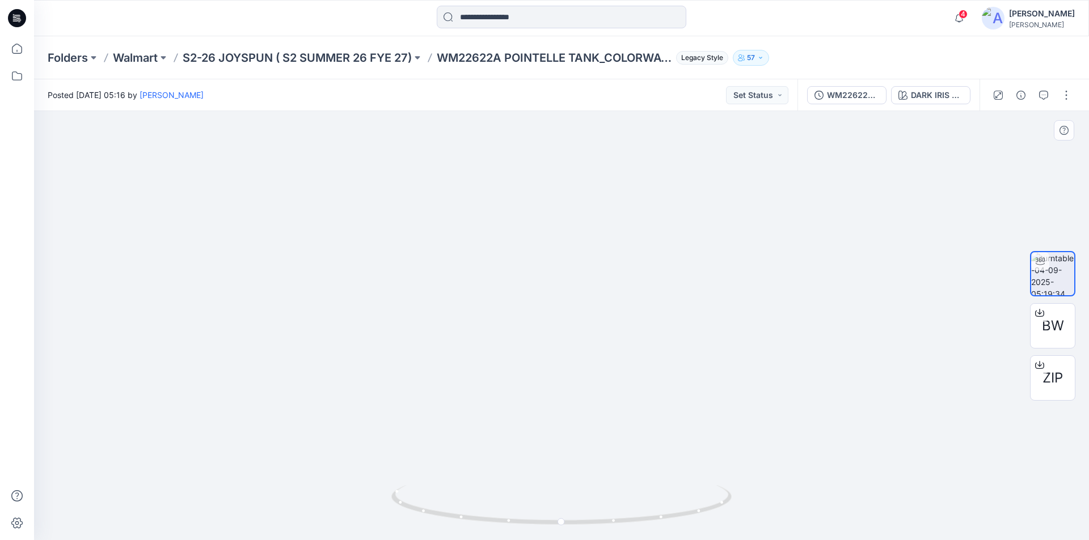
drag, startPoint x: 574, startPoint y: 258, endPoint x: 583, endPoint y: 457, distance: 199.2
drag, startPoint x: 564, startPoint y: 523, endPoint x: 570, endPoint y: 504, distance: 20.8
click at [570, 504] on icon at bounding box center [562, 506] width 343 height 43
click at [933, 96] on div "DARK IRIS 2051147" at bounding box center [937, 95] width 52 height 12
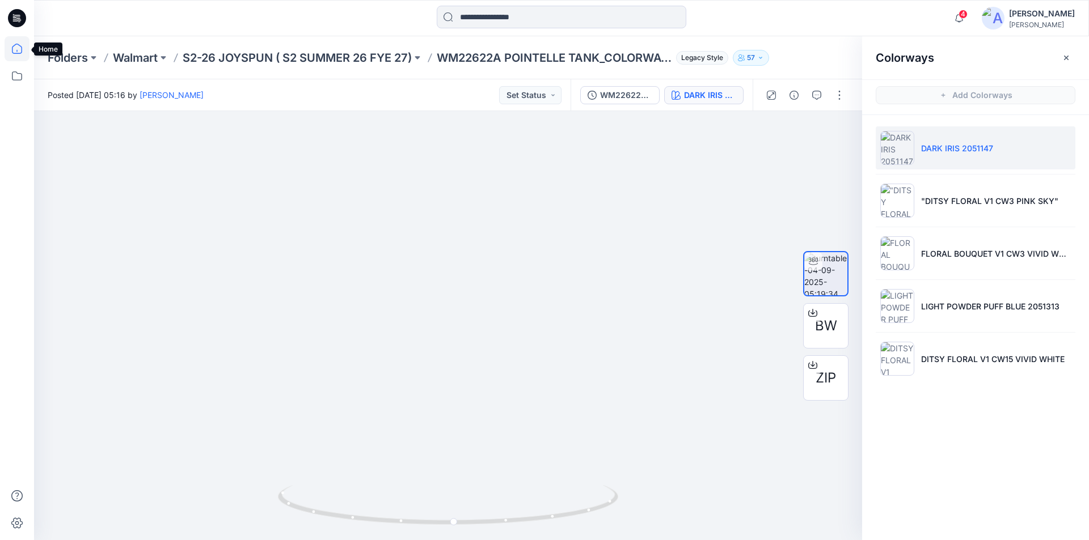
click at [14, 50] on icon at bounding box center [17, 48] width 25 height 25
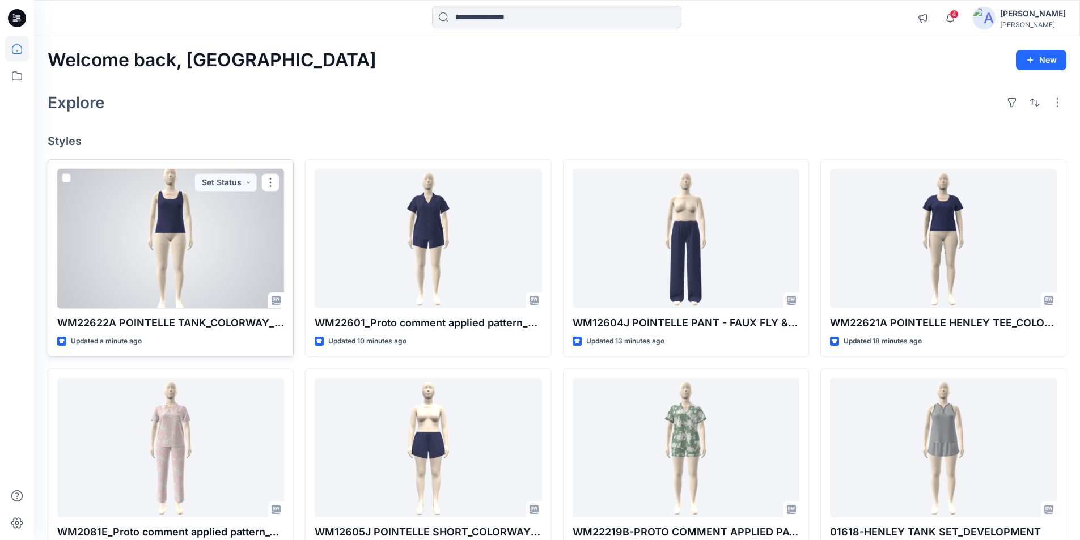
click at [138, 230] on div at bounding box center [170, 239] width 227 height 140
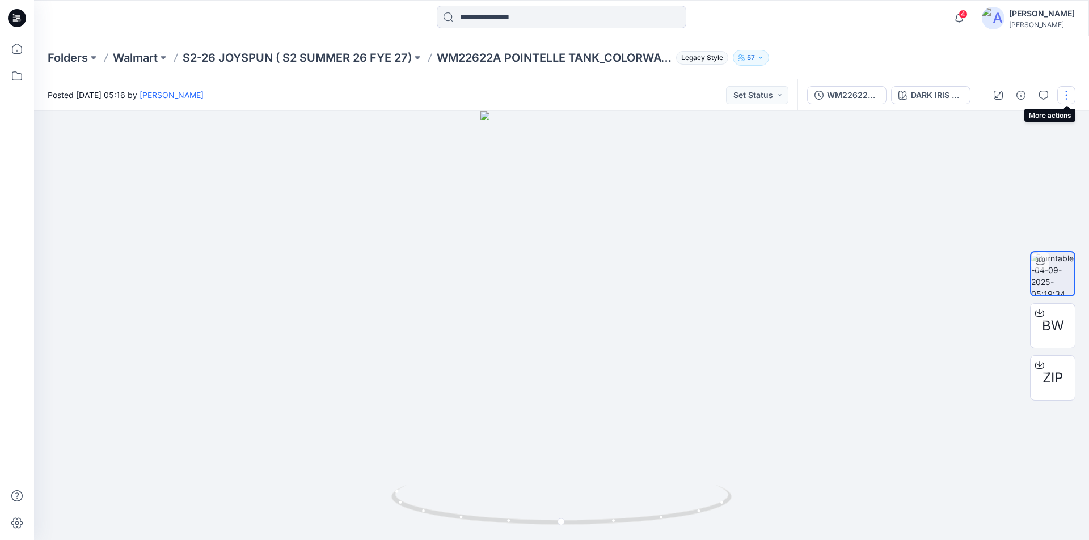
click at [1071, 95] on button "button" at bounding box center [1066, 95] width 18 height 18
click at [1004, 121] on button "Edit" at bounding box center [1018, 121] width 104 height 21
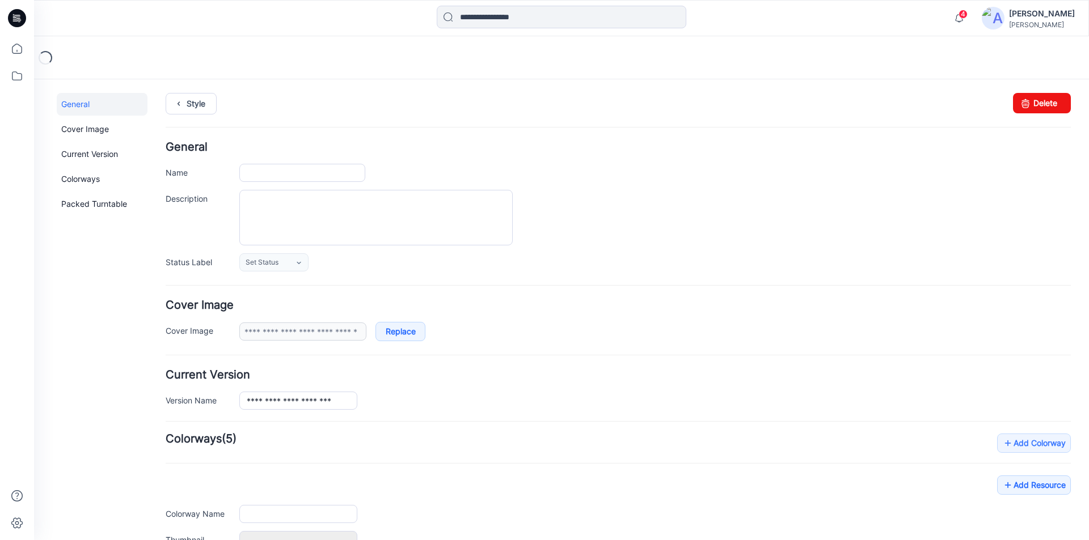
type input "**********"
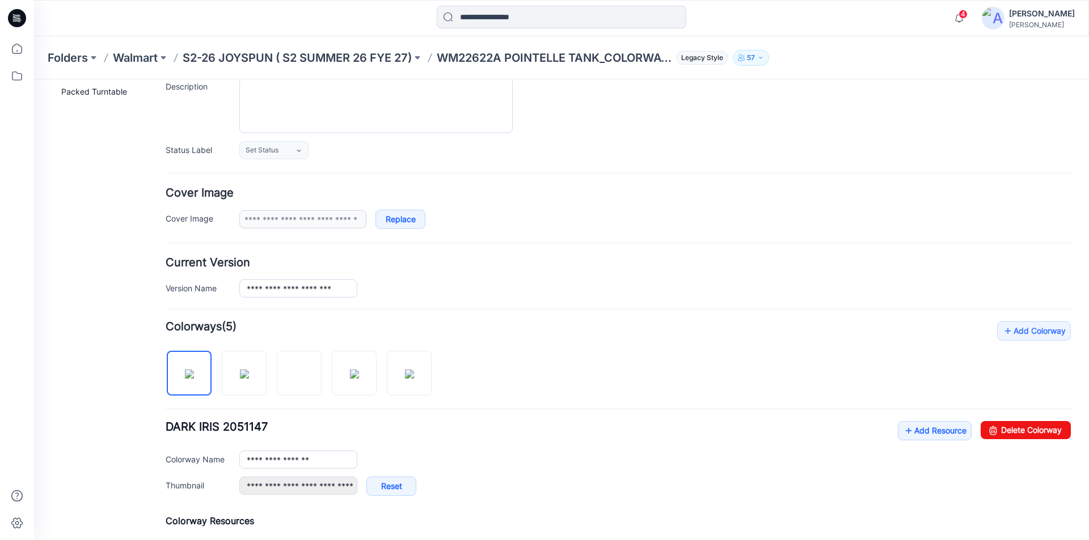
scroll to position [113, 0]
click at [907, 432] on link "Add Resource" at bounding box center [935, 429] width 74 height 19
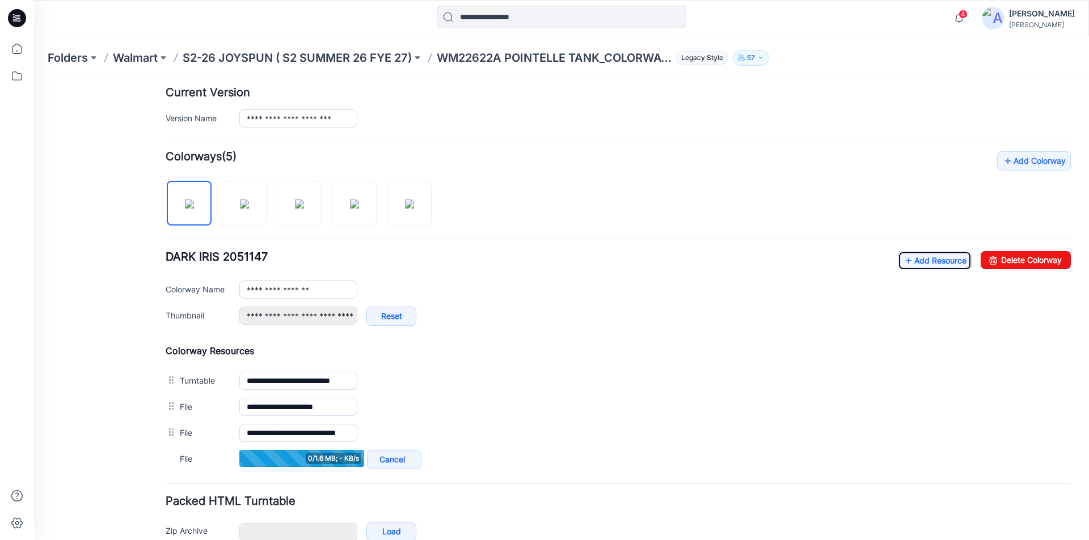
scroll to position [284, 0]
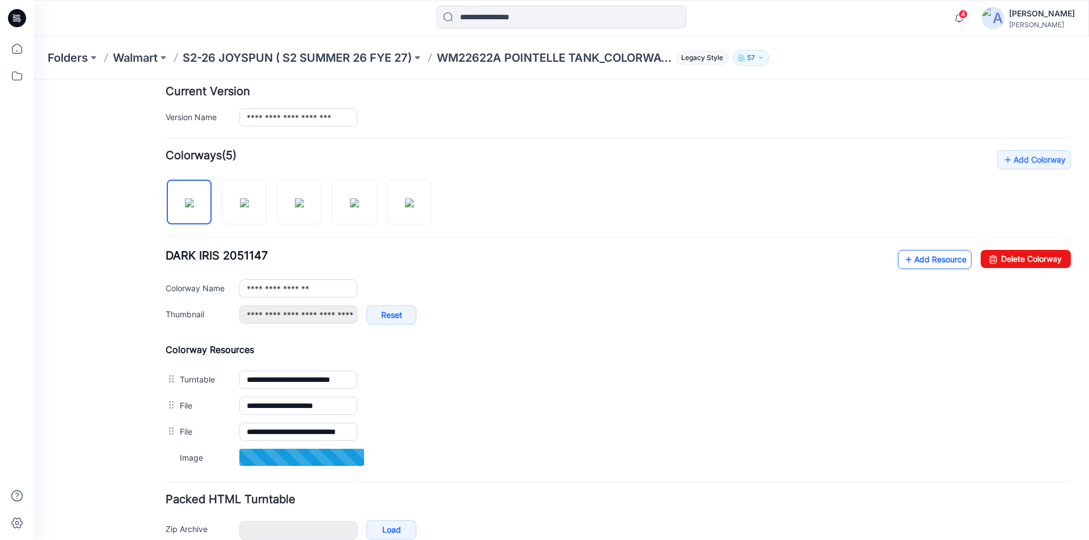
click at [913, 261] on link "Add Resource" at bounding box center [935, 259] width 74 height 19
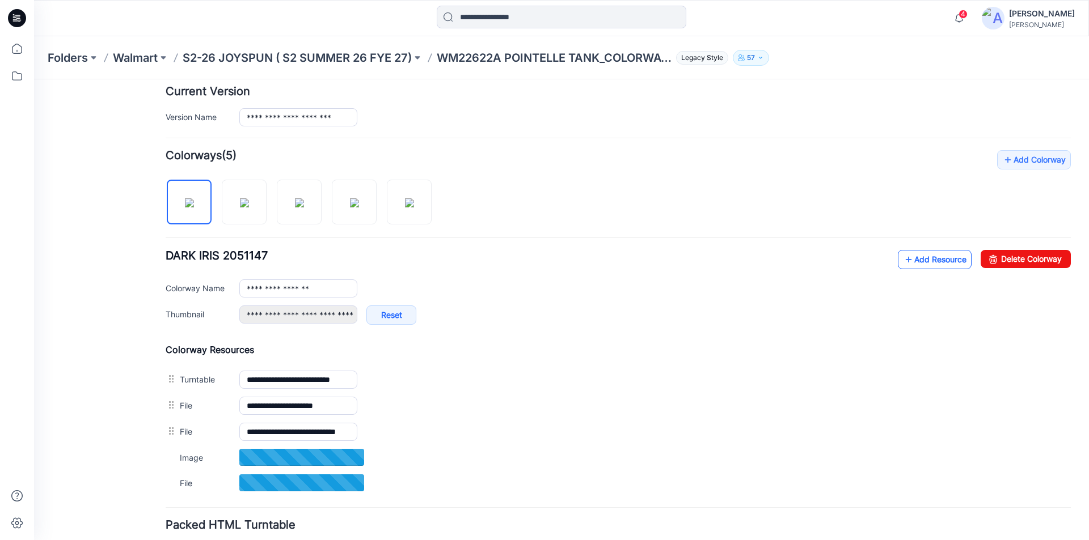
click at [923, 265] on link "Add Resource" at bounding box center [935, 259] width 74 height 19
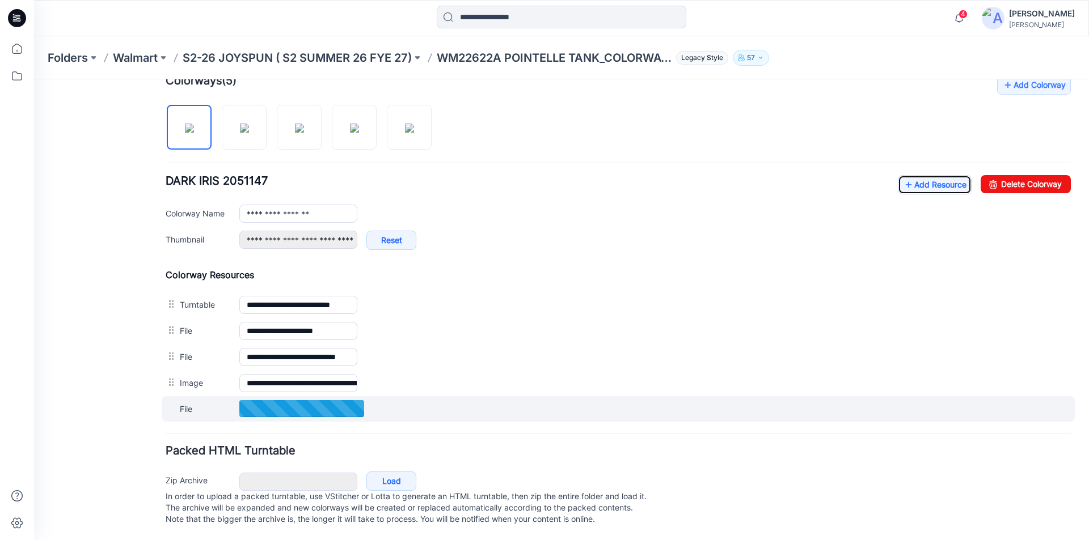
scroll to position [370, 0]
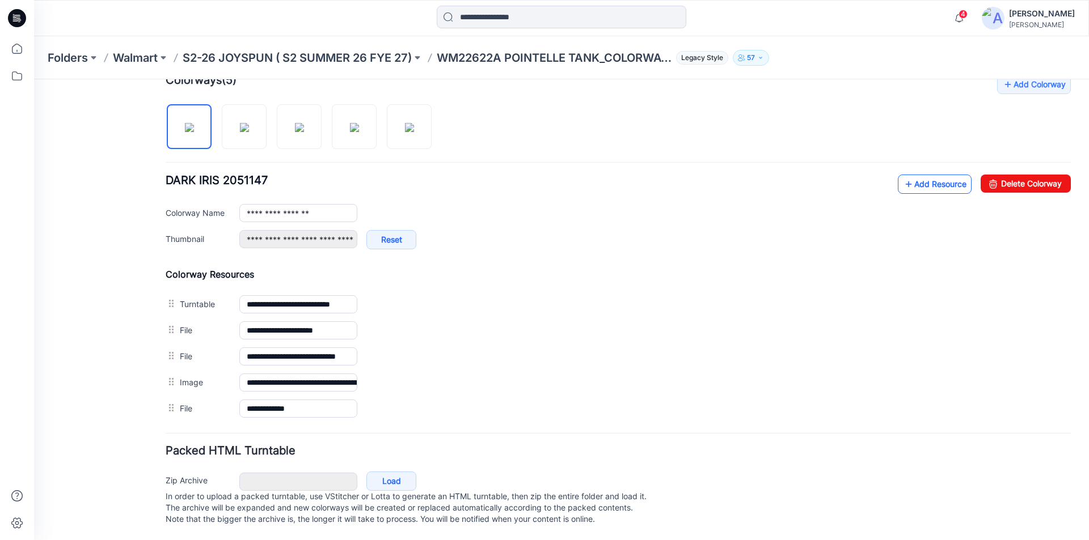
click at [903, 175] on icon at bounding box center [908, 184] width 11 height 18
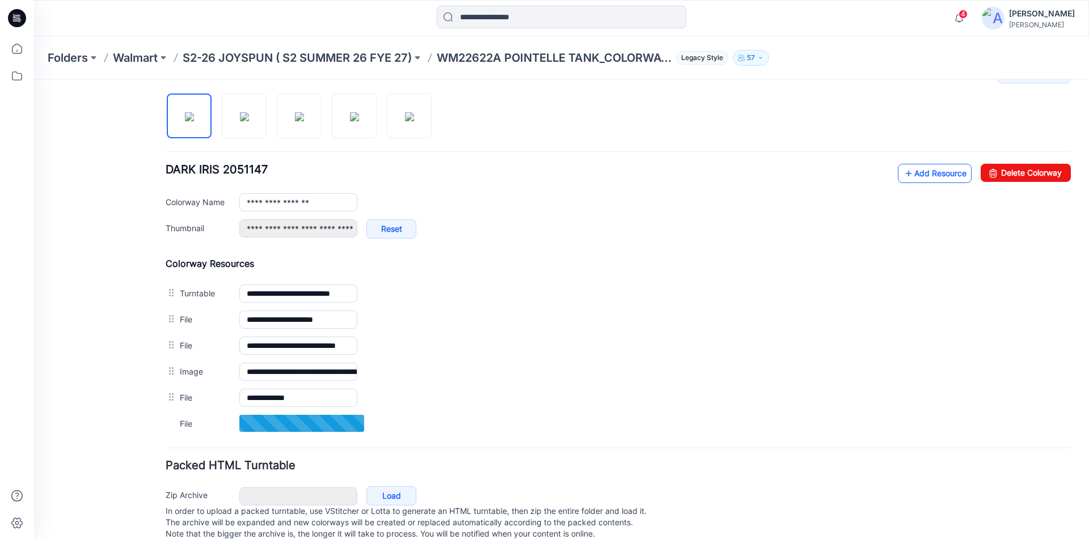
click at [916, 173] on link "Add Resource" at bounding box center [935, 173] width 74 height 19
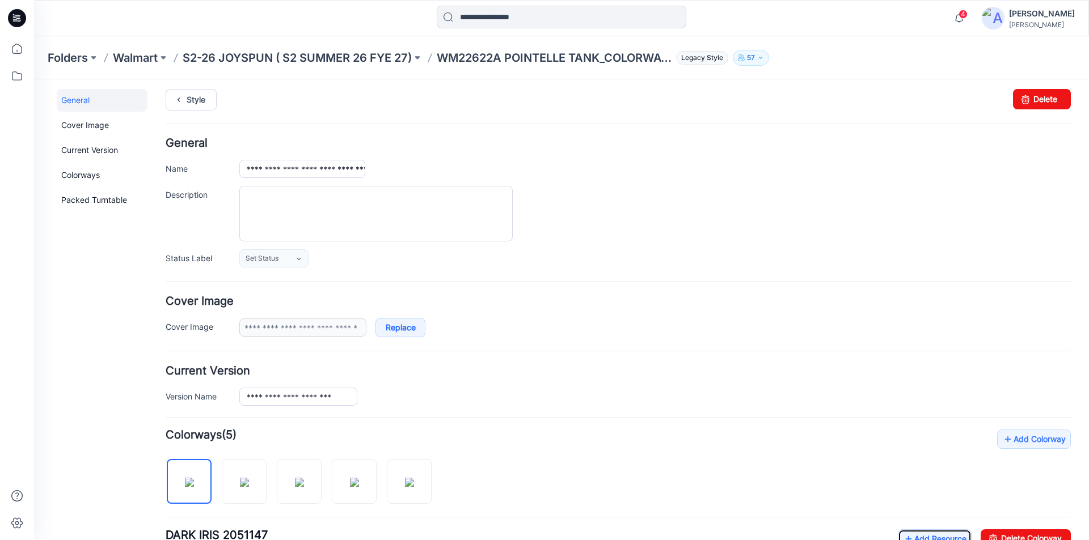
scroll to position [0, 0]
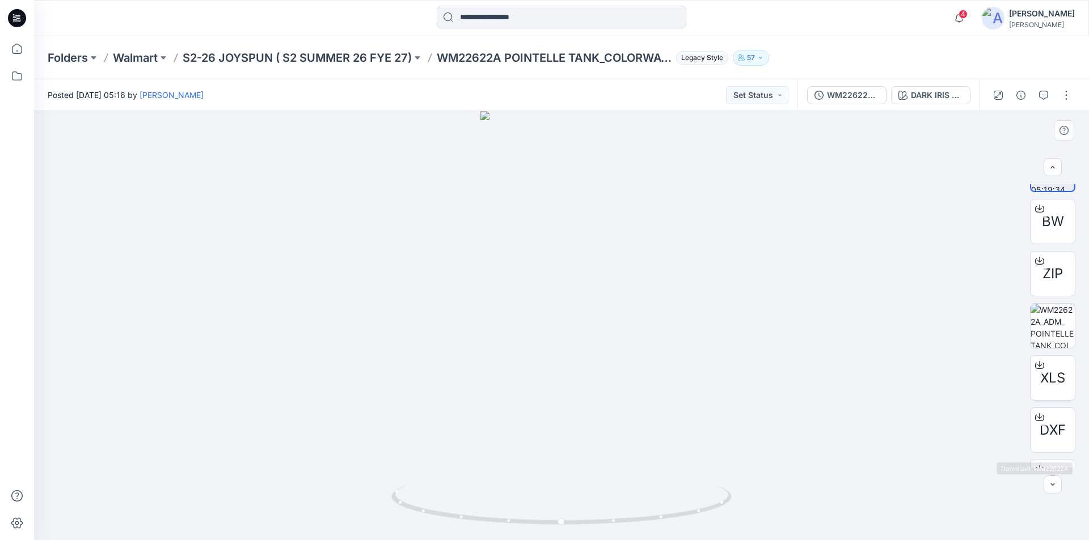
scroll to position [18, 0]
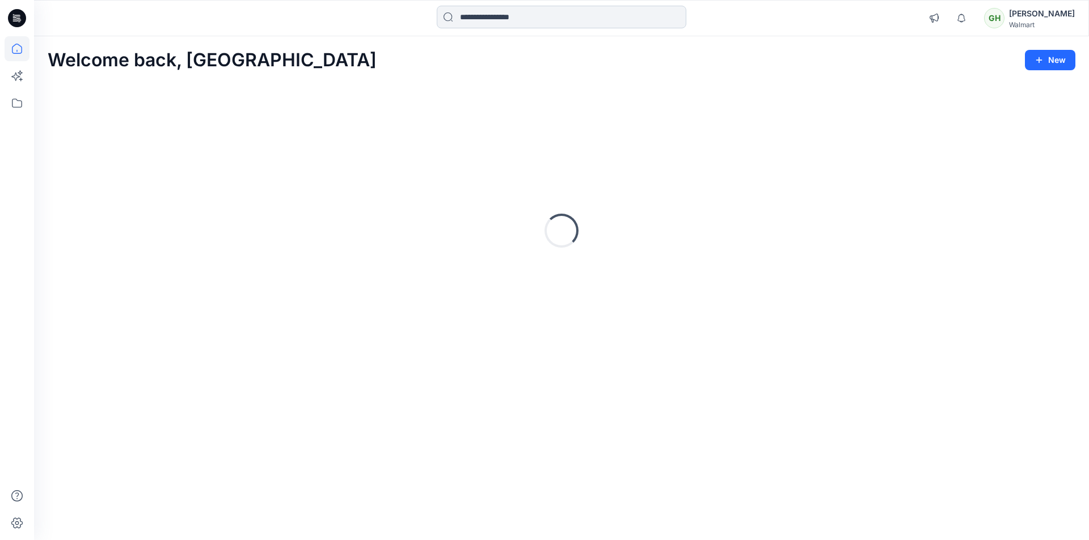
click at [483, 18] on input at bounding box center [561, 17] width 249 height 23
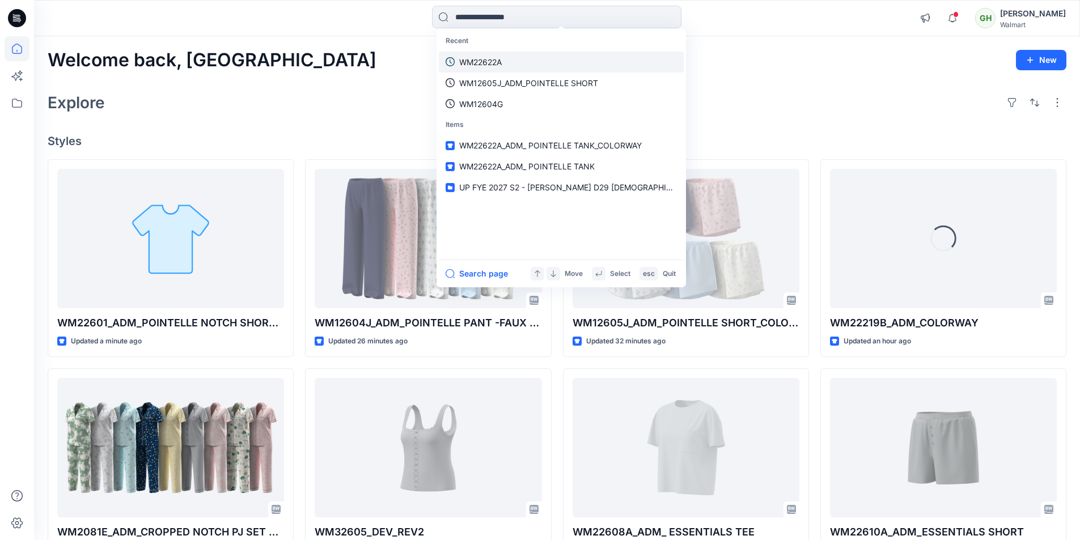
click at [504, 60] on link "WM22622A" at bounding box center [561, 62] width 245 height 21
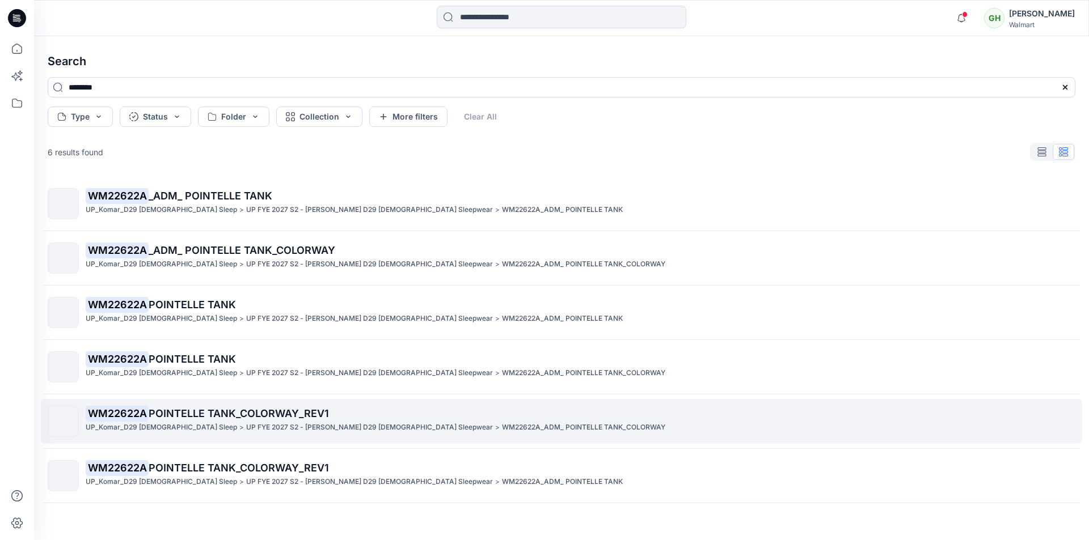
click at [310, 425] on p "UP FYE 2027 S2 - [PERSON_NAME] D29 [DEMOGRAPHIC_DATA] Sleepwear" at bounding box center [369, 428] width 247 height 12
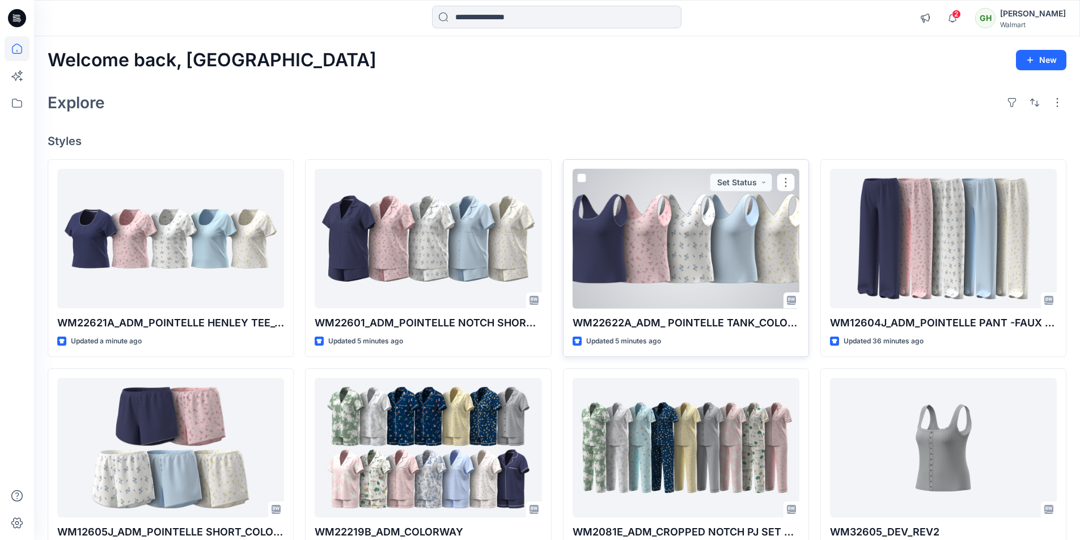
click at [712, 269] on div at bounding box center [686, 239] width 227 height 140
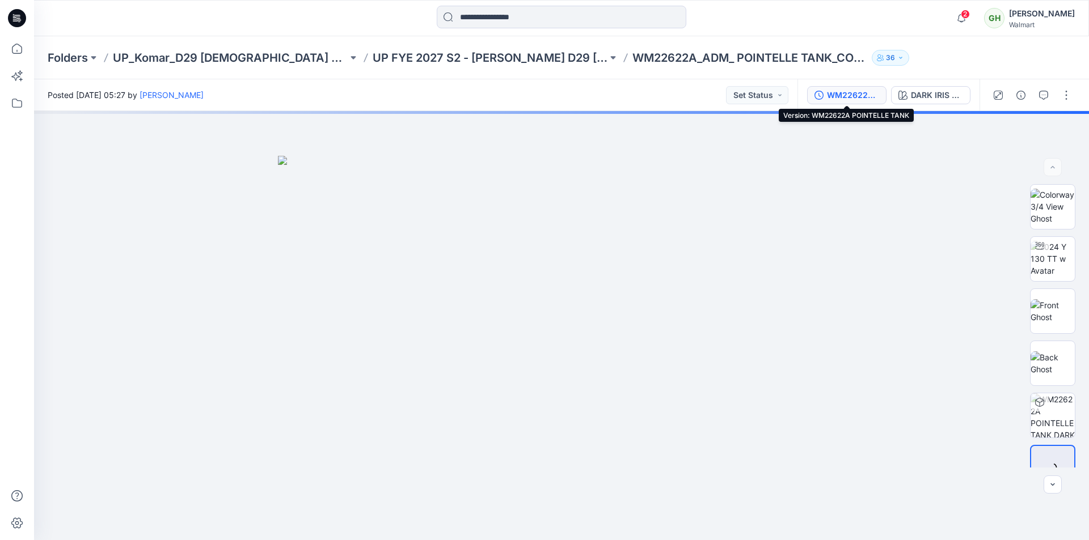
click at [862, 92] on div "WM22622A POINTELLE TANK" at bounding box center [853, 95] width 52 height 12
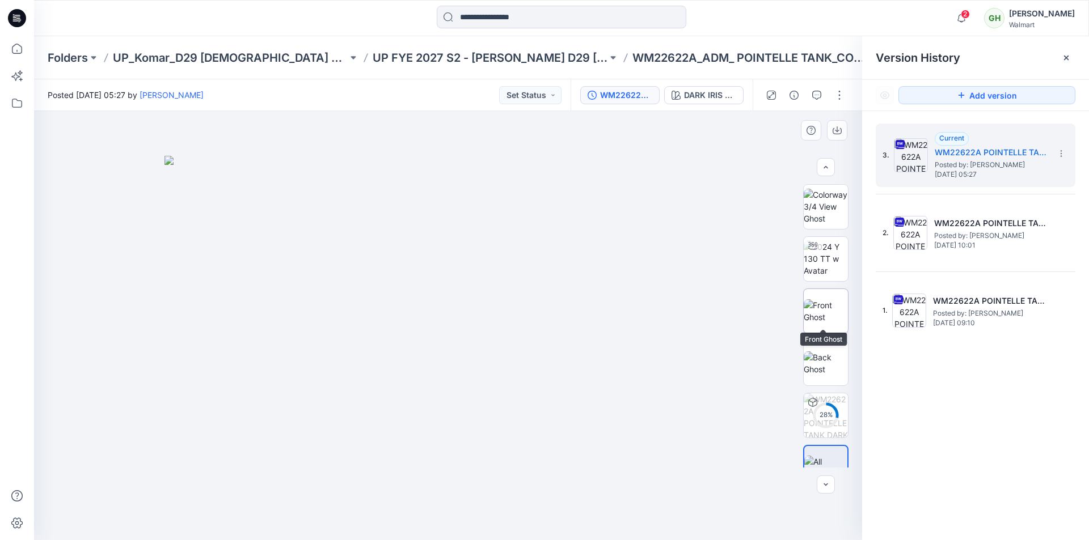
scroll to position [23, 0]
click at [1069, 57] on icon at bounding box center [1065, 57] width 9 height 9
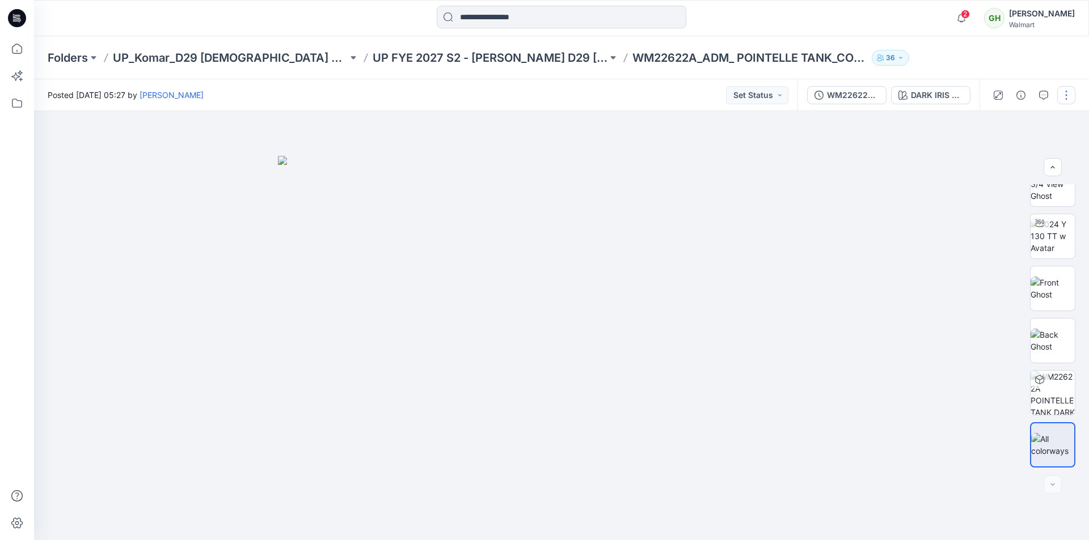
click at [1067, 92] on button "button" at bounding box center [1066, 95] width 18 height 18
click at [998, 153] on p "Edit" at bounding box center [994, 153] width 14 height 12
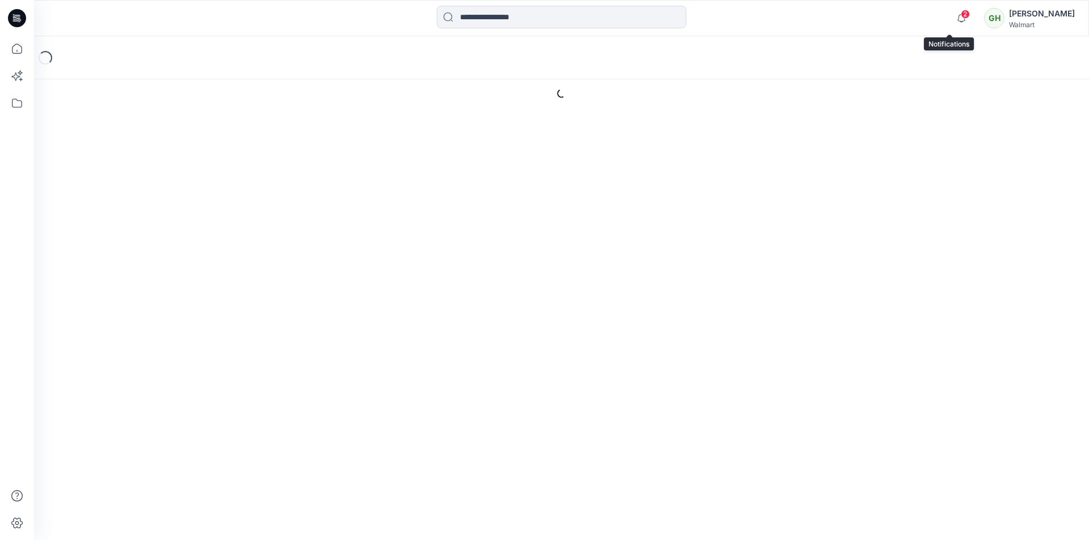
click at [961, 15] on span "2" at bounding box center [965, 14] width 9 height 9
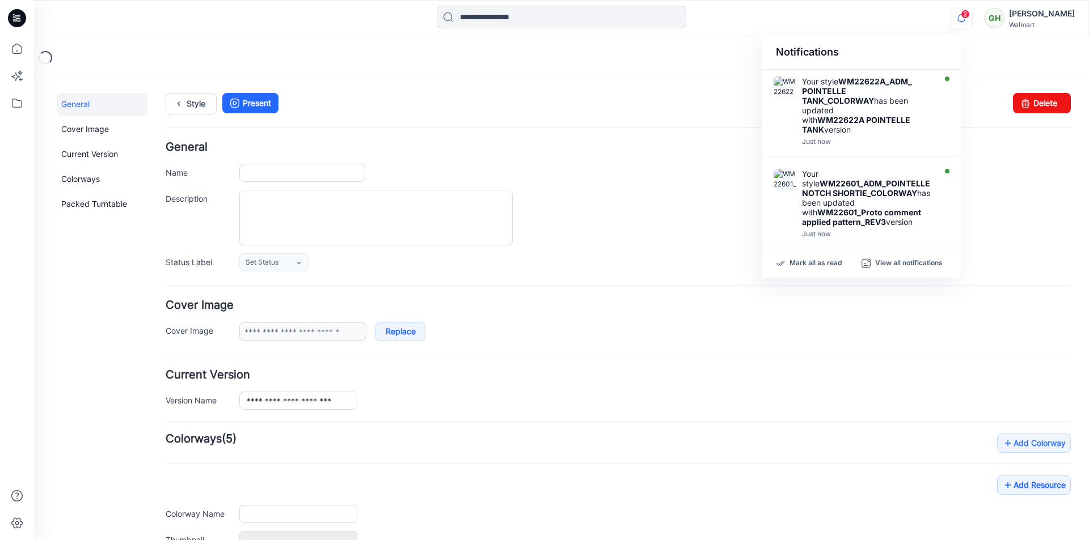
type input "**********"
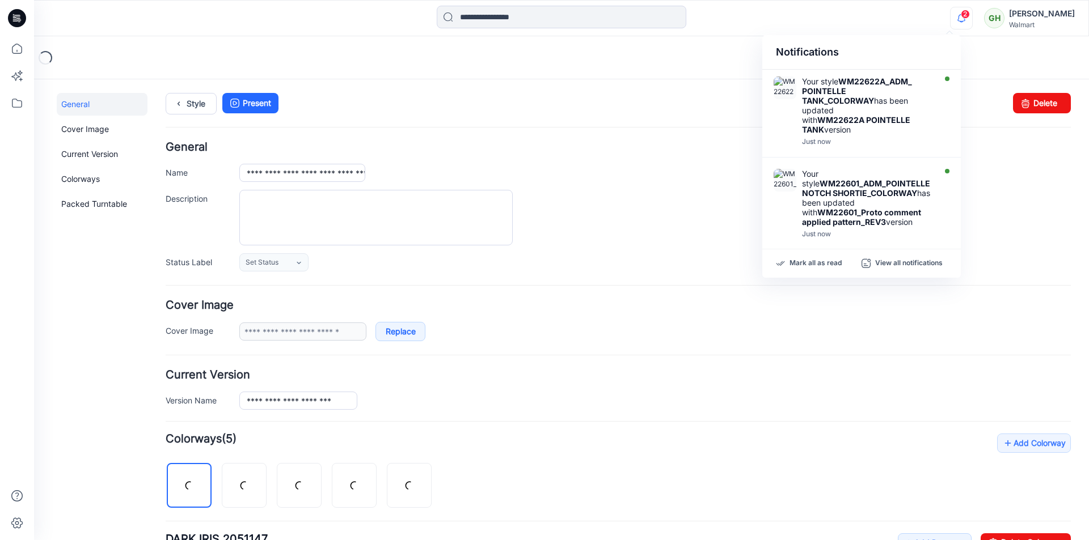
click at [816, 24] on div at bounding box center [561, 18] width 527 height 25
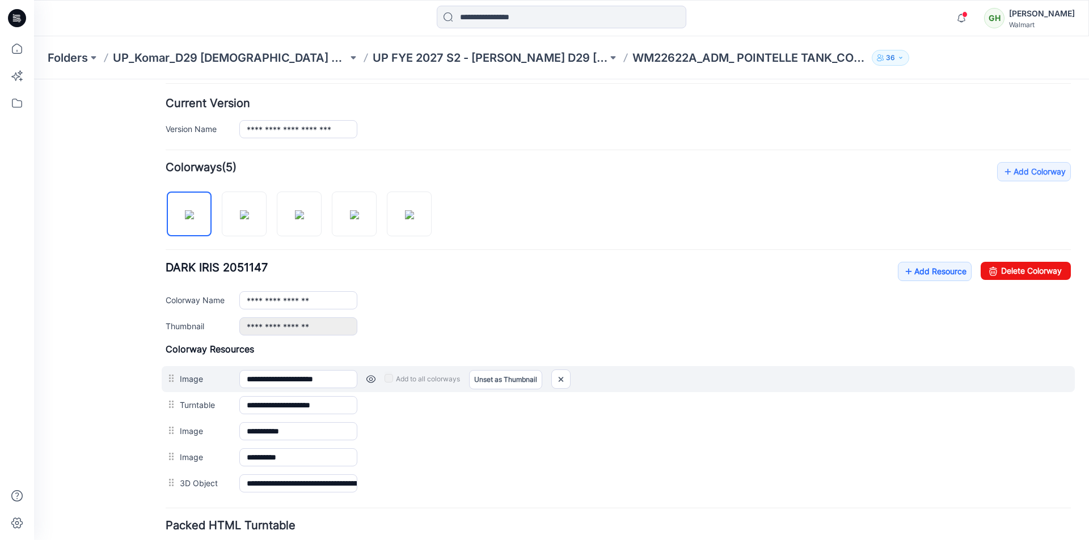
scroll to position [340, 0]
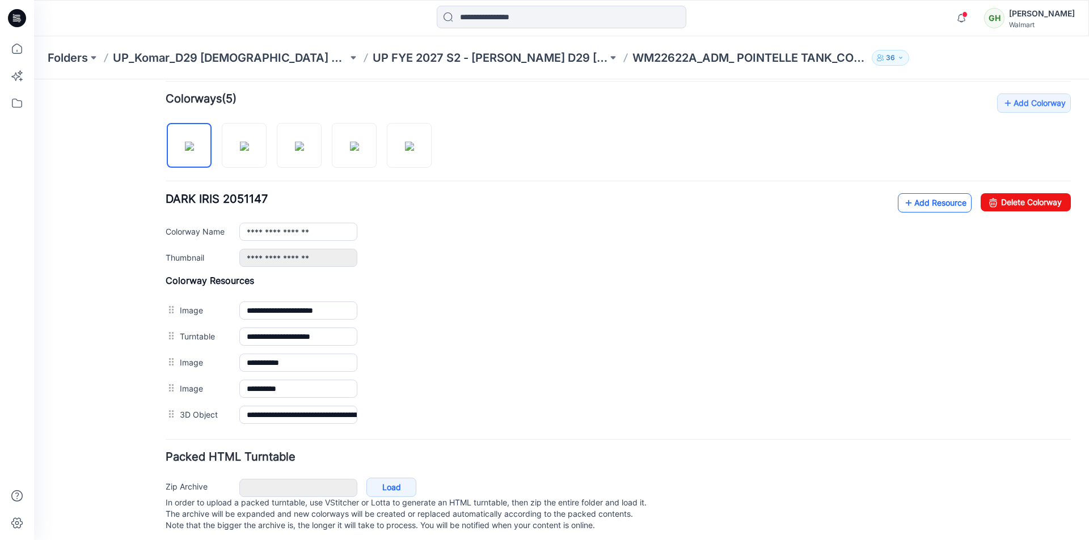
click at [928, 205] on link "Add Resource" at bounding box center [935, 202] width 74 height 19
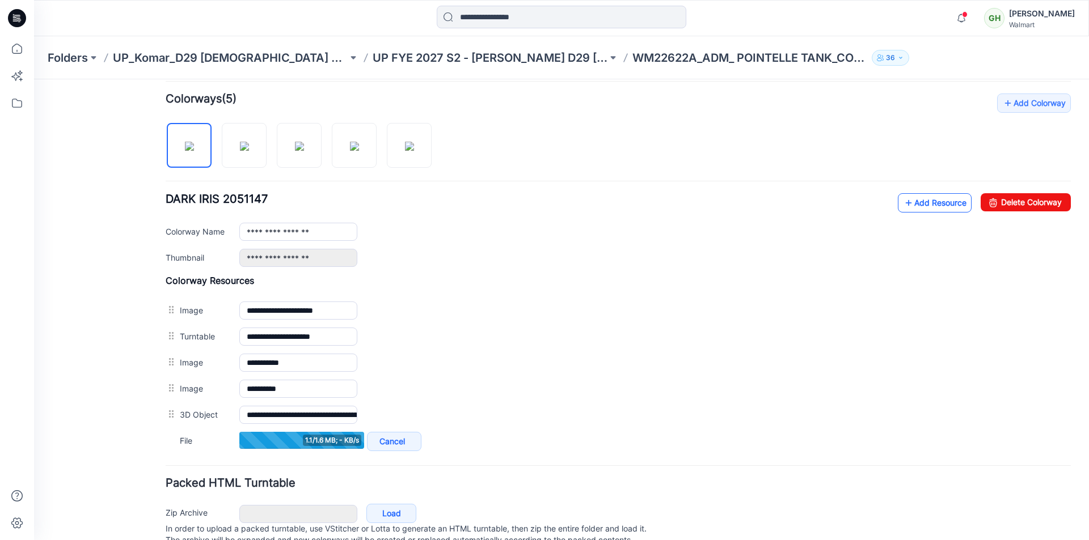
click at [915, 202] on link "Add Resource" at bounding box center [935, 202] width 74 height 19
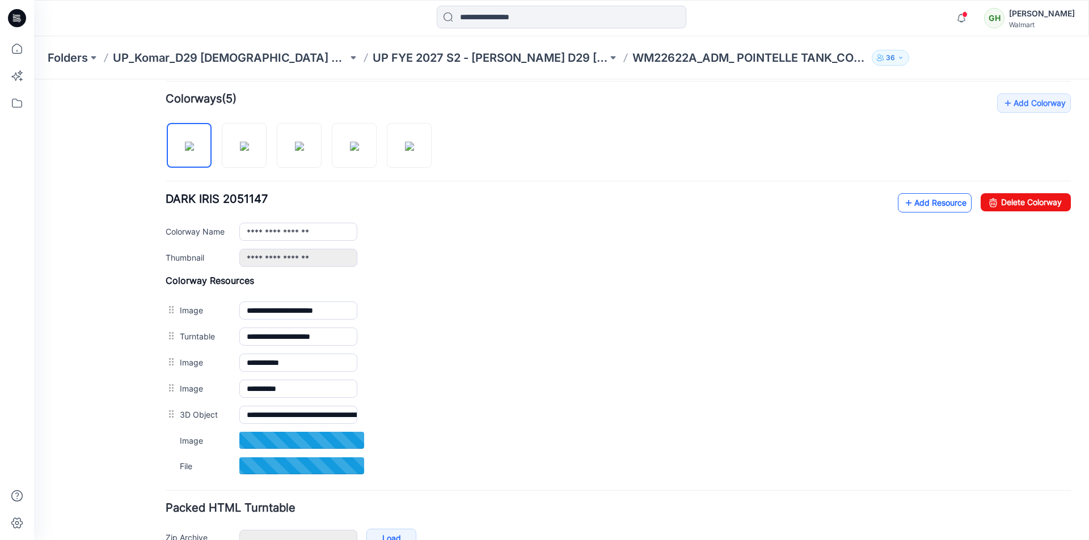
click at [911, 202] on link "Add Resource" at bounding box center [935, 202] width 74 height 19
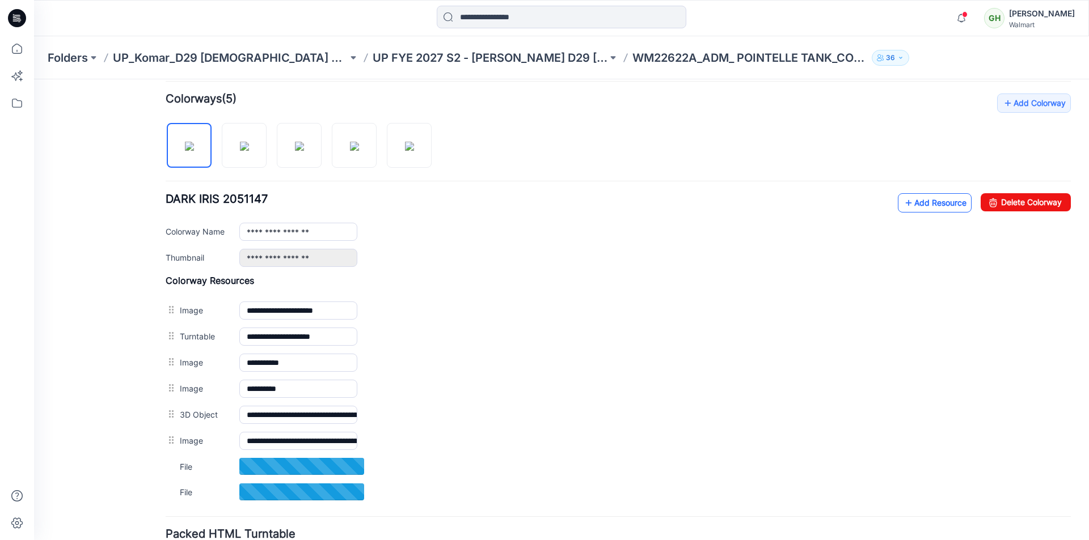
click at [929, 203] on link "Add Resource" at bounding box center [935, 202] width 74 height 19
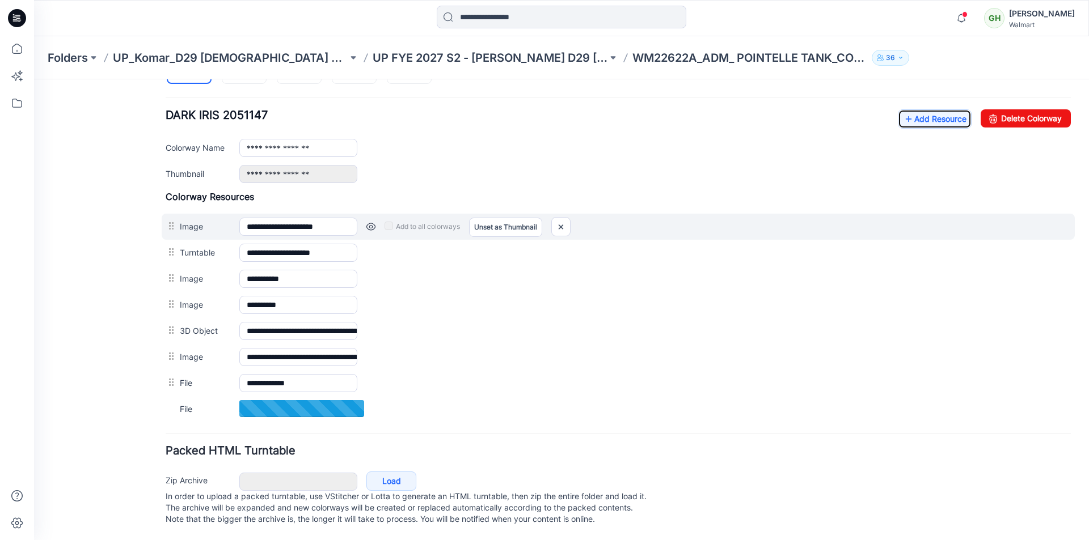
scroll to position [435, 0]
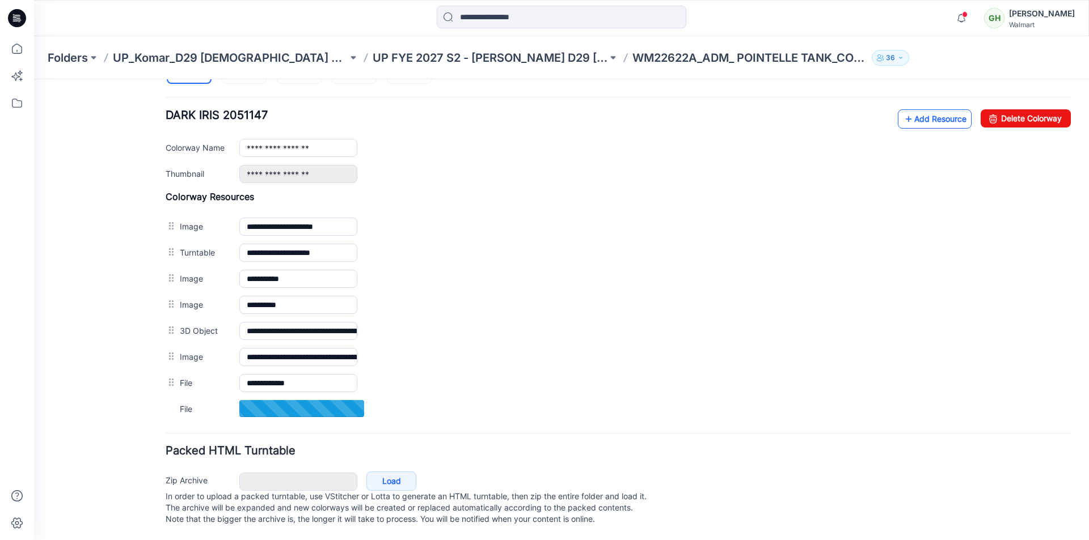
click at [911, 109] on link "Add Resource" at bounding box center [935, 118] width 74 height 19
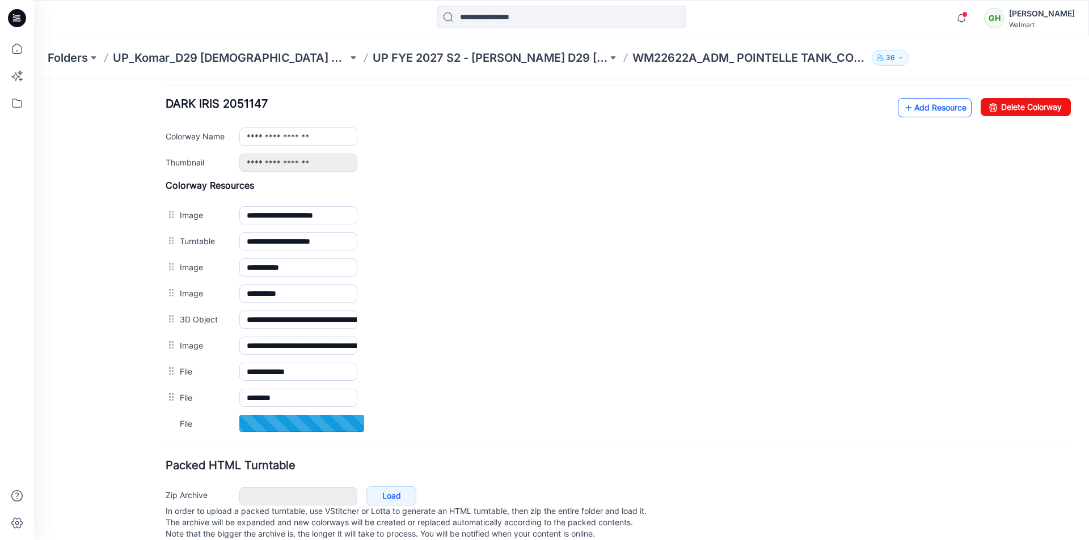
click at [924, 111] on link "Add Resource" at bounding box center [935, 107] width 74 height 19
click at [908, 108] on link "Add Resource" at bounding box center [935, 107] width 74 height 19
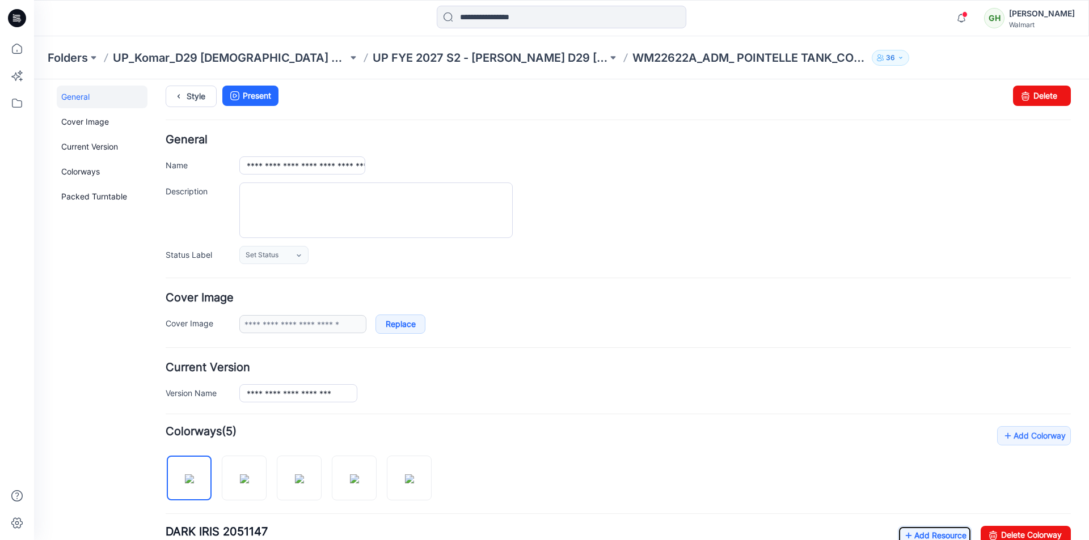
scroll to position [0, 0]
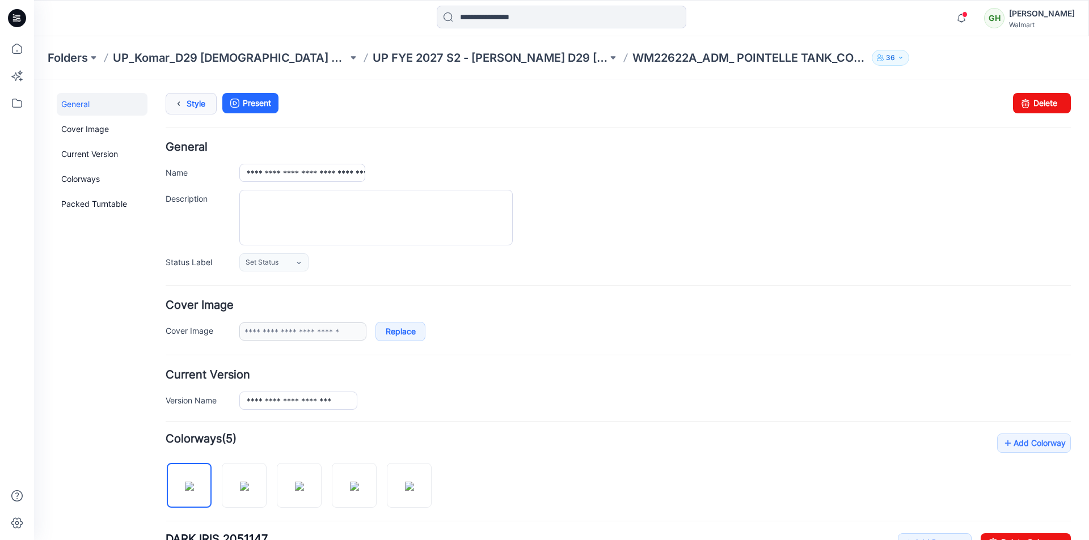
click at [182, 100] on icon at bounding box center [179, 104] width 16 height 20
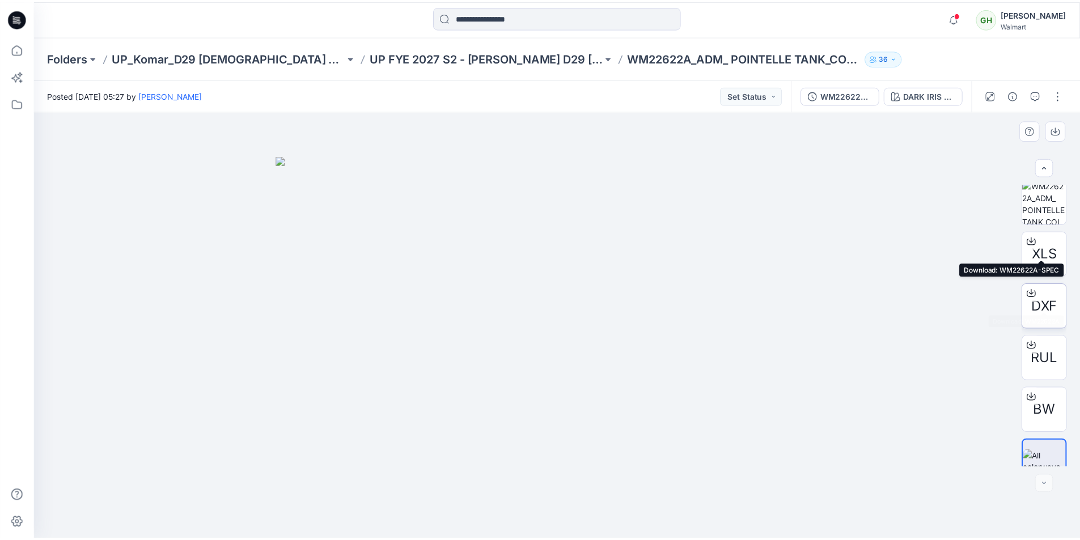
scroll to position [284, 0]
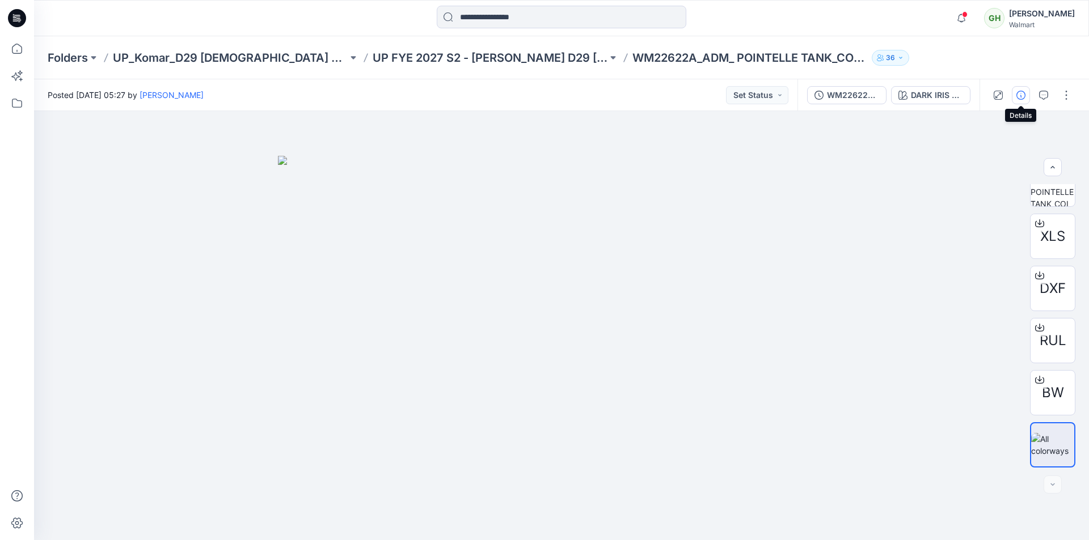
click at [1023, 97] on icon "button" at bounding box center [1020, 95] width 9 height 9
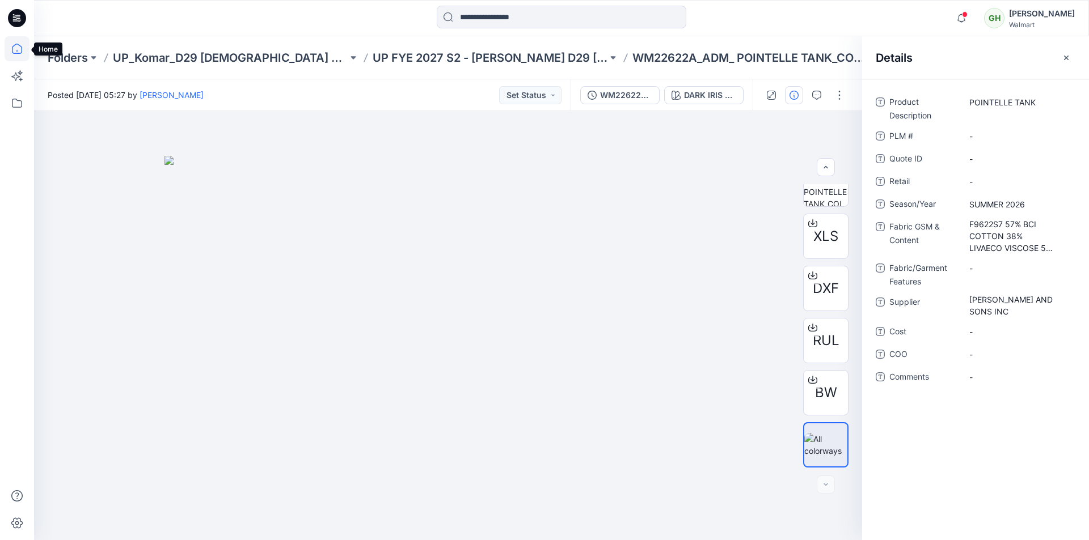
click at [24, 52] on icon at bounding box center [17, 48] width 25 height 25
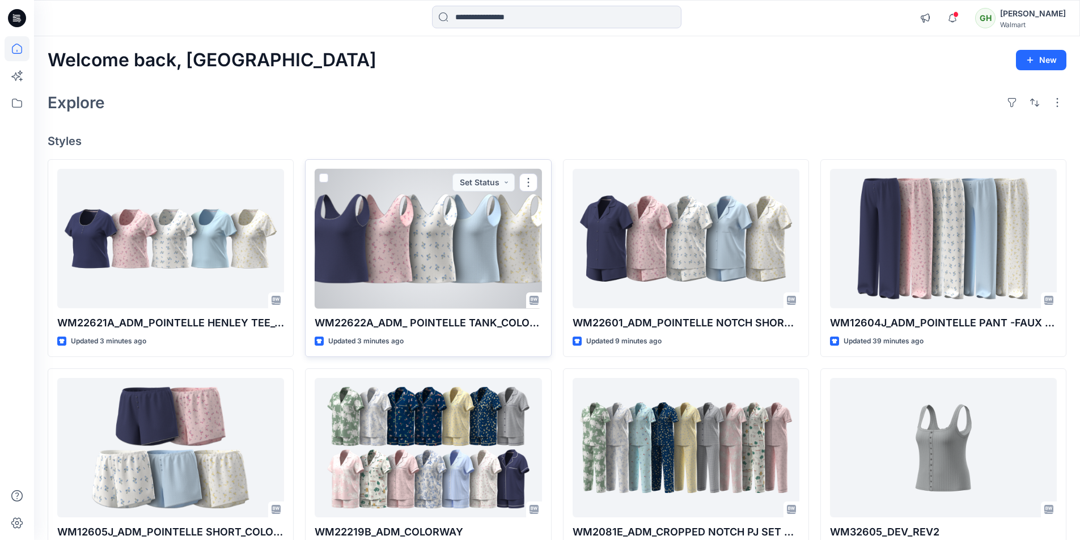
click at [459, 237] on div at bounding box center [428, 239] width 227 height 140
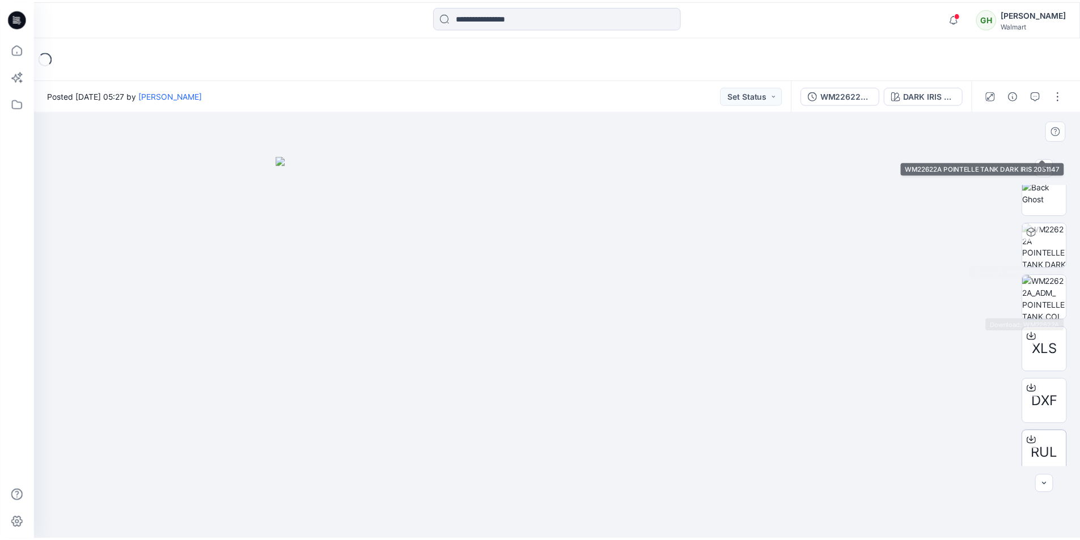
scroll to position [284, 0]
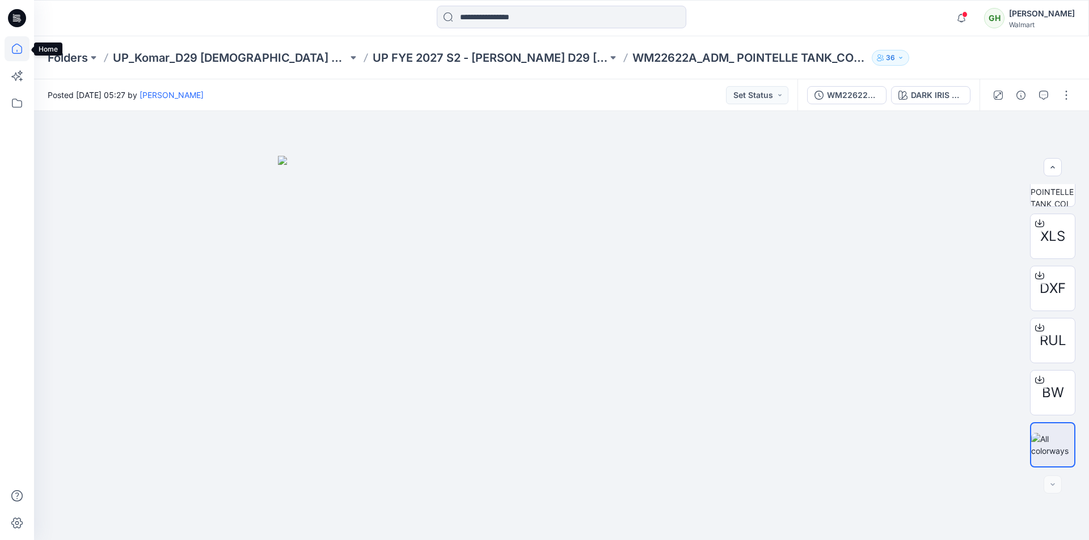
click at [11, 46] on icon at bounding box center [17, 48] width 25 height 25
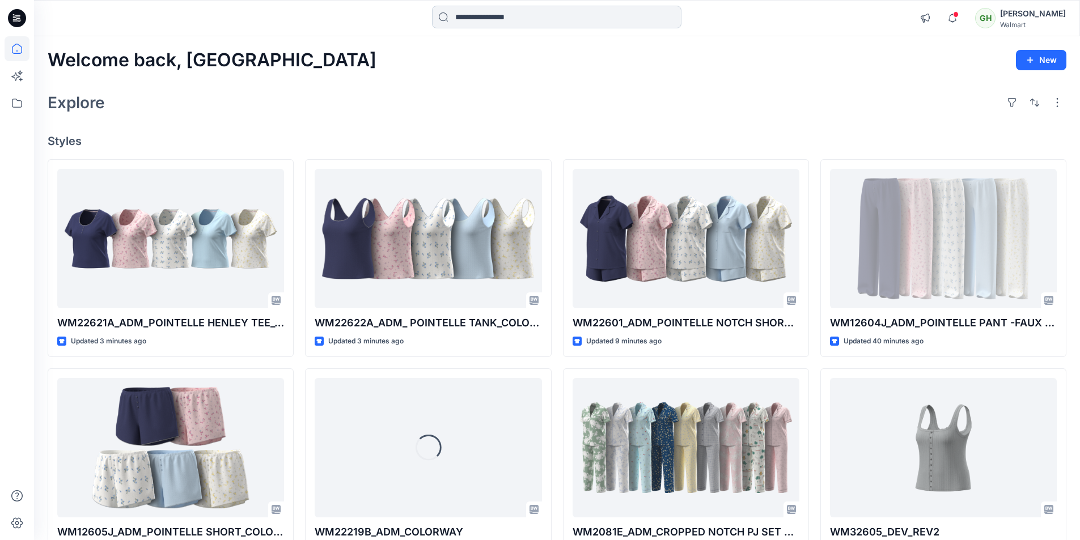
click at [556, 16] on input at bounding box center [556, 17] width 249 height 23
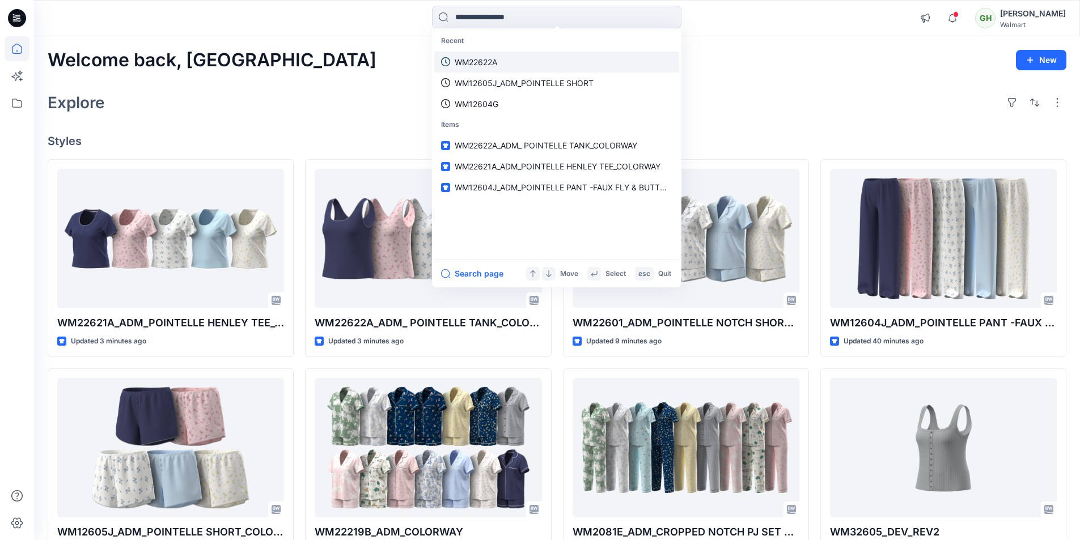
click at [504, 67] on link "WM22622A" at bounding box center [556, 62] width 245 height 21
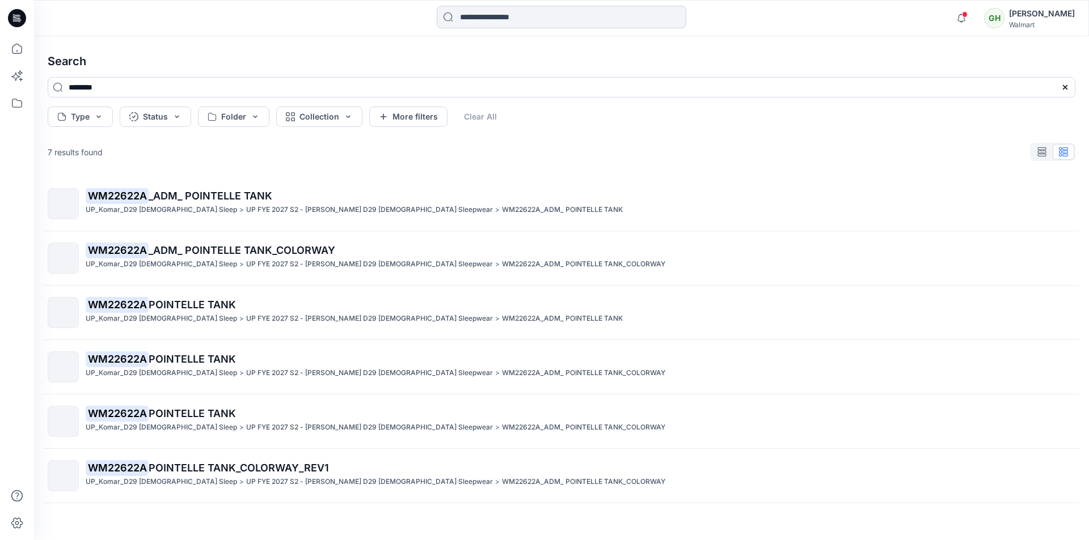
click at [477, 15] on input at bounding box center [561, 17] width 249 height 23
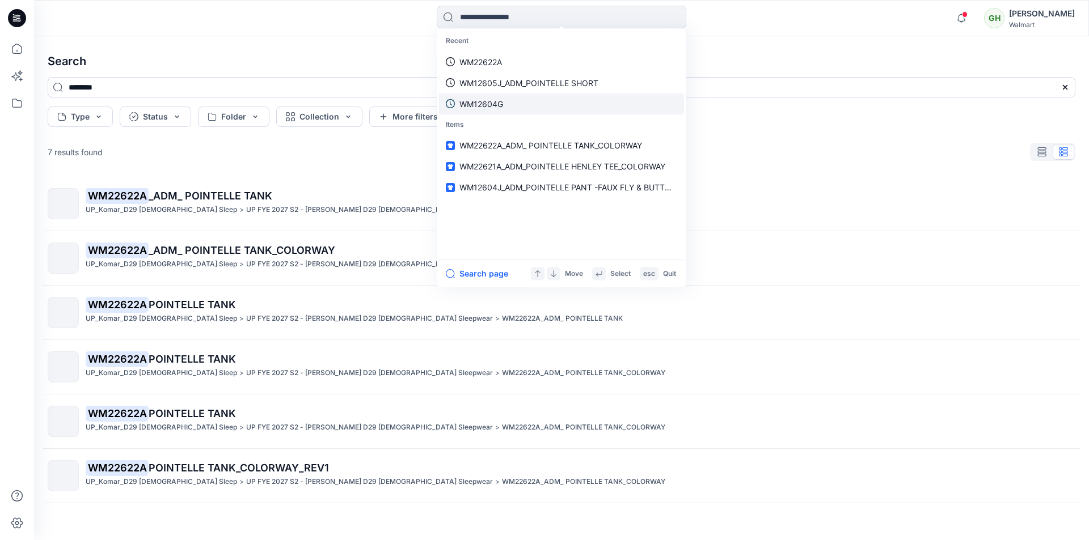
click at [495, 104] on p "WM12604G" at bounding box center [481, 104] width 44 height 12
type input "********"
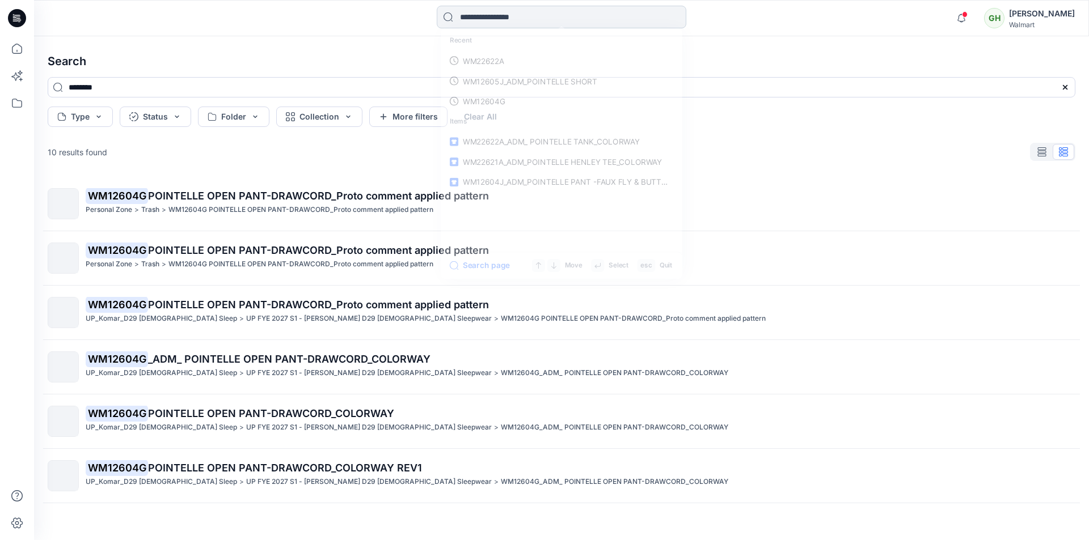
click at [494, 24] on input at bounding box center [561, 17] width 249 height 23
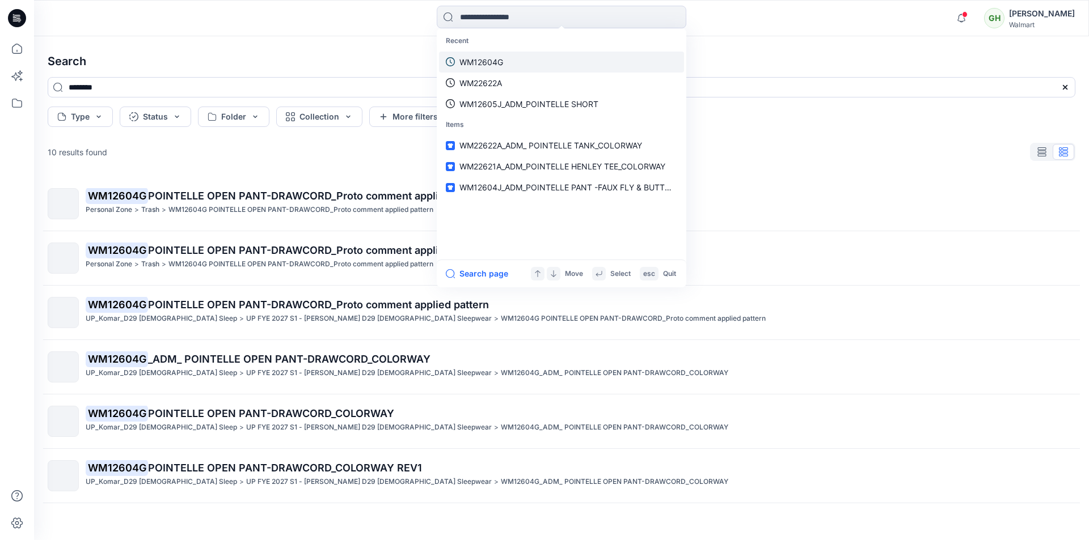
drag, startPoint x: 500, startPoint y: 60, endPoint x: 506, endPoint y: 54, distance: 8.9
click at [500, 60] on p "WM12604G" at bounding box center [481, 62] width 44 height 12
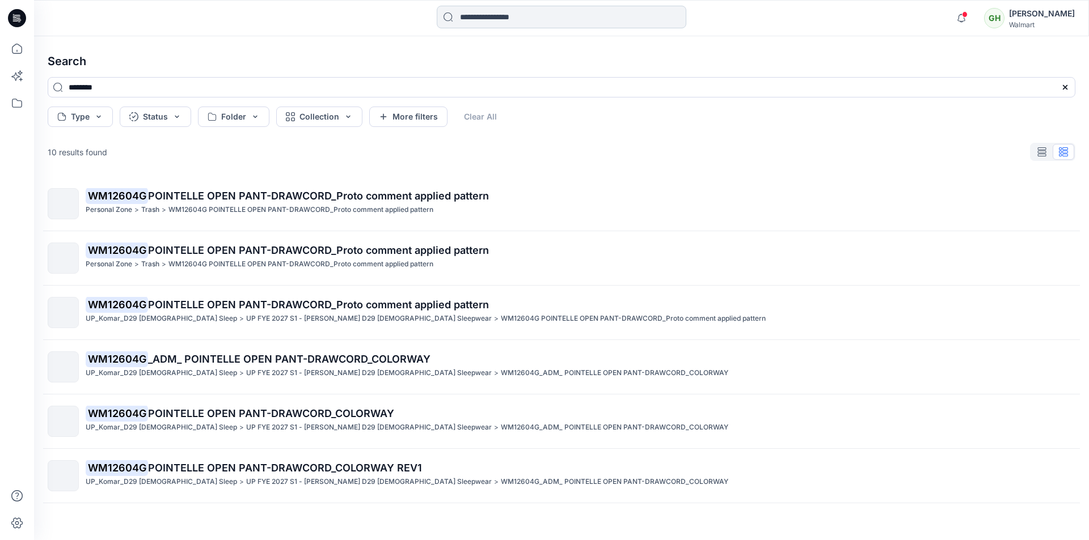
click at [490, 16] on input at bounding box center [561, 17] width 249 height 23
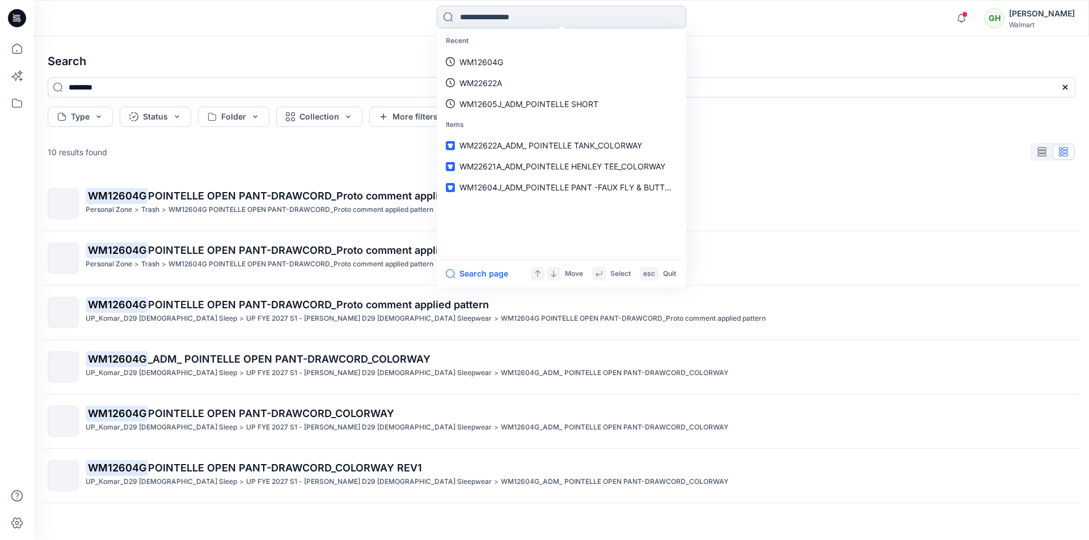
paste input "********"
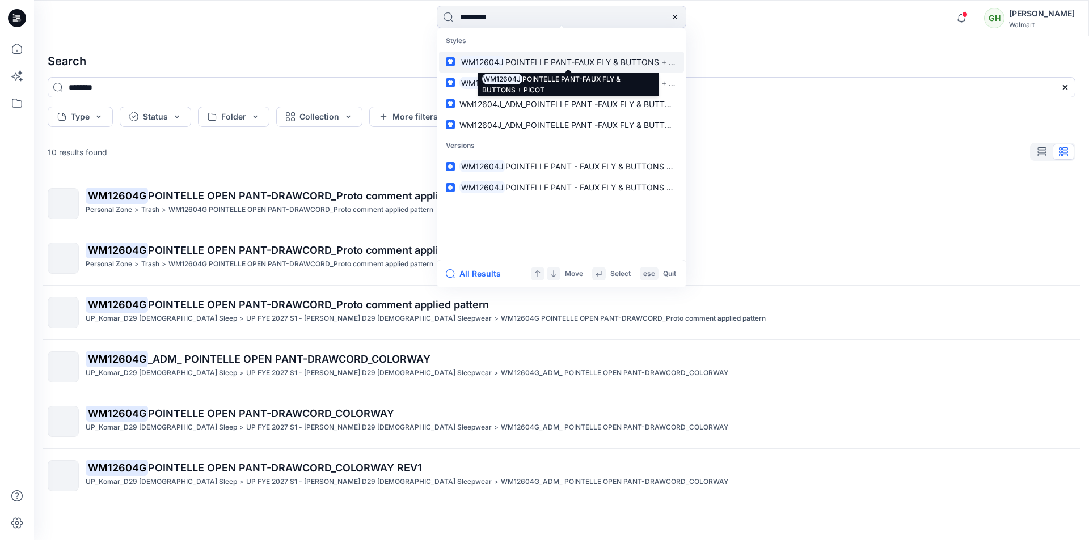
type input "********"
click at [565, 64] on span "POINTELLE PANT-FAUX FLY & BUTTONS + PICOT" at bounding box center [599, 62] width 188 height 10
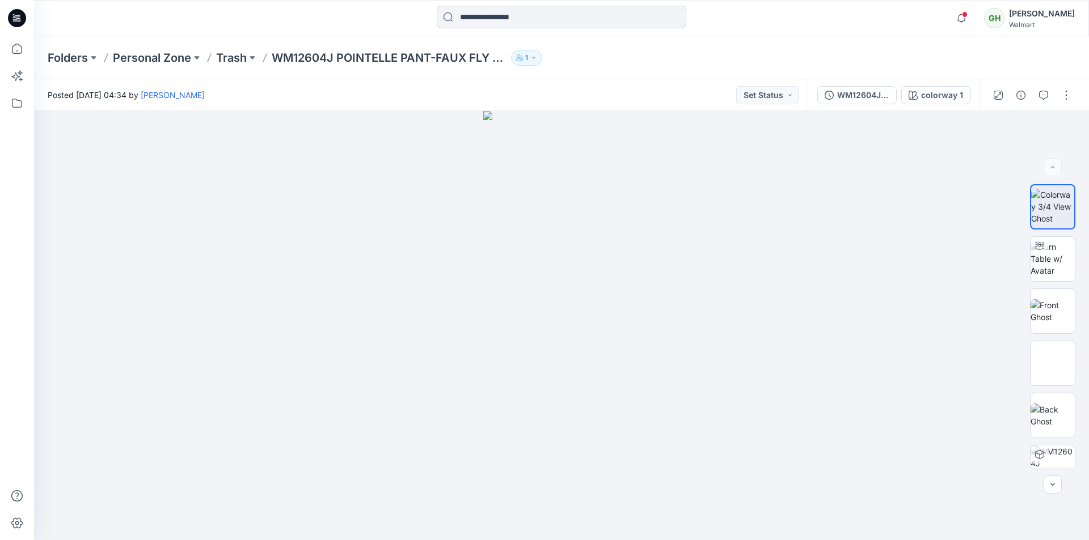
click at [529, 14] on input at bounding box center [561, 17] width 249 height 23
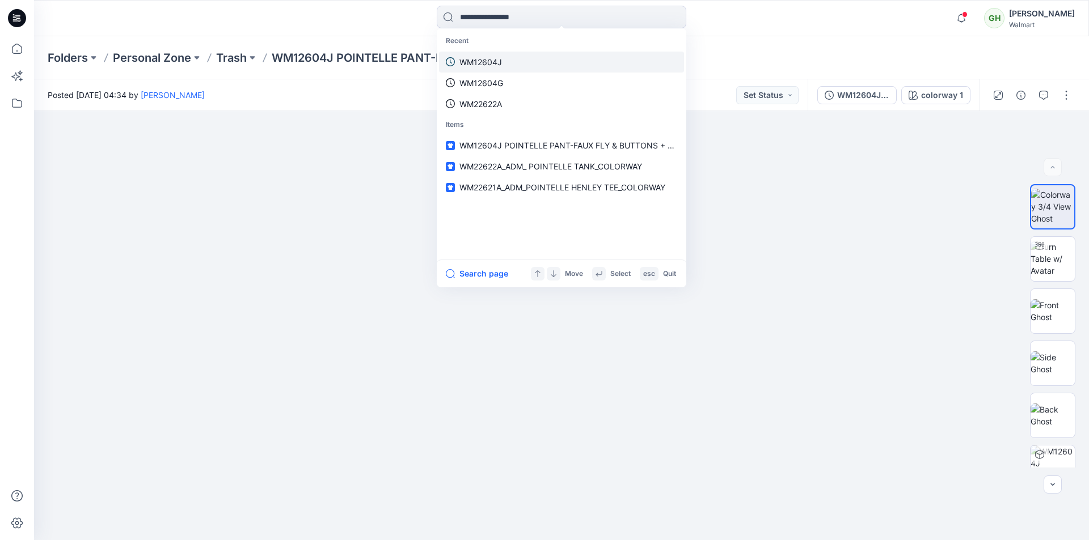
click at [501, 61] on p "WM12604J" at bounding box center [480, 62] width 43 height 12
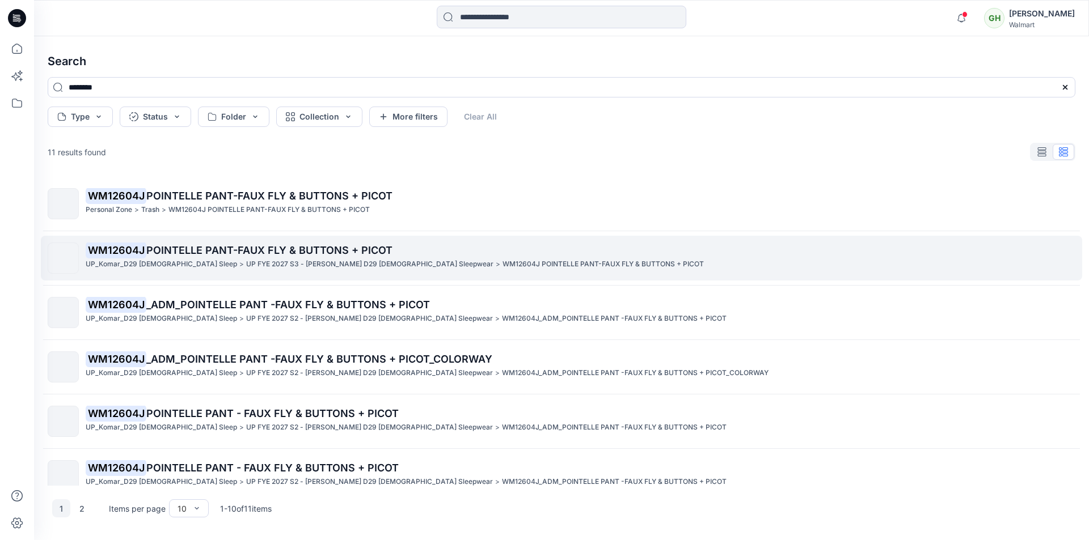
click at [280, 263] on p "UP FYE 2027 S3 - Komar D29 Ladies Sleepwear" at bounding box center [369, 265] width 247 height 12
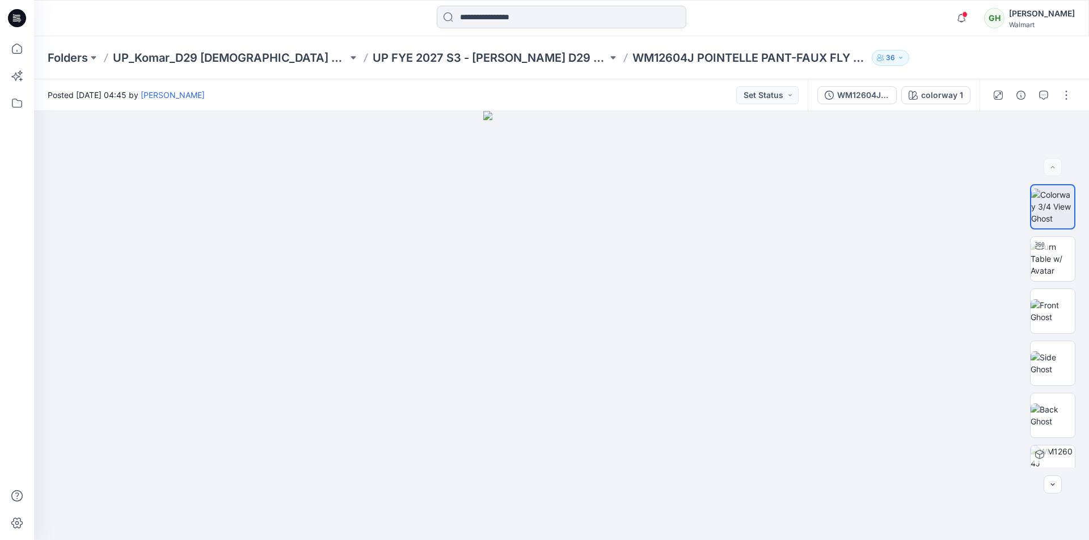
click at [509, 15] on input at bounding box center [561, 17] width 249 height 23
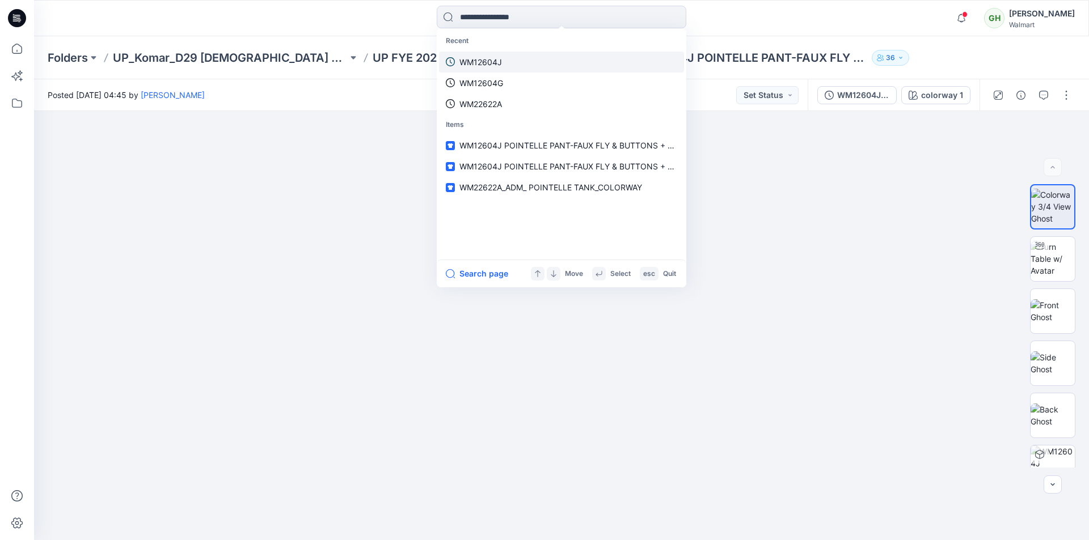
click at [491, 64] on p "WM12604J" at bounding box center [480, 62] width 43 height 12
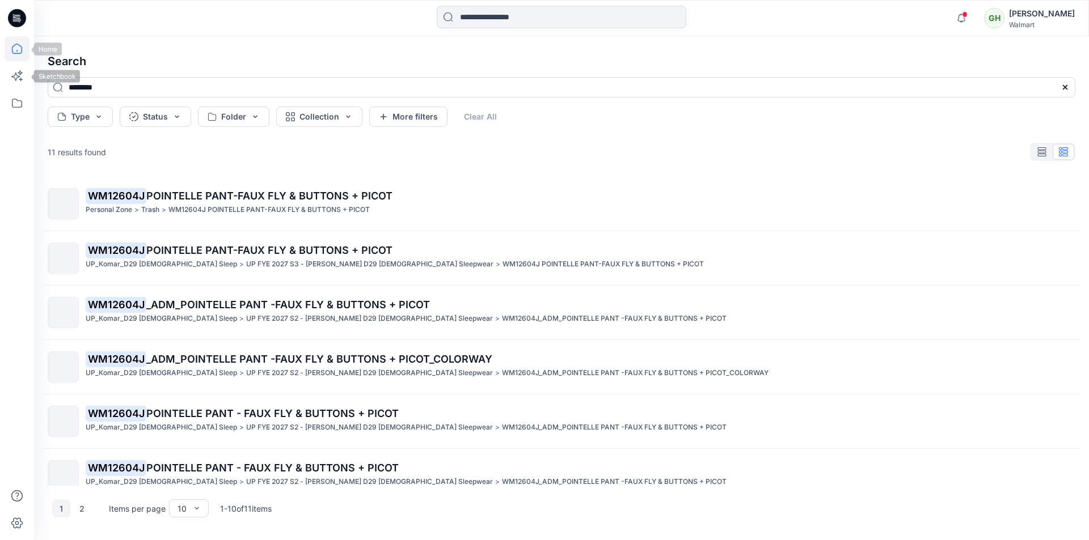
click at [19, 48] on icon at bounding box center [17, 48] width 25 height 25
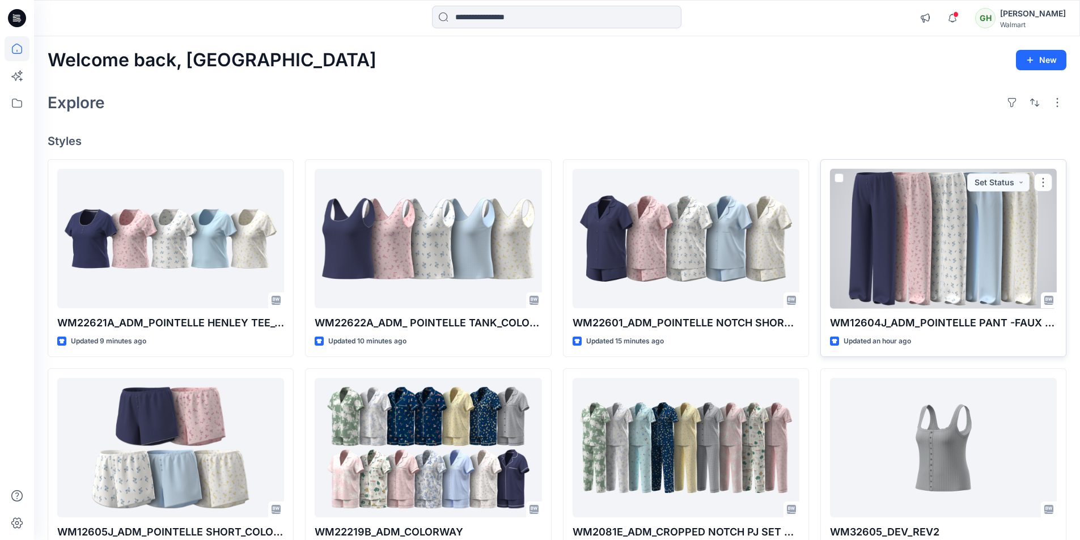
click at [886, 232] on div at bounding box center [943, 239] width 227 height 140
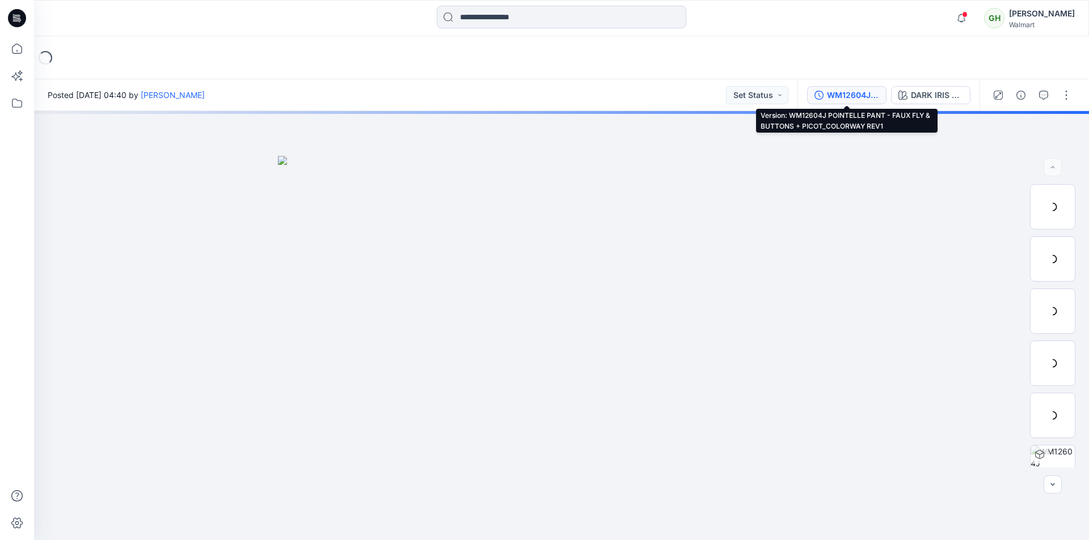
click at [847, 95] on div "WM12604J POINTELLE PANT - FAUX FLY & BUTTONS + PICOT_COLORWAY REV1" at bounding box center [853, 95] width 52 height 12
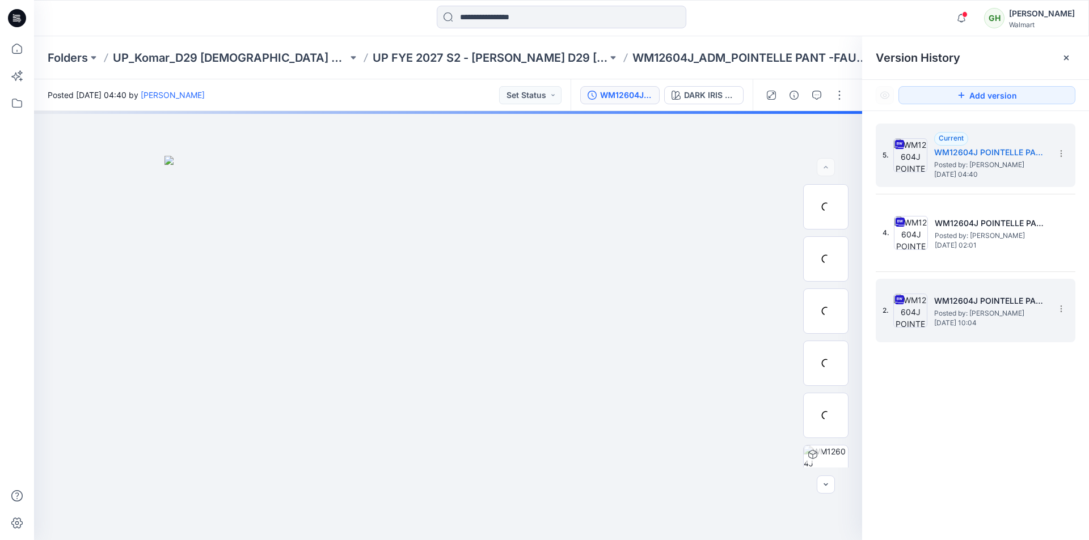
click at [985, 302] on h5 "WM12604J POINTELLE PANT - FAUX FLY & BUTTONS + PICOT_COLORWAY" at bounding box center [990, 301] width 113 height 14
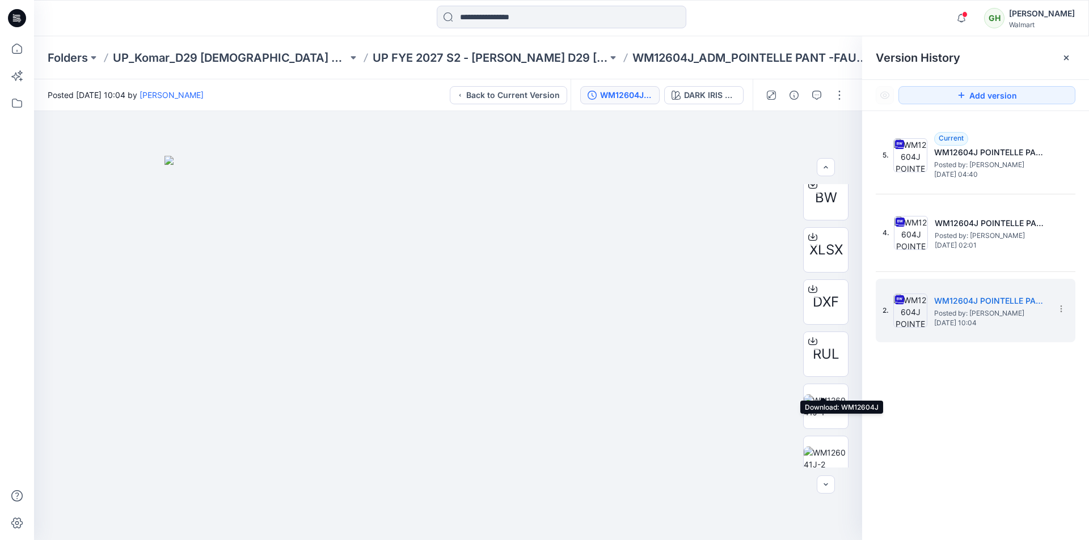
scroll to position [152, 0]
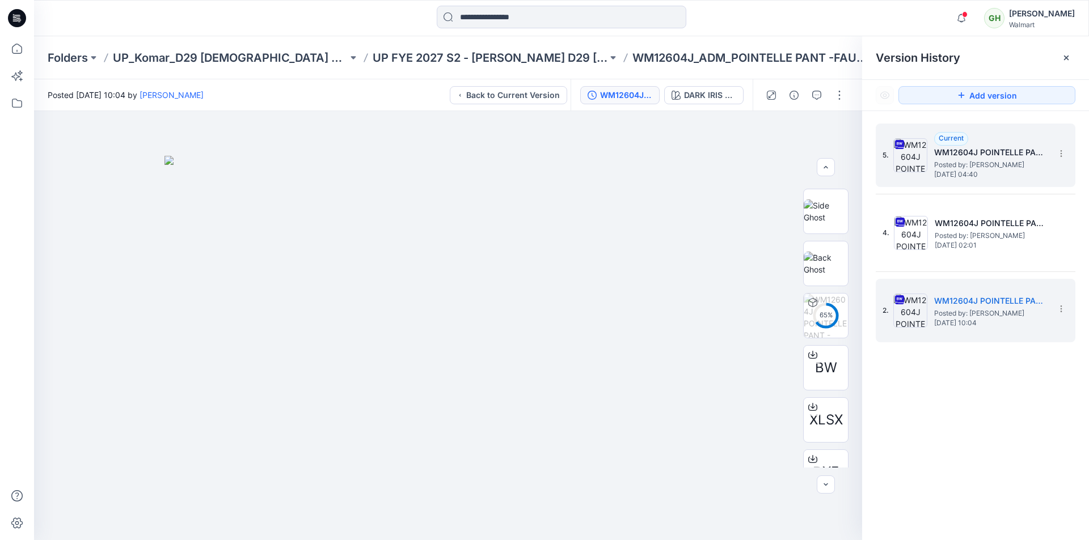
click at [958, 160] on span "Posted by: [PERSON_NAME]" at bounding box center [990, 164] width 113 height 11
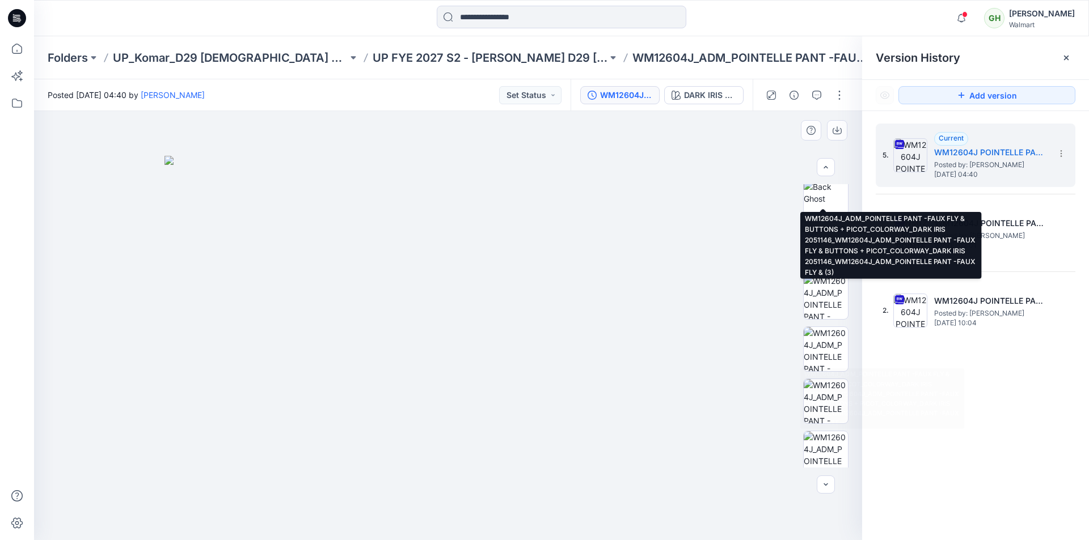
scroll to position [336, 0]
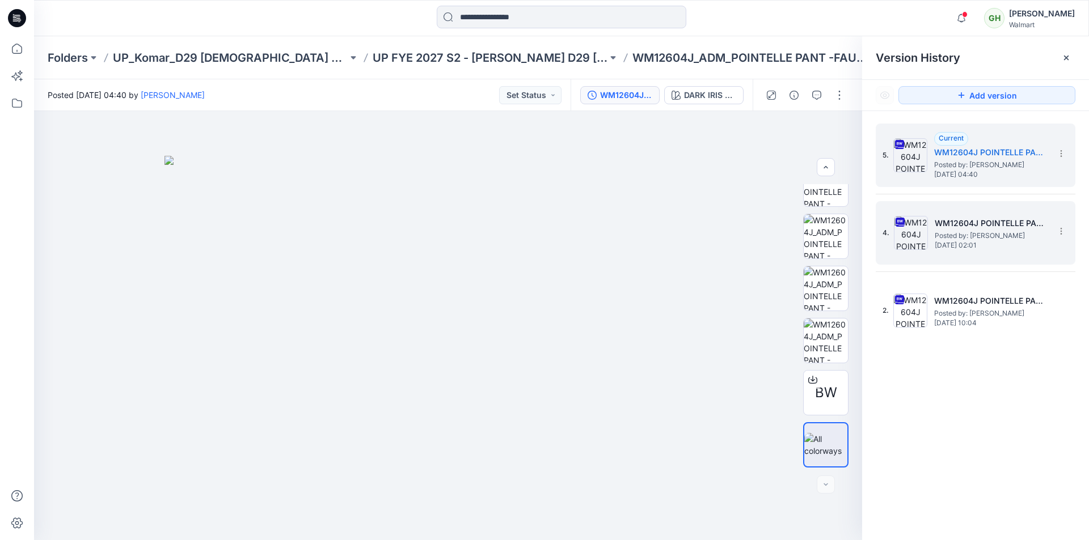
click at [963, 230] on span "Posted by: [PERSON_NAME]" at bounding box center [990, 235] width 113 height 11
click at [992, 146] on h5 "WM12604J POINTELLE PANT - FAUX FLY & BUTTONS + PICOT_COLORWAY REV1" at bounding box center [990, 153] width 113 height 14
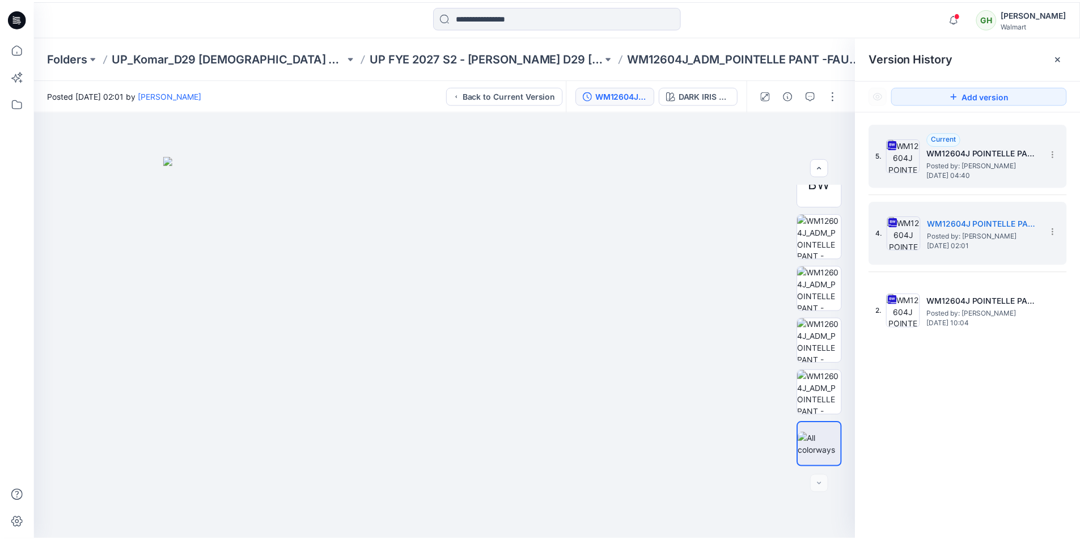
scroll to position [0, 0]
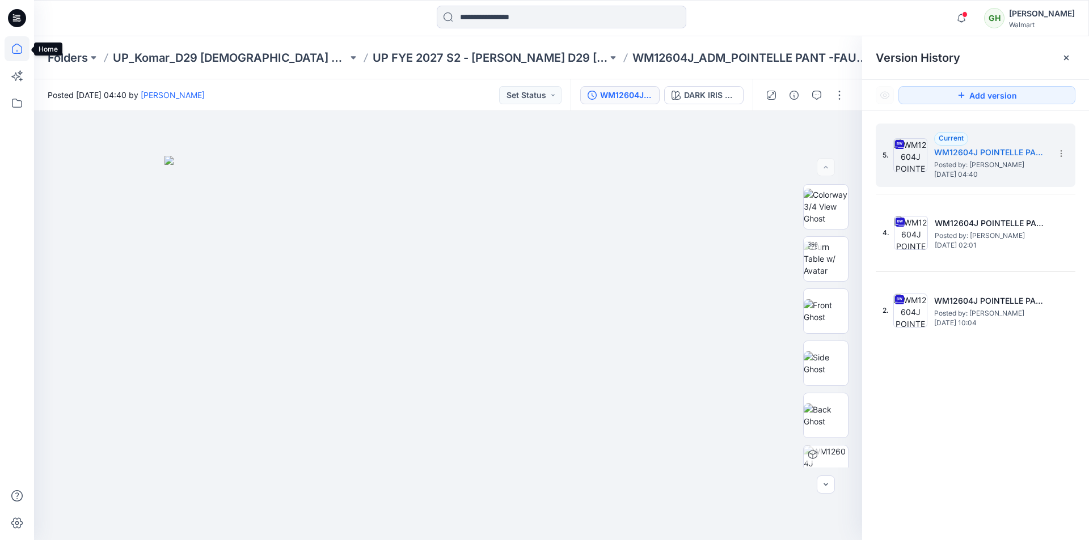
click at [18, 48] on icon at bounding box center [17, 48] width 25 height 25
